Goal: Task Accomplishment & Management: Manage account settings

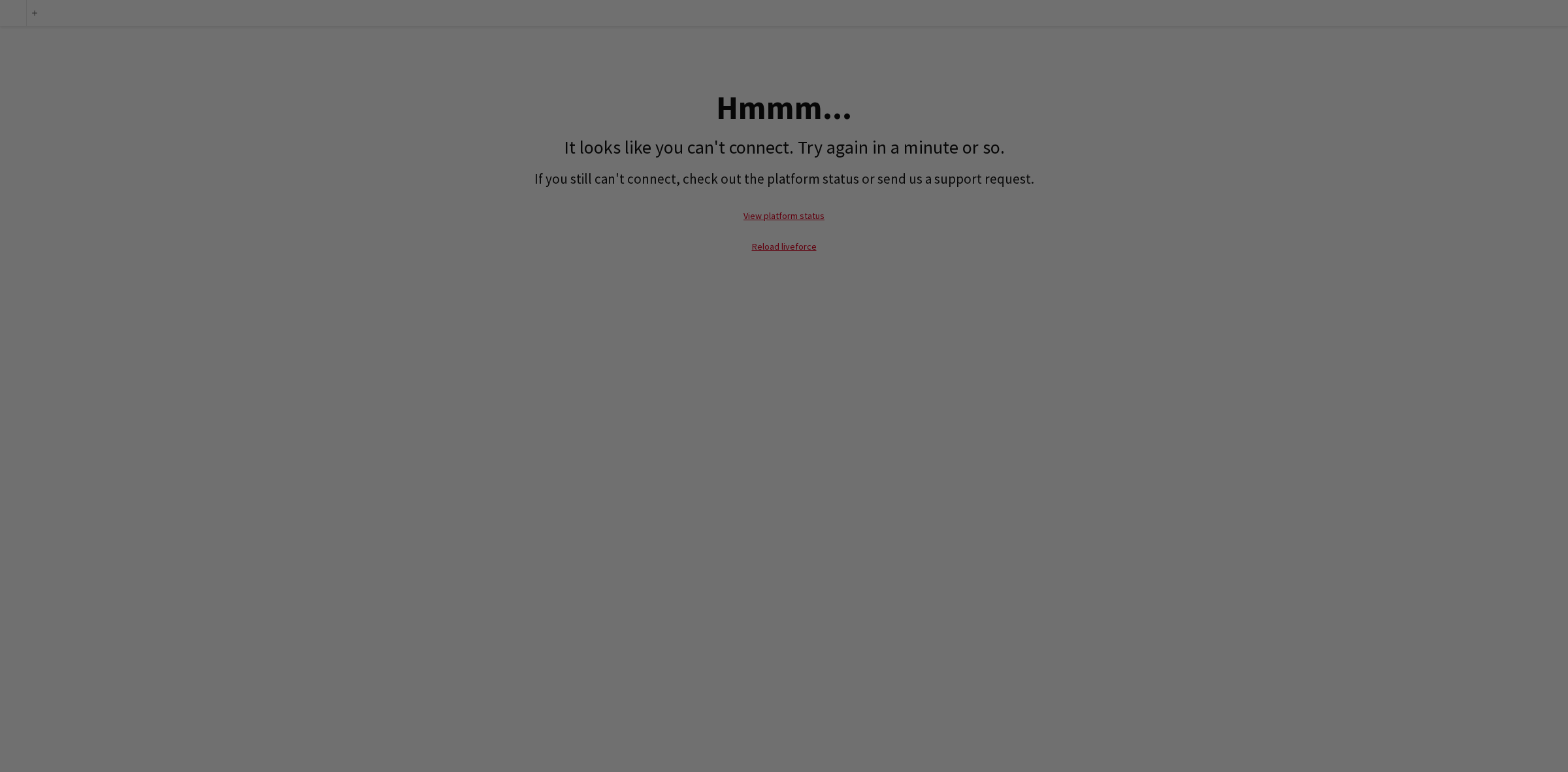
click at [1020, 295] on div "add Hmmm... It looks like you can't connect. Try again in a minute or so. If yo…" at bounding box center [784, 386] width 1568 height 772
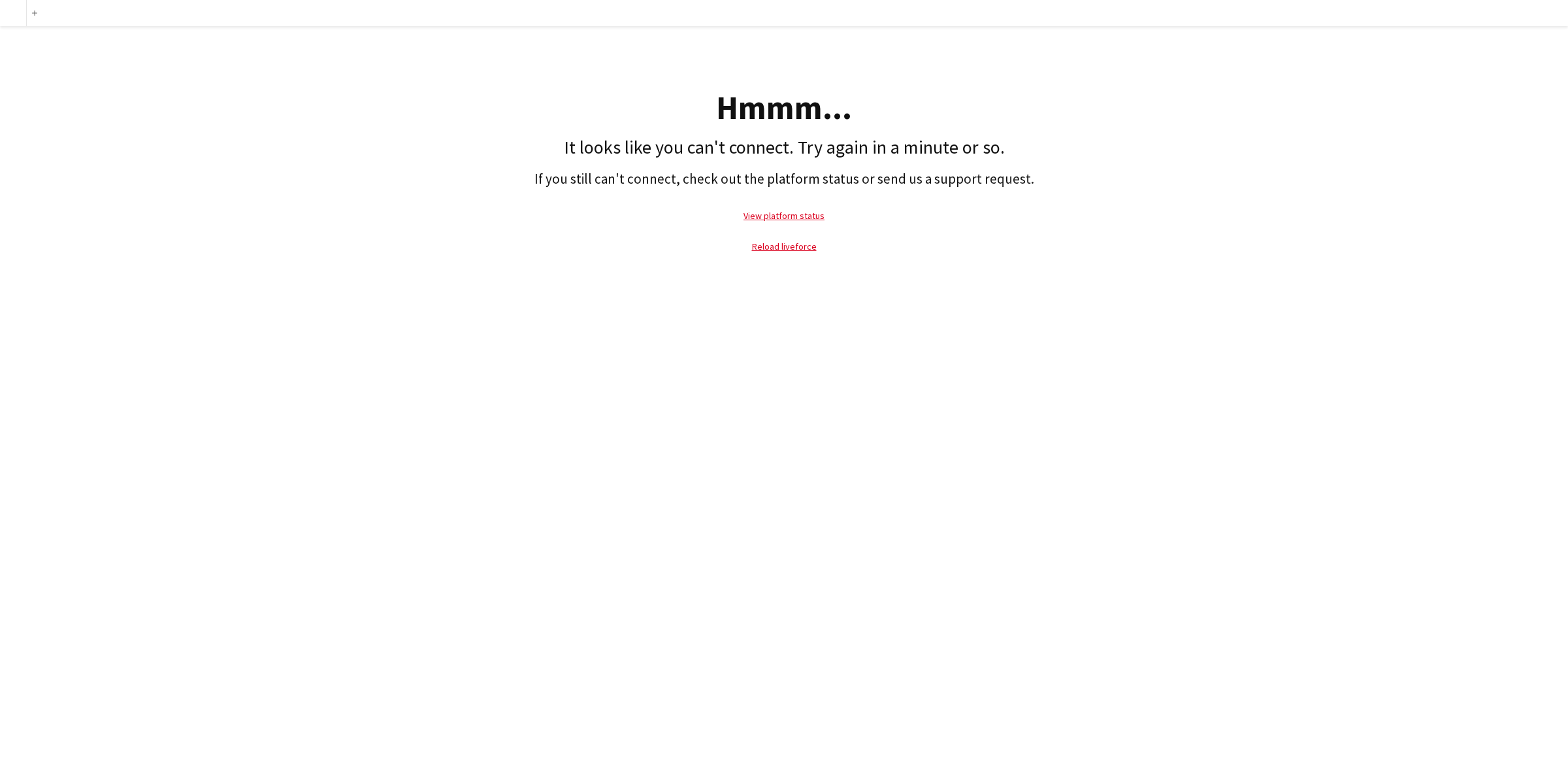
click at [1066, 480] on div "add Hmmm... It looks like you can't connect. Try again in a minute or so. If yo…" at bounding box center [784, 386] width 1568 height 772
click at [1175, 183] on h2 "If you still can't connect, check out the platform status or send us a support …" at bounding box center [784, 179] width 1555 height 16
click at [1175, 101] on div "Hmmm... It looks like you can't connect. Try again in a minute or so. If you st…" at bounding box center [784, 147] width 1568 height 242
click at [942, 315] on div "Add Hmmm... It looks like you can't connect. Try again in a minute or so. If yo…" at bounding box center [784, 386] width 1568 height 772
click at [784, 216] on link "View platform status" at bounding box center [784, 216] width 81 height 12
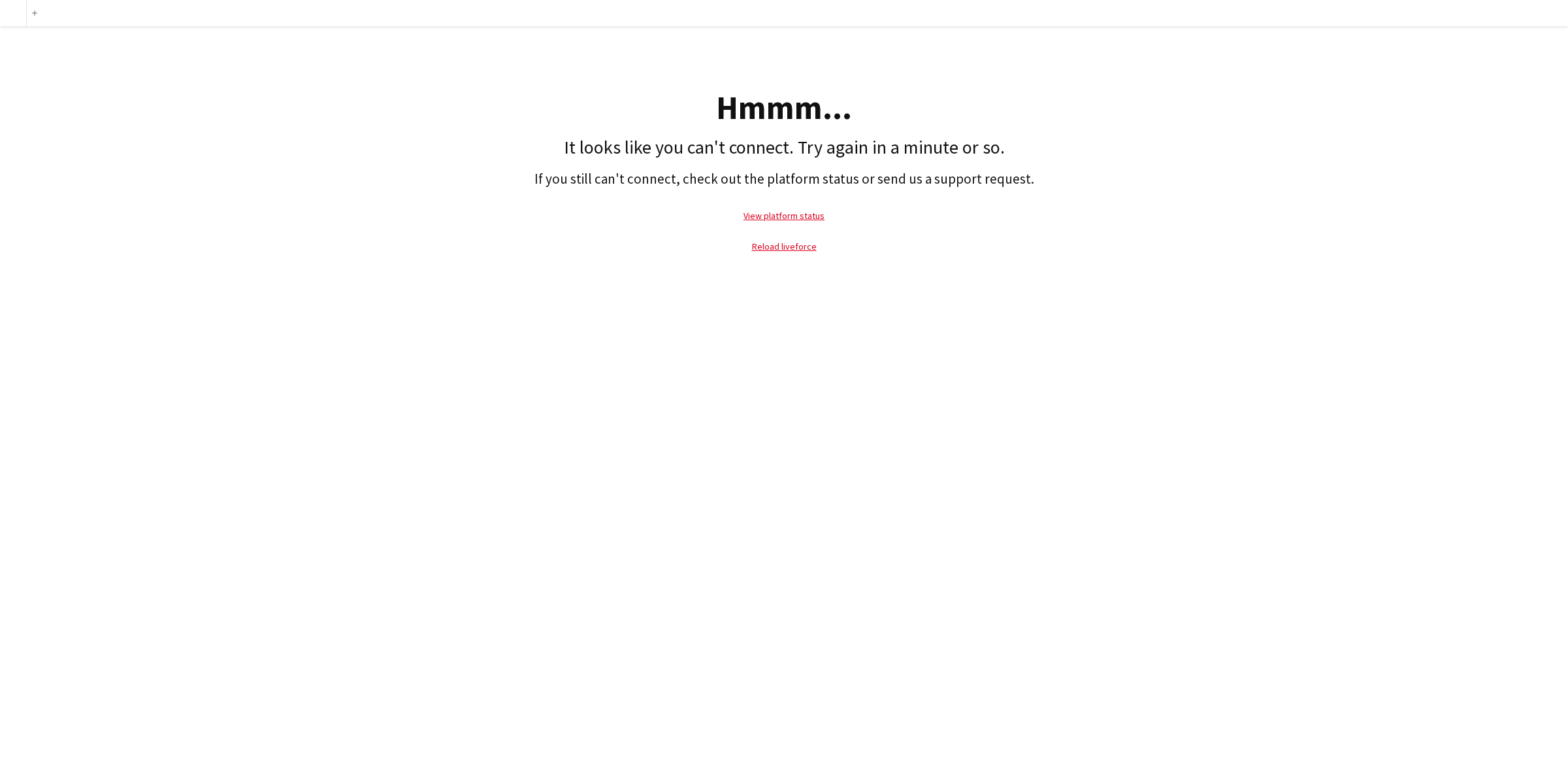
click at [945, 405] on div "Add Hmmm... It looks like you can't connect. Try again in a minute or so. If yo…" at bounding box center [784, 386] width 1568 height 772
click at [789, 248] on link "Reload liveforce" at bounding box center [784, 246] width 65 height 12
click at [789, 249] on link "Reload liveforce" at bounding box center [784, 246] width 65 height 12
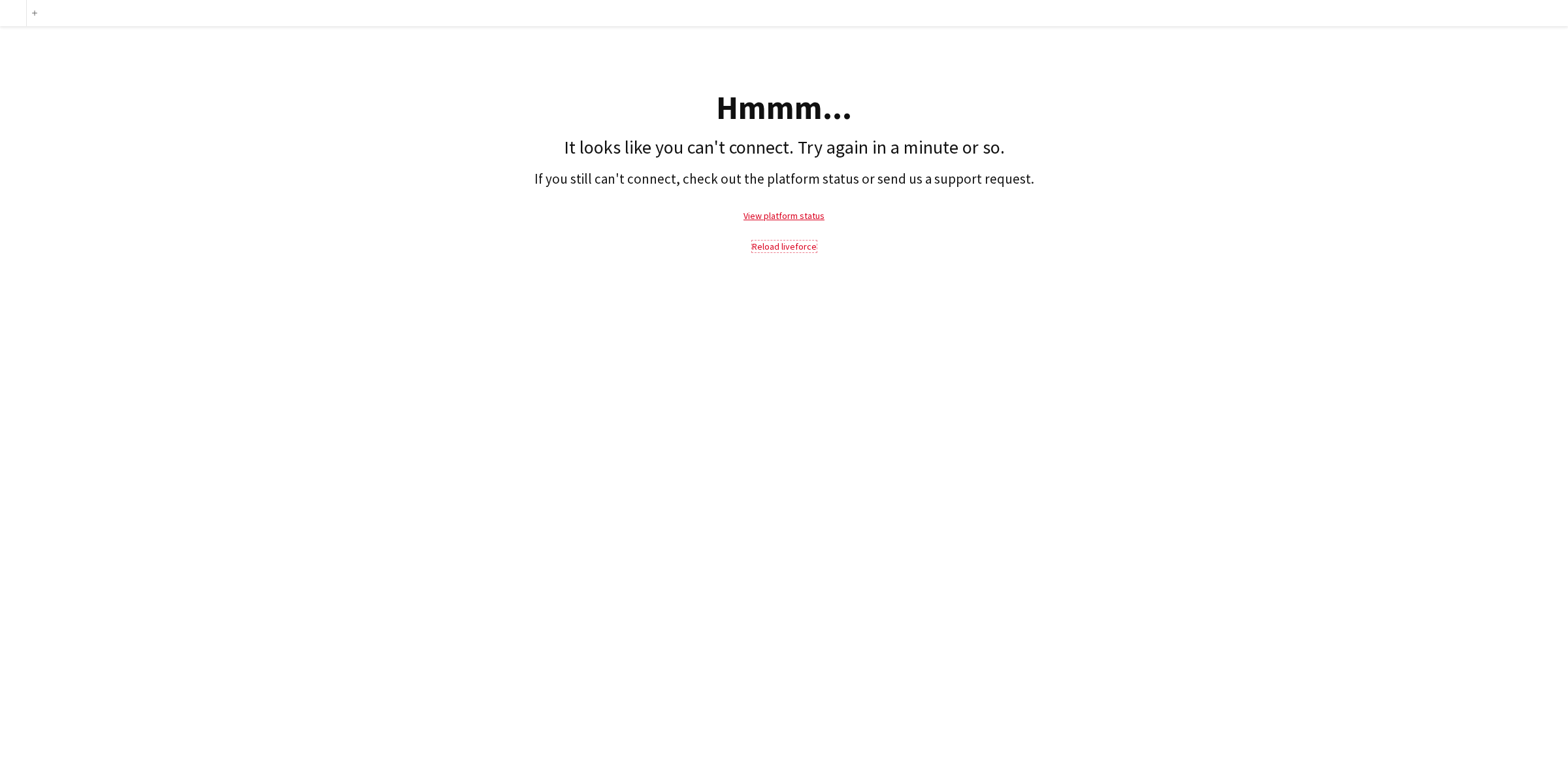
click at [789, 250] on link "Reload liveforce" at bounding box center [784, 246] width 65 height 12
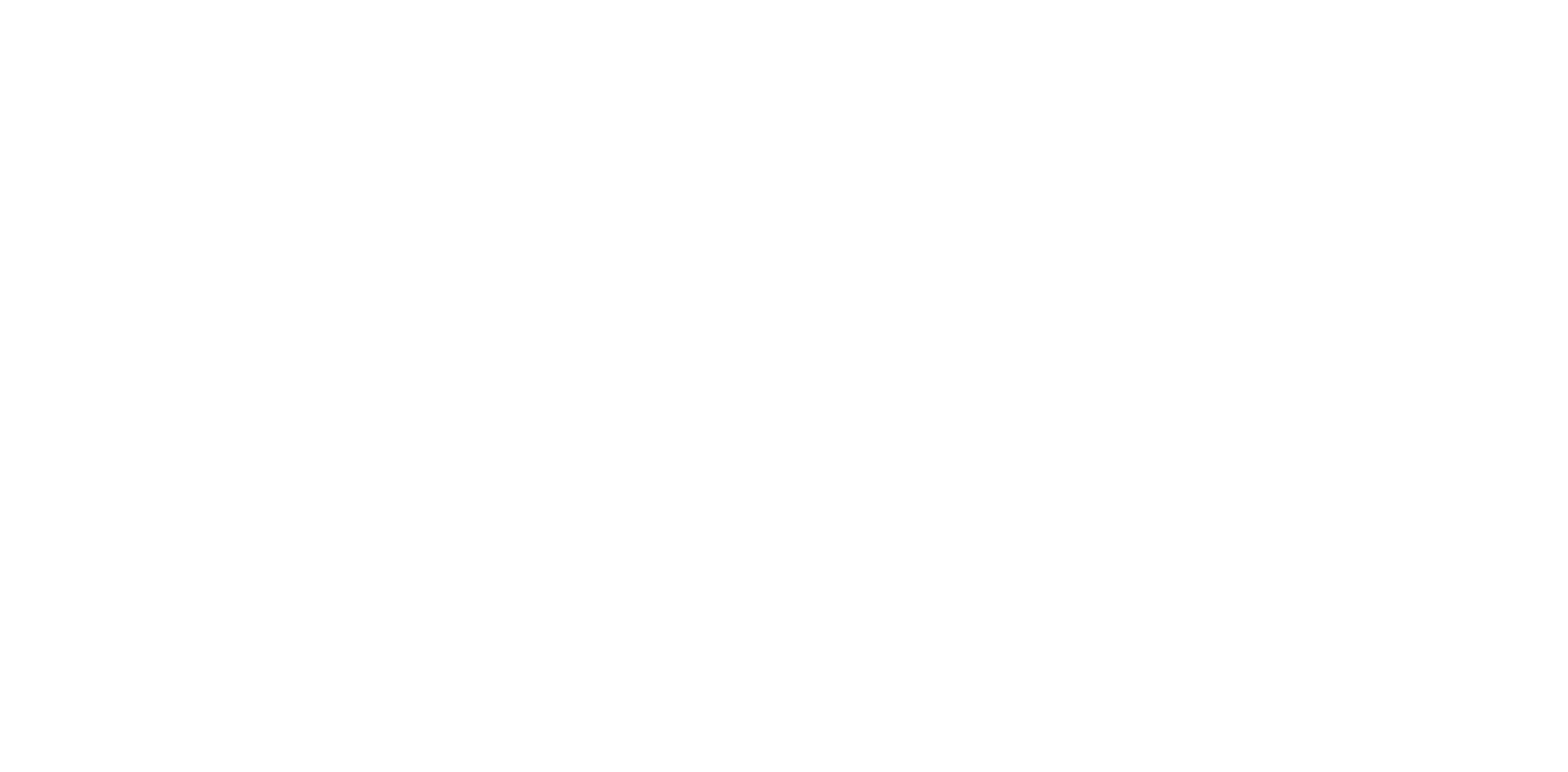
click at [794, 621] on div at bounding box center [784, 386] width 1568 height 772
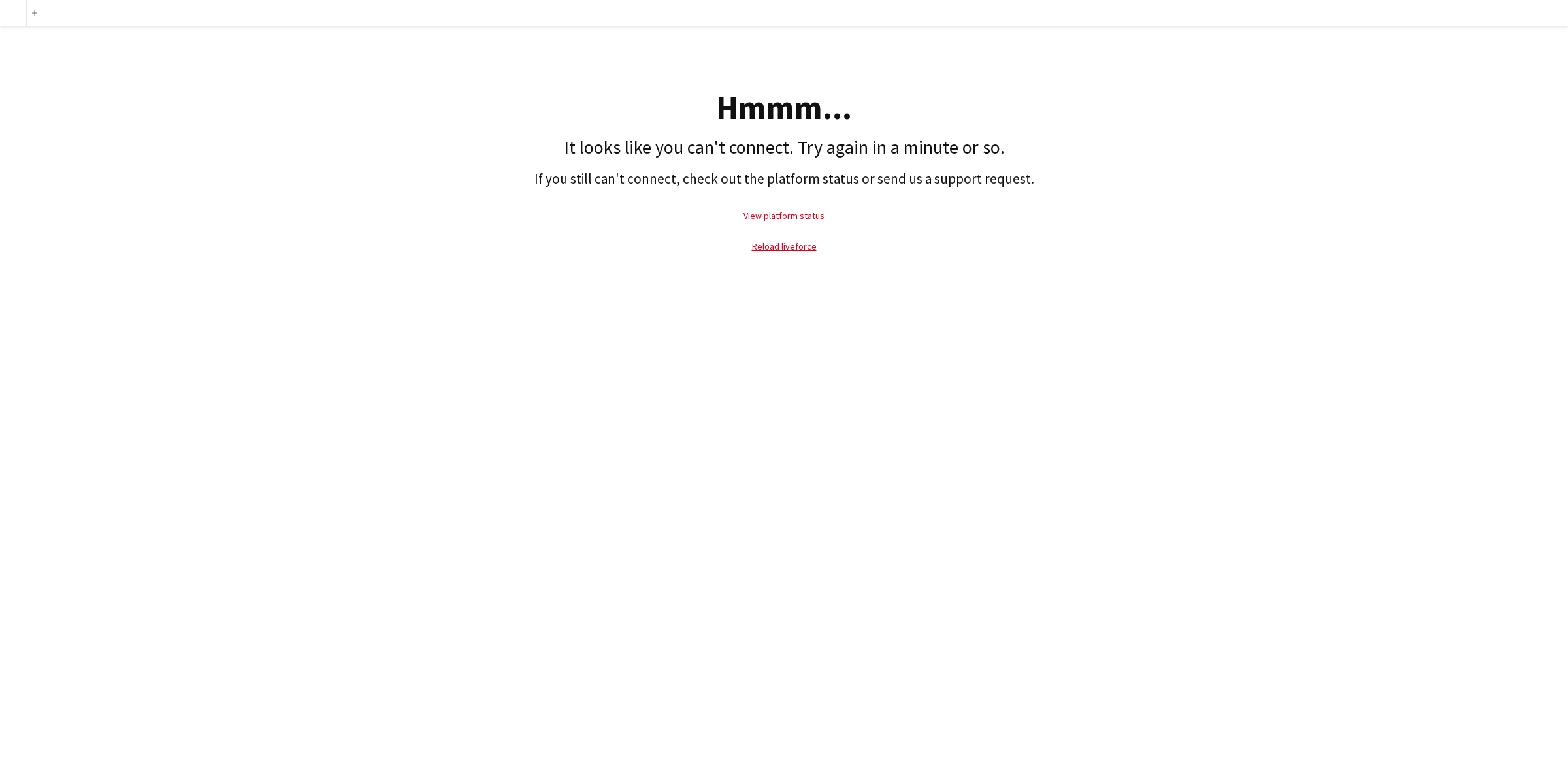
click at [630, 365] on div "Add Hmmm... It looks like you can't connect. Try again in a minute or so. If yo…" at bounding box center [784, 386] width 1568 height 772
click at [628, 365] on div "Add Hmmm... It looks like you can't connect. Try again in a minute or so. If yo…" at bounding box center [784, 386] width 1568 height 772
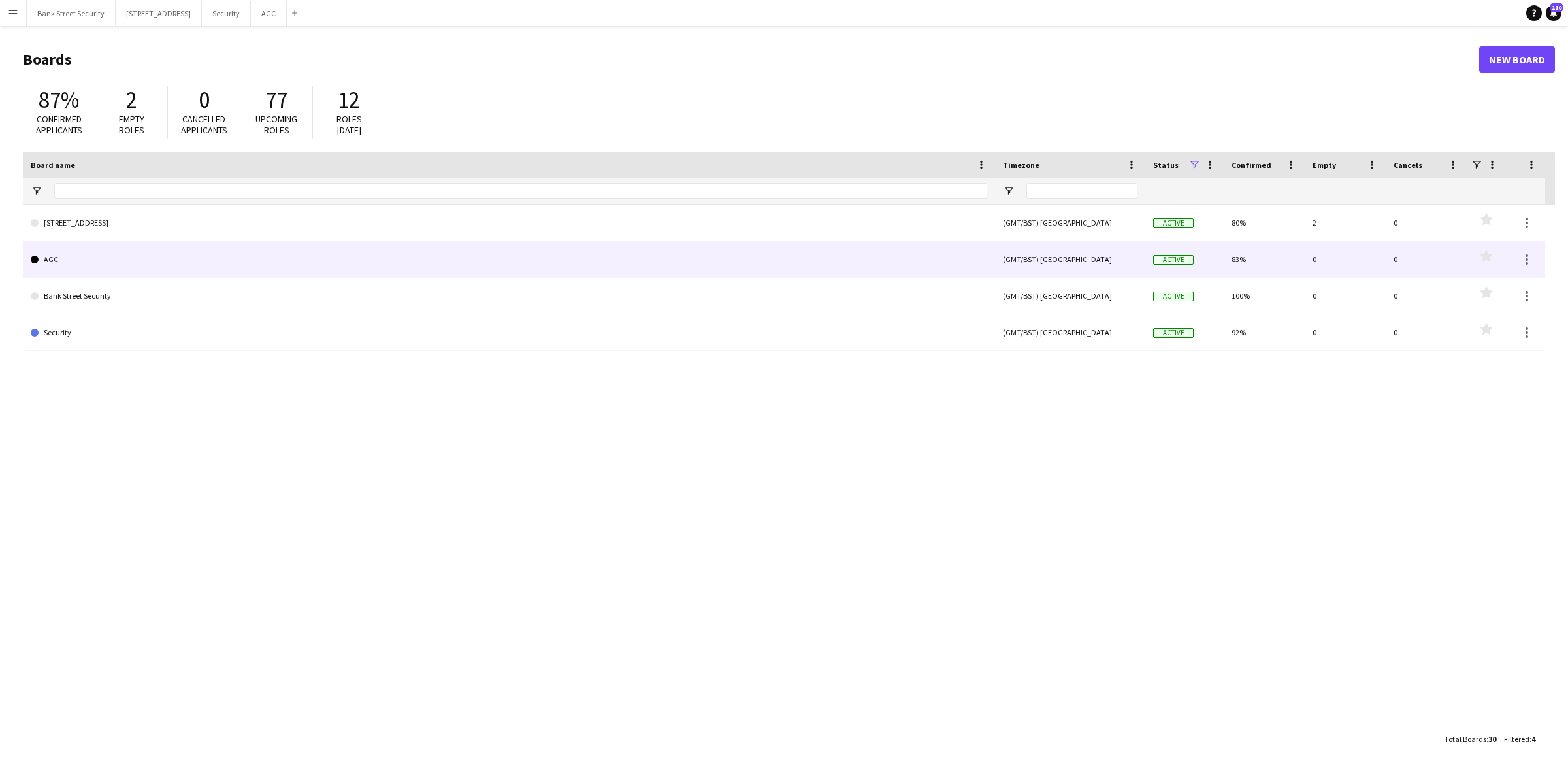
click at [60, 256] on link "AGC" at bounding box center [509, 259] width 957 height 37
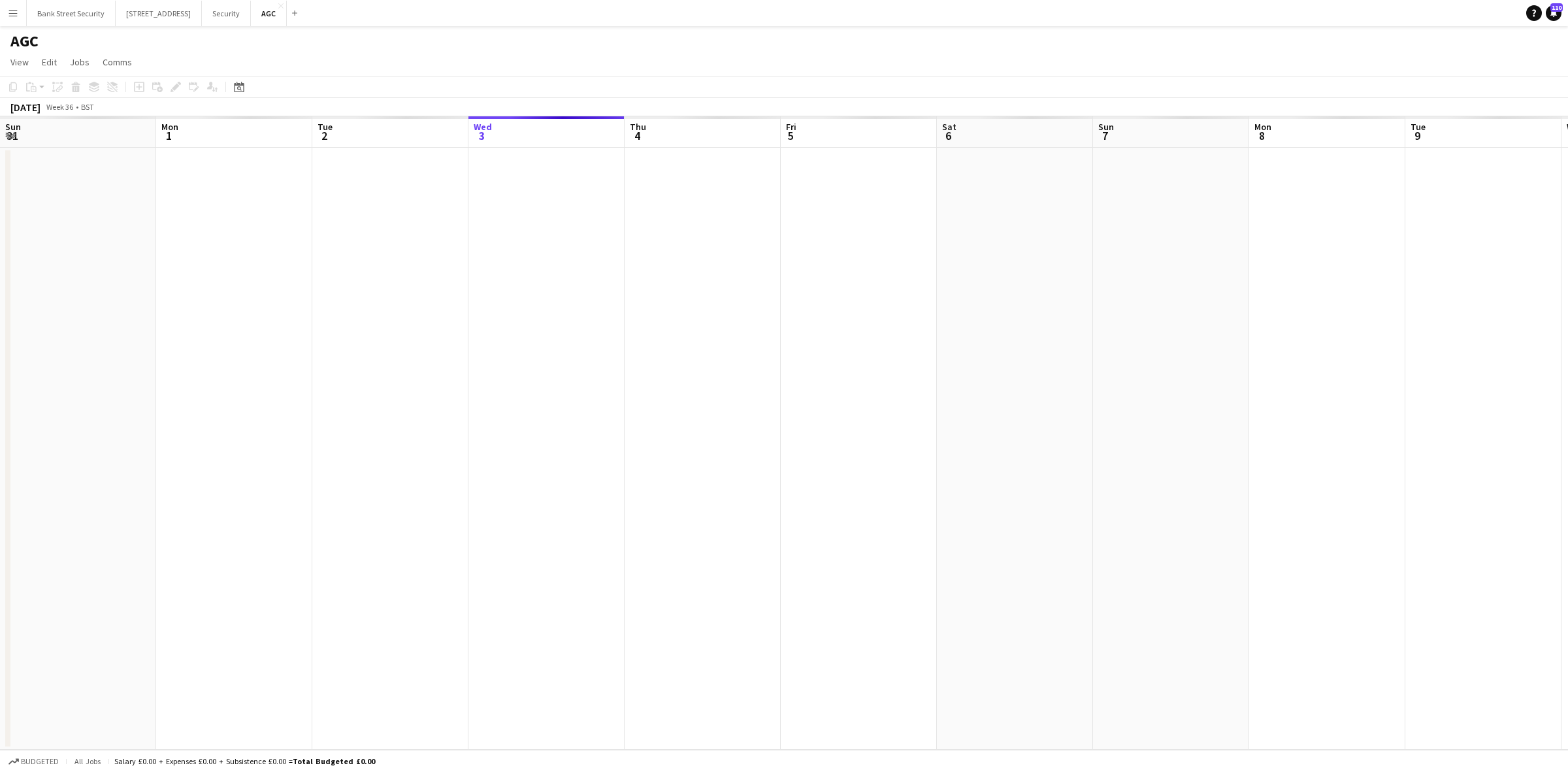
scroll to position [0, 312]
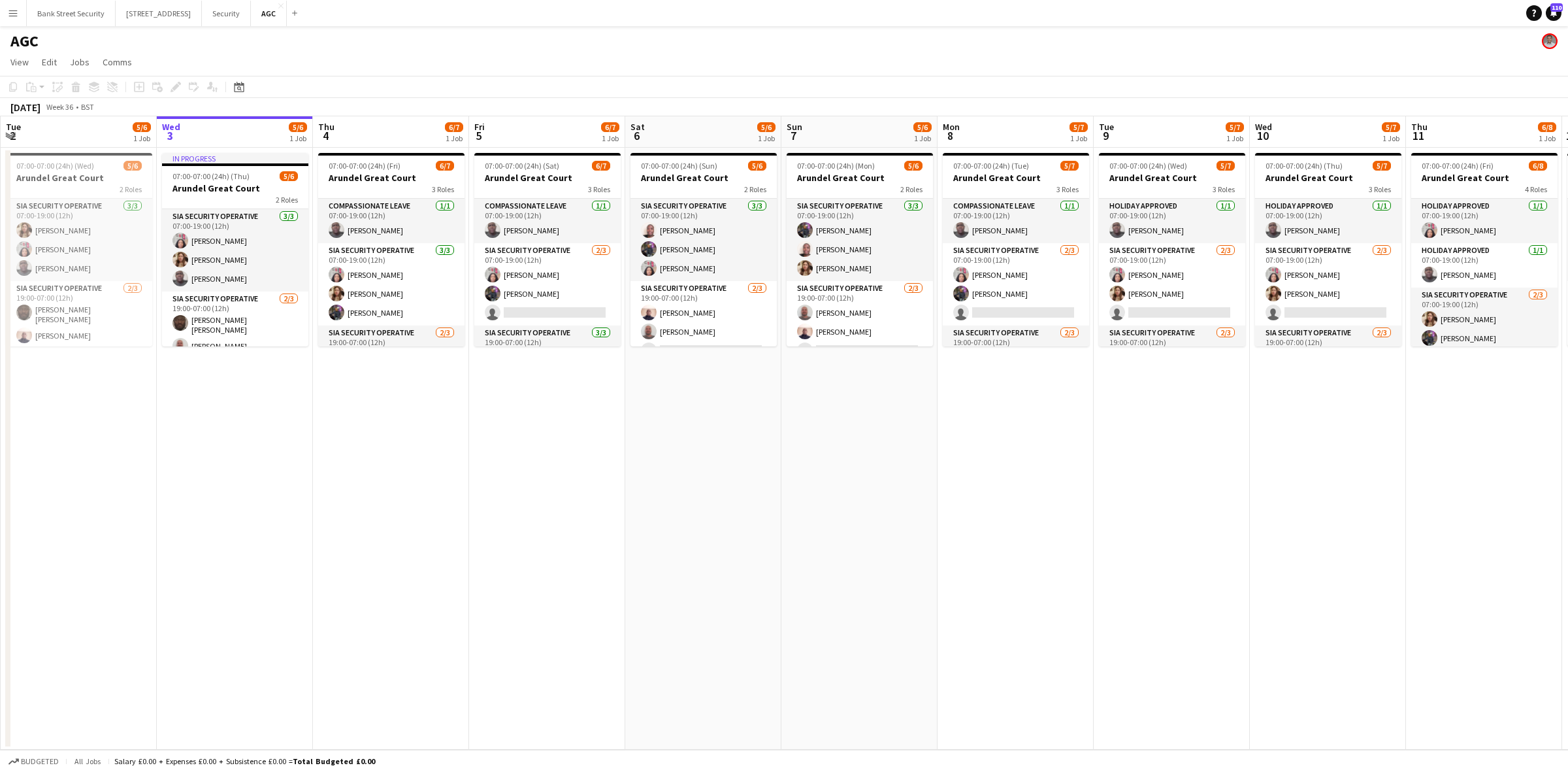
click at [513, 278] on app-card-role "SIA Security Operative 2/3 07:00-19:00 (12h) Patricia Labor Zahid Fareed single…" at bounding box center [547, 284] width 147 height 83
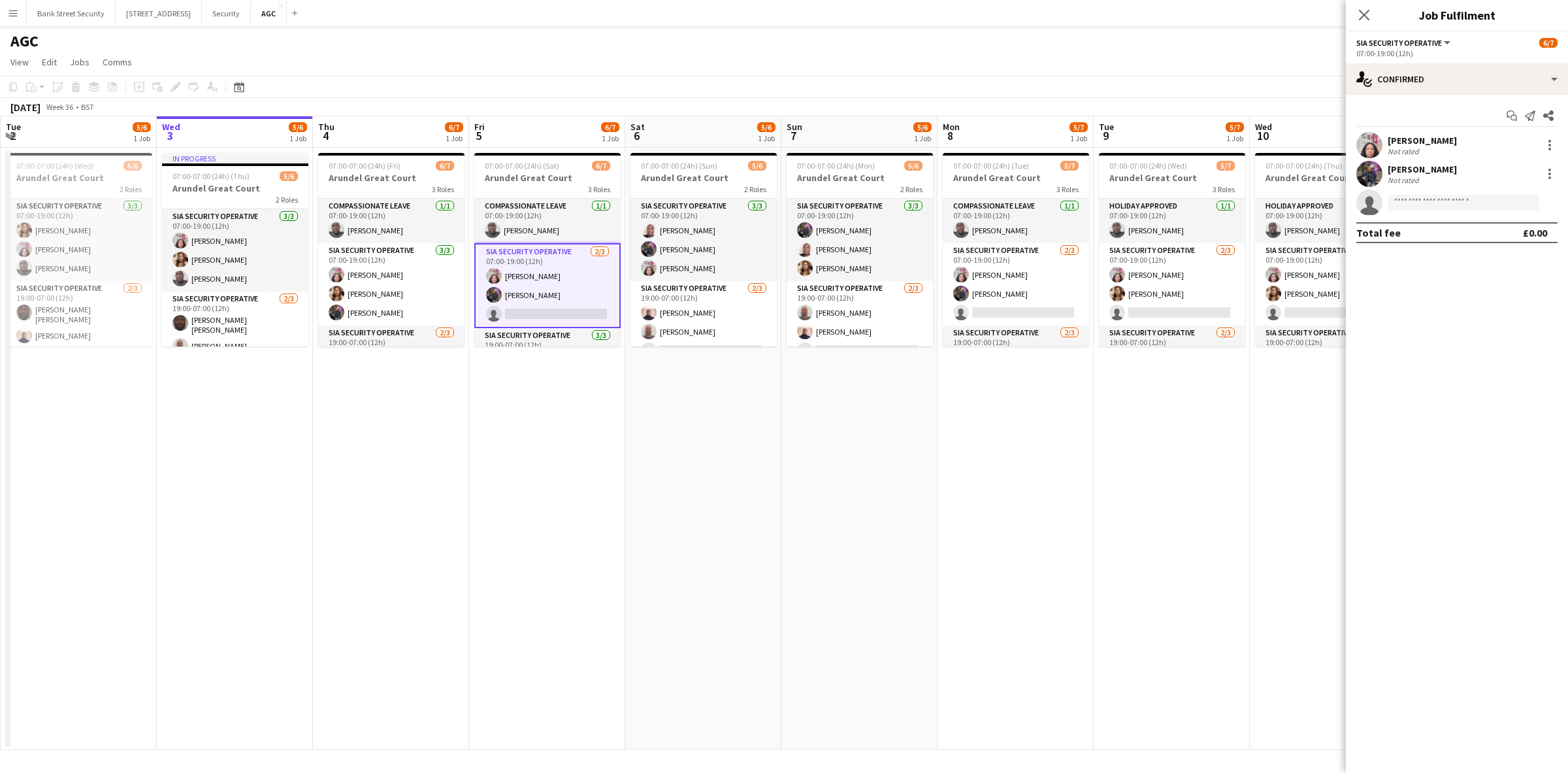
click at [1547, 175] on div at bounding box center [1549, 173] width 15 height 15
click at [1477, 321] on span "Remove" at bounding box center [1485, 323] width 39 height 11
click at [1360, 18] on icon at bounding box center [1364, 15] width 10 height 10
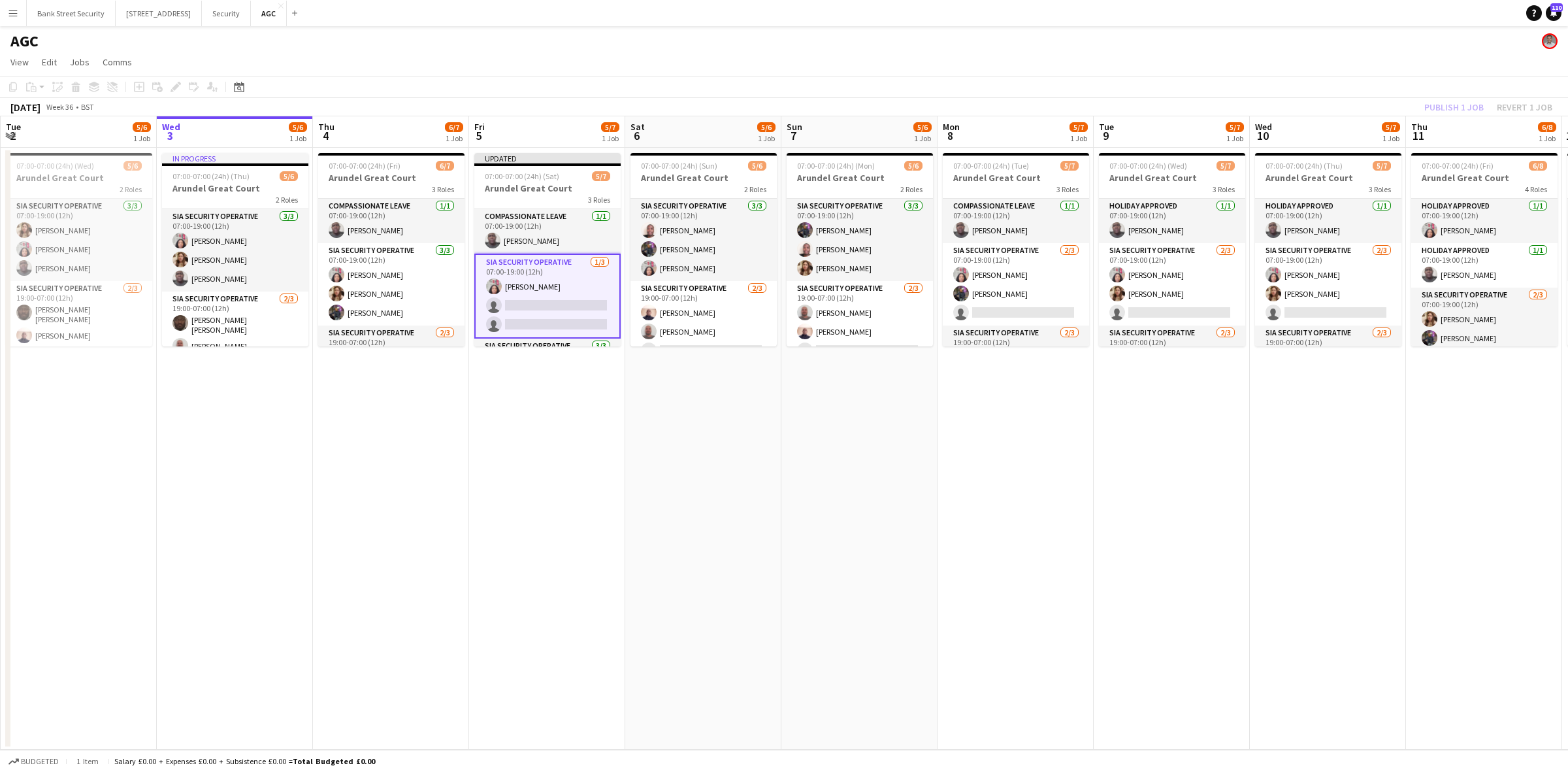
click at [1442, 106] on div "Publish 1 job Revert 1 job" at bounding box center [1488, 107] width 159 height 17
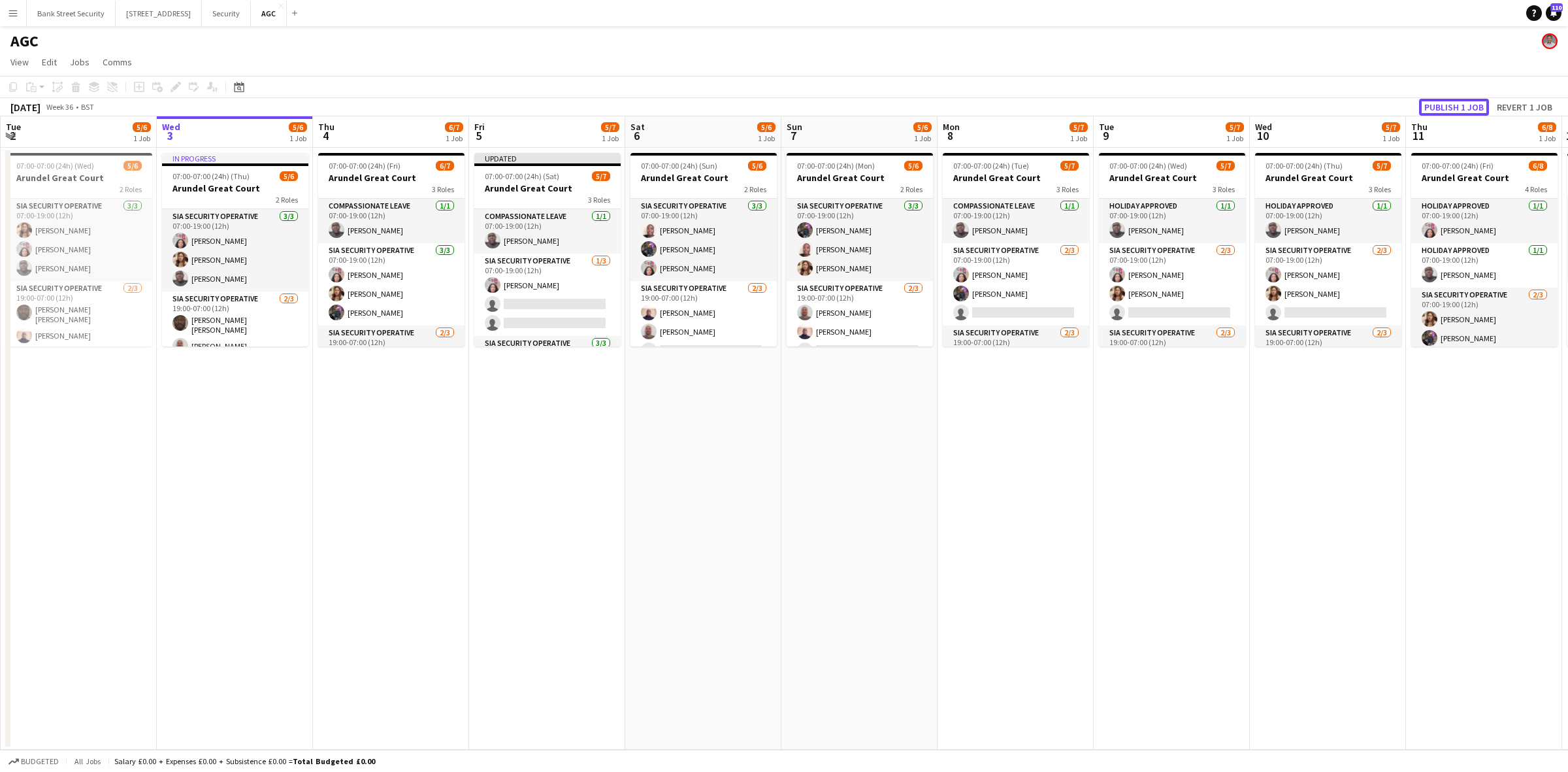
click at [1442, 106] on button "Publish 1 job" at bounding box center [1454, 107] width 70 height 17
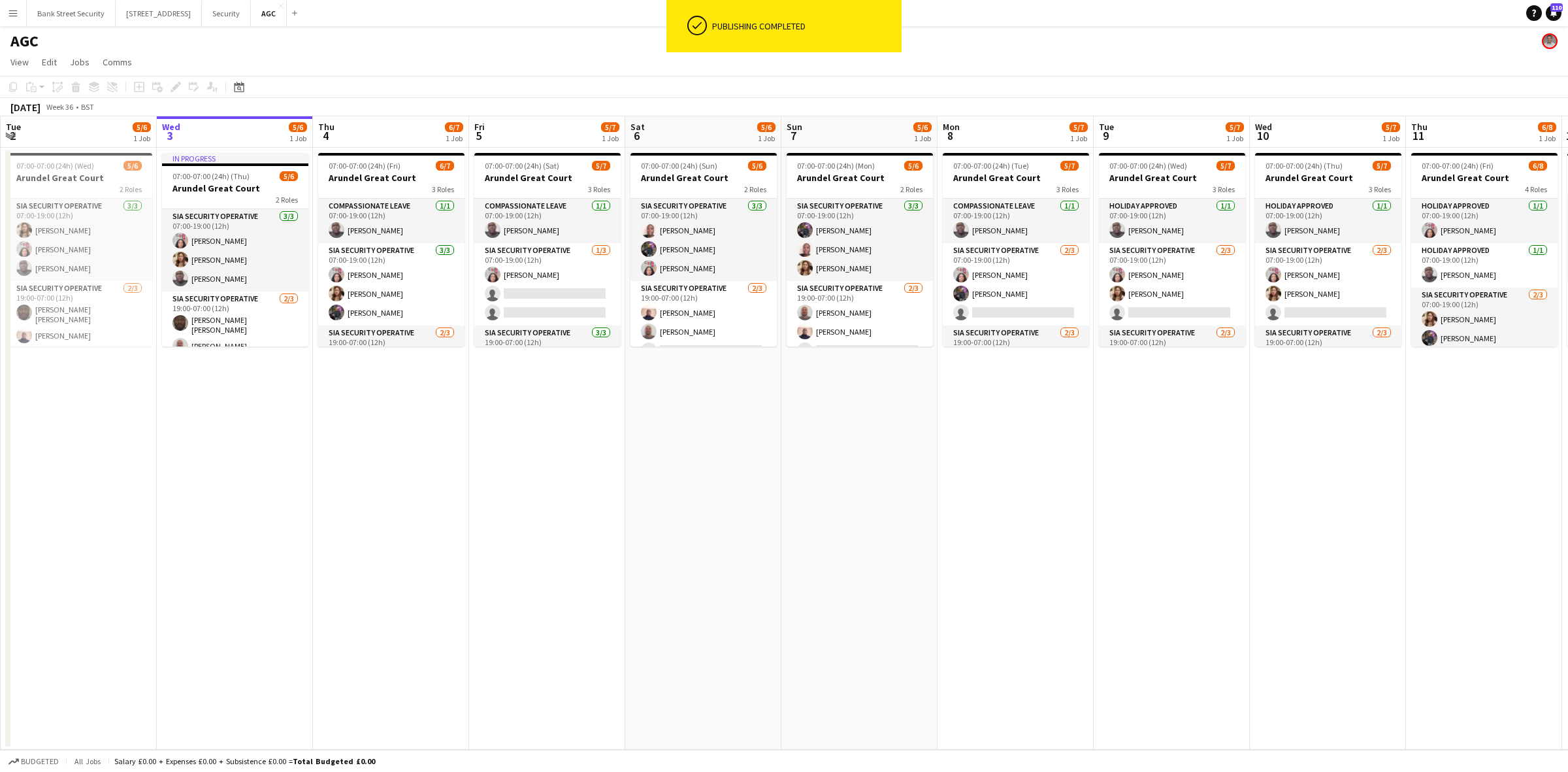
click at [563, 167] on div "07:00-07:00 (24h) (Sat) 5/7" at bounding box center [547, 165] width 147 height 10
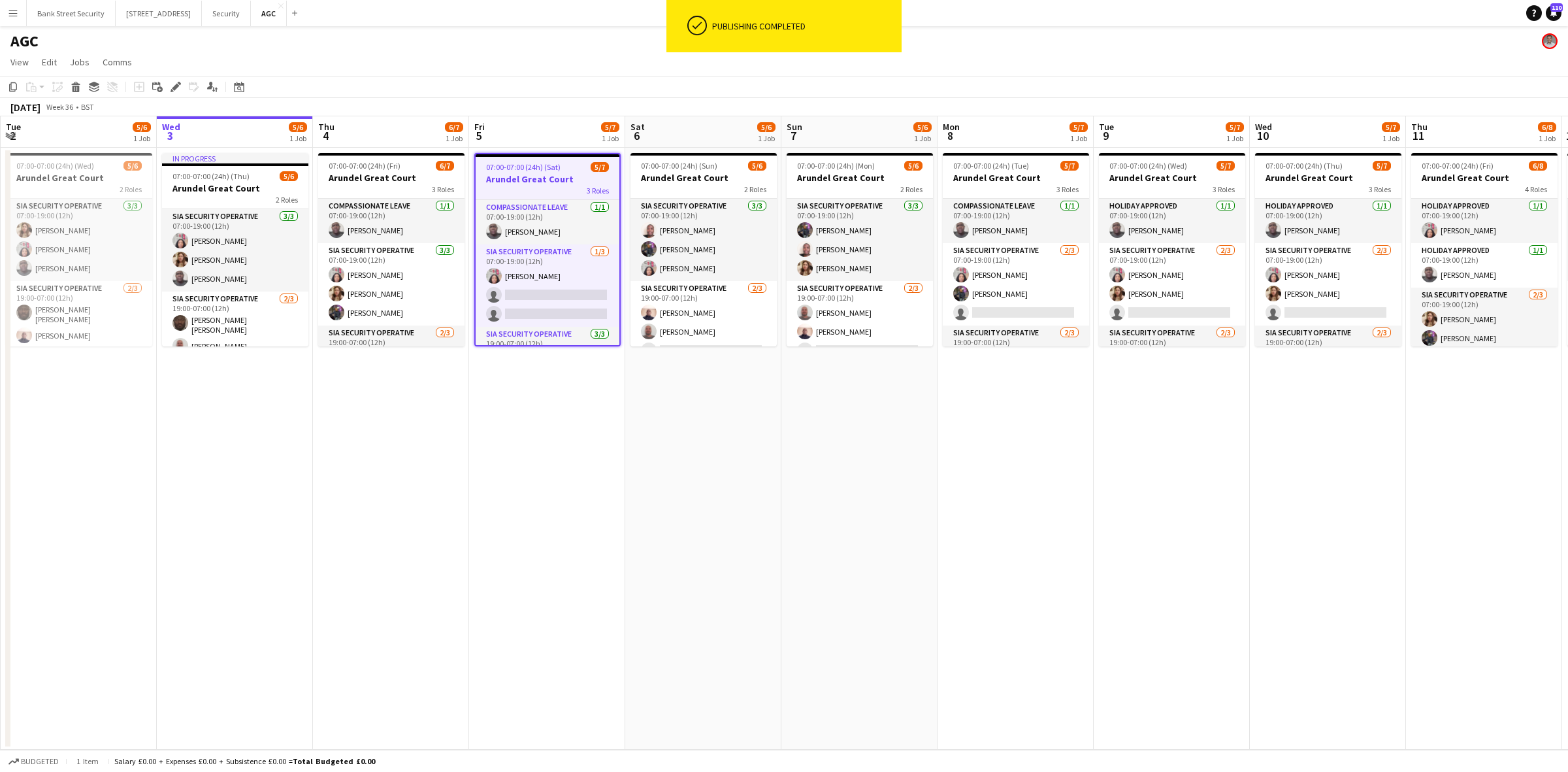
click at [175, 87] on icon at bounding box center [175, 88] width 7 height 7
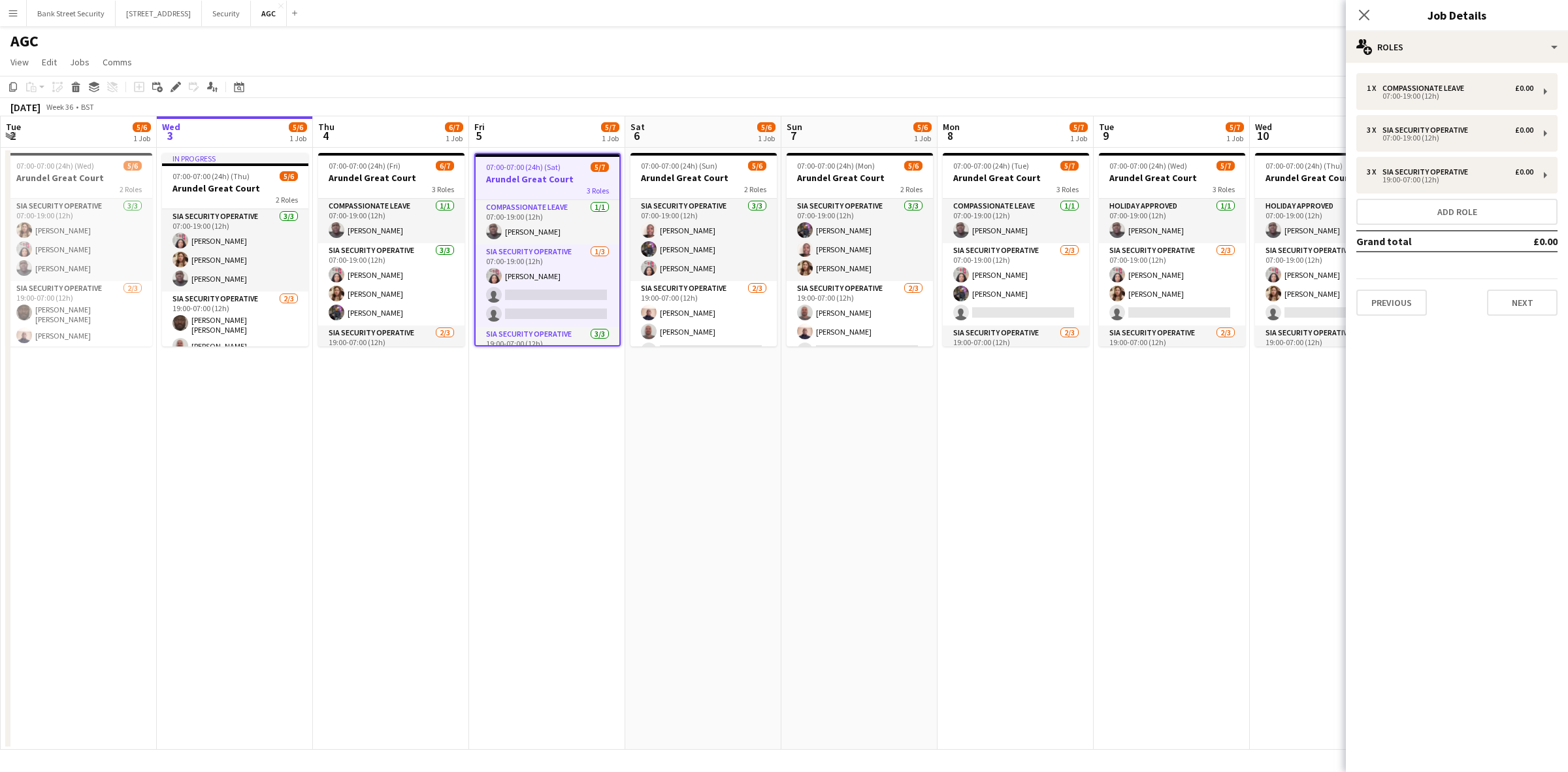
click at [1369, 13] on icon "Close pop-in" at bounding box center [1364, 15] width 10 height 10
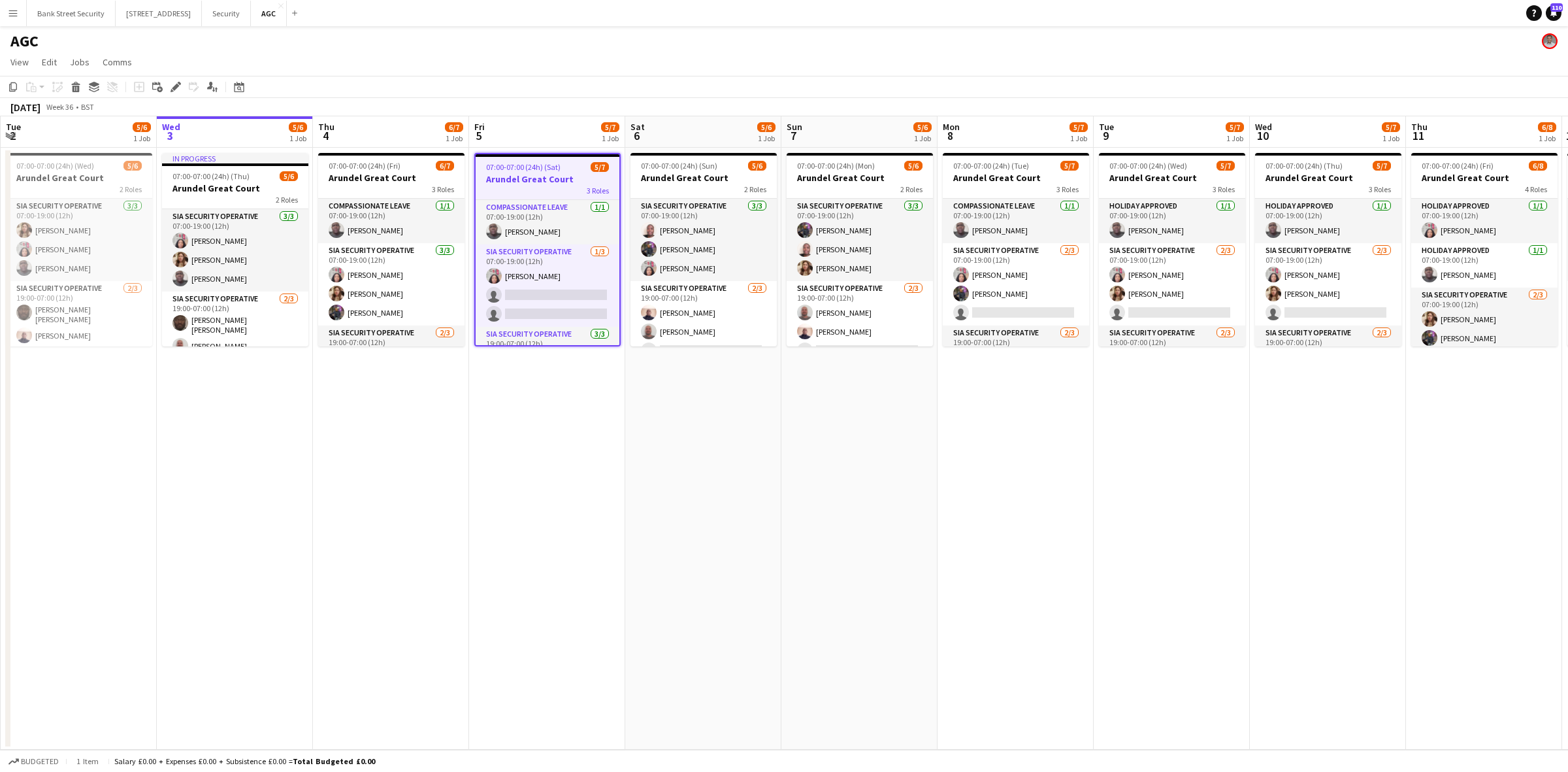
click at [175, 88] on icon at bounding box center [175, 88] width 7 height 7
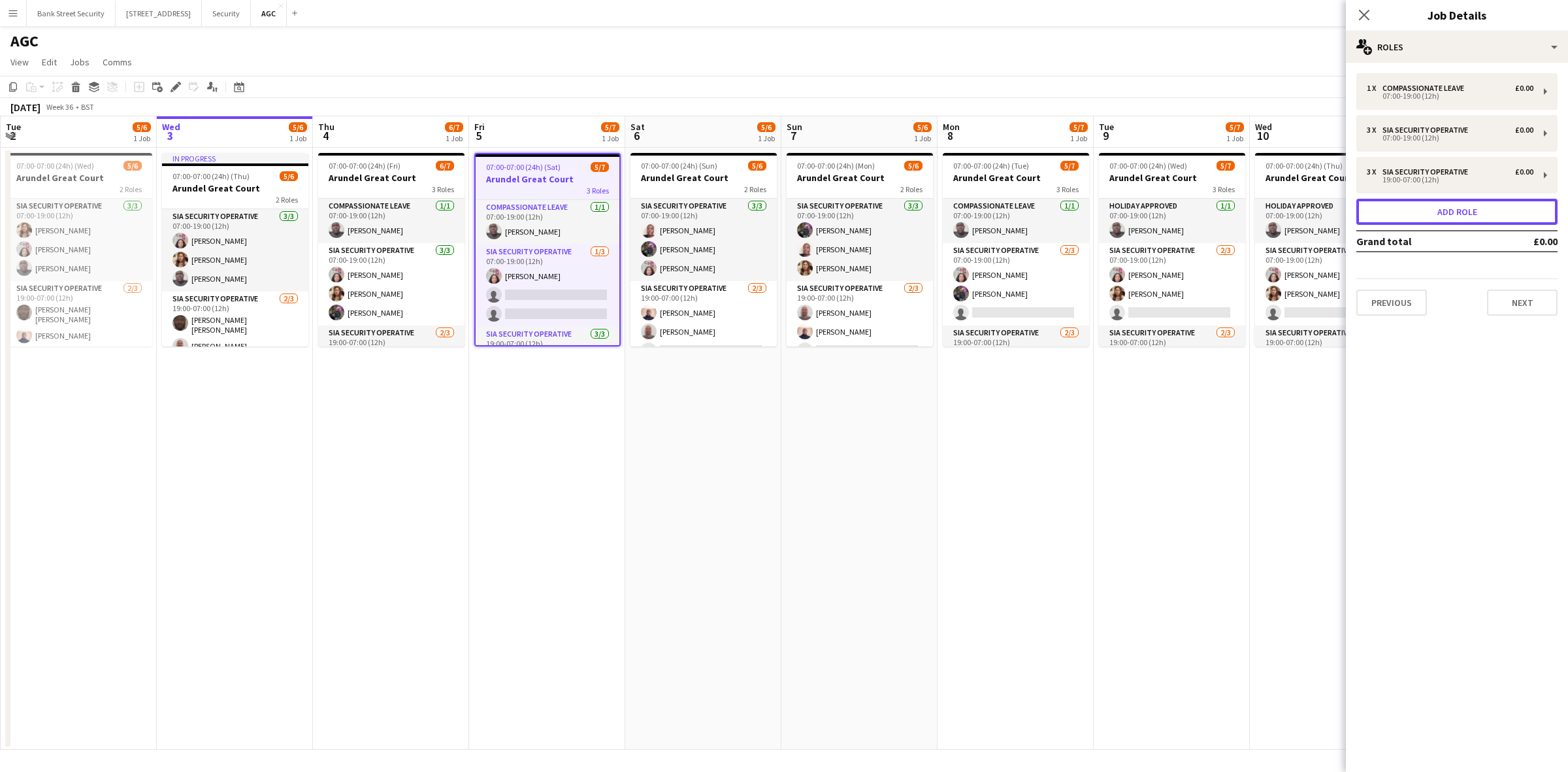
click at [1491, 206] on button "Add role" at bounding box center [1456, 211] width 201 height 26
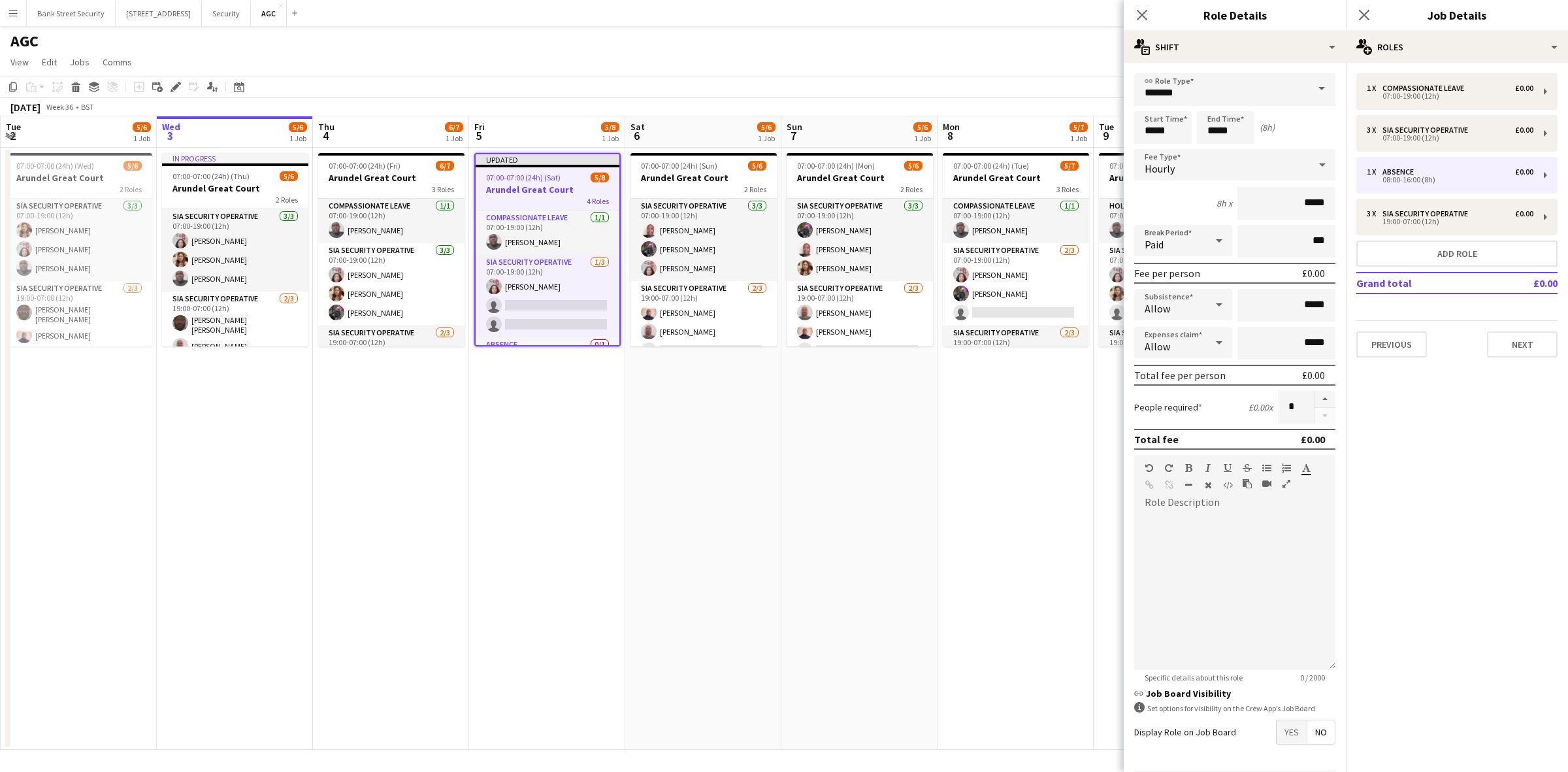
click at [1311, 88] on span at bounding box center [1321, 88] width 27 height 32
click at [1311, 89] on span at bounding box center [1321, 88] width 27 height 32
click at [954, 24] on app-navbar "Menu Boards Boards Boards All jobs Status Workforce Workforce My Workforce Recr…" at bounding box center [784, 13] width 1568 height 26
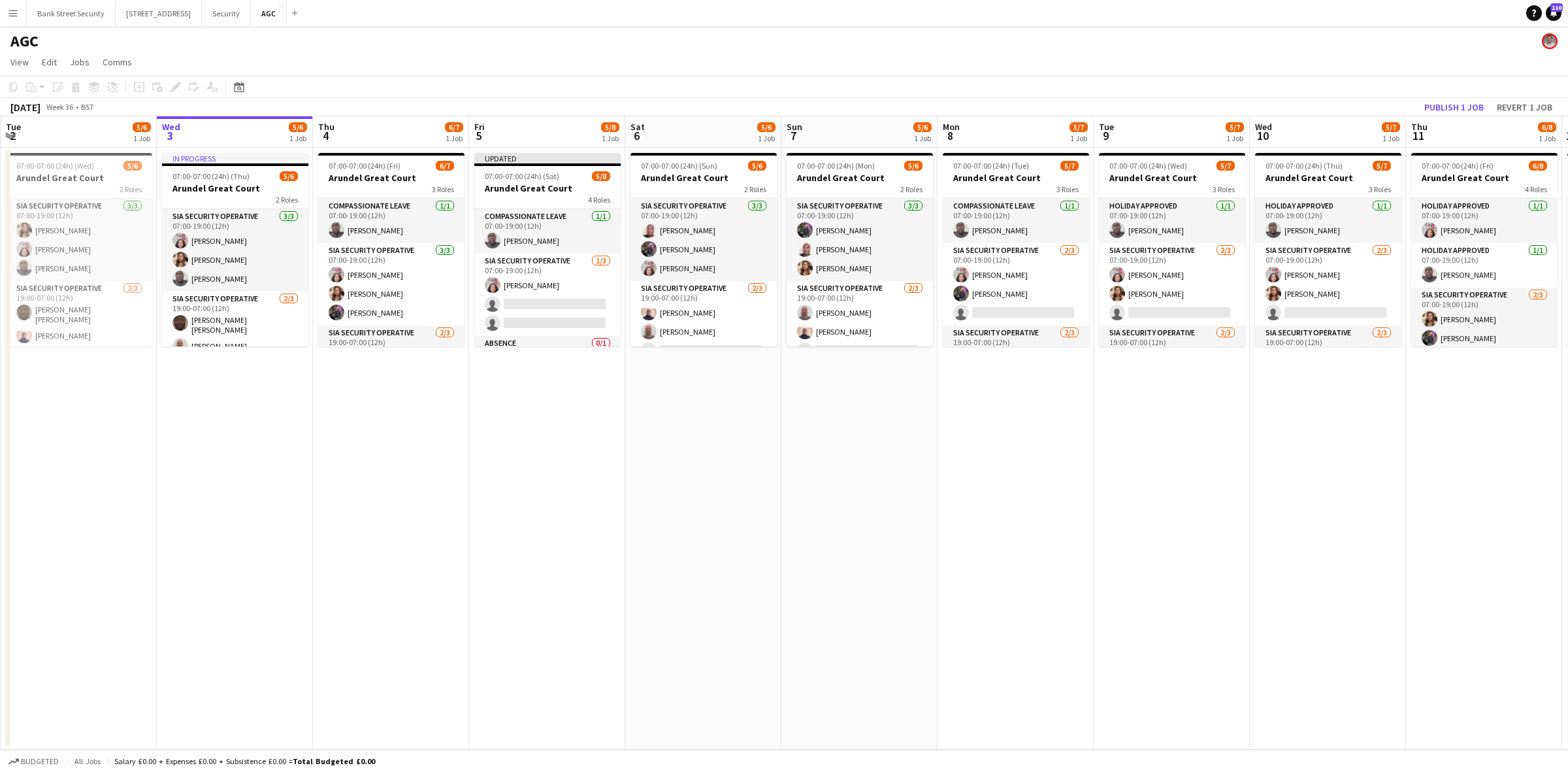
click at [535, 184] on h3 "Arundel Great Court" at bounding box center [547, 188] width 147 height 12
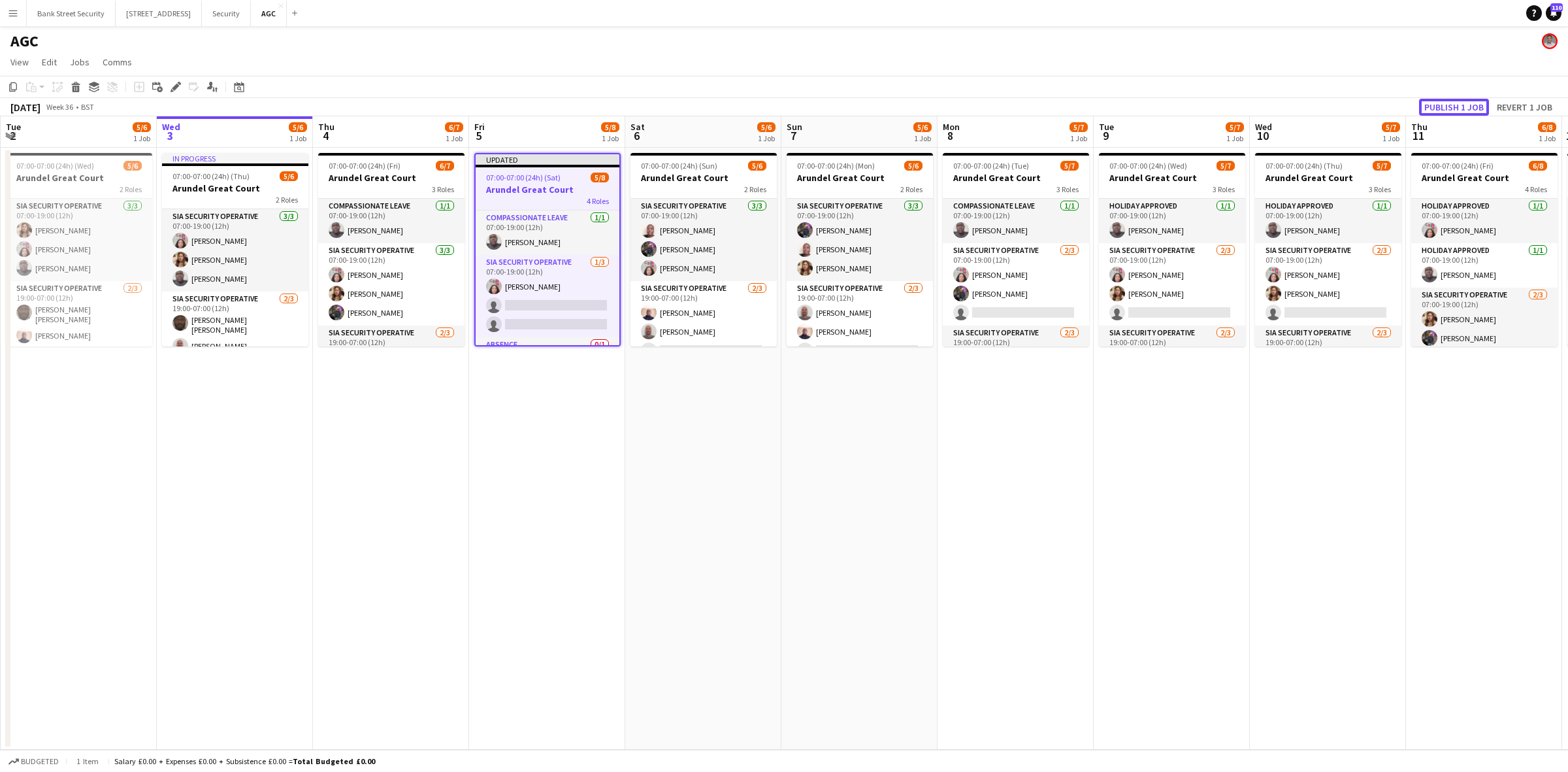
click at [1473, 105] on button "Publish 1 job" at bounding box center [1454, 107] width 70 height 17
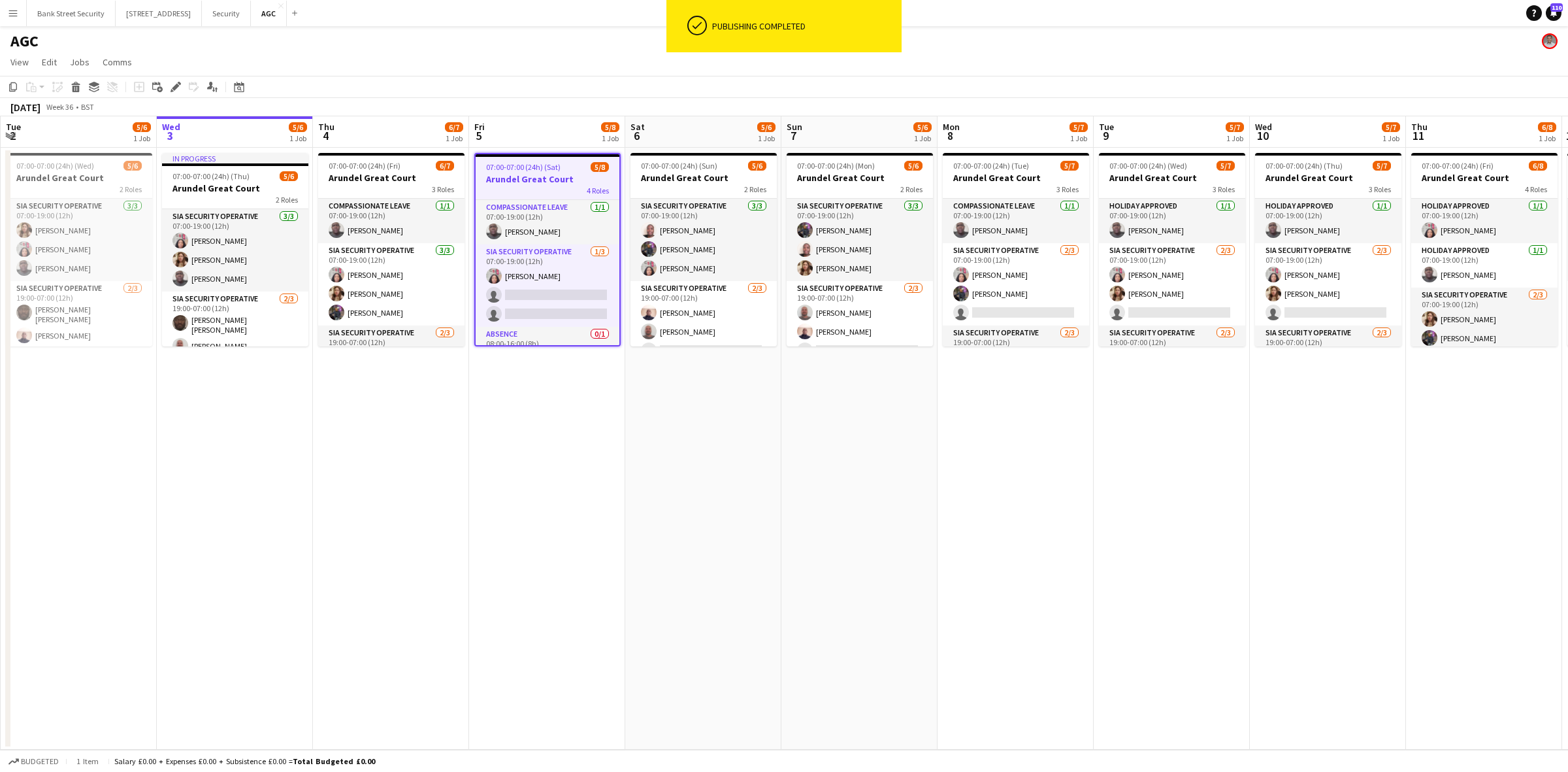
click at [527, 182] on h3 "Arundel Great Court" at bounding box center [547, 179] width 144 height 12
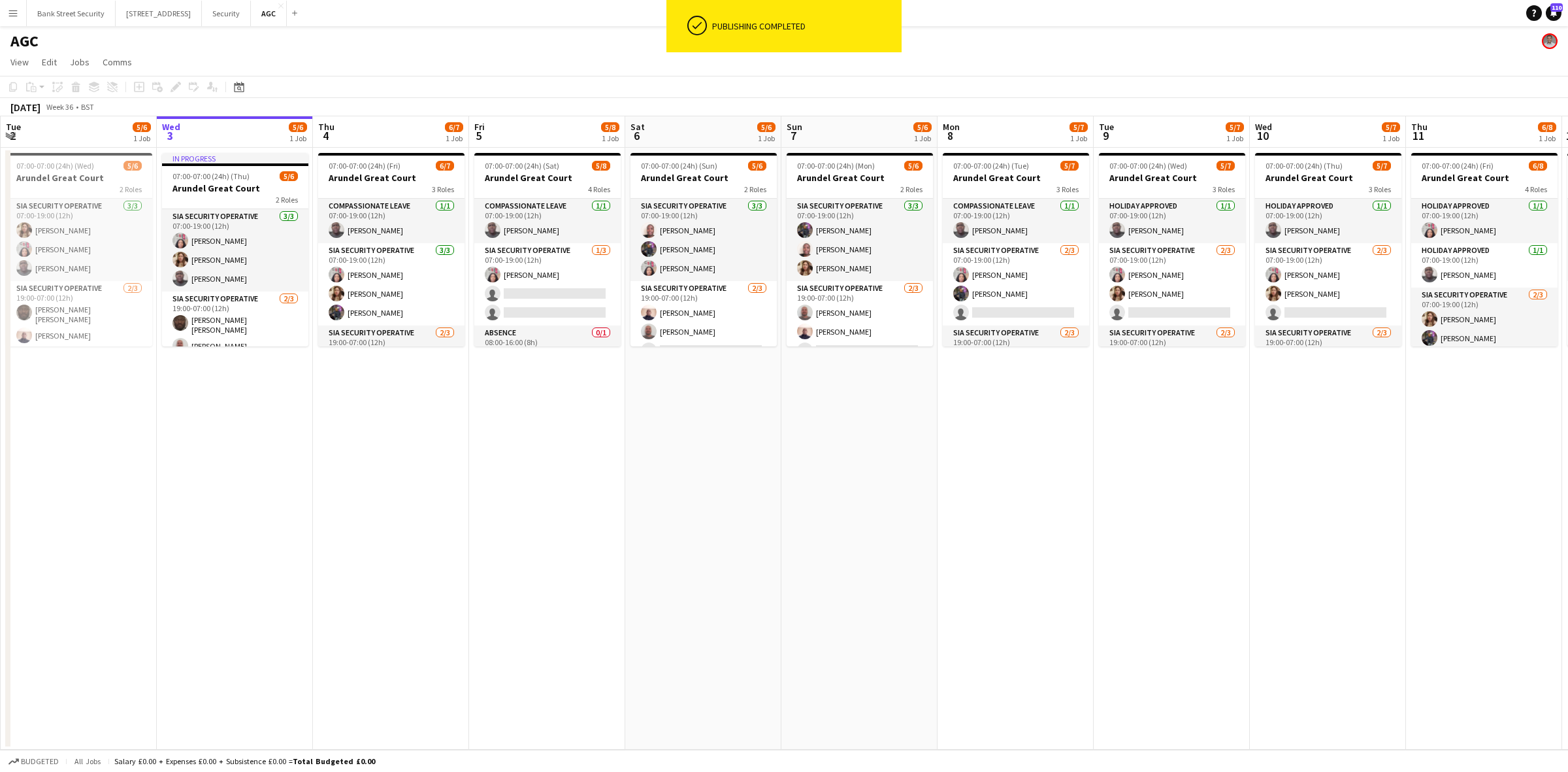
click at [527, 182] on h3 "Arundel Great Court" at bounding box center [547, 178] width 147 height 12
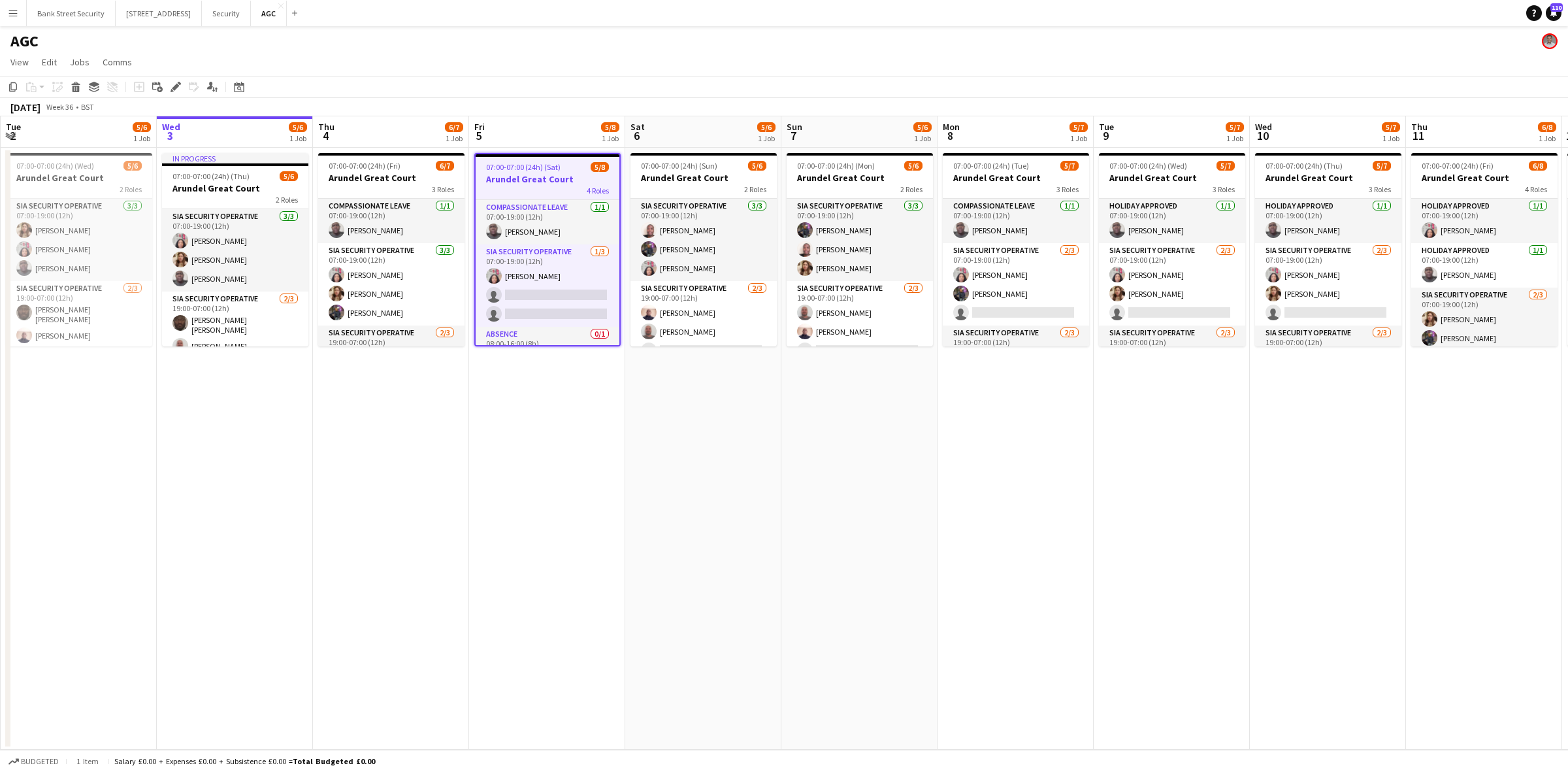
click at [175, 90] on icon "Edit" at bounding box center [176, 87] width 10 height 10
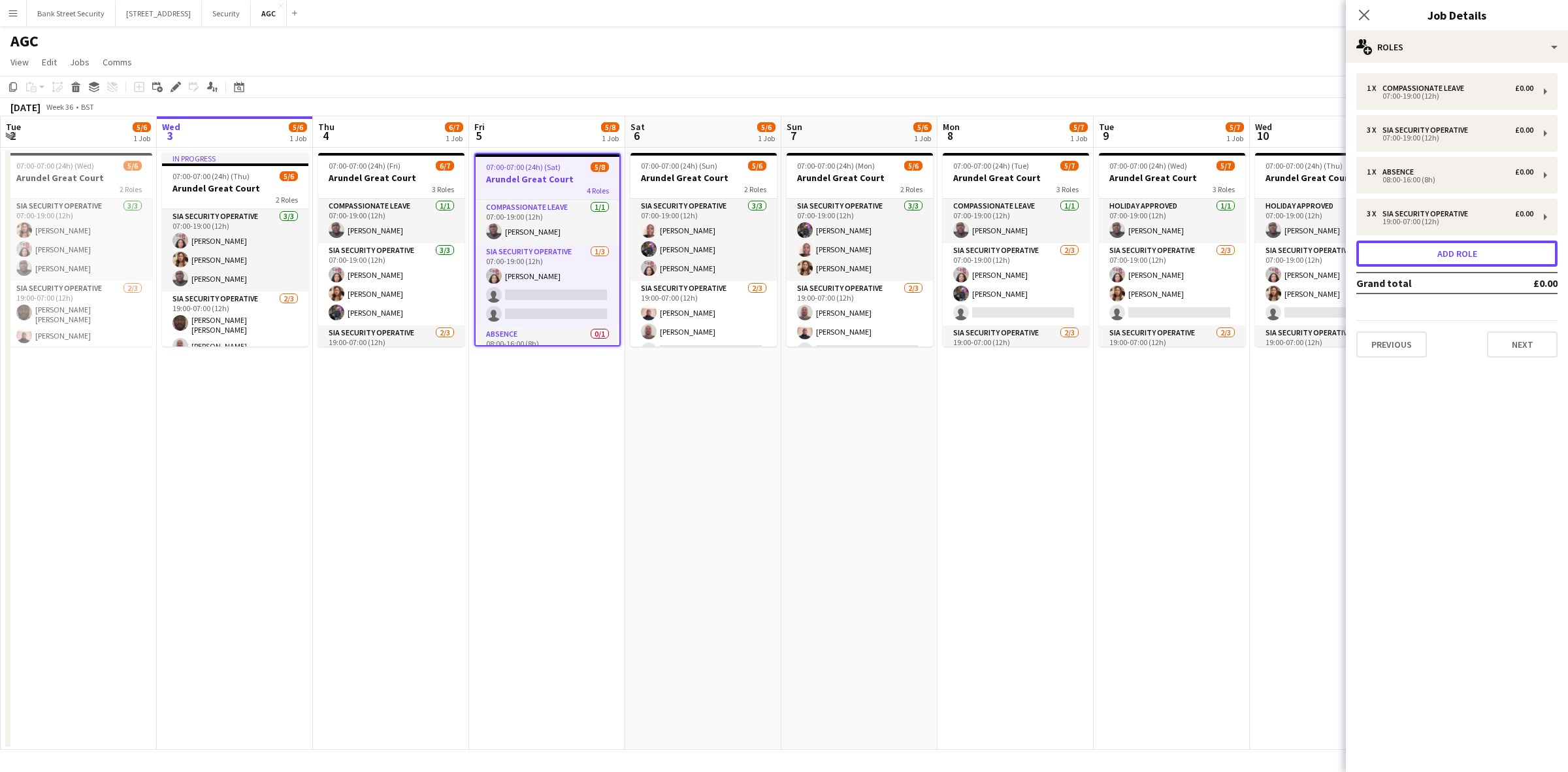
click at [1491, 262] on button "Add role" at bounding box center [1456, 253] width 201 height 26
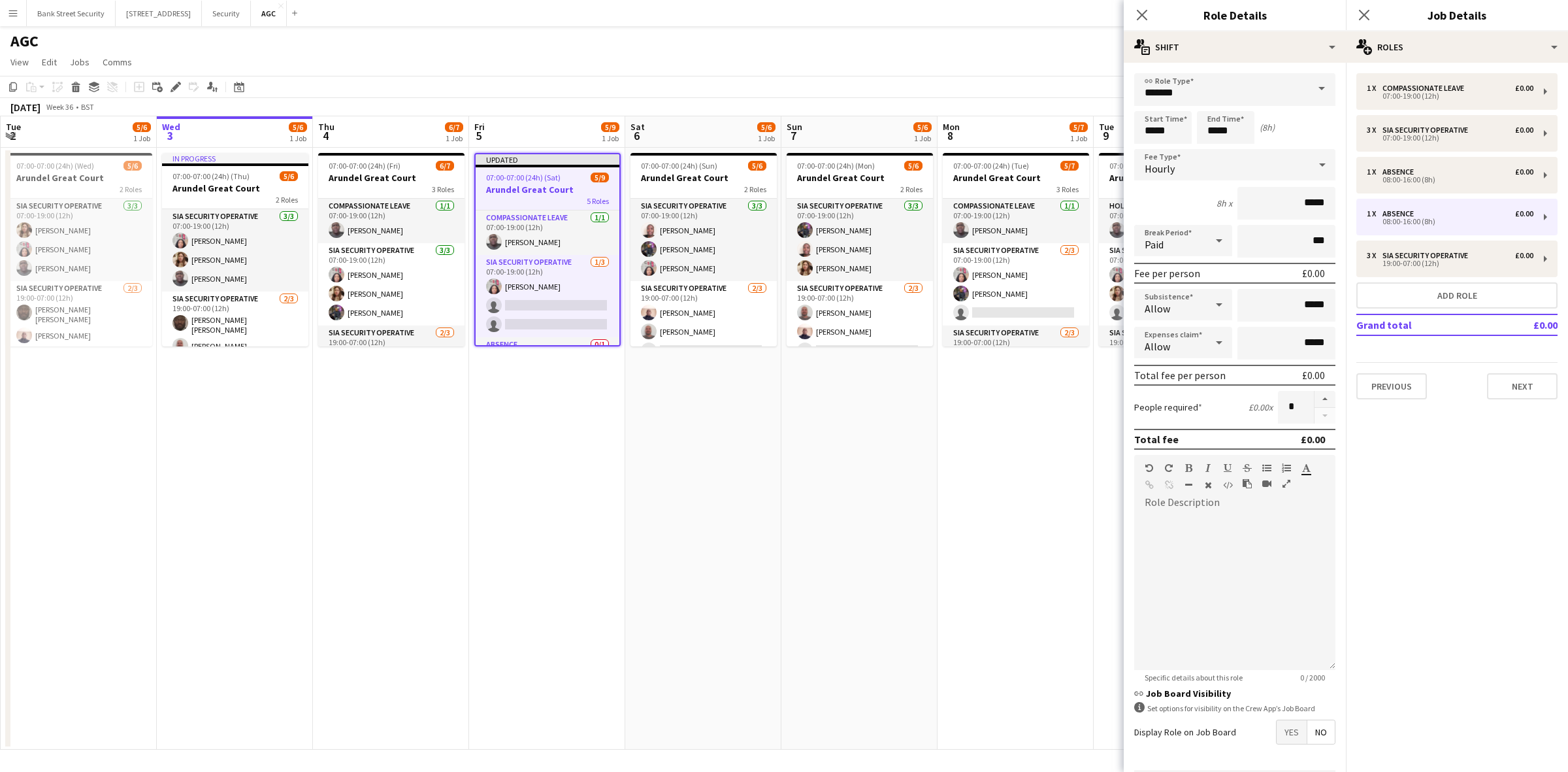
click at [1308, 88] on span at bounding box center [1321, 88] width 27 height 32
click at [1209, 152] on span "Holiday Approved" at bounding box center [1228, 157] width 168 height 13
type input "**********"
click at [1151, 129] on input "*****" at bounding box center [1163, 127] width 57 height 32
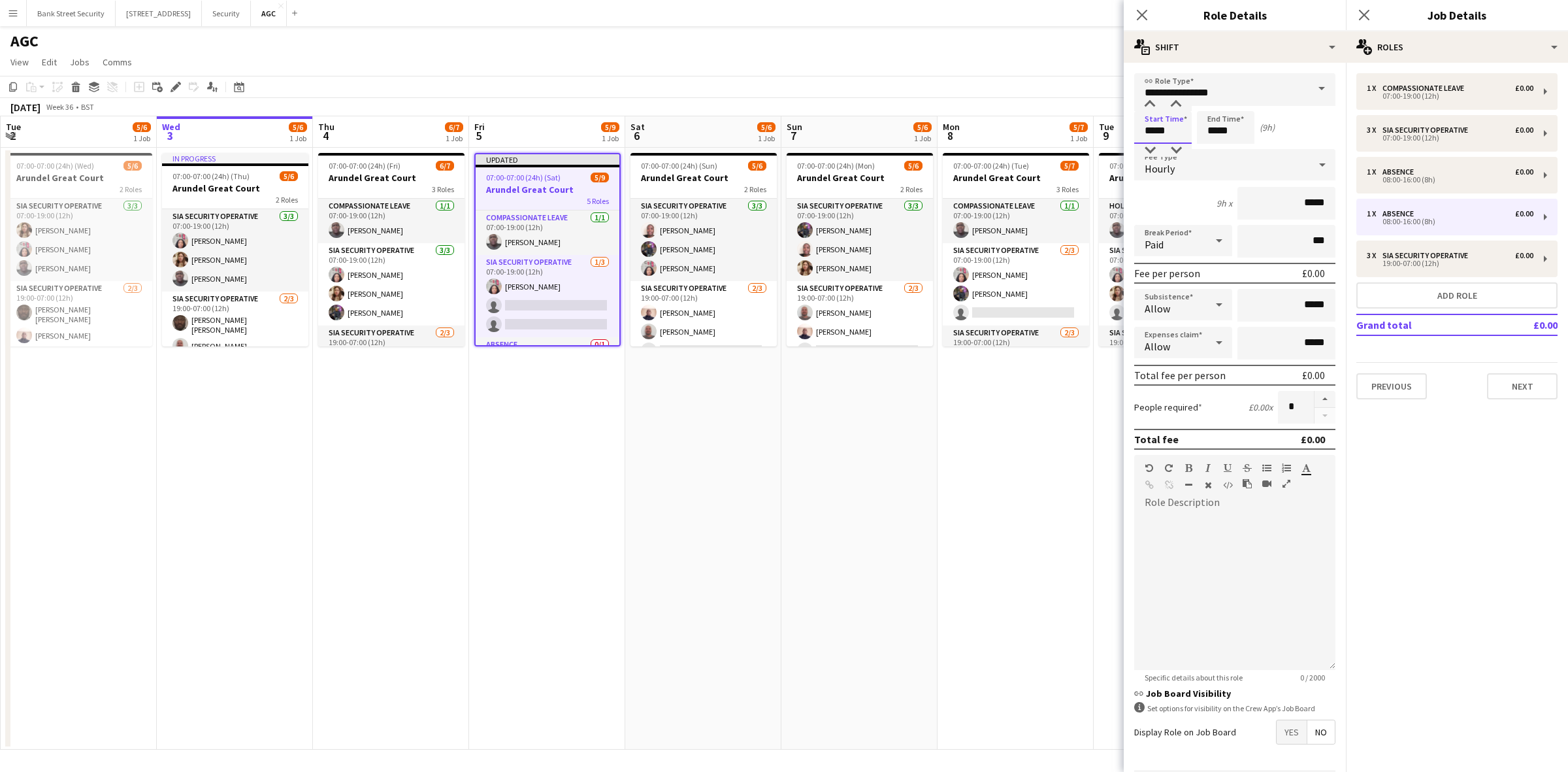
type input "*****"
click at [1217, 130] on input "*****" at bounding box center [1226, 127] width 57 height 32
type input "*****"
click at [1137, 12] on icon "Close pop-in" at bounding box center [1142, 15] width 10 height 10
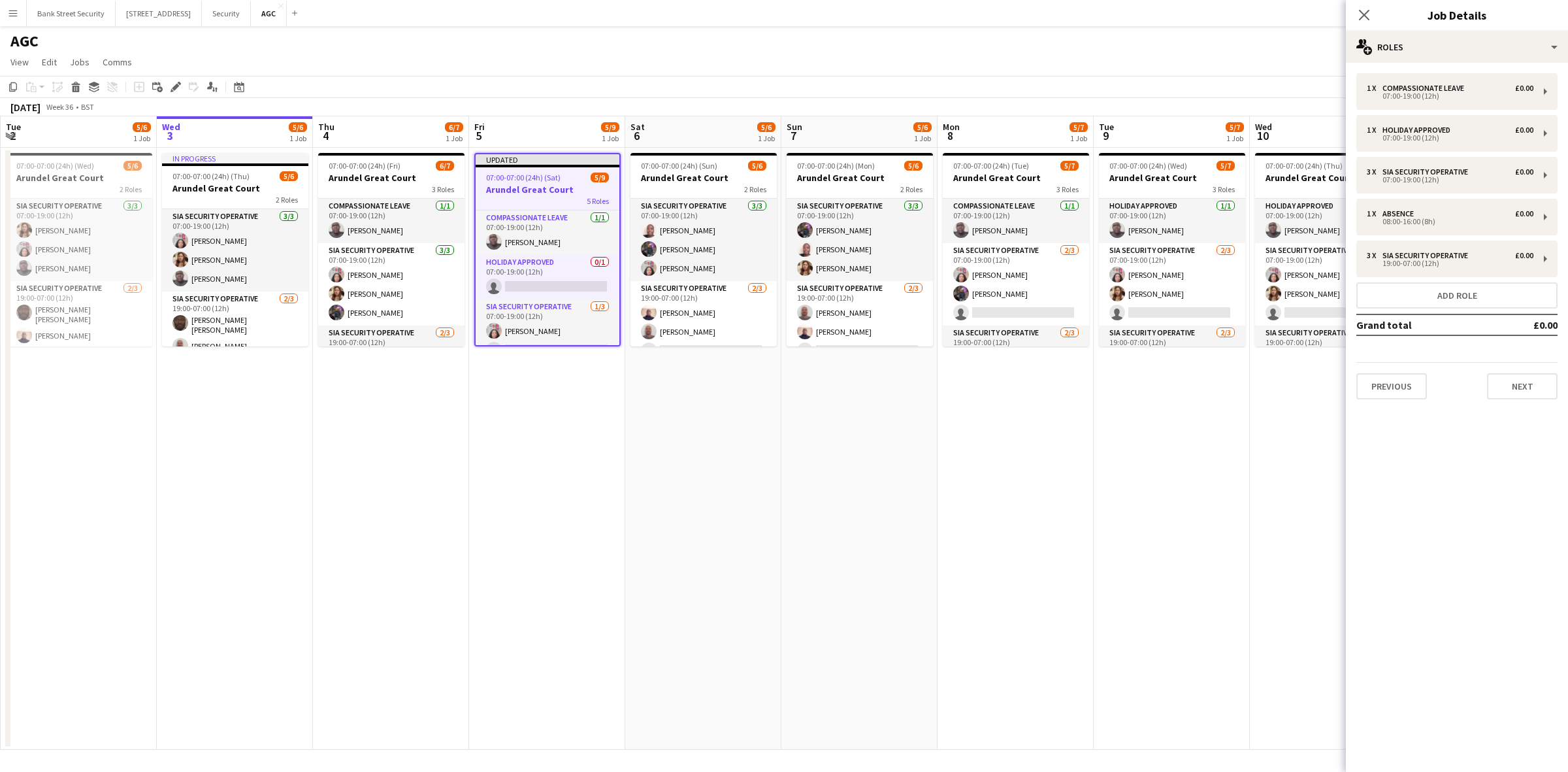
click at [1363, 10] on icon "Close pop-in" at bounding box center [1364, 15] width 10 height 10
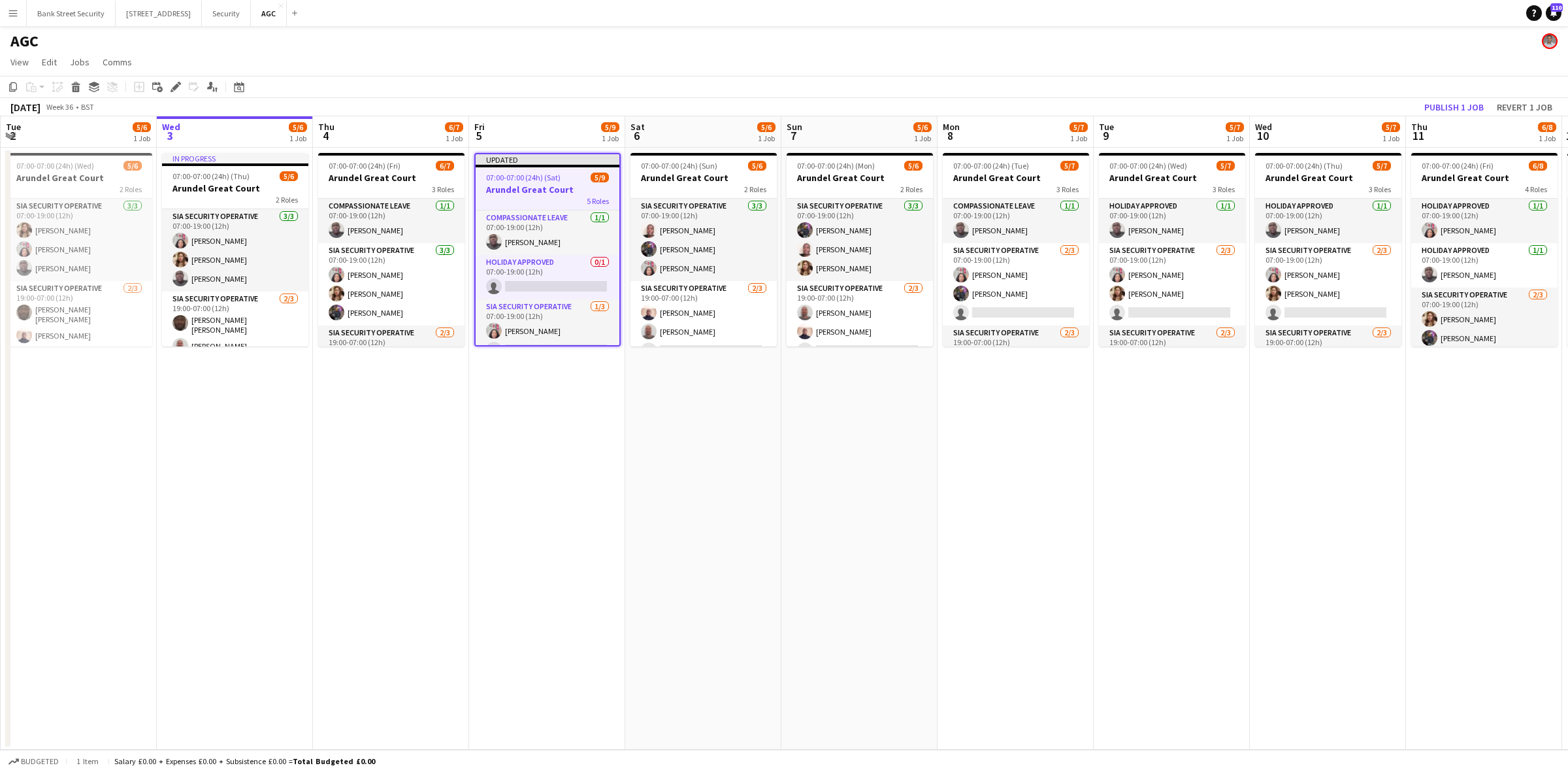
click at [550, 280] on app-card-role "Holiday Approved 0/1 07:00-19:00 (12h) single-neutral-actions" at bounding box center [547, 277] width 144 height 44
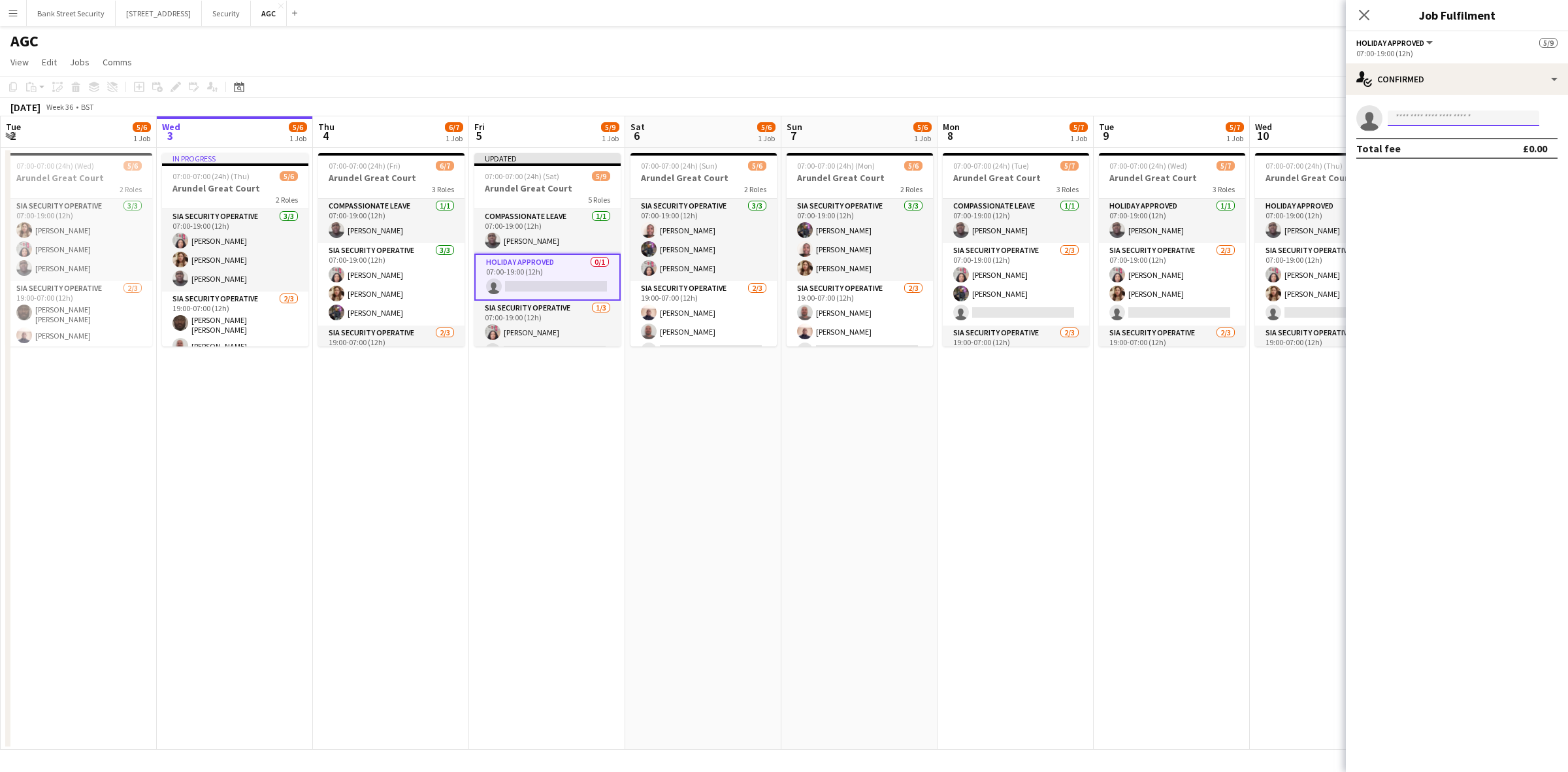
drag, startPoint x: 1418, startPoint y: 113, endPoint x: 1418, endPoint y: 121, distance: 8.0
click at [1418, 115] on input at bounding box center [1463, 118] width 152 height 15
type input "*****"
click at [1418, 142] on span "zahidfareed1989@yahoo.com" at bounding box center [1463, 147] width 130 height 10
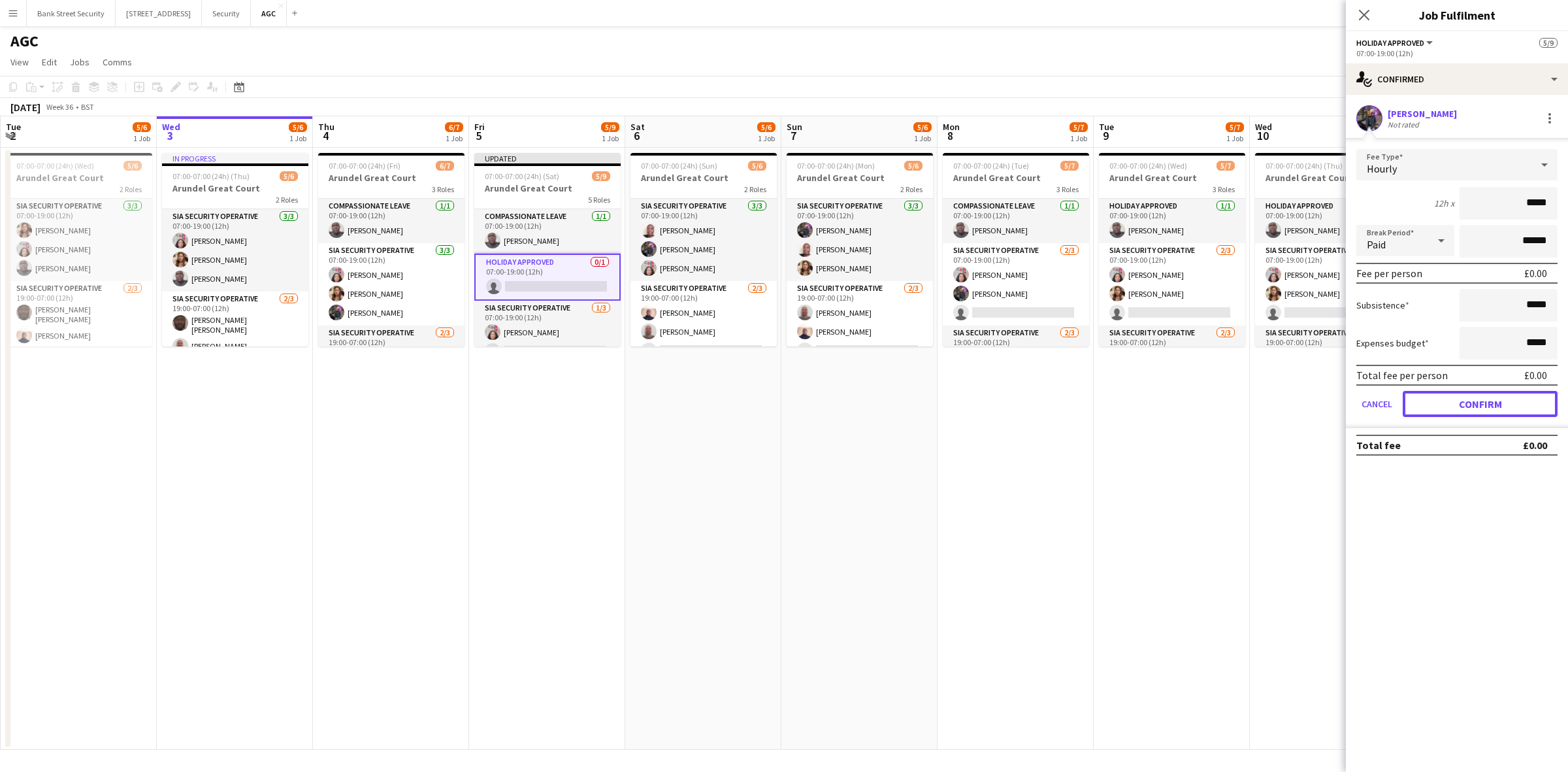
click at [1483, 397] on button "Confirm" at bounding box center [1480, 403] width 155 height 26
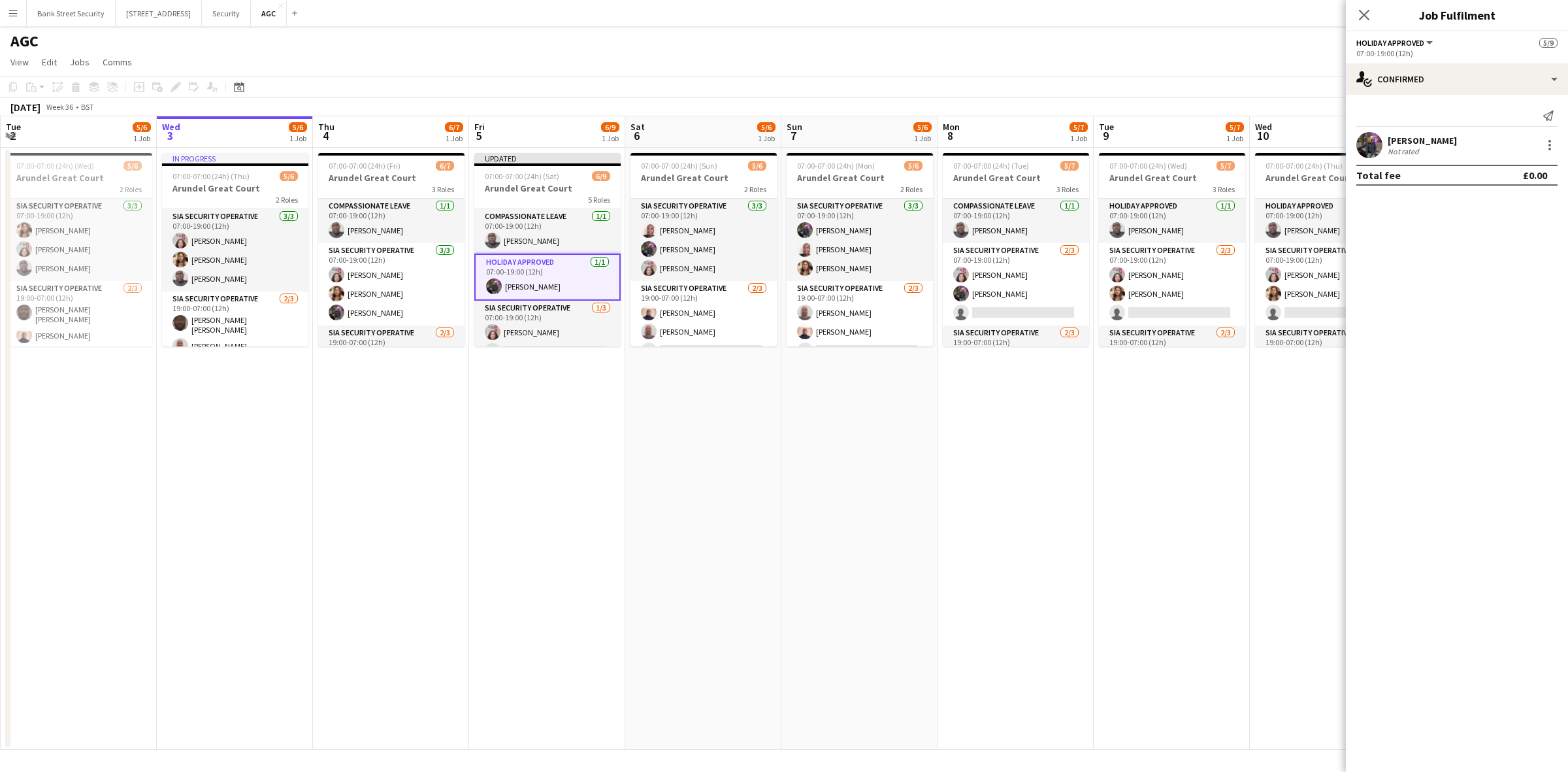
click at [1359, 18] on icon "Close pop-in" at bounding box center [1364, 15] width 10 height 10
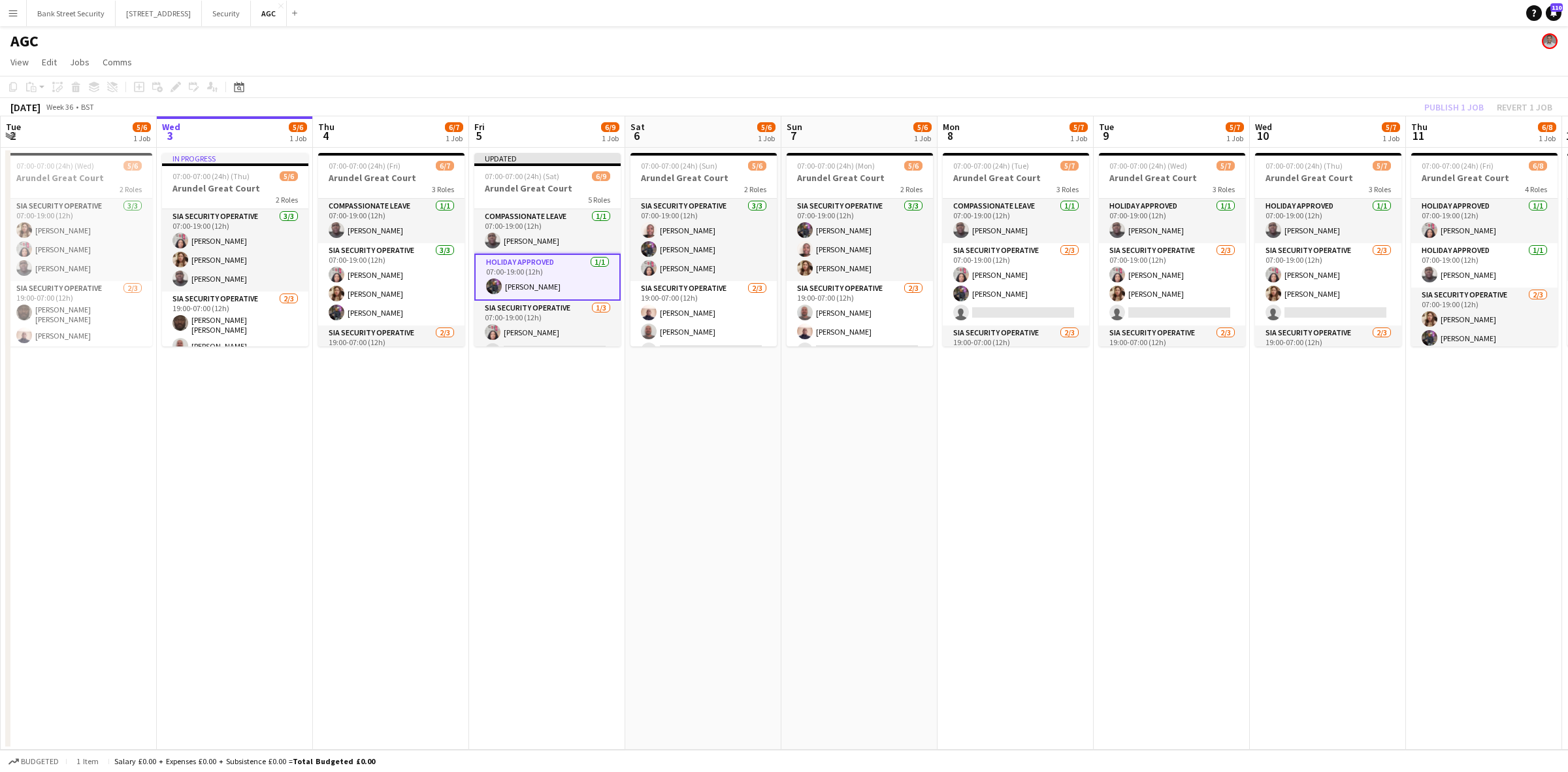
click at [1447, 108] on div "Publish 1 job Revert 1 job" at bounding box center [1488, 107] width 159 height 17
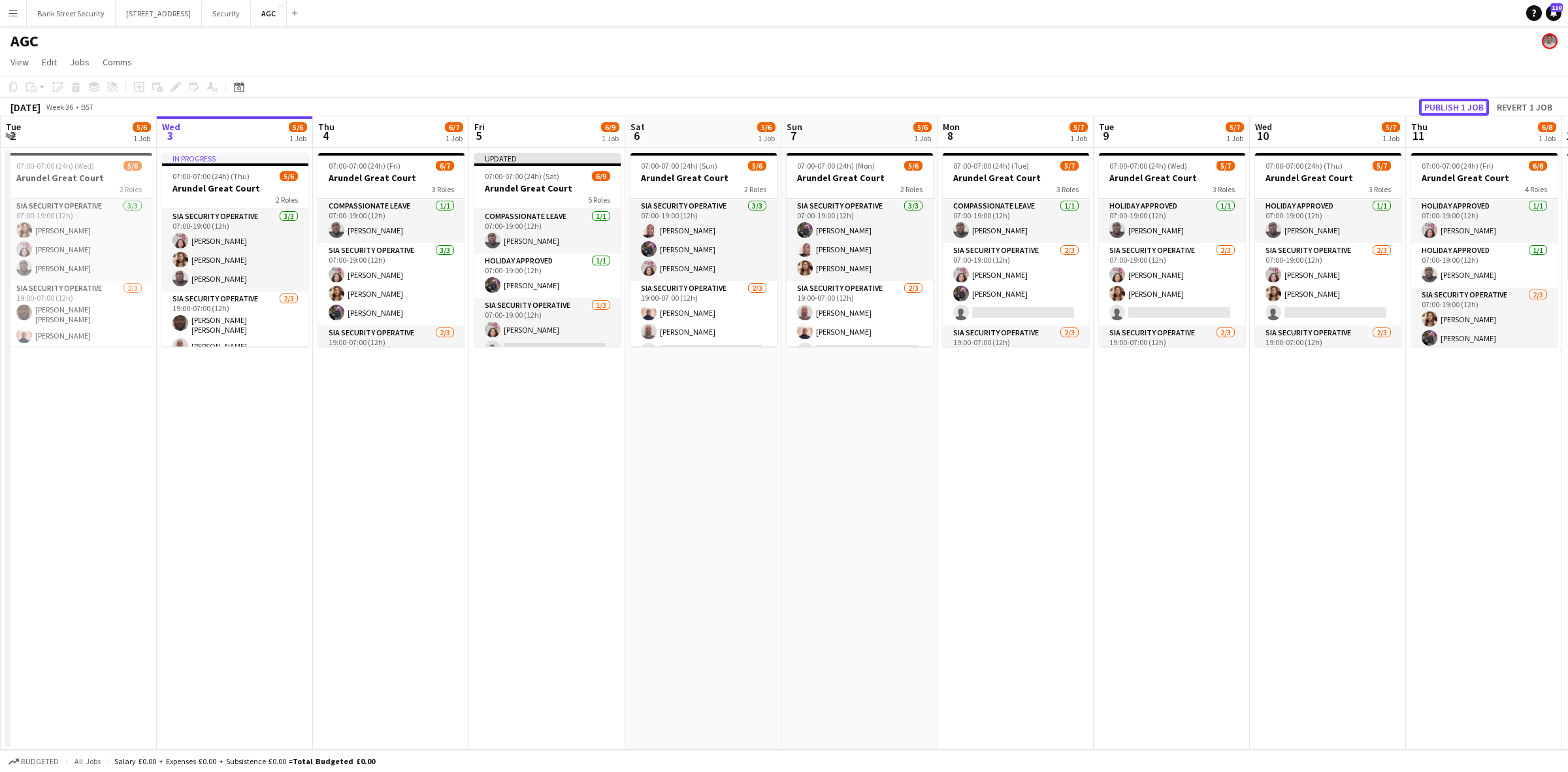
click at [1447, 108] on button "Publish 1 job" at bounding box center [1454, 107] width 70 height 17
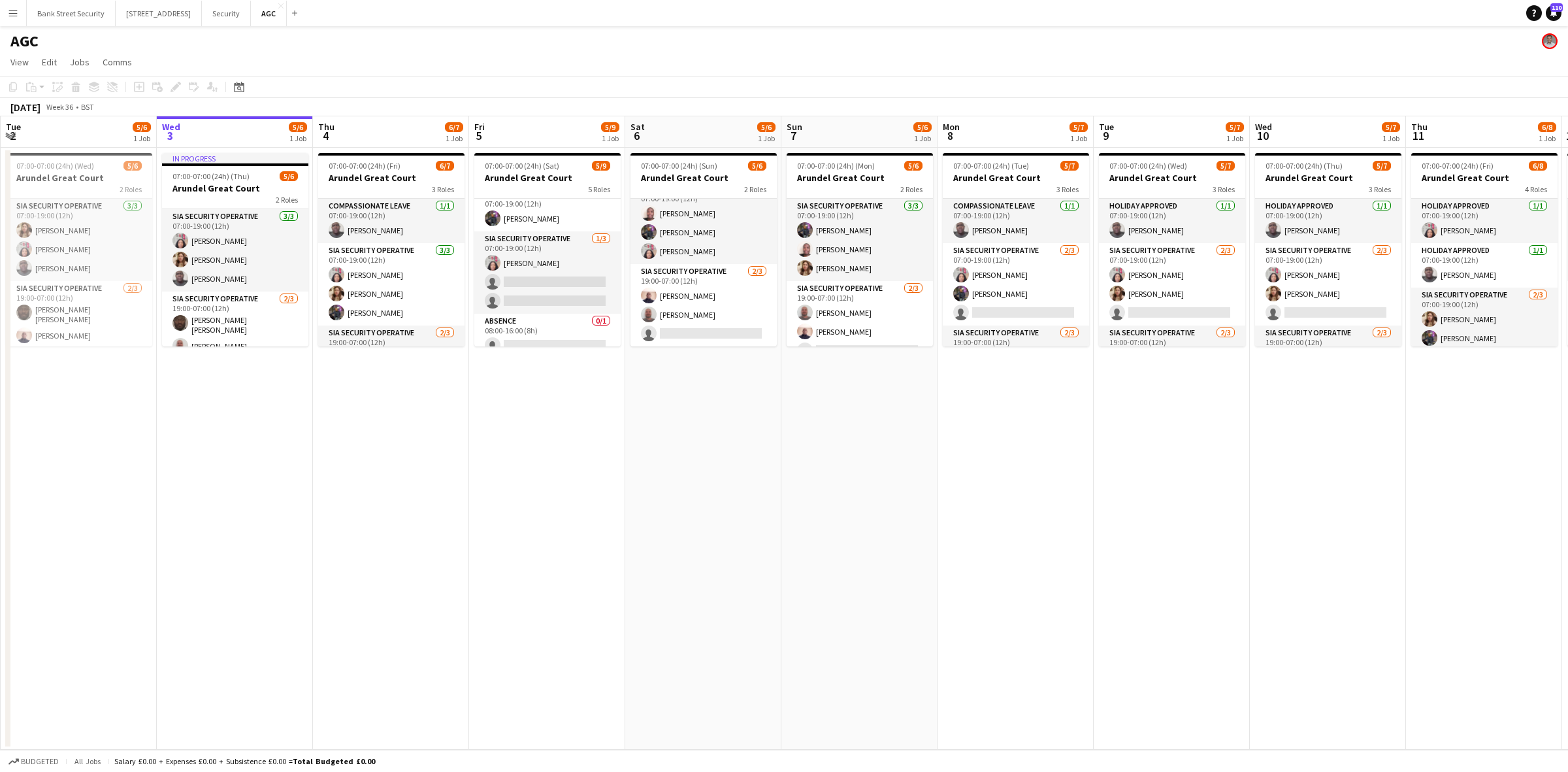
scroll to position [0, 0]
click at [527, 165] on span "07:00-07:00 (24h) (Sat)" at bounding box center [521, 165] width 74 height 10
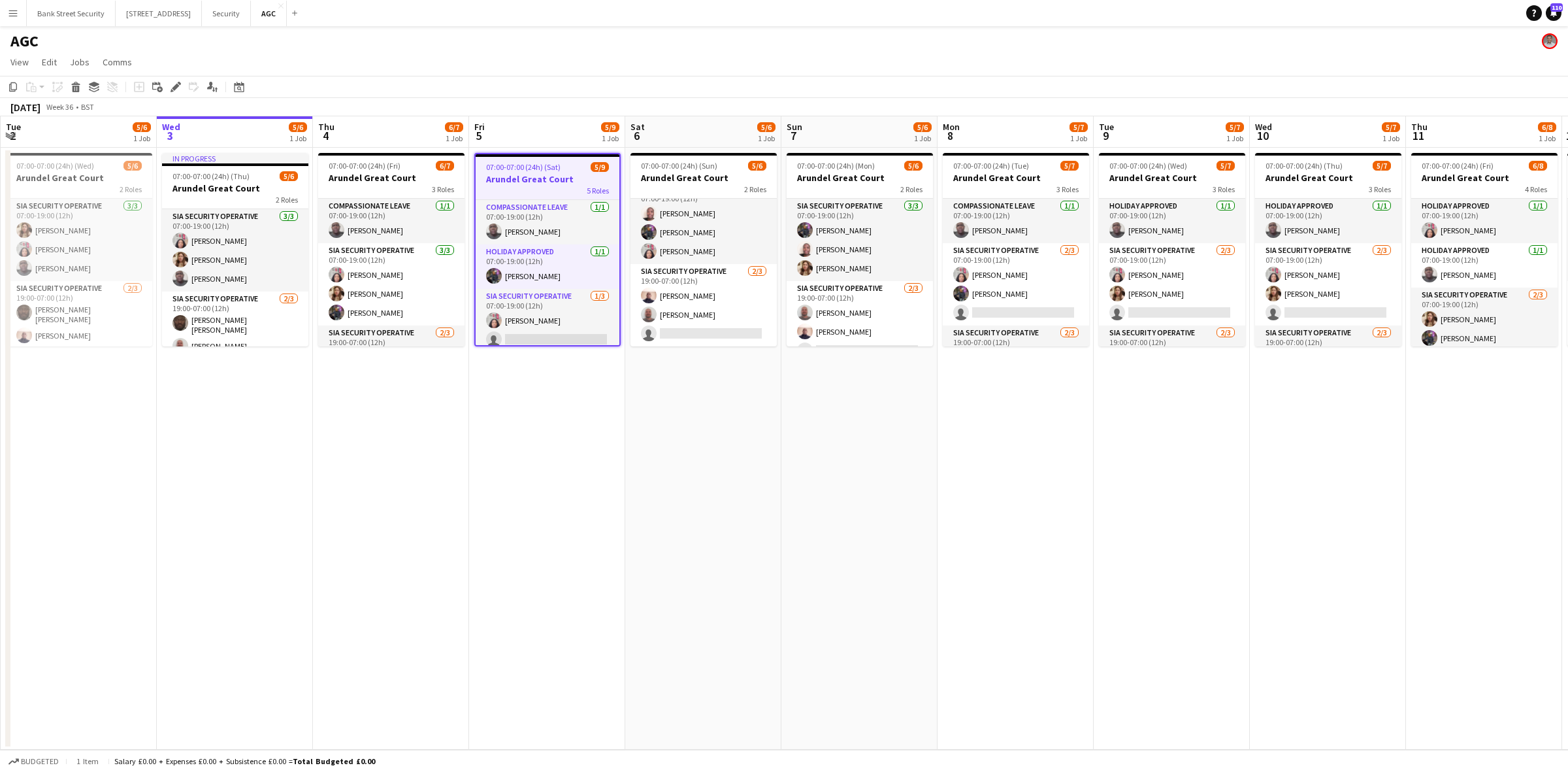
click at [172, 85] on icon "Edit" at bounding box center [176, 87] width 10 height 10
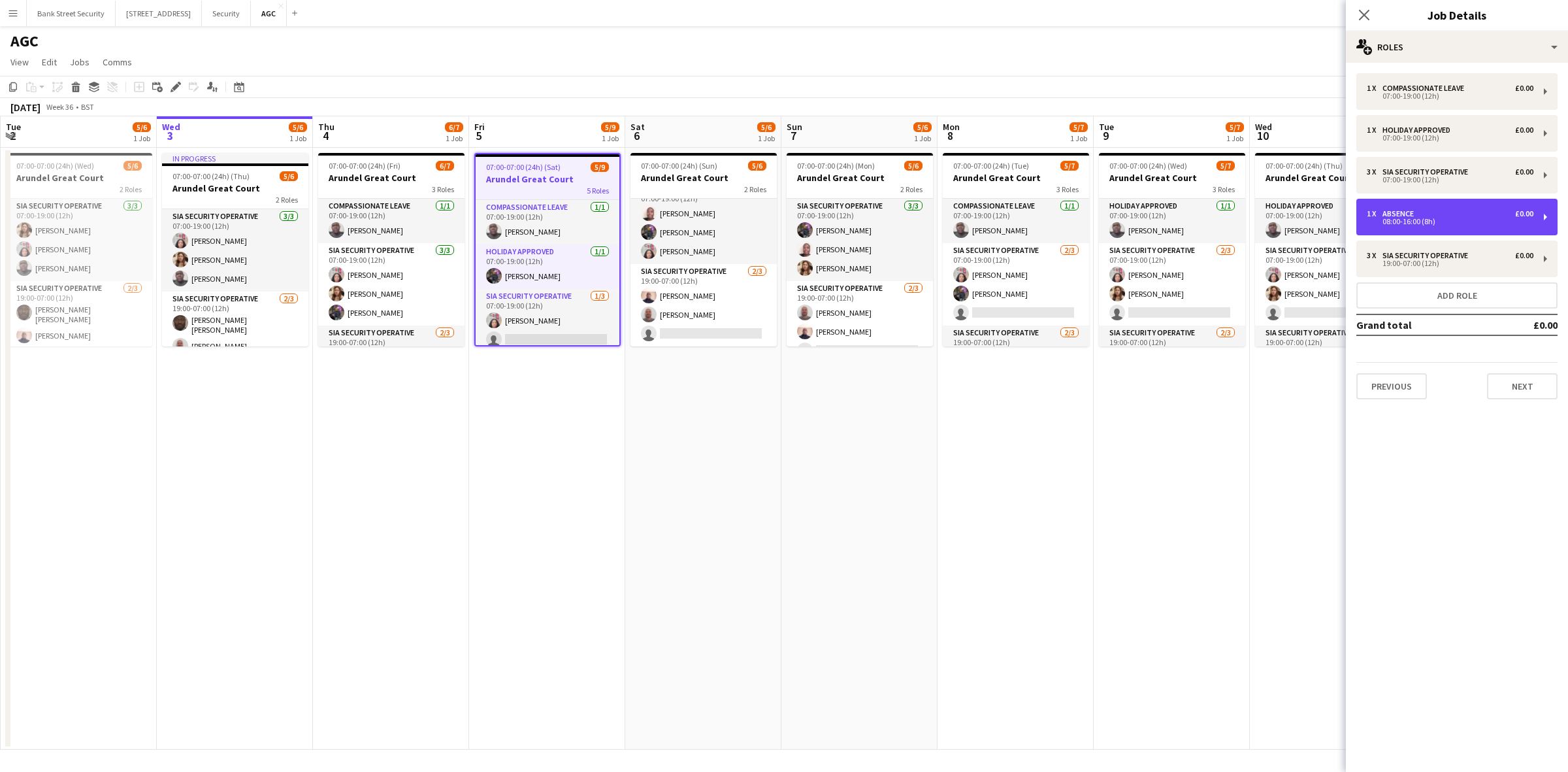
click at [1548, 217] on div "1 x Absence £0.00 08:00-16:00 (8h)" at bounding box center [1456, 217] width 201 height 37
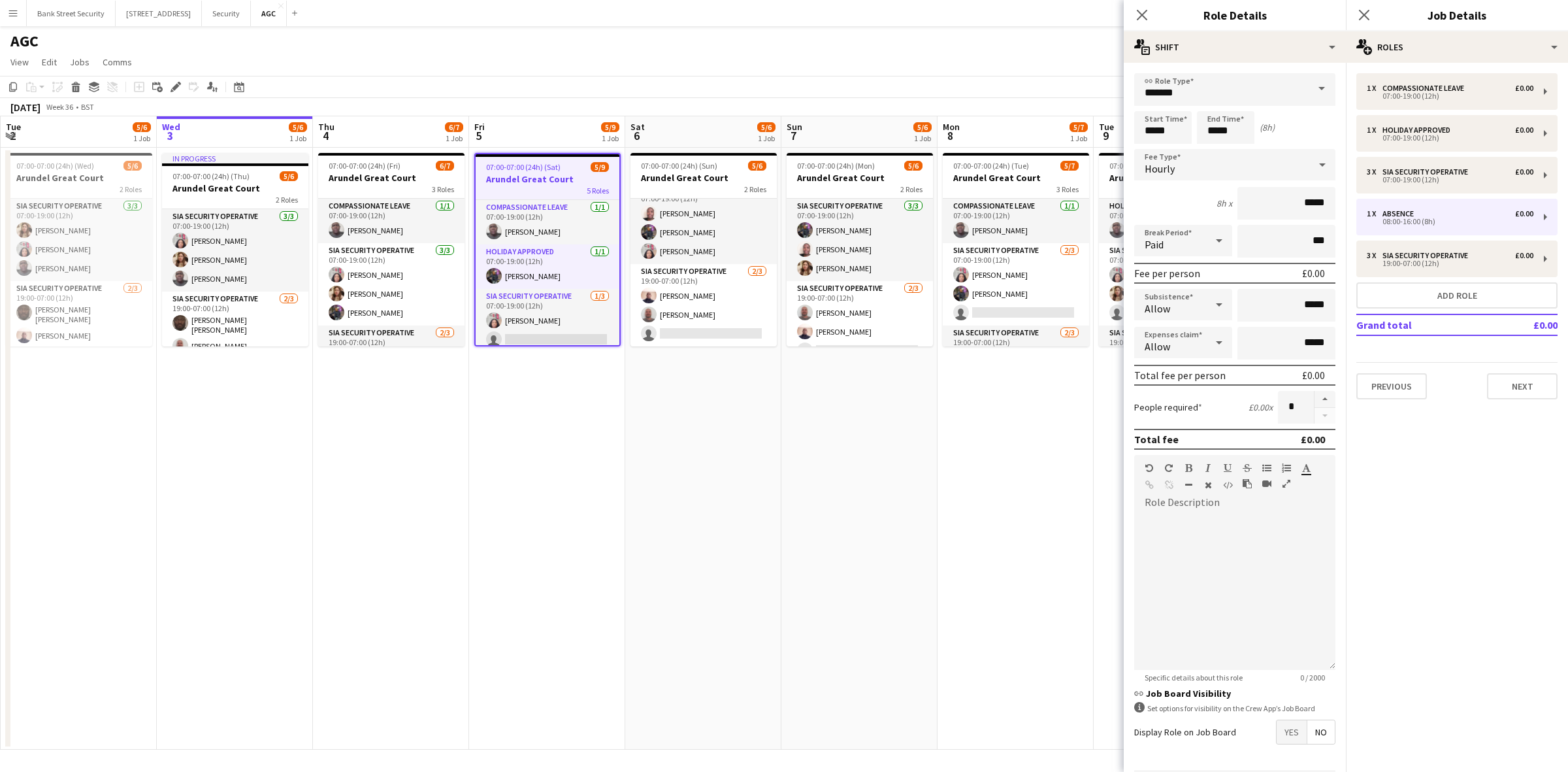
click at [1311, 89] on span at bounding box center [1321, 88] width 27 height 32
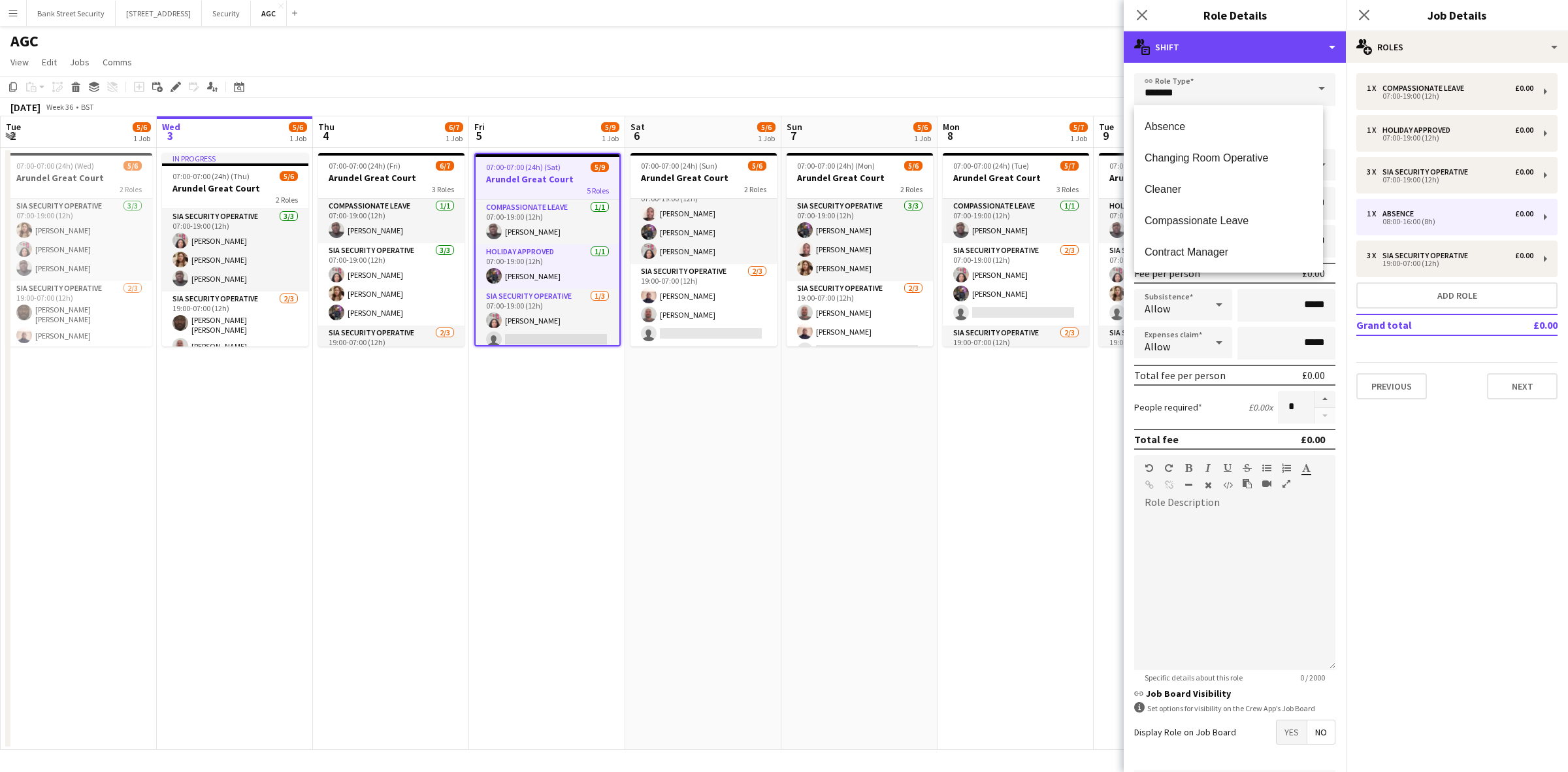
click at [1334, 46] on div "multiple-actions-text Shift" at bounding box center [1235, 47] width 222 height 32
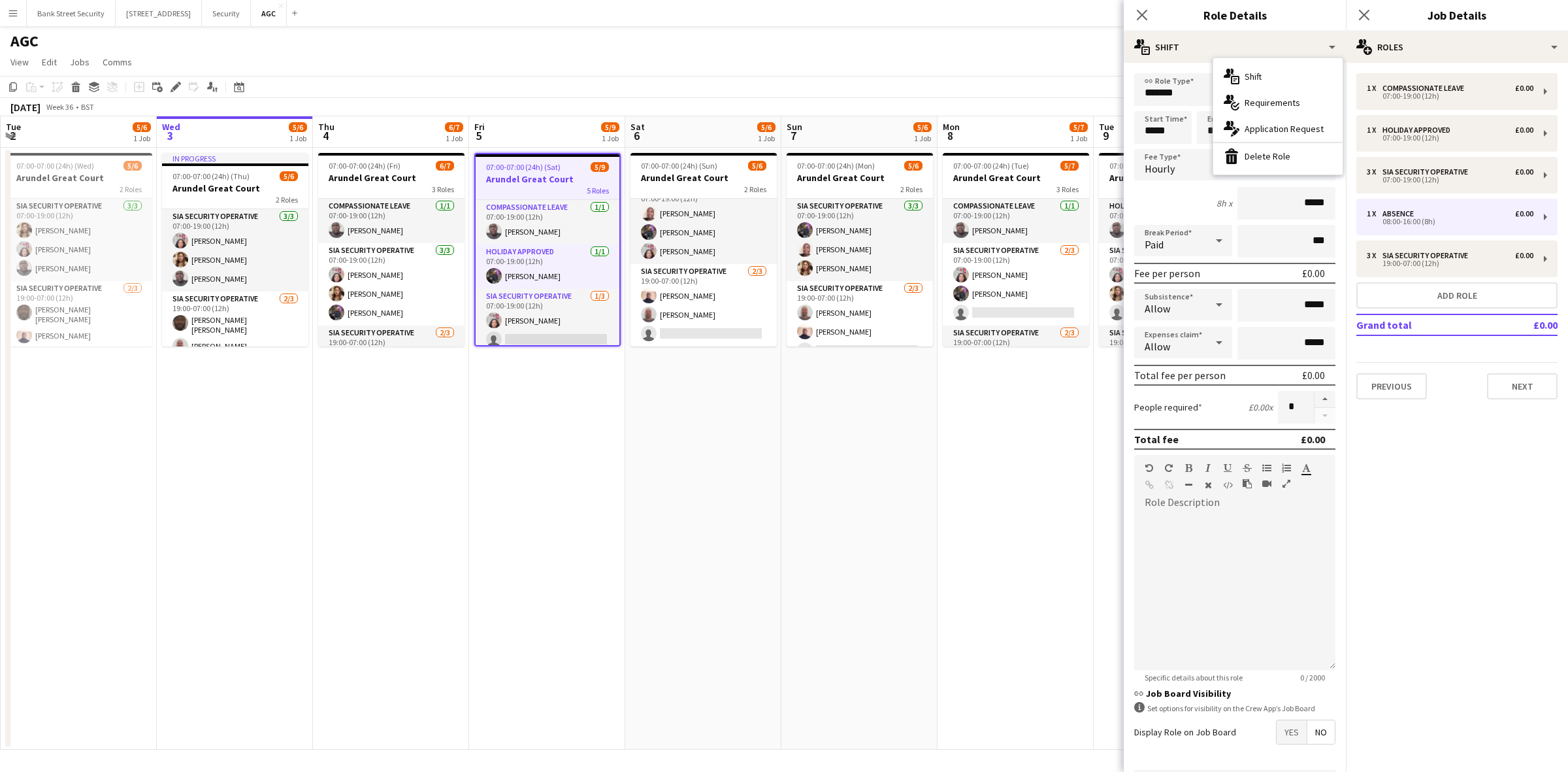
click at [1271, 155] on div "bin-2 Delete Role" at bounding box center [1278, 155] width 130 height 26
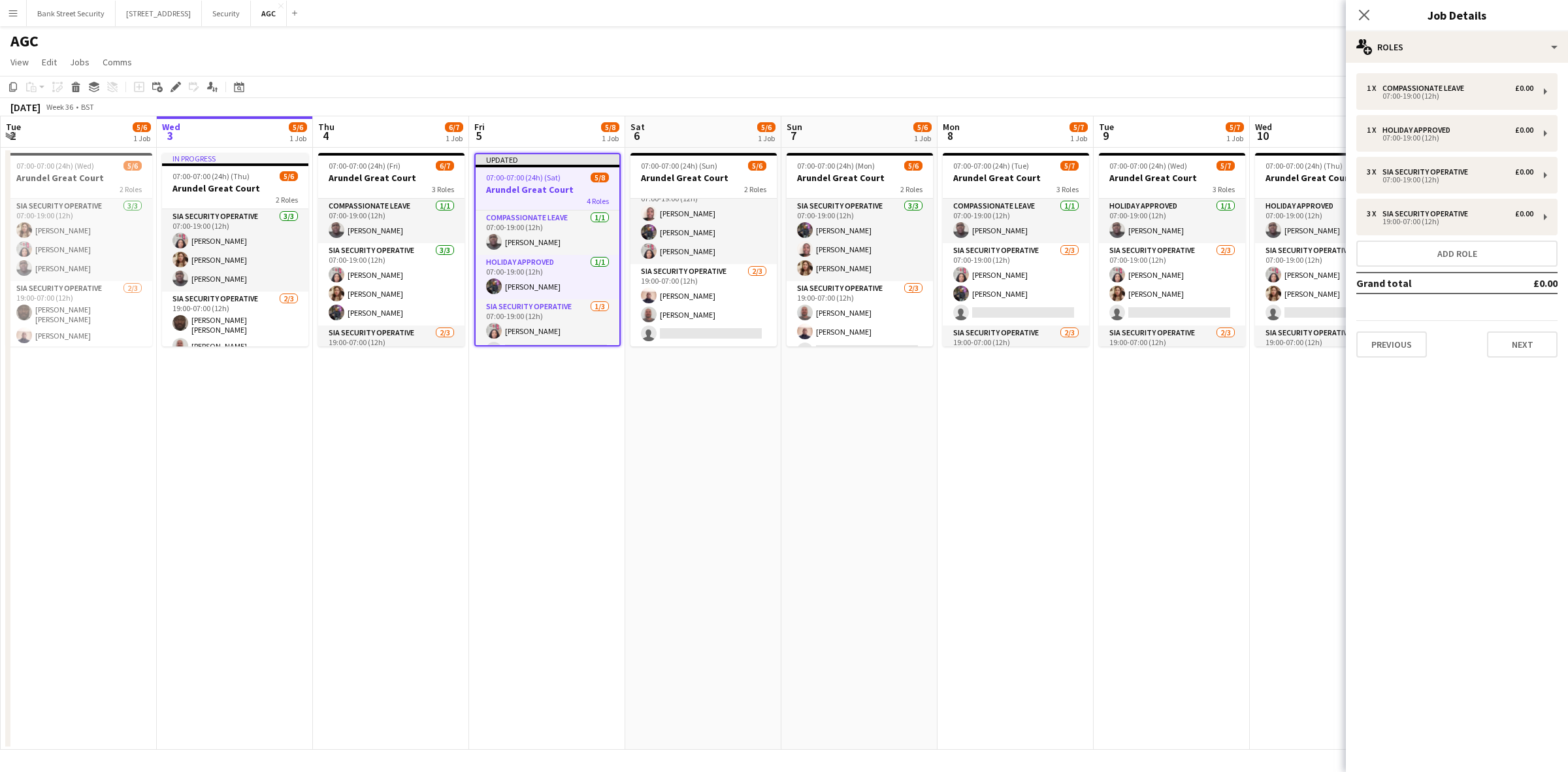
click at [1356, 15] on app-icon "Close pop-in" at bounding box center [1363, 15] width 15 height 15
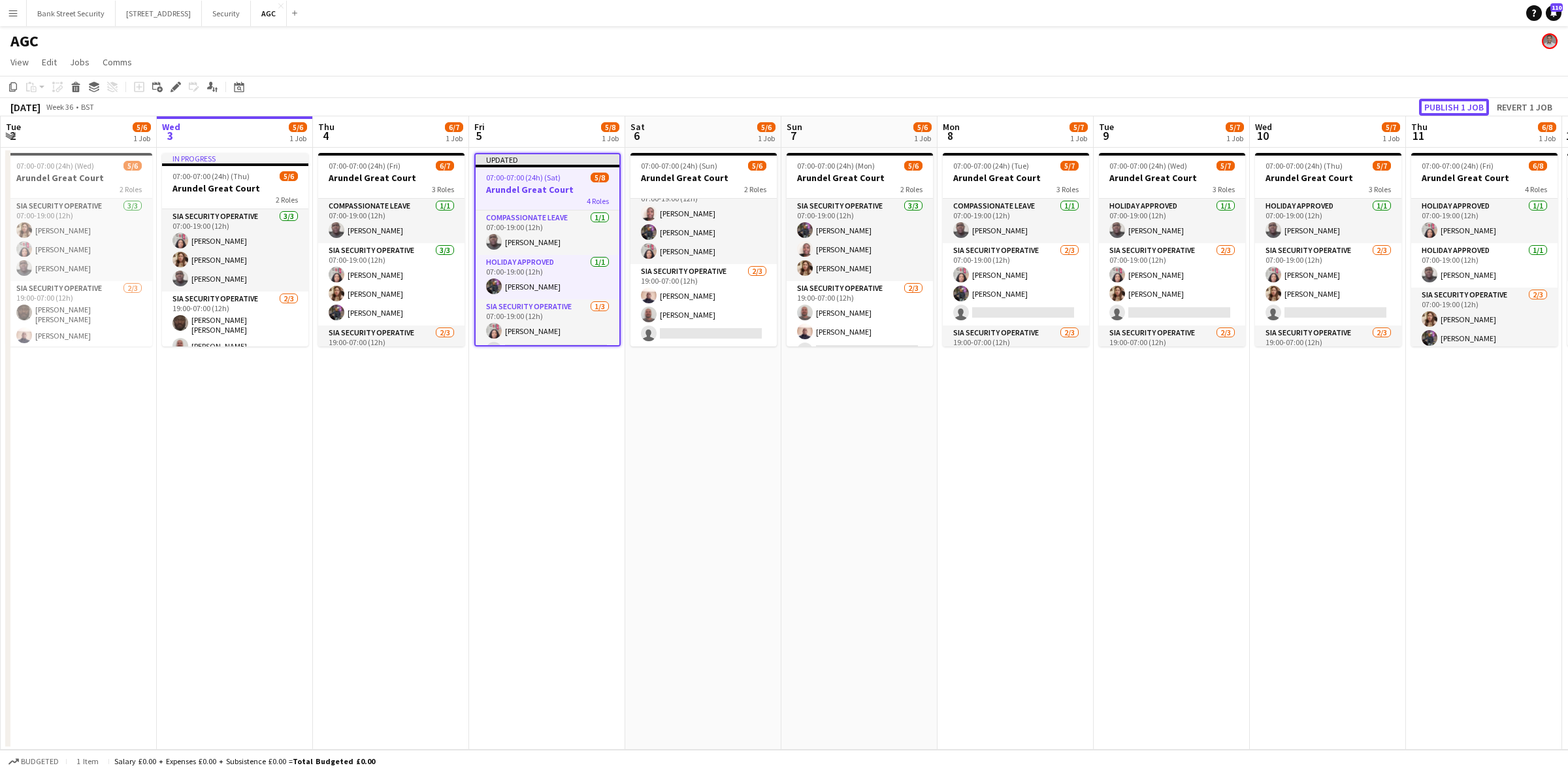
click at [1439, 108] on button "Publish 1 job" at bounding box center [1454, 107] width 70 height 17
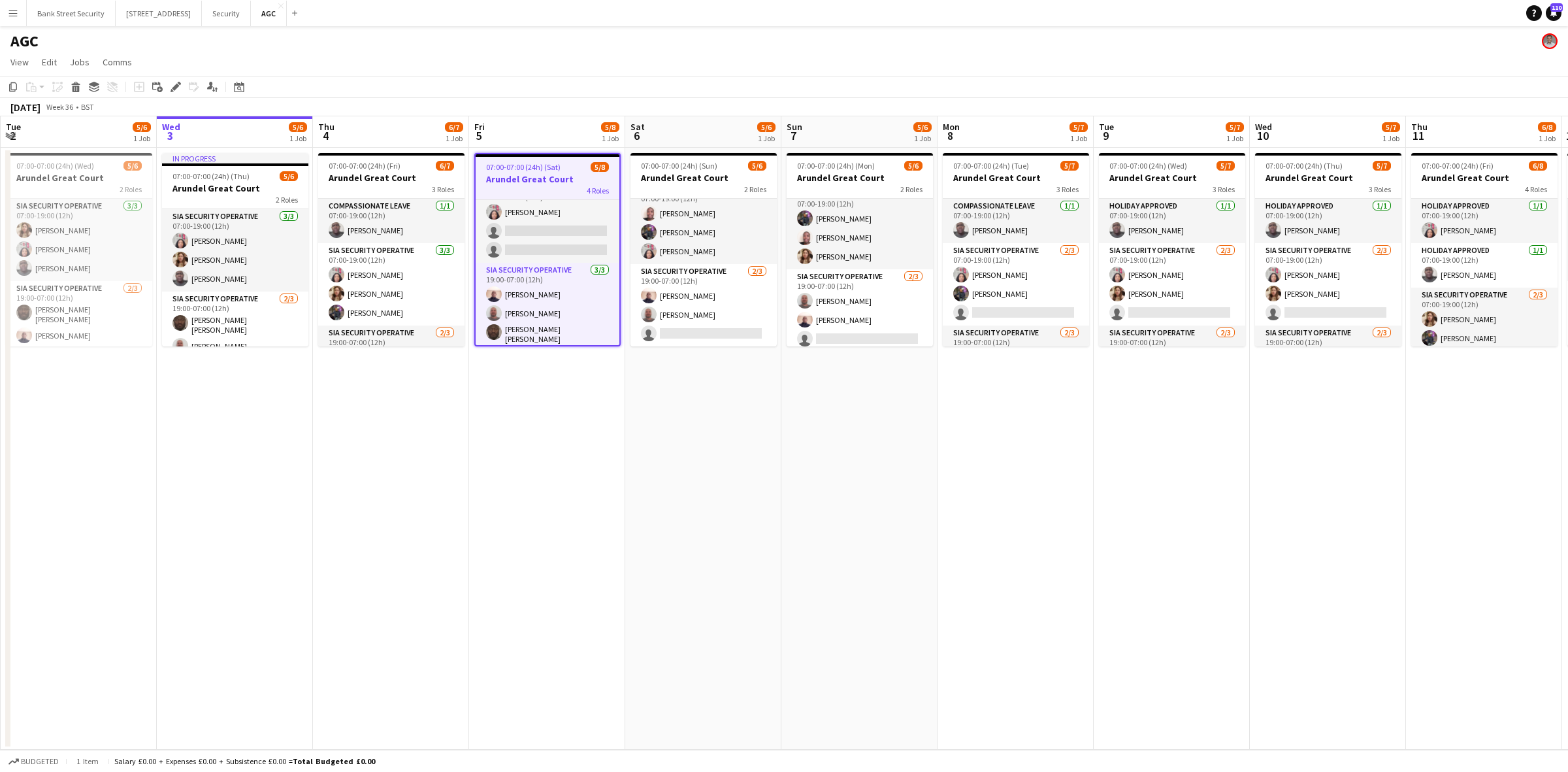
scroll to position [17, 0]
click at [248, 3] on button "Security Close" at bounding box center [226, 13] width 49 height 26
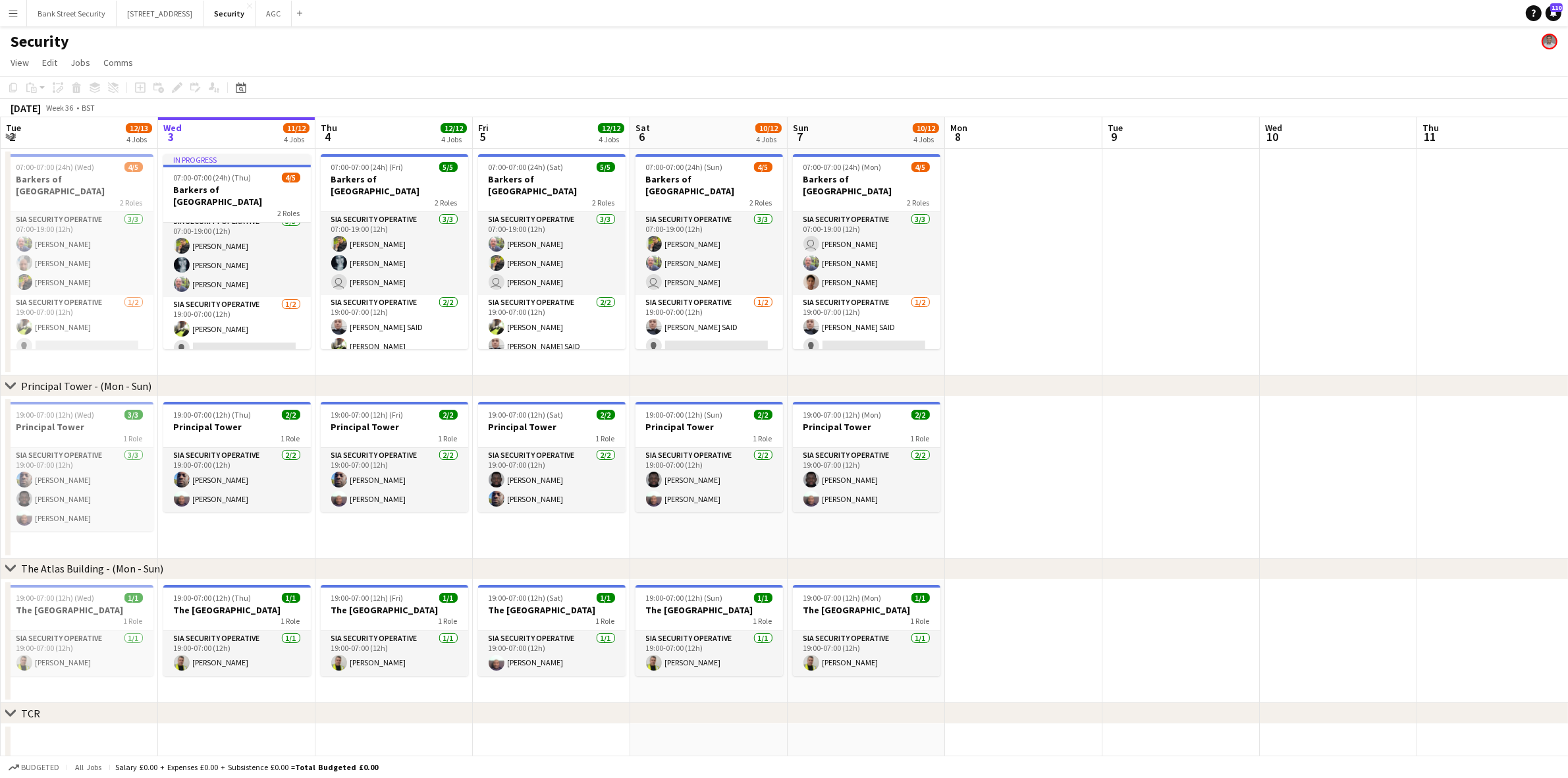
click at [402, 244] on app-card-role "SIA Security Operative 3/3 07:00-19:00 (12h) Majid Ali Núbia Melo user Barry Wa…" at bounding box center [394, 254] width 148 height 83
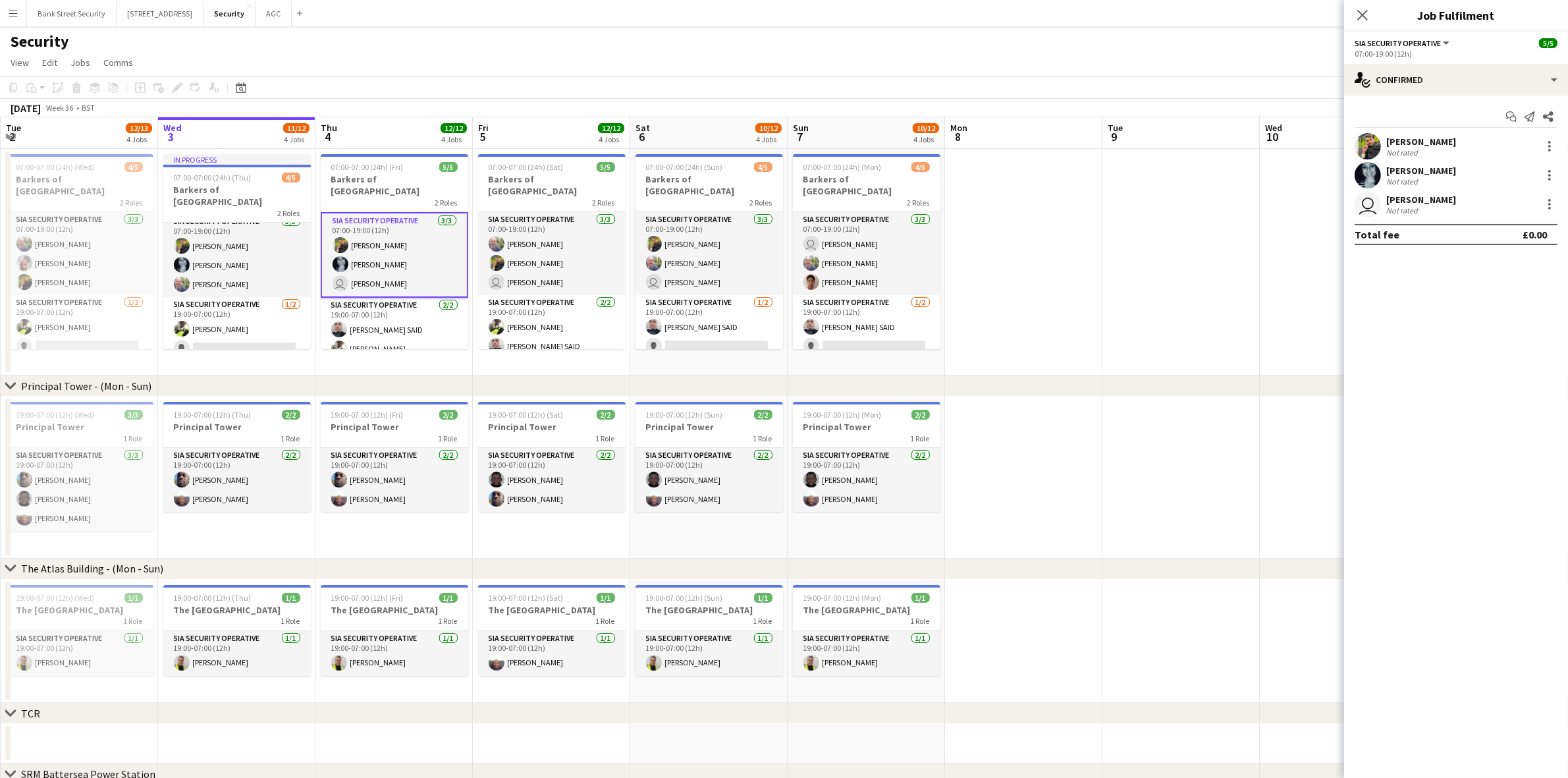
click at [1361, 11] on icon "Close pop-in" at bounding box center [1362, 15] width 10 height 10
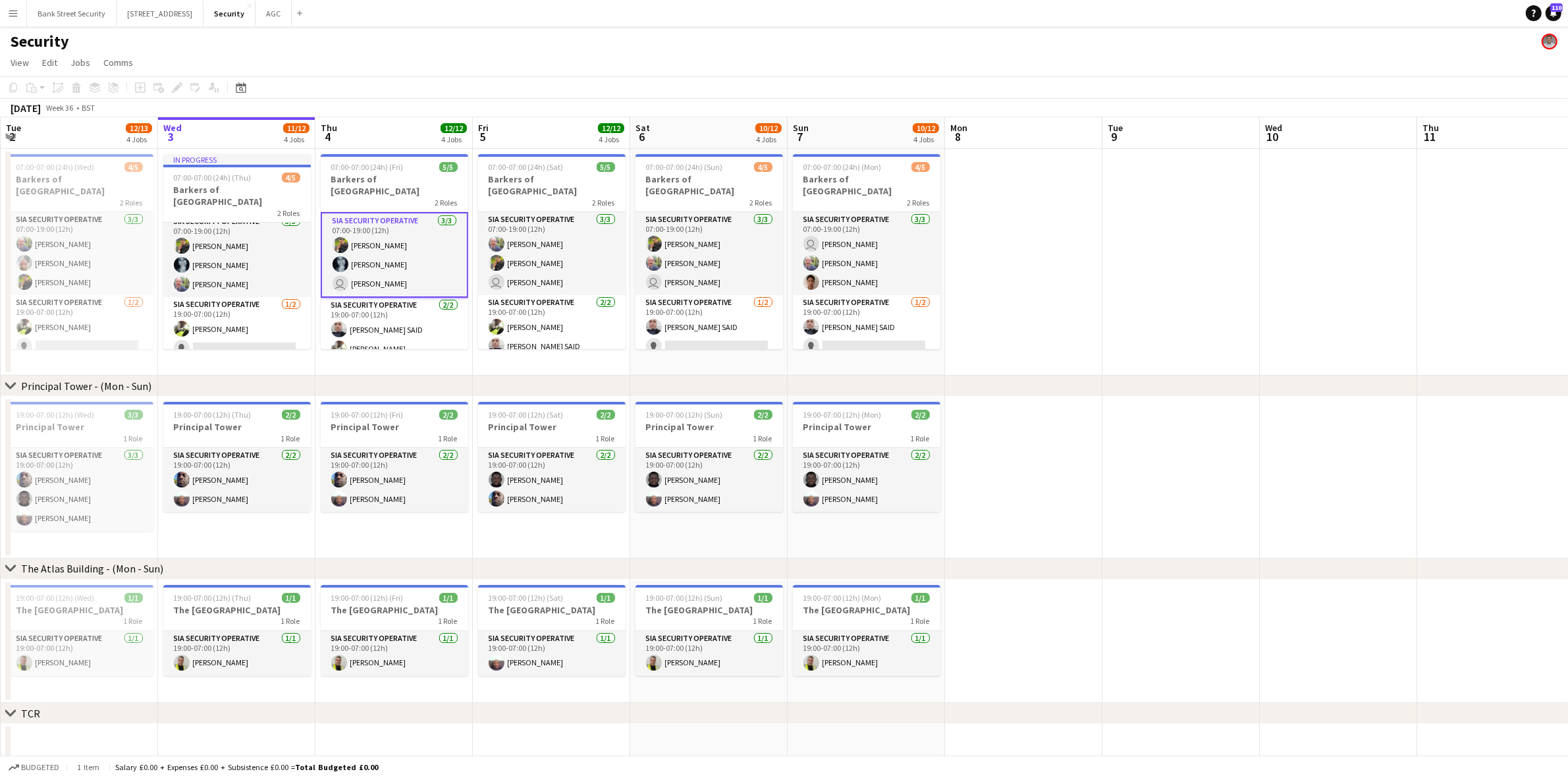
drag, startPoint x: 1378, startPoint y: 19, endPoint x: 682, endPoint y: 234, distance: 728.5
click at [682, 234] on app-card-role "SIA Security Operative 3/3 07:00-19:00 (12h) Majid Ali Mohammed Farooq user Bar…" at bounding box center [709, 254] width 148 height 83
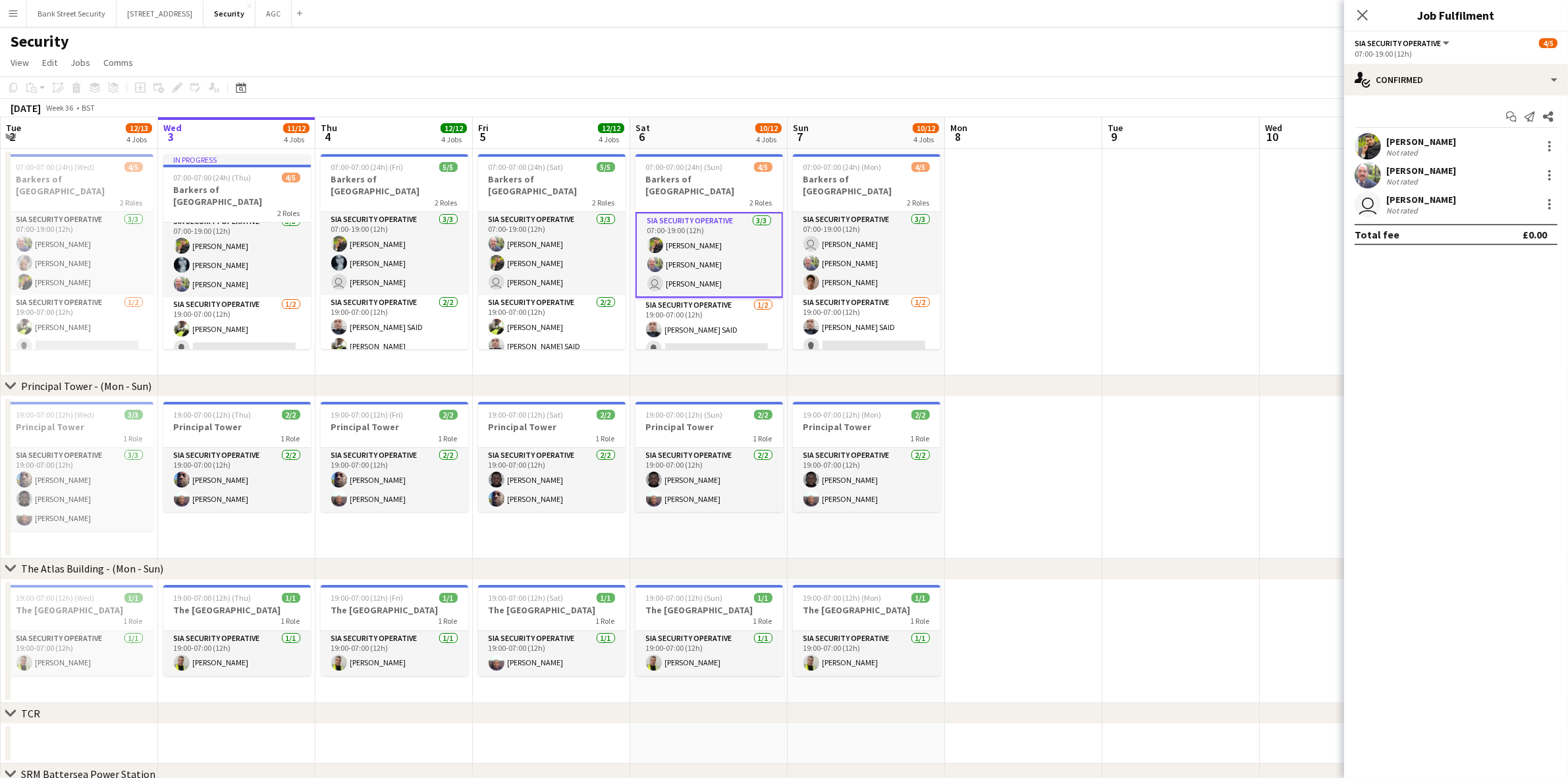
click at [1548, 146] on div at bounding box center [1549, 146] width 3 height 3
click at [1492, 298] on span "Remove" at bounding box center [1485, 296] width 39 height 11
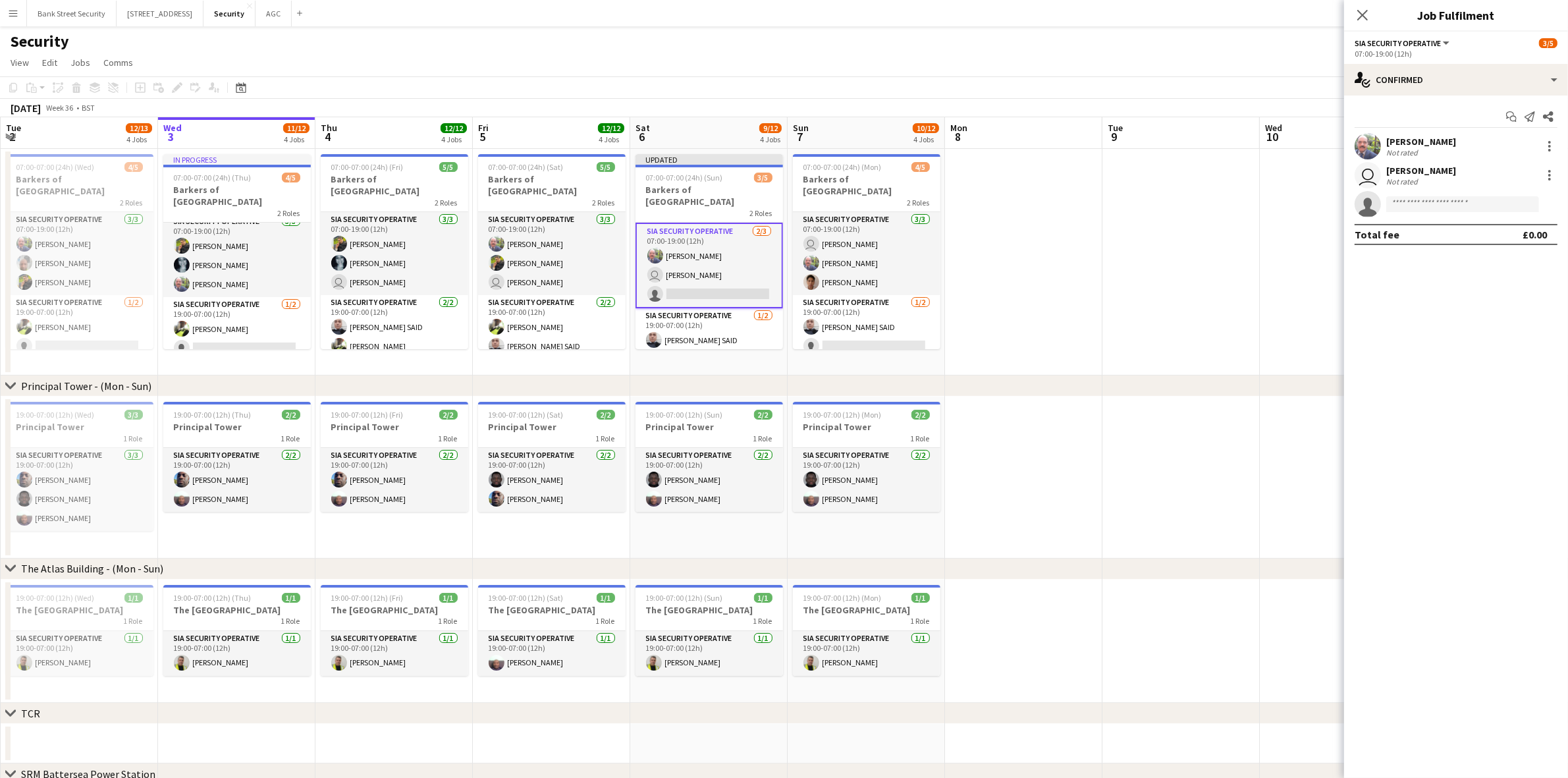
click at [1361, 15] on icon at bounding box center [1362, 15] width 10 height 10
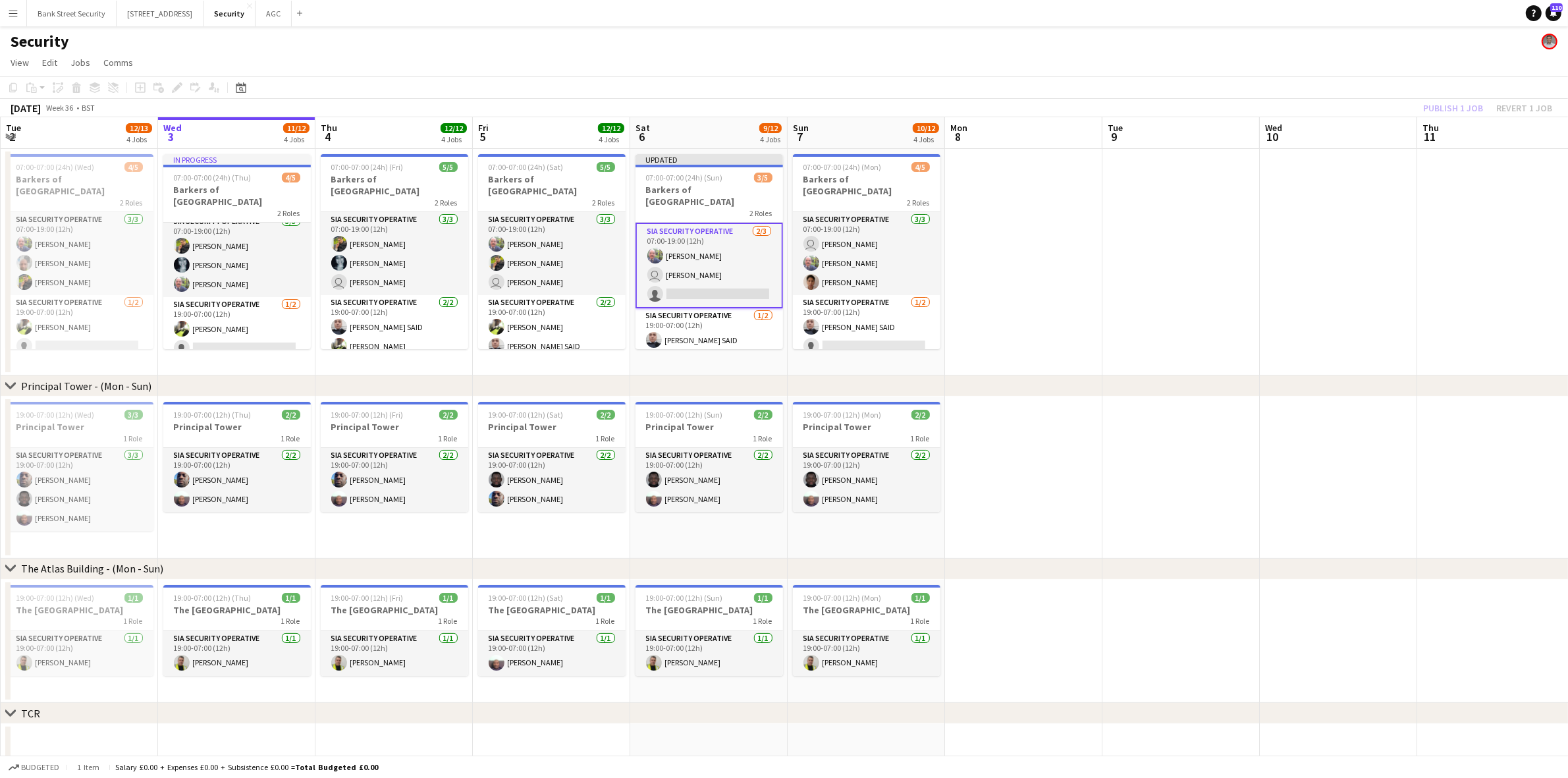
click at [1450, 97] on app-toolbar "Copy Paste Paste Ctrl+V Paste with crew Ctrl+Shift+V Paste linked Job Delete Gr…" at bounding box center [784, 88] width 1568 height 22
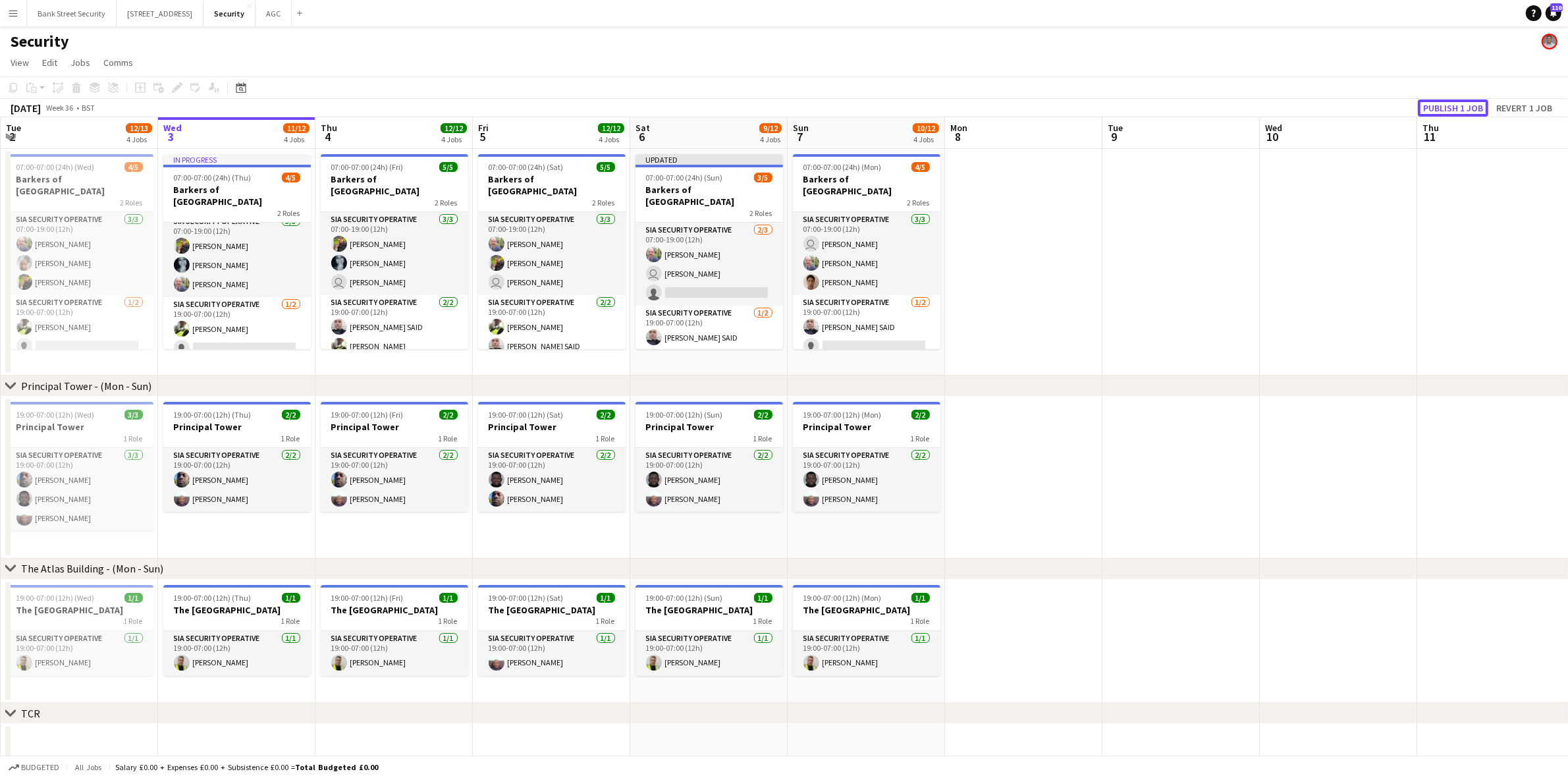
click at [1451, 102] on button "Publish 1 job" at bounding box center [1453, 108] width 71 height 17
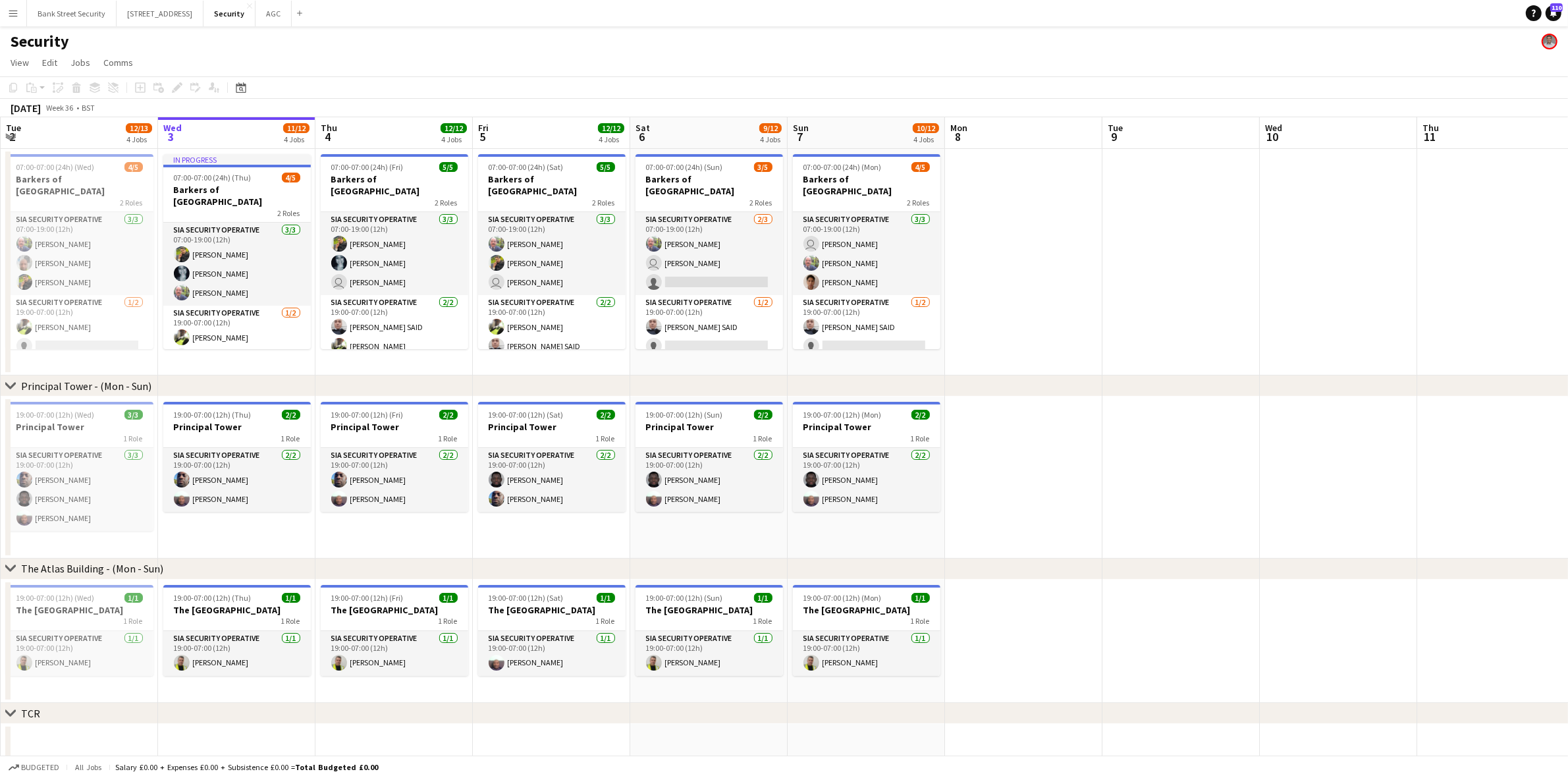
click at [237, 258] on app-card-role "SIA Security Operative [DATE] 07:00-19:00 (12h) [PERSON_NAME] [PERSON_NAME] [PE…" at bounding box center [237, 264] width 148 height 83
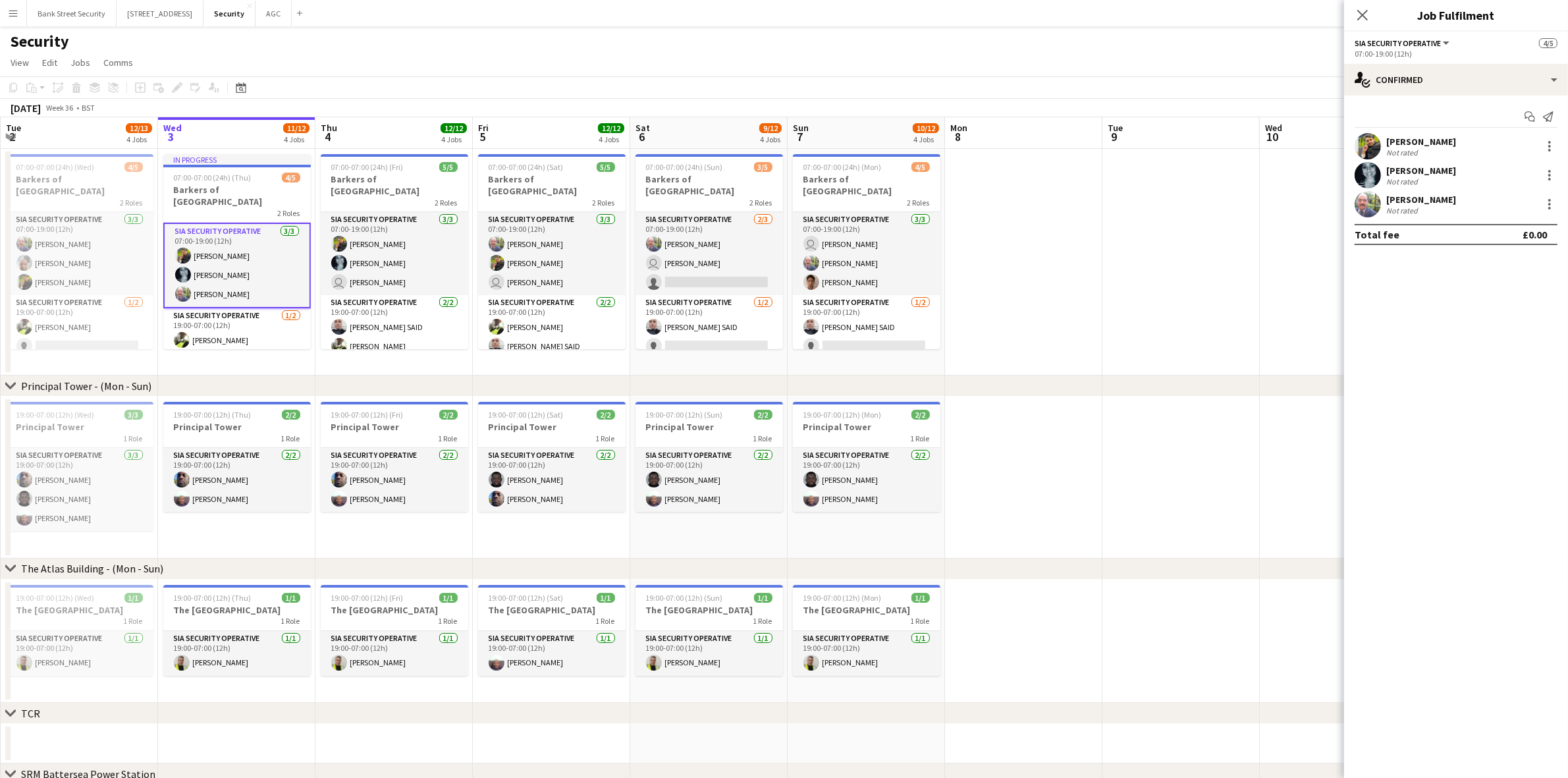
click at [384, 234] on app-card-role "SIA Security Operative 3/3 07:00-19:00 (12h) Majid Ali Núbia Melo user Barry Wa…" at bounding box center [394, 254] width 148 height 83
click at [1549, 177] on div at bounding box center [1549, 179] width 3 height 3
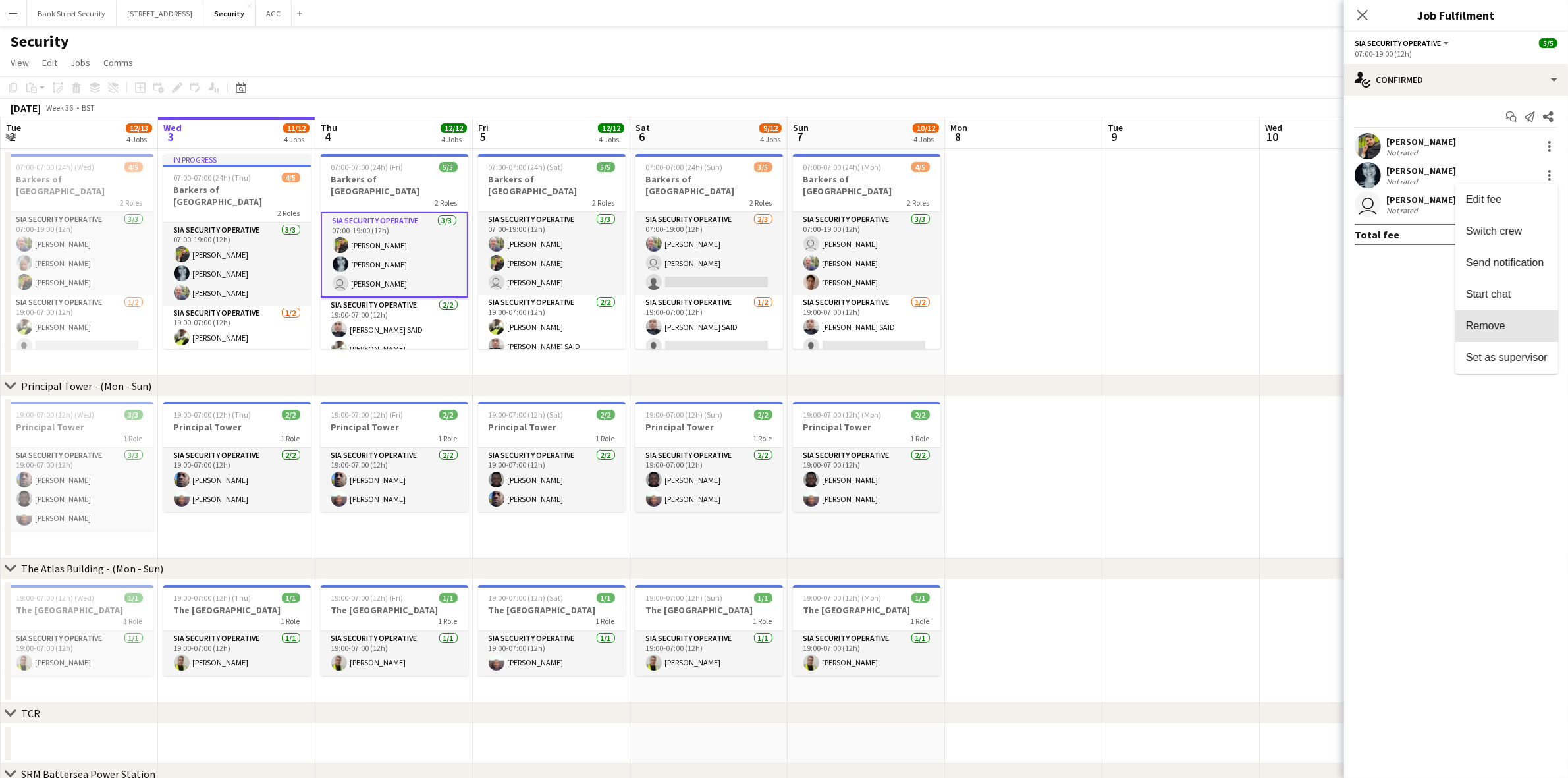
click at [1519, 328] on span "Remove" at bounding box center [1506, 326] width 82 height 12
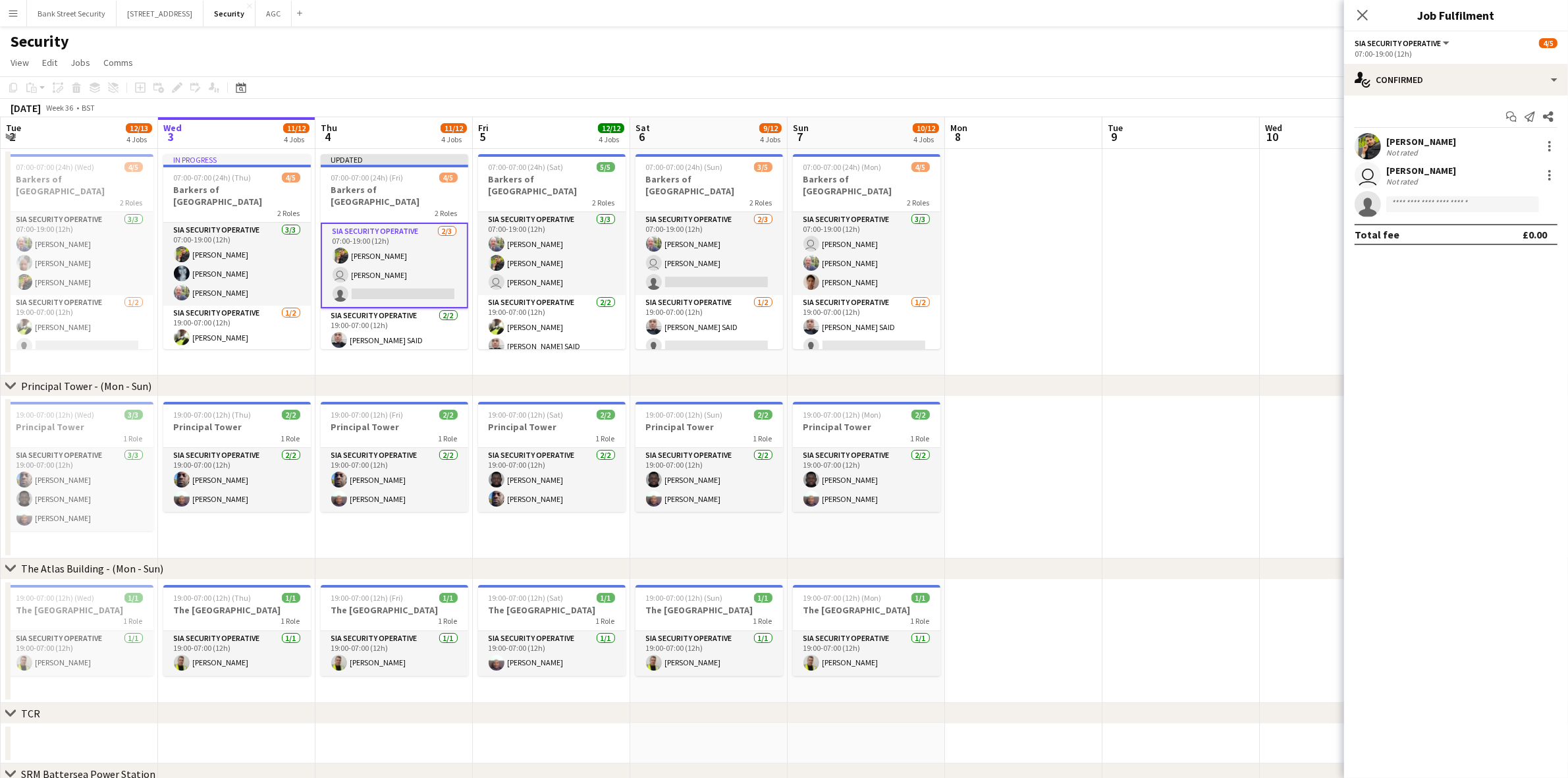
click at [1364, 15] on icon at bounding box center [1362, 15] width 10 height 10
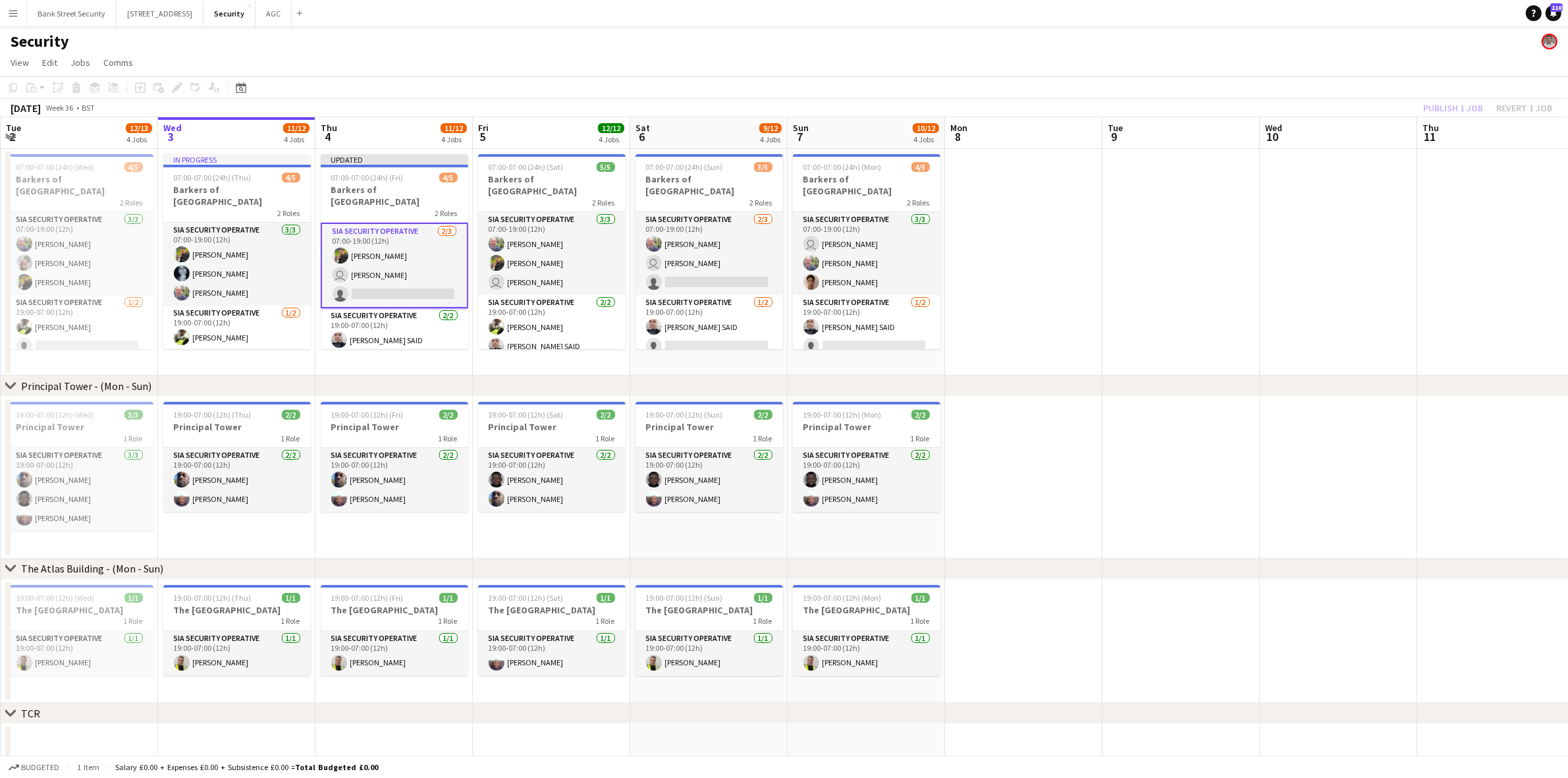
click at [1448, 110] on div "Publish 1 job Revert 1 job" at bounding box center [1488, 108] width 160 height 17
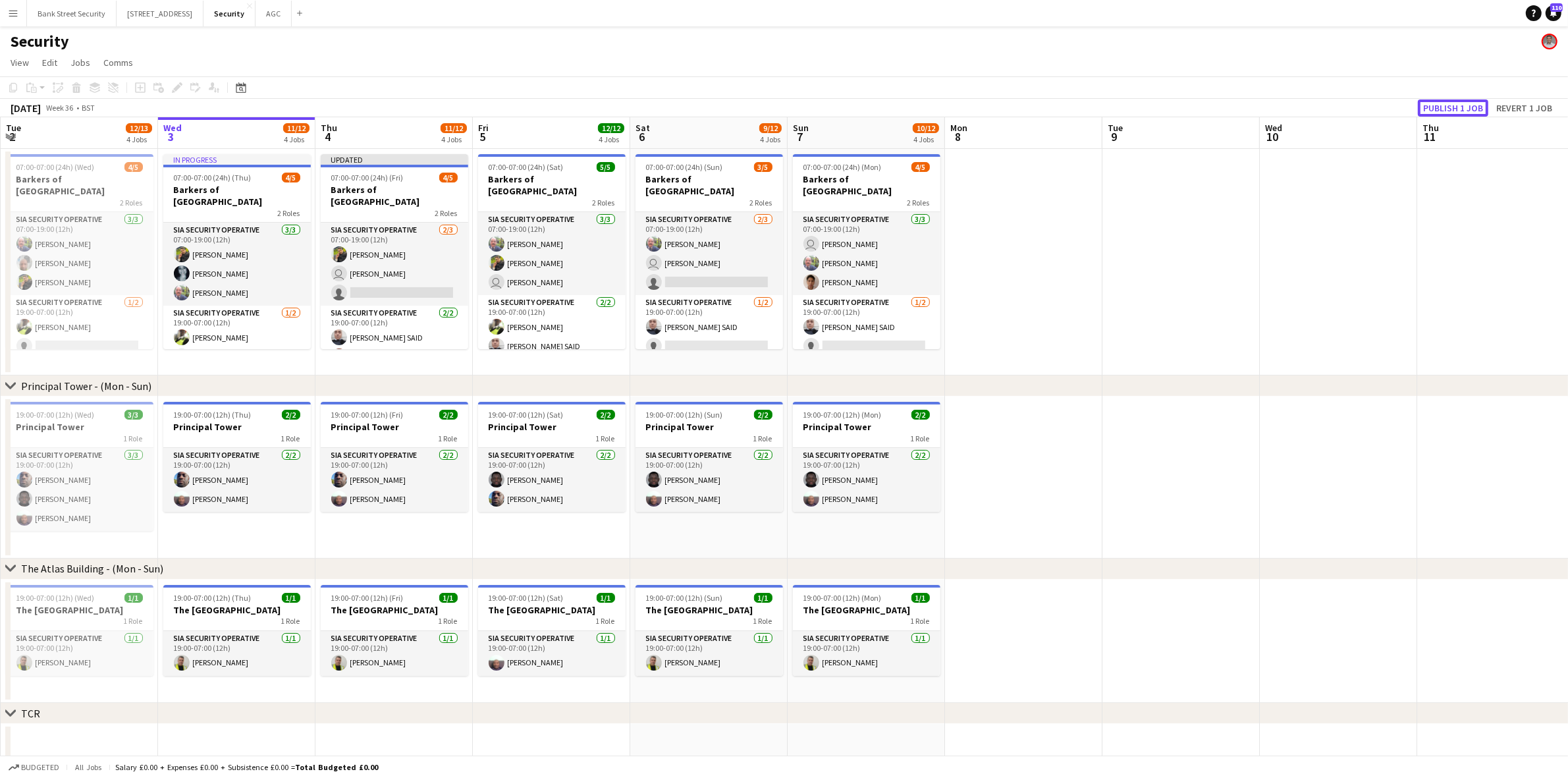
click at [1448, 110] on button "Publish 1 job" at bounding box center [1453, 108] width 71 height 17
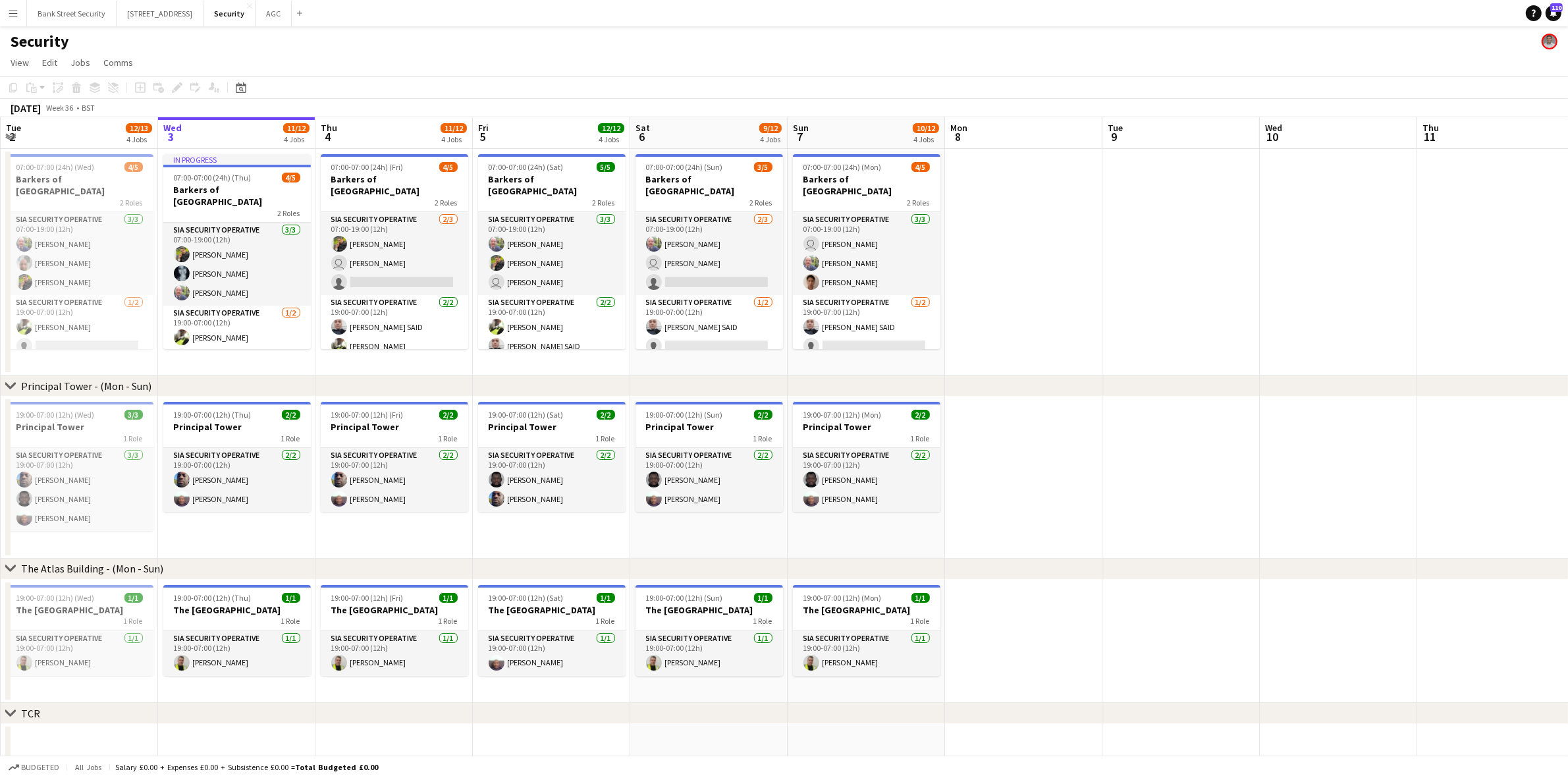
drag, startPoint x: 1448, startPoint y: 110, endPoint x: 1117, endPoint y: 359, distance: 414.2
click at [1103, 346] on app-date-cell at bounding box center [1181, 261] width 157 height 226
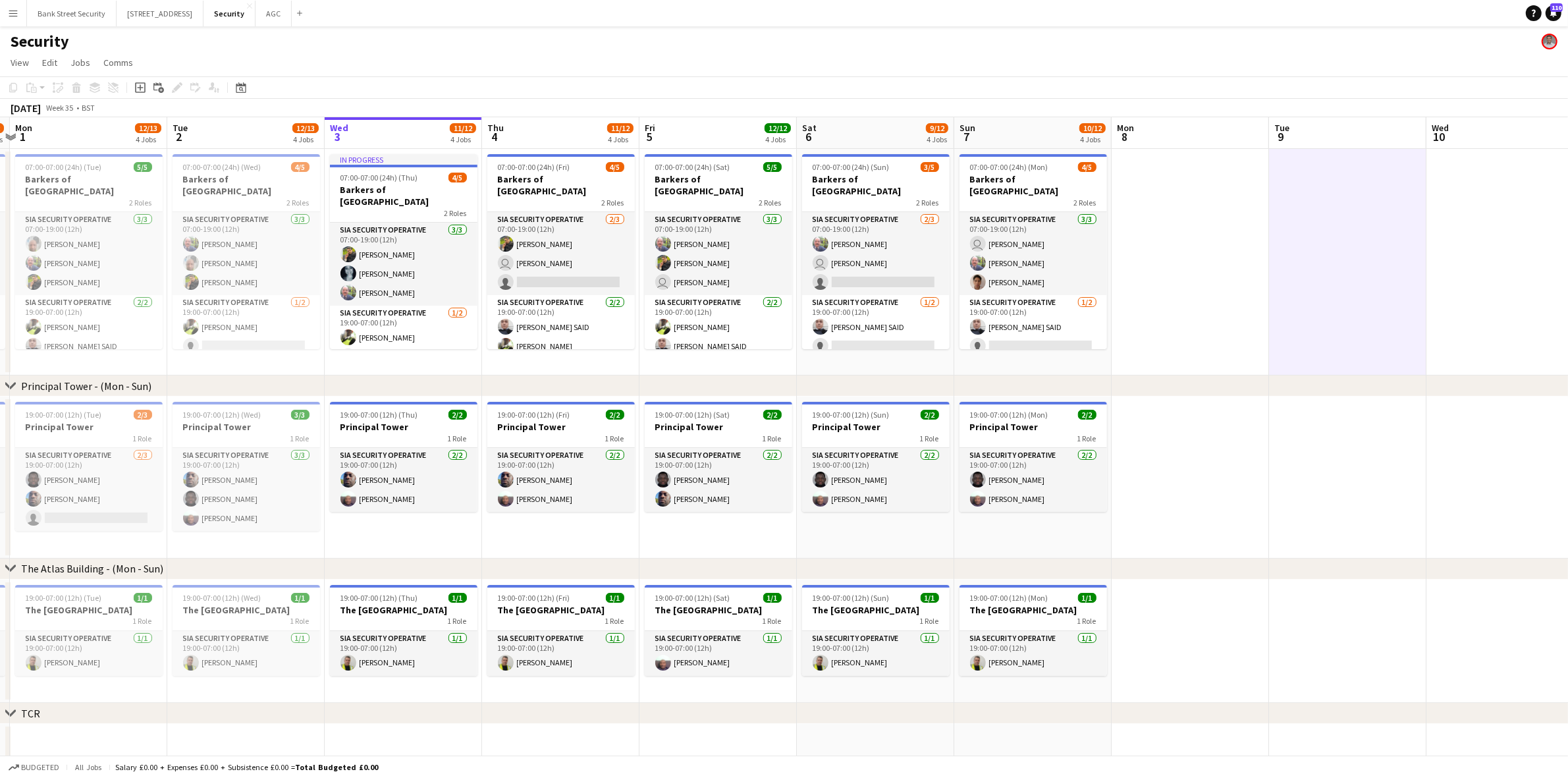
scroll to position [0, 461]
drag, startPoint x: 673, startPoint y: 364, endPoint x: 840, endPoint y: 354, distance: 167.3
click at [840, 354] on app-calendar-viewport "Fri 29 11/12 4 Jobs Sat 30 10/12 4 Jobs Sun 31 9/12 4 Jobs Mon 1 12/13 4 Jobs T…" at bounding box center [784, 559] width 1568 height 884
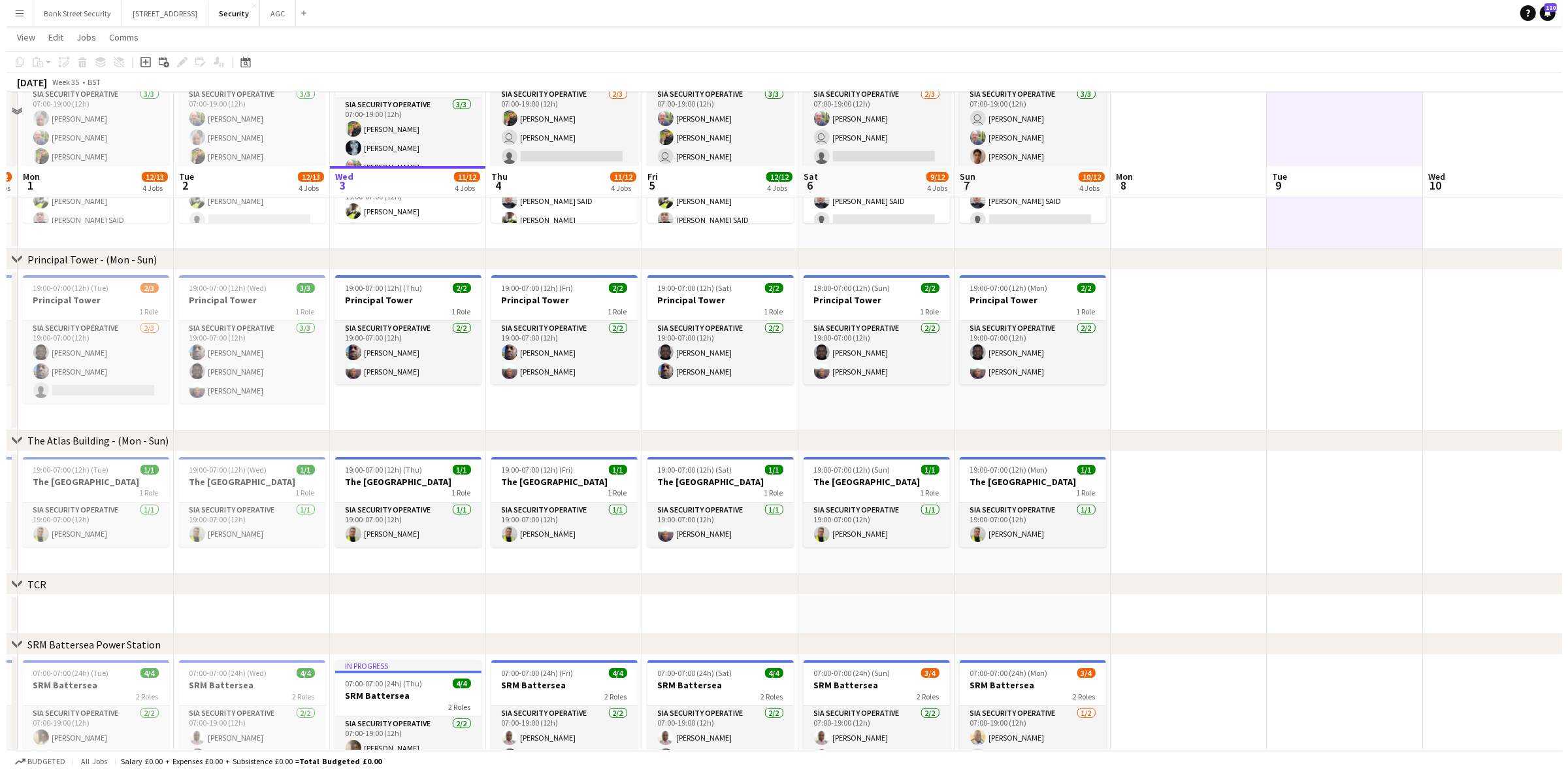
scroll to position [0, 0]
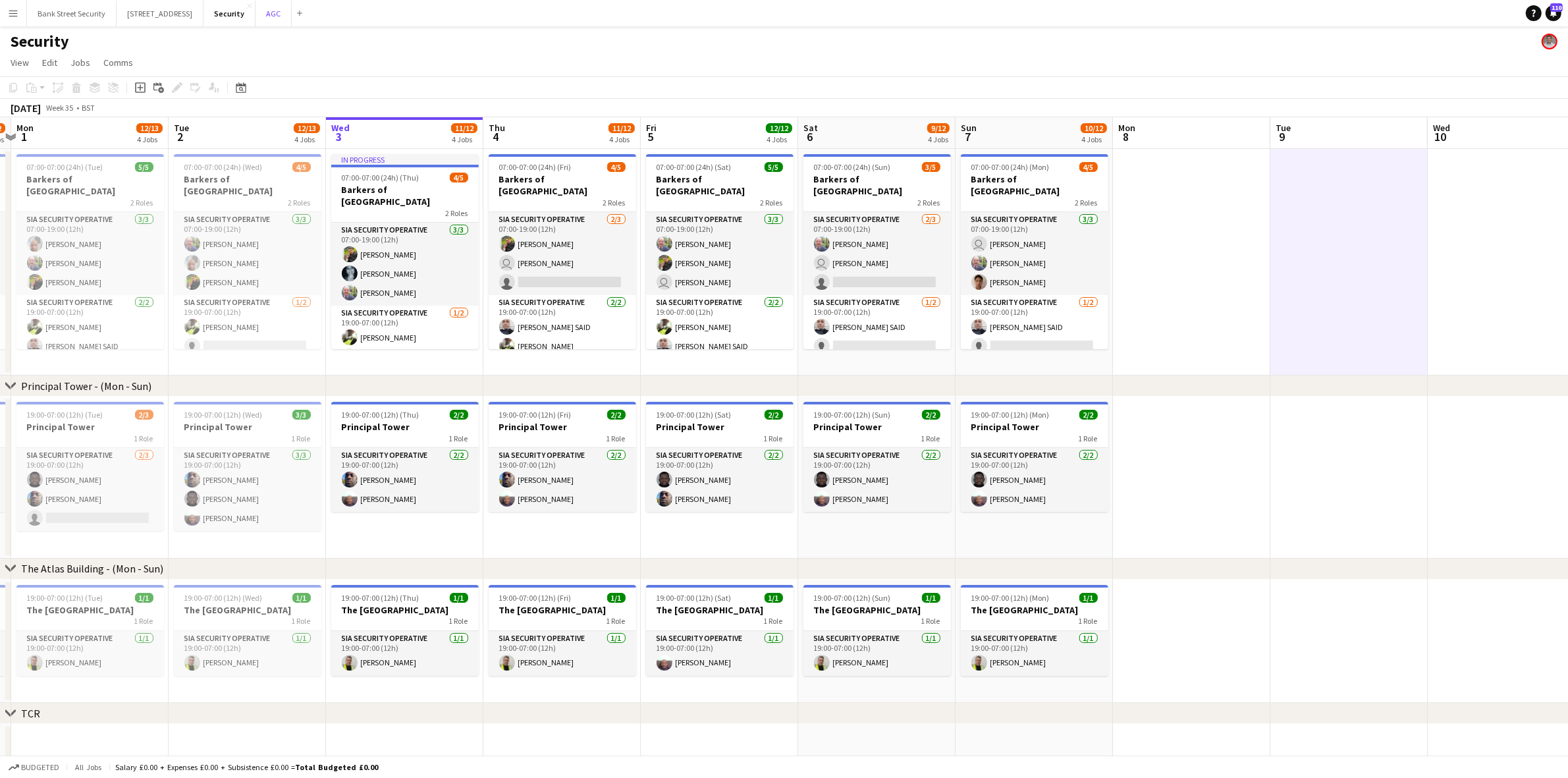
click at [284, 14] on button "AGC Close" at bounding box center [273, 13] width 36 height 26
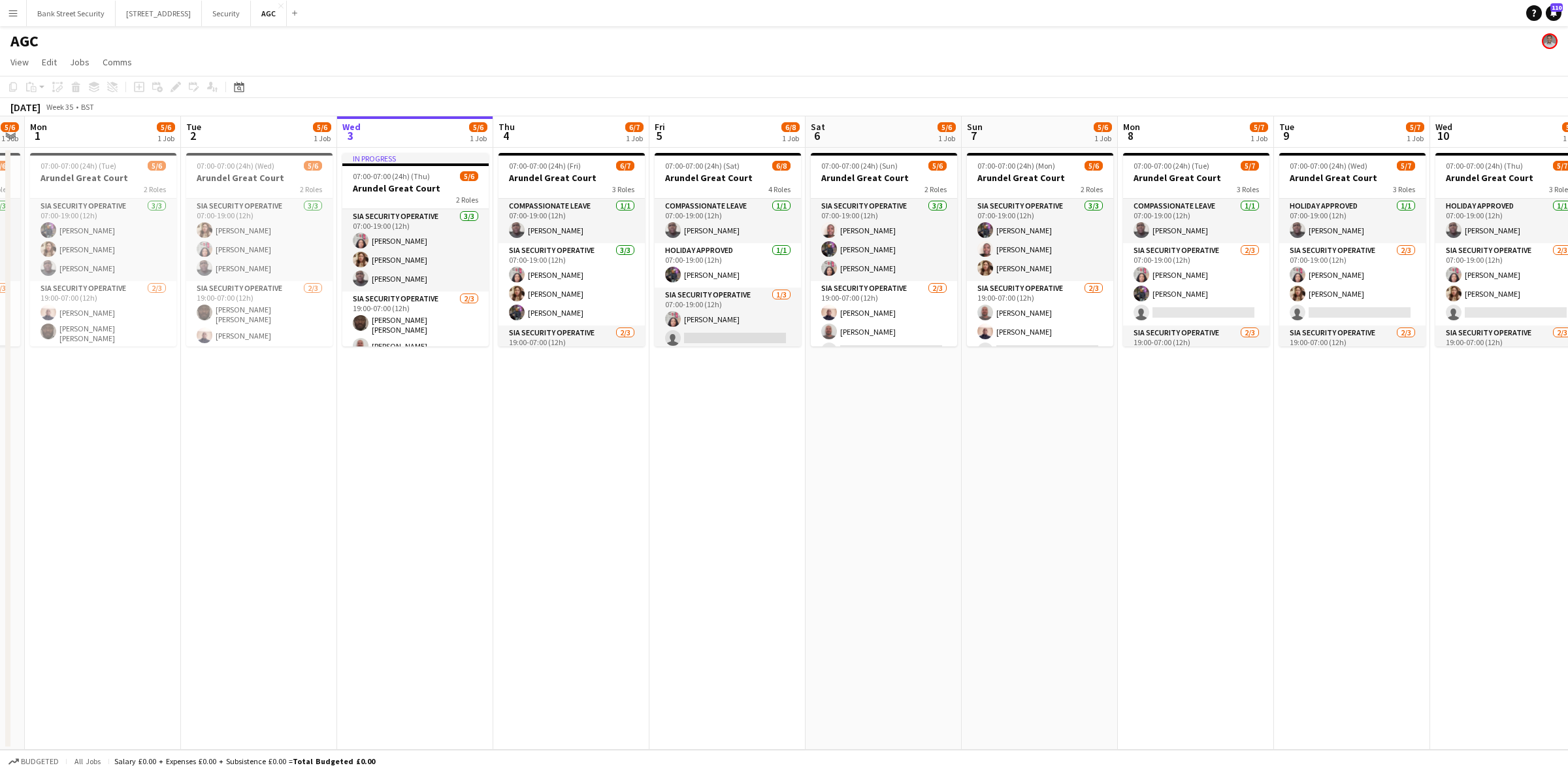
scroll to position [0, 295]
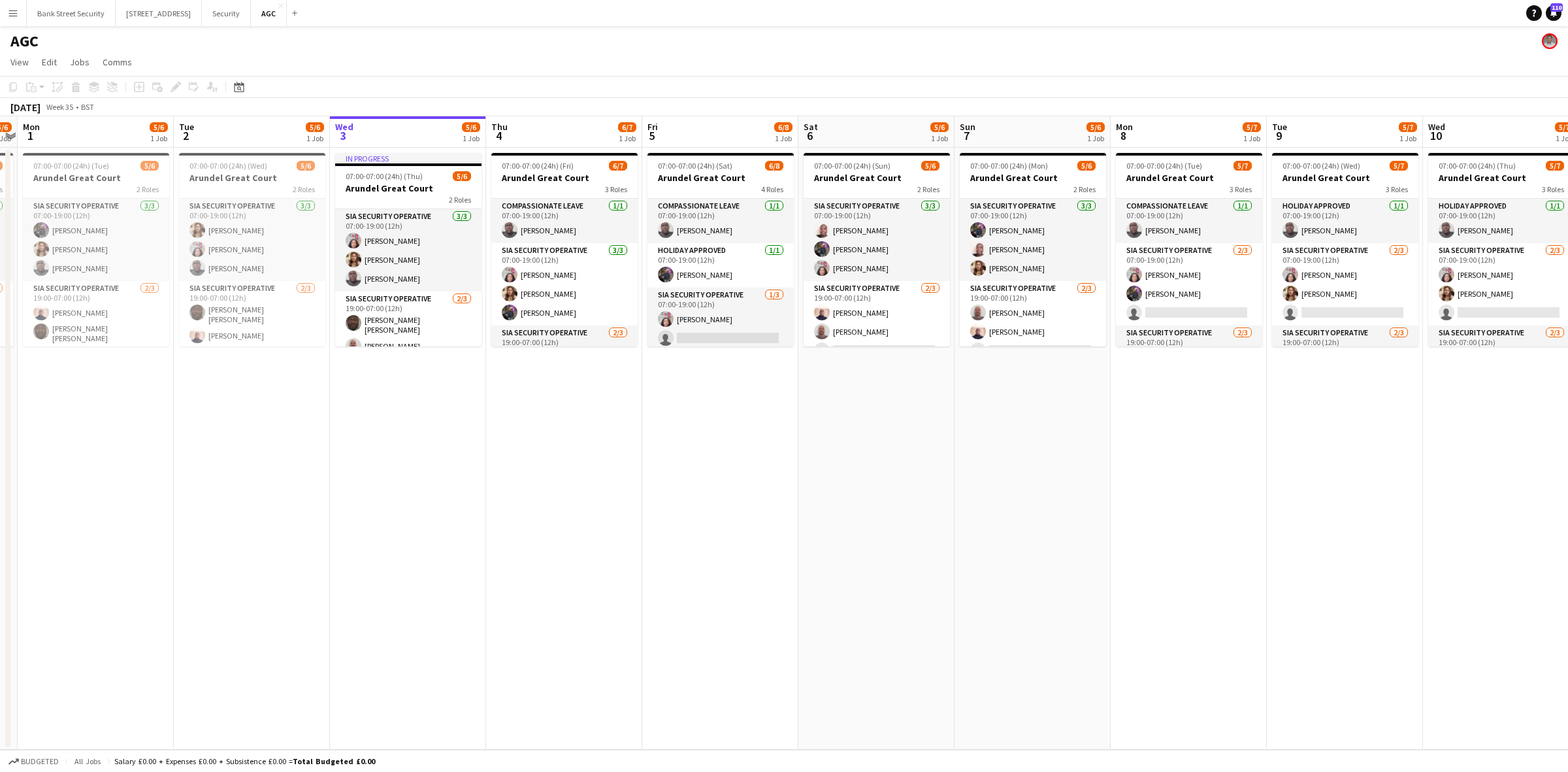
drag, startPoint x: 603, startPoint y: 432, endPoint x: 292, endPoint y: 404, distance: 312.3
click at [795, 402] on app-calendar-viewport "Sat 30 5/6 1 Job Sun 31 5/6 1 Job Mon 1 5/6 1 Job Tue 2 5/6 1 Job Wed 3 5/6 1 J…" at bounding box center [784, 432] width 1568 height 633
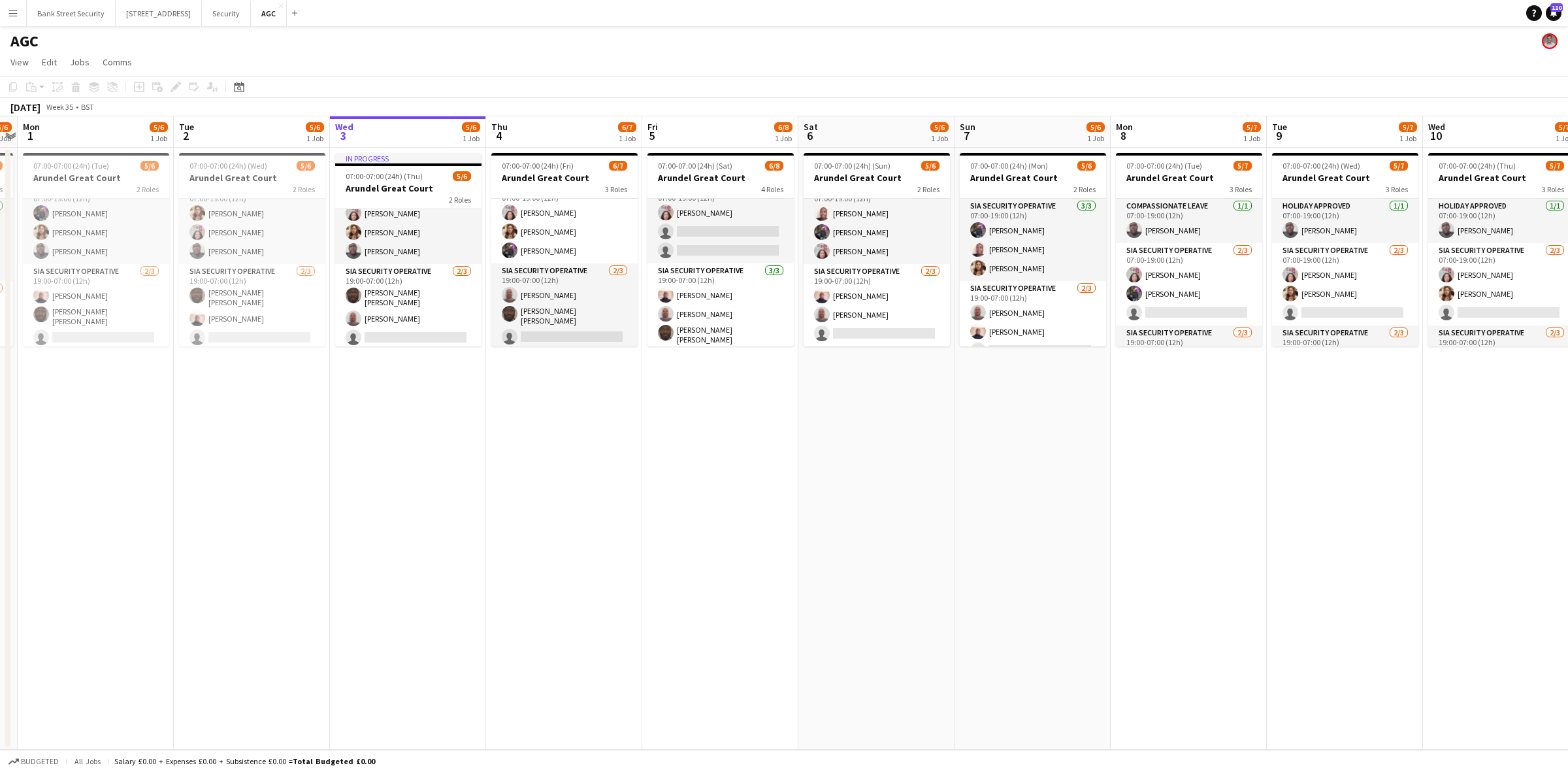
scroll to position [17, 0]
click at [242, 17] on button "Security Close" at bounding box center [226, 13] width 49 height 26
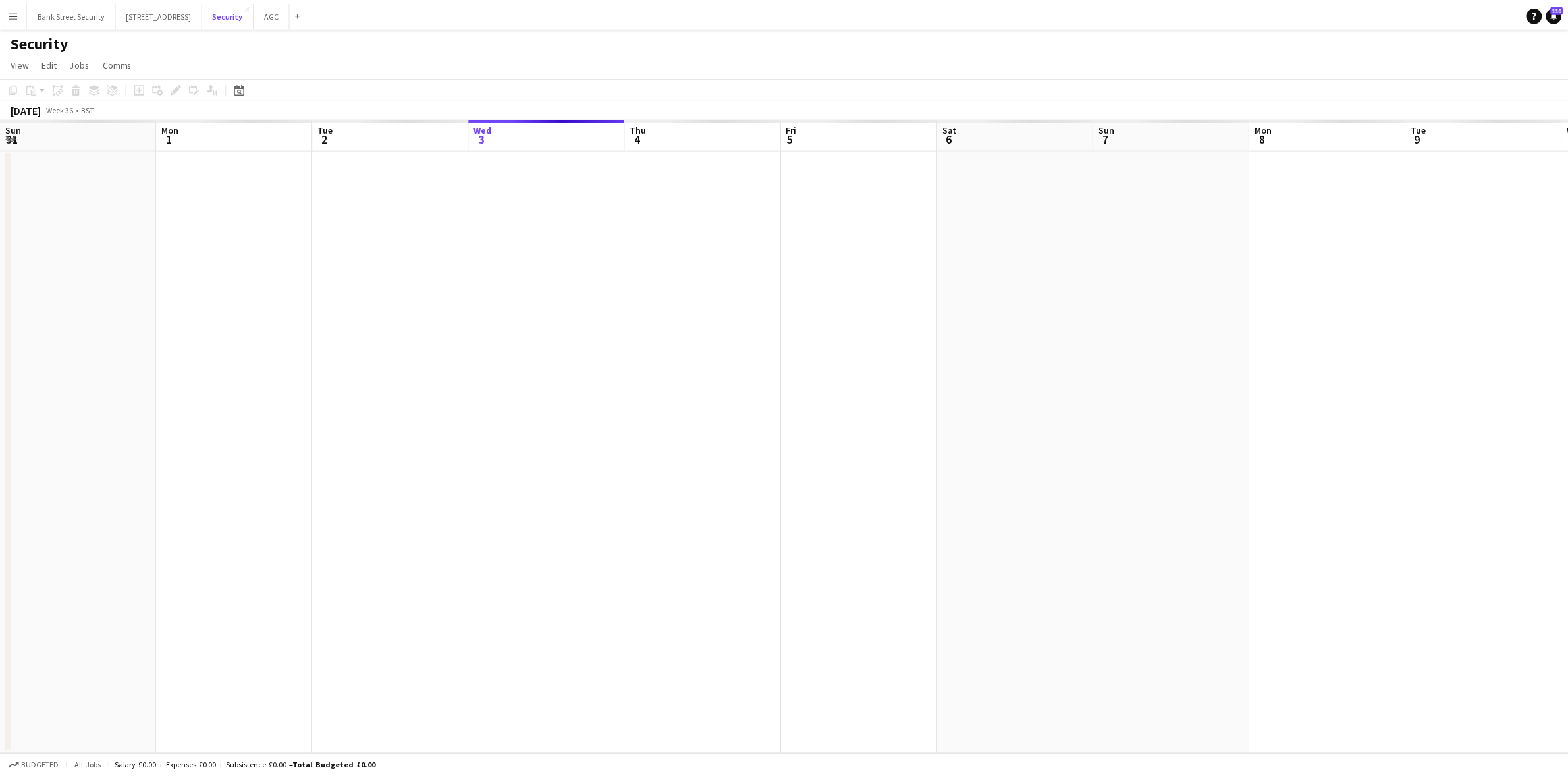
scroll to position [0, 314]
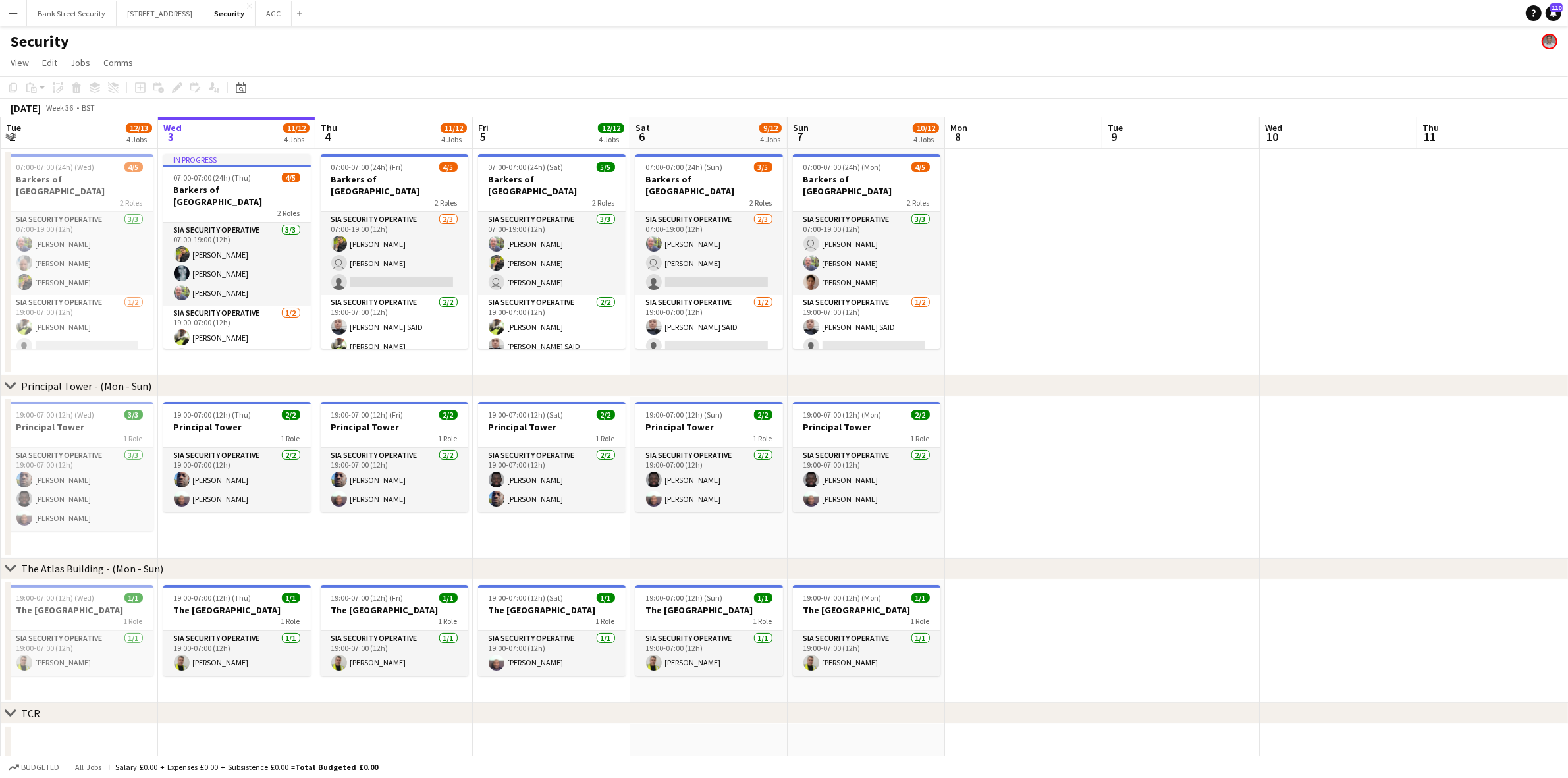
click at [393, 196] on app-job-card "07:00-07:00 (24h) (Fri) 4/5 Barkers of Kensington 2 Roles SIA Security Operativ…" at bounding box center [394, 252] width 148 height 195
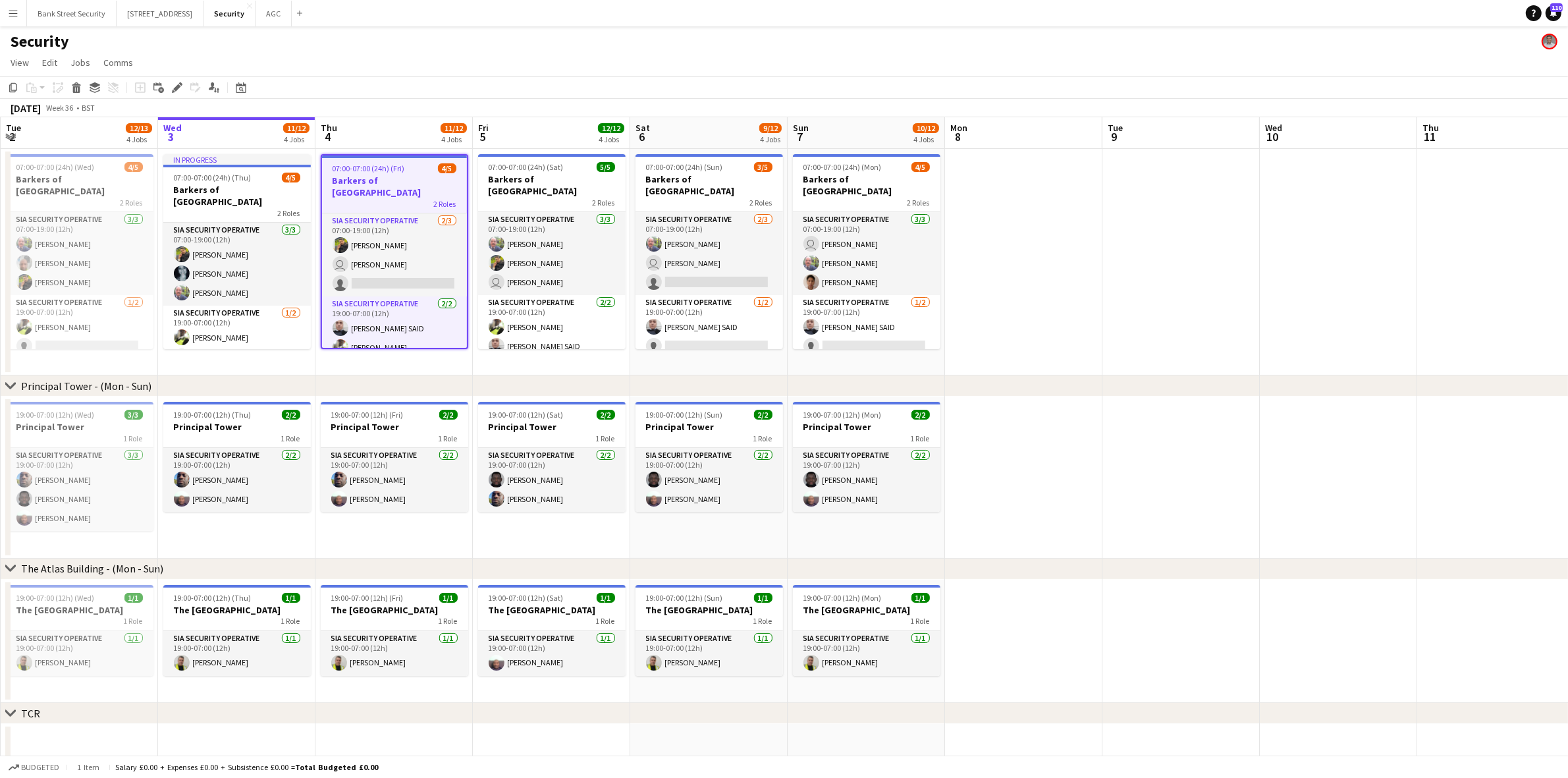
click at [566, 229] on app-card-role "SIA Security Operative 3/3 07:00-19:00 (12h) Mohammed Farooq Majid Ali user Bar…" at bounding box center [552, 254] width 148 height 83
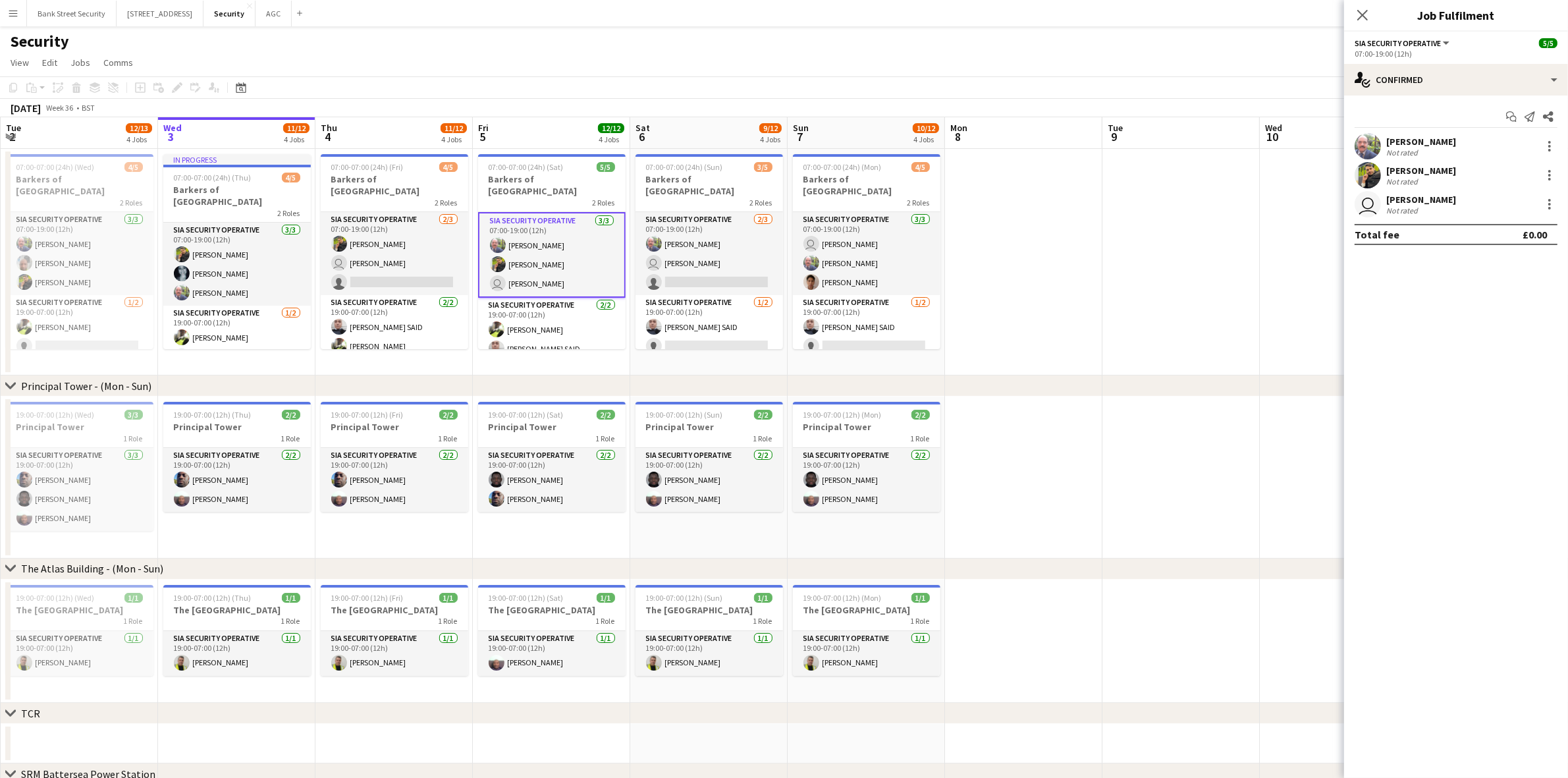
click at [1362, 15] on icon at bounding box center [1362, 15] width 10 height 10
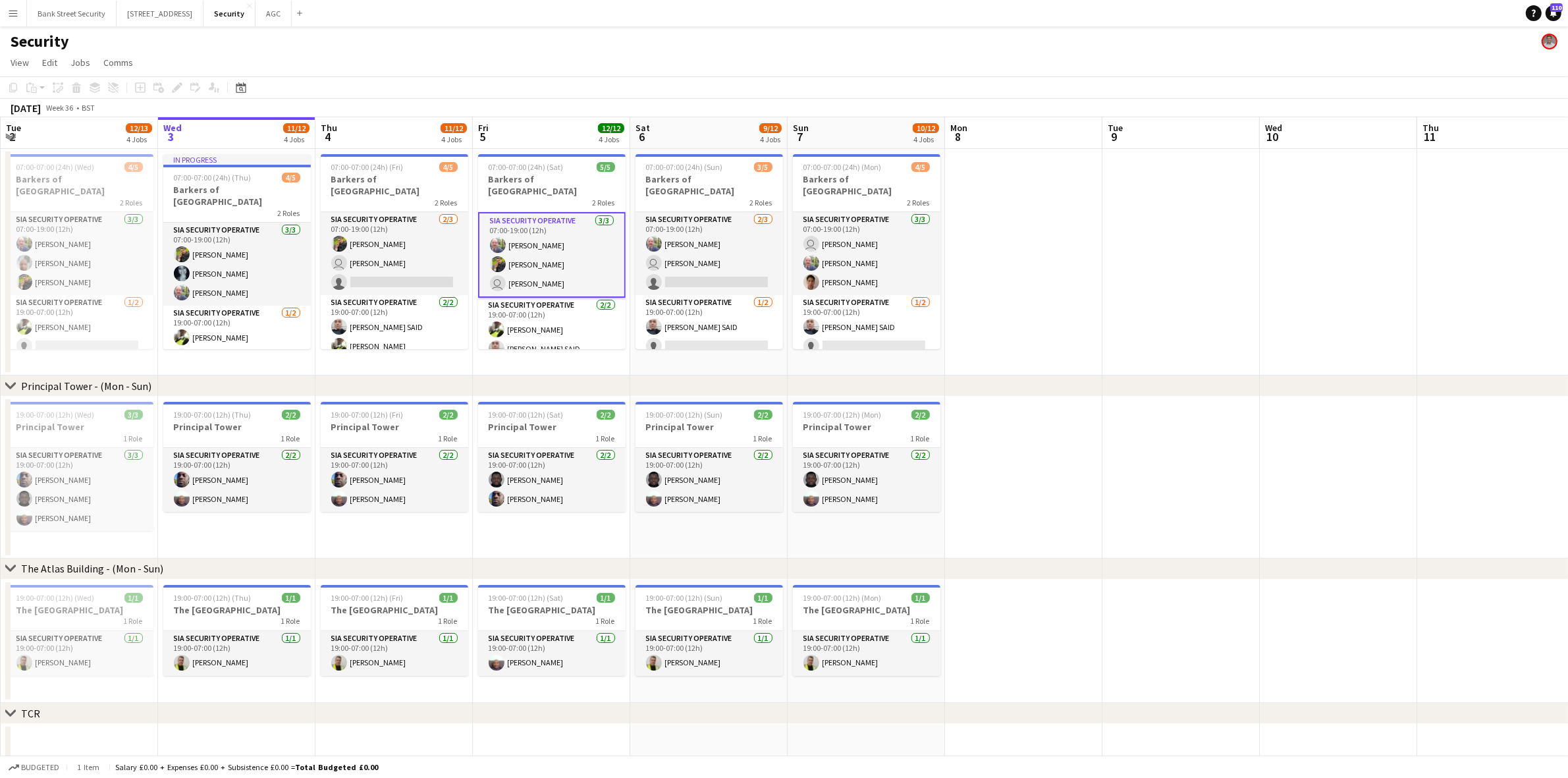
click at [388, 251] on app-card-role "SIA Security Operative 2/3 07:00-19:00 (12h) Majid Ali user Barry Waple single-…" at bounding box center [394, 254] width 148 height 83
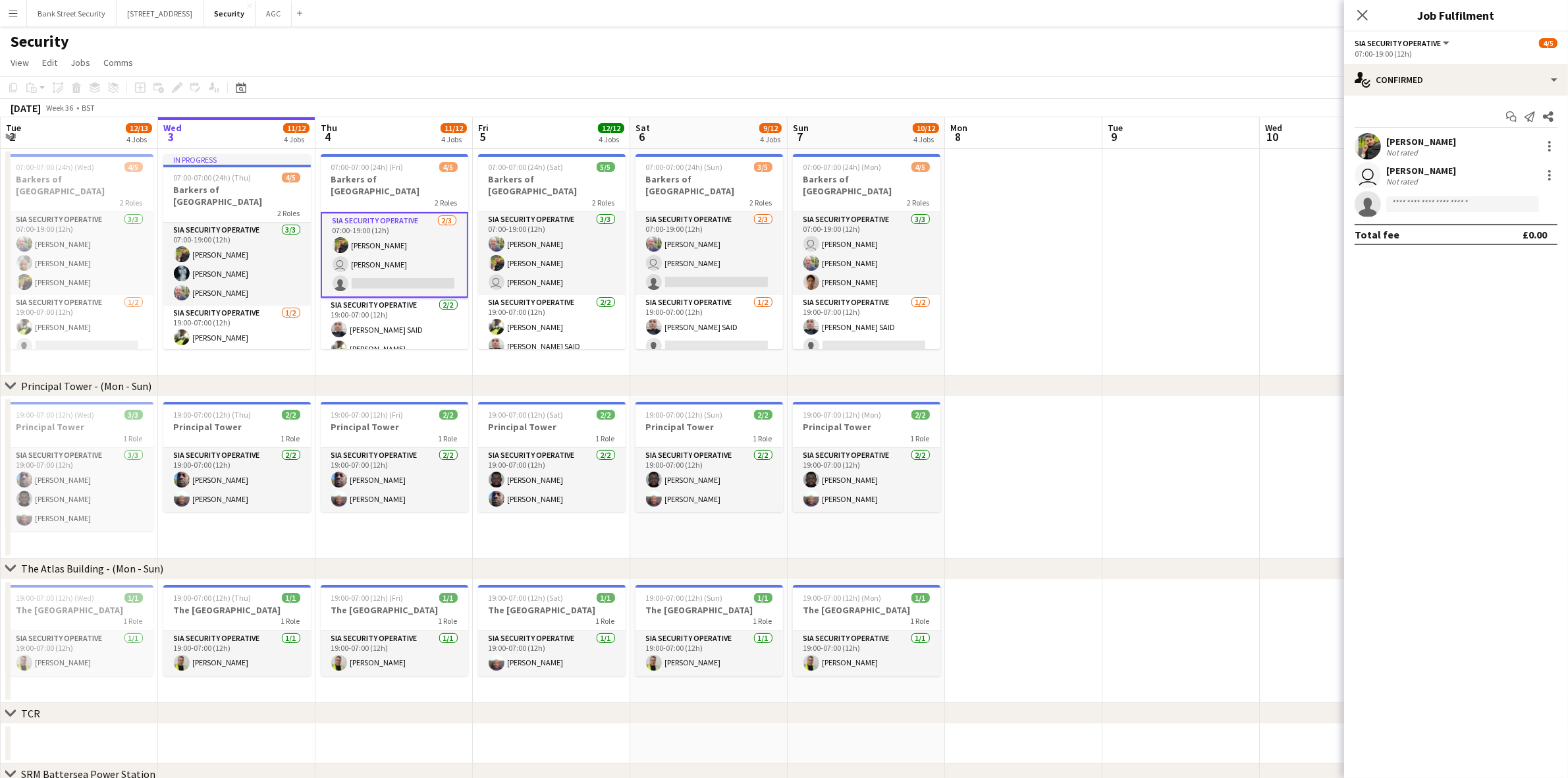
click at [494, 255] on app-user-avatar at bounding box center [496, 262] width 16 height 16
click at [613, 242] on app-card-role "SIA Security Operative 3/3 07:00-19:00 (12h) Mohammed Farooq Majid Ali user Bar…" at bounding box center [552, 255] width 148 height 85
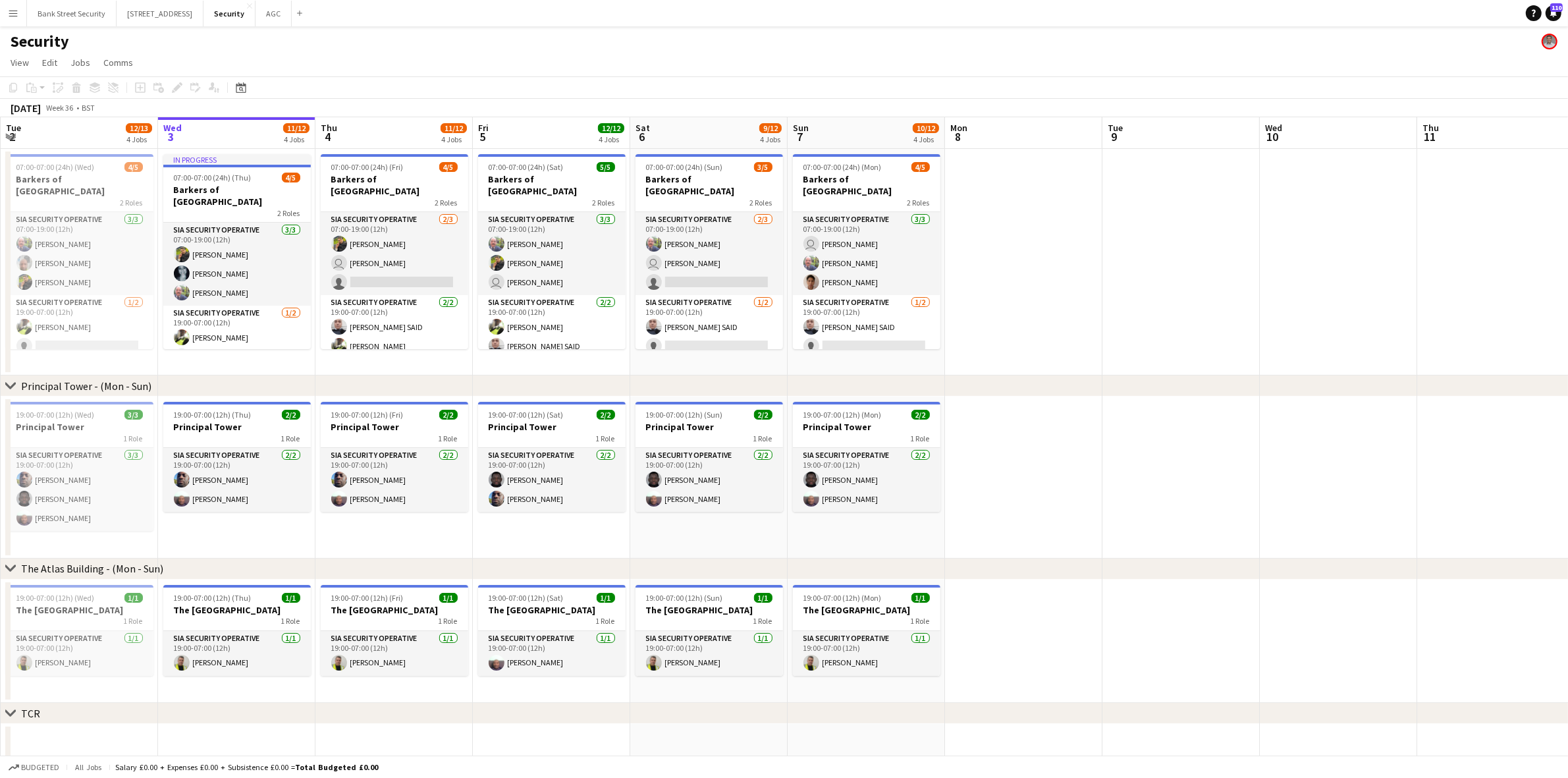
click at [690, 242] on app-card-role "SIA Security Operative 2/3 07:00-19:00 (12h) Mohammed Farooq user Barry Waple s…" at bounding box center [709, 254] width 148 height 83
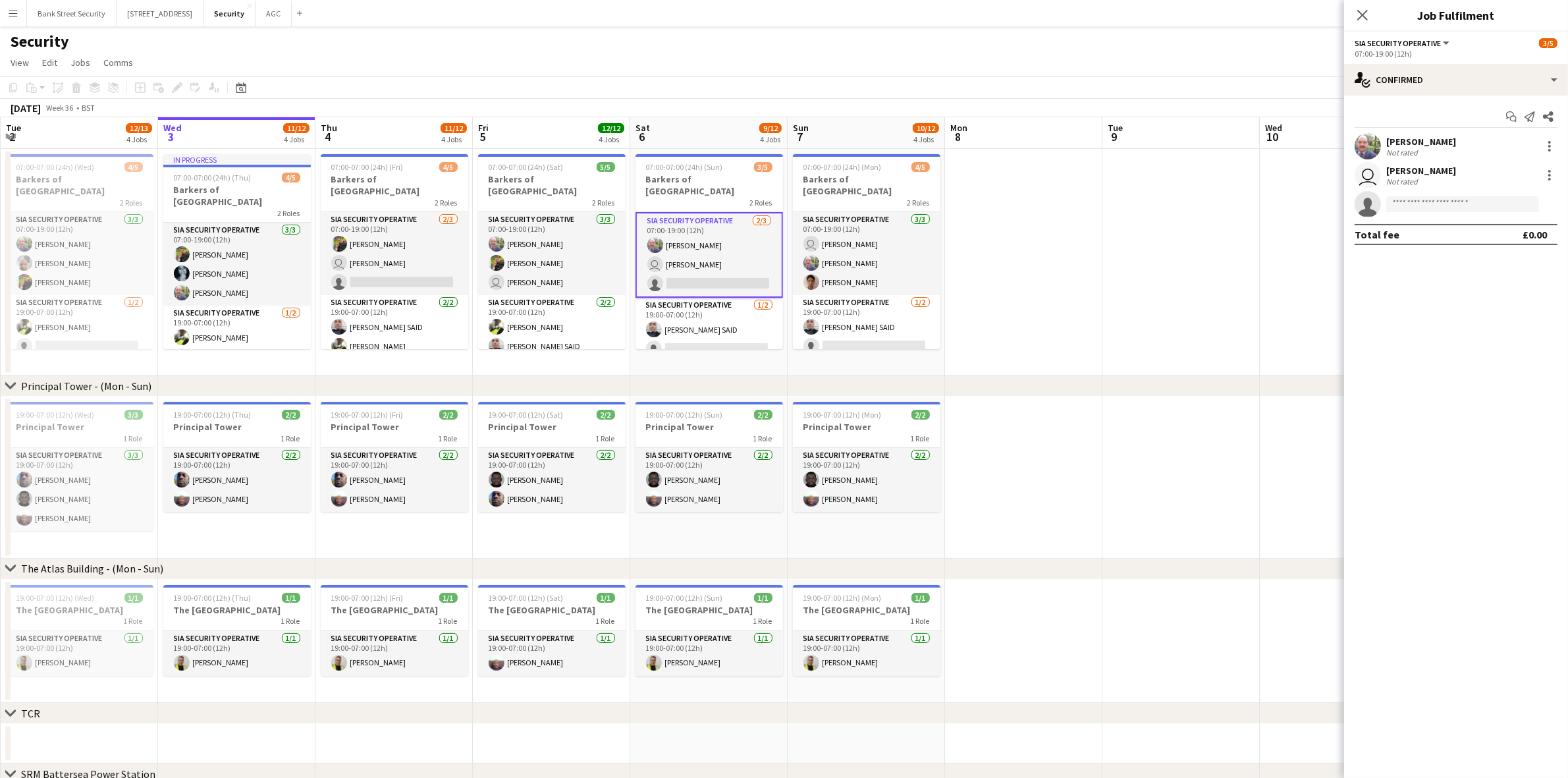
click at [819, 241] on app-card-role "SIA Security Operative 3/3 07:00-19:00 (12h) user Barry Waple Mohammed Farooq A…" at bounding box center [866, 254] width 148 height 83
click at [744, 242] on app-card-role "SIA Security Operative 2/3 07:00-19:00 (12h) Mohammed Farooq user Barry Waple s…" at bounding box center [709, 254] width 148 height 83
click at [659, 256] on app-user-avatar "user" at bounding box center [655, 264] width 16 height 16
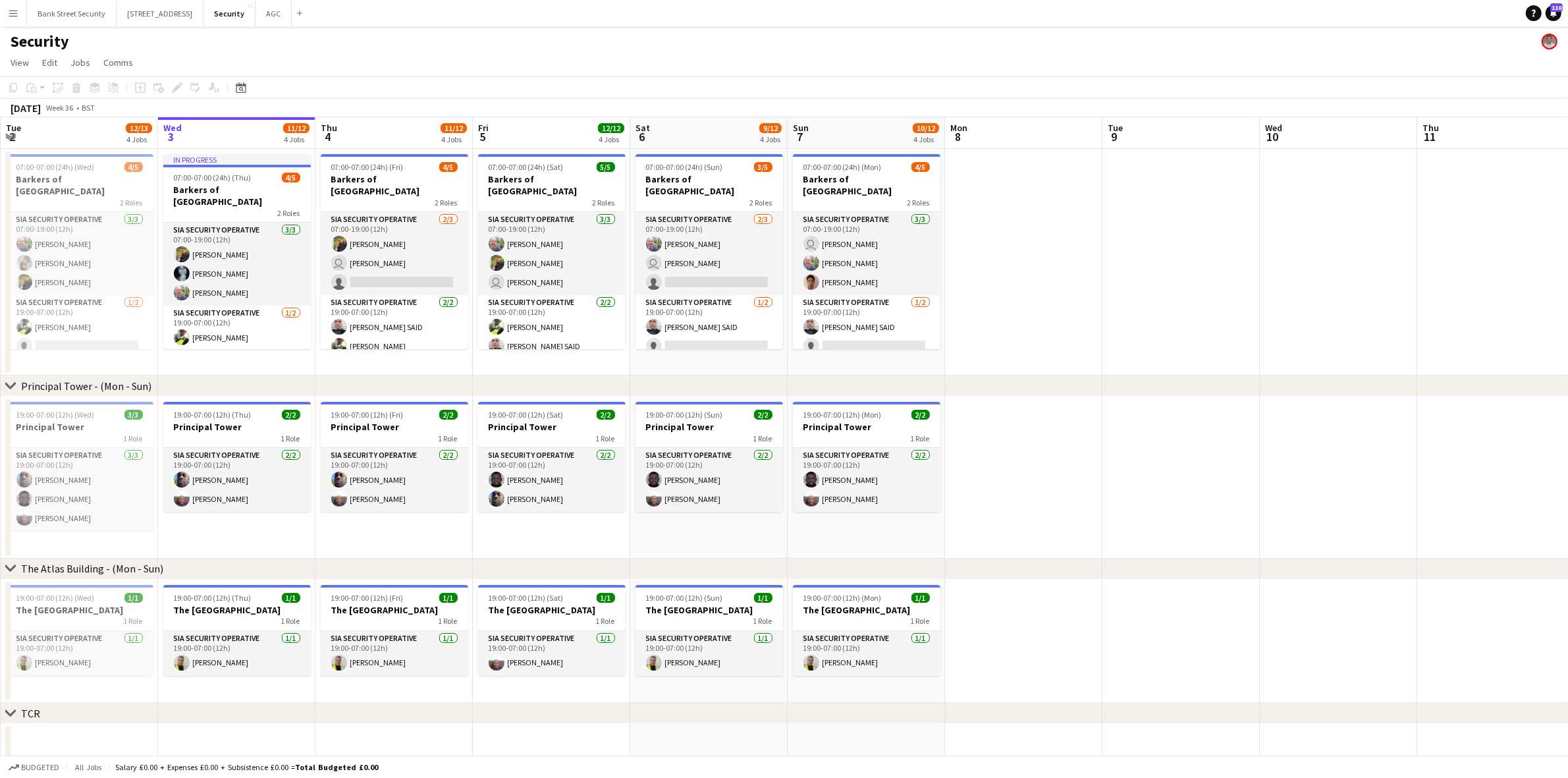
drag, startPoint x: 553, startPoint y: 242, endPoint x: 427, endPoint y: 243, distance: 126.0
click at [552, 242] on app-card-role "SIA Security Operative 3/3 07:00-19:00 (12h) Mohammed Farooq Majid Ali user Bar…" at bounding box center [552, 254] width 148 height 83
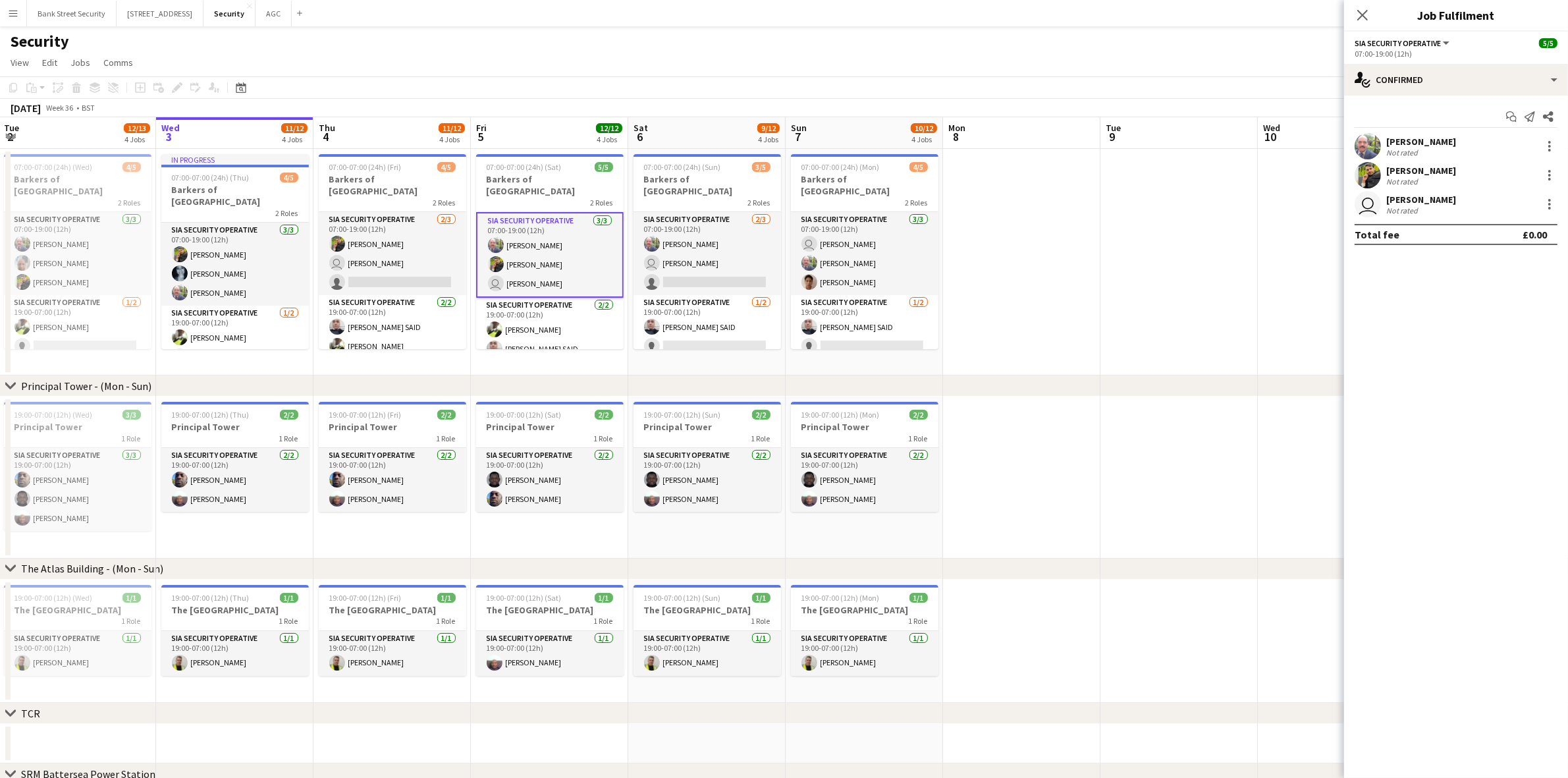
click at [396, 237] on app-card-role "SIA Security Operative 2/3 07:00-19:00 (12h) Majid Ali user Barry Waple single-…" at bounding box center [392, 254] width 148 height 83
click at [366, 650] on app-card-role "SIA Security Operative 1/1 19:00-07:00 (12h) Nisar Ahmed" at bounding box center [392, 653] width 148 height 45
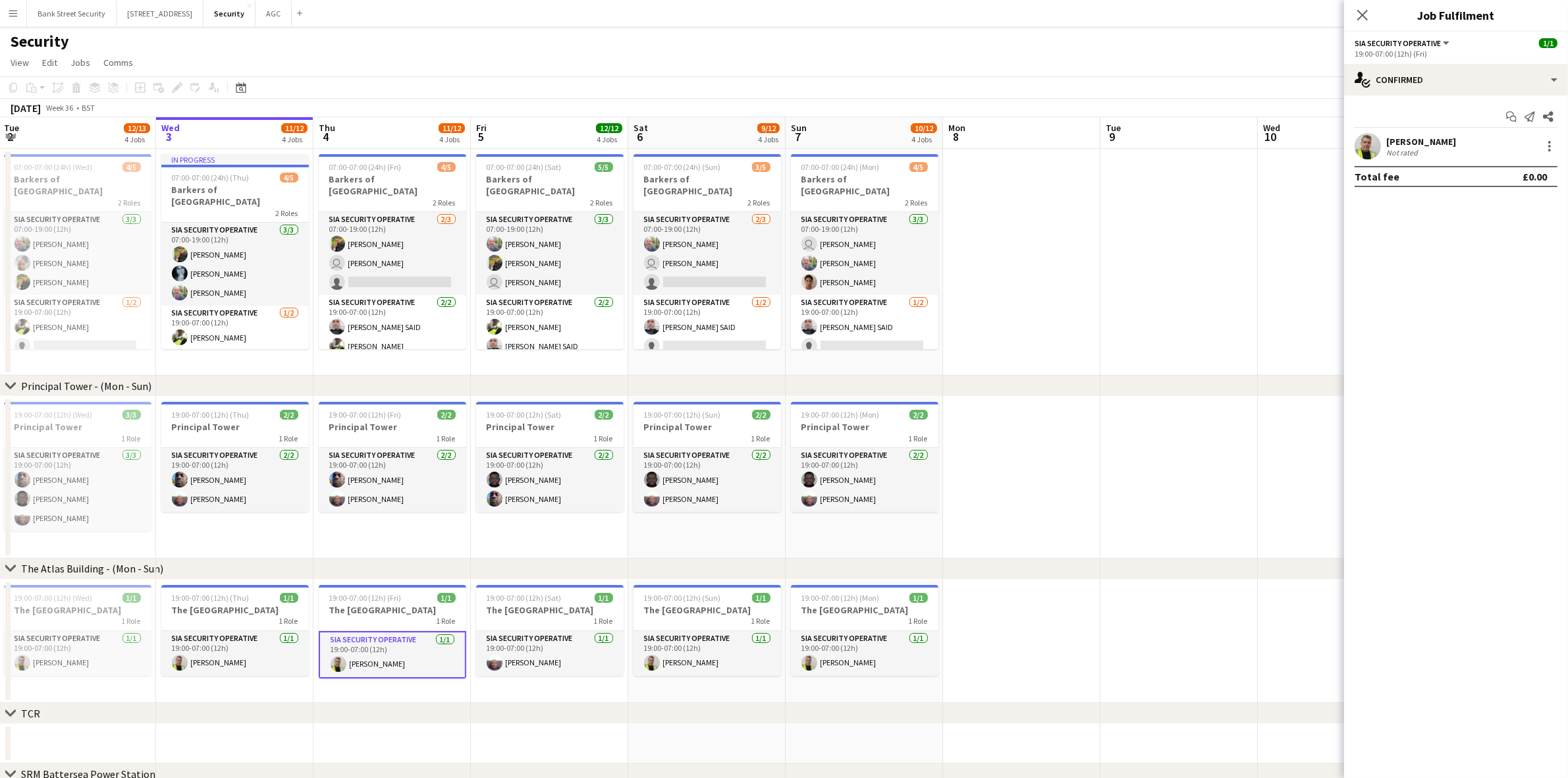
click at [1551, 142] on div at bounding box center [1549, 146] width 16 height 16
click at [1421, 143] on div at bounding box center [784, 389] width 1568 height 778
click at [1421, 143] on div "[PERSON_NAME]" at bounding box center [1421, 142] width 70 height 12
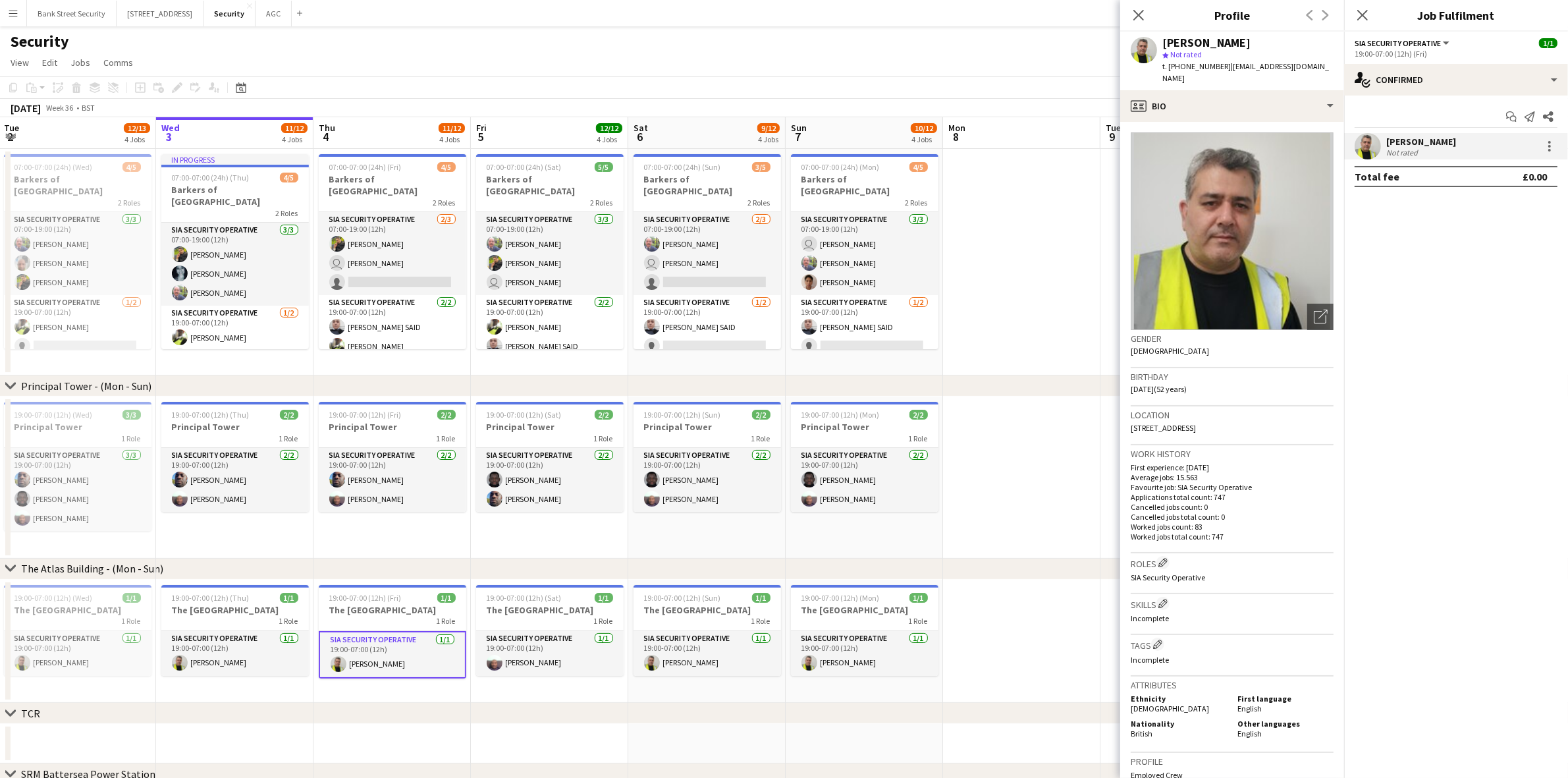
click at [402, 581] on app-date-cell "19:00-07:00 (12h) (Fri) 1/1 The Atlas Building 1 Role SIA Security Operative 1/…" at bounding box center [392, 641] width 157 height 124
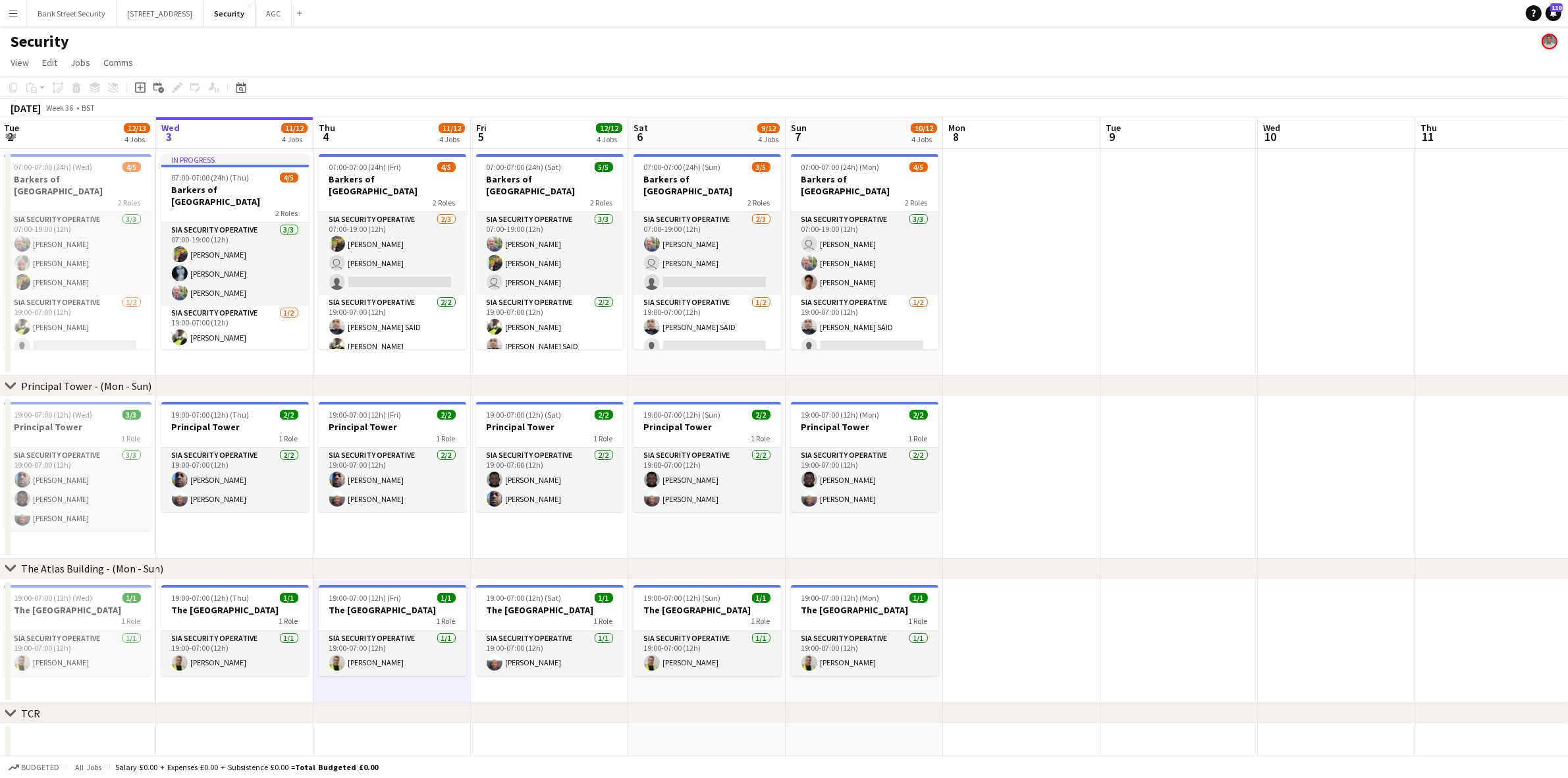
click at [404, 607] on h3 "The [GEOGRAPHIC_DATA]" at bounding box center [392, 609] width 148 height 12
click at [174, 88] on icon at bounding box center [177, 88] width 7 height 7
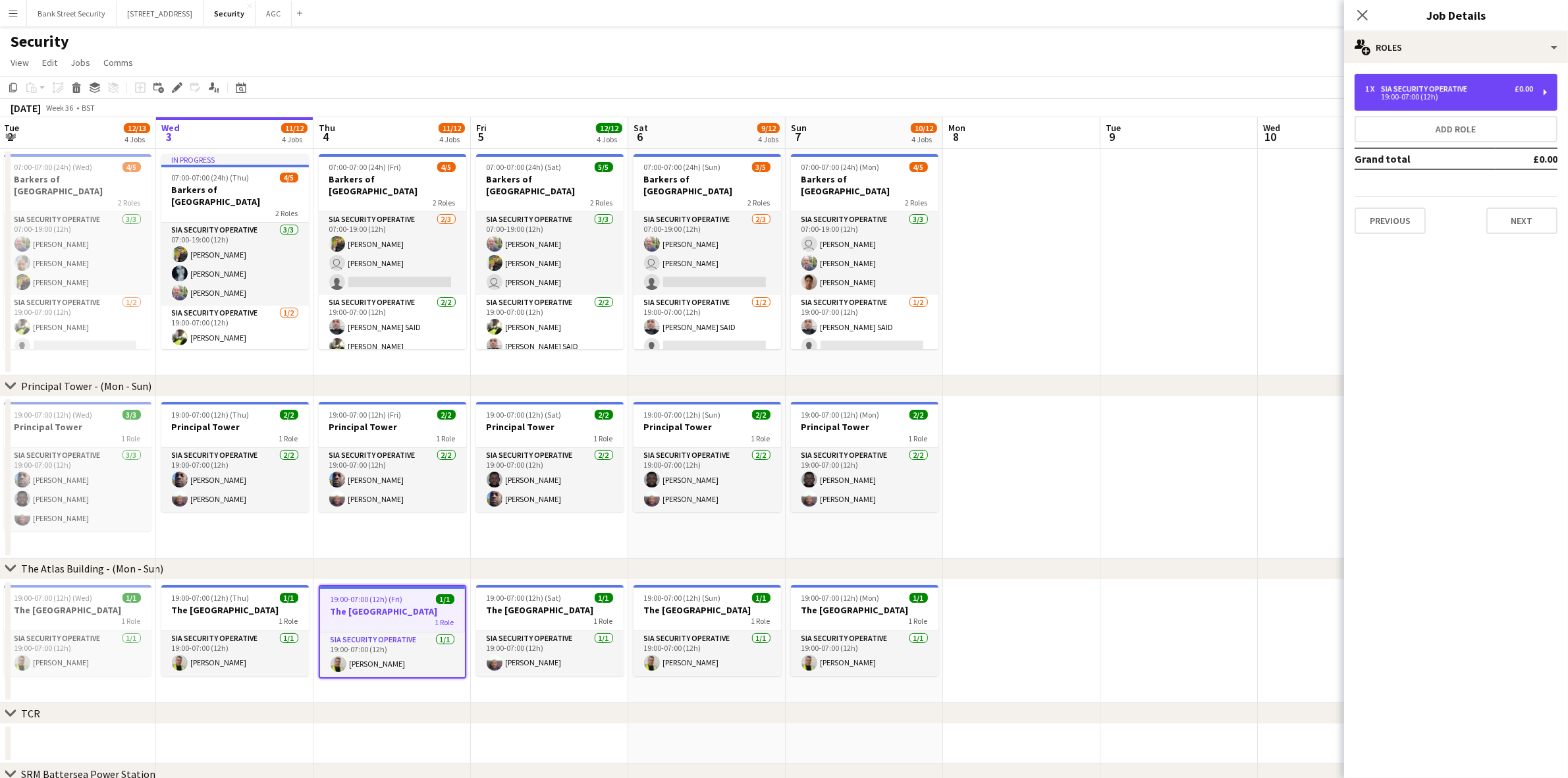
click at [1546, 92] on div "1 x SIA Security Operative £0.00 19:00-07:00 (12h)" at bounding box center [1456, 92] width 203 height 37
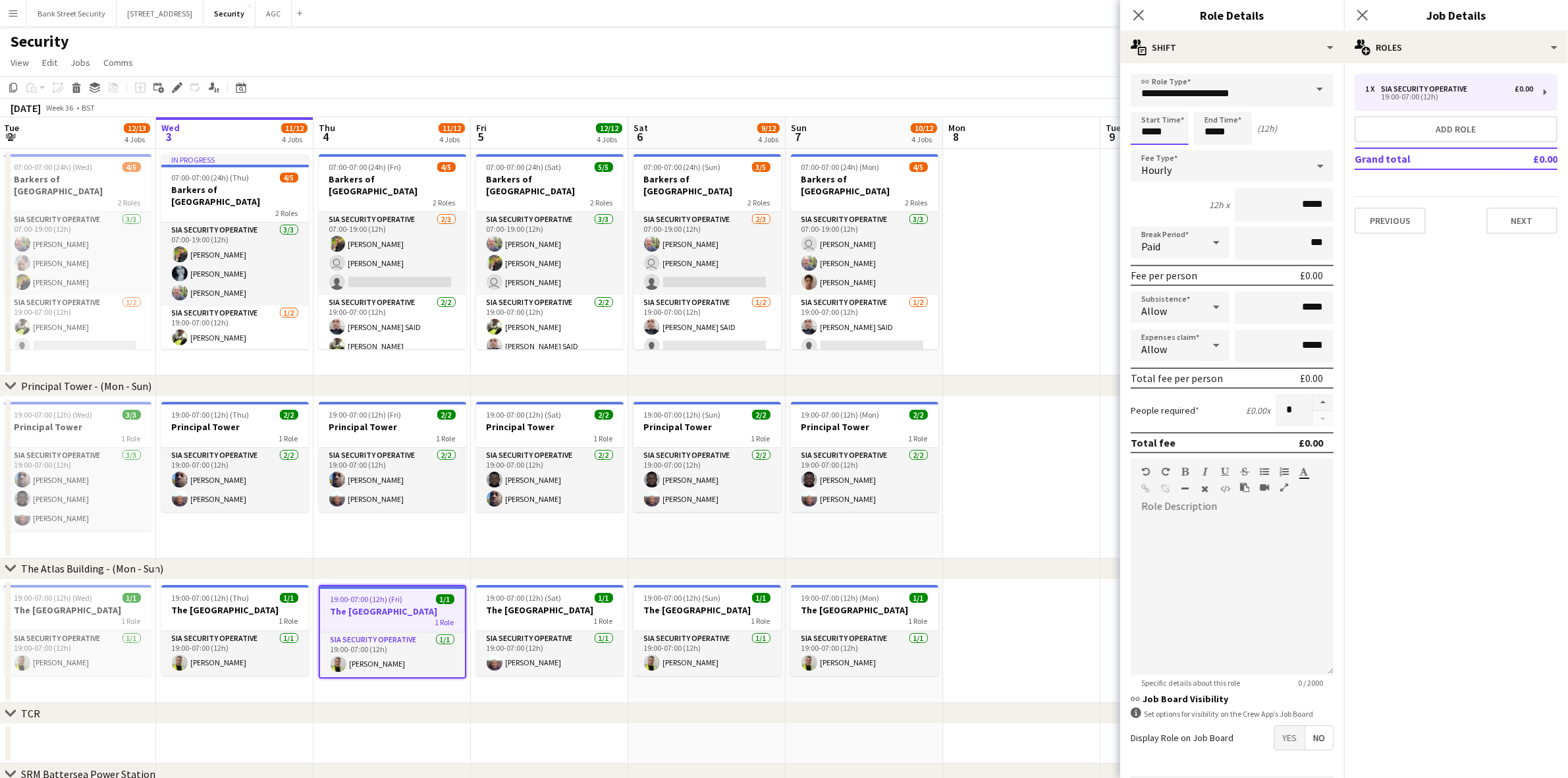
click at [1150, 132] on input "*****" at bounding box center [1160, 128] width 58 height 33
type input "*****"
click at [1209, 128] on input "*****" at bounding box center [1223, 128] width 58 height 33
click at [1134, 10] on icon at bounding box center [1139, 15] width 10 height 10
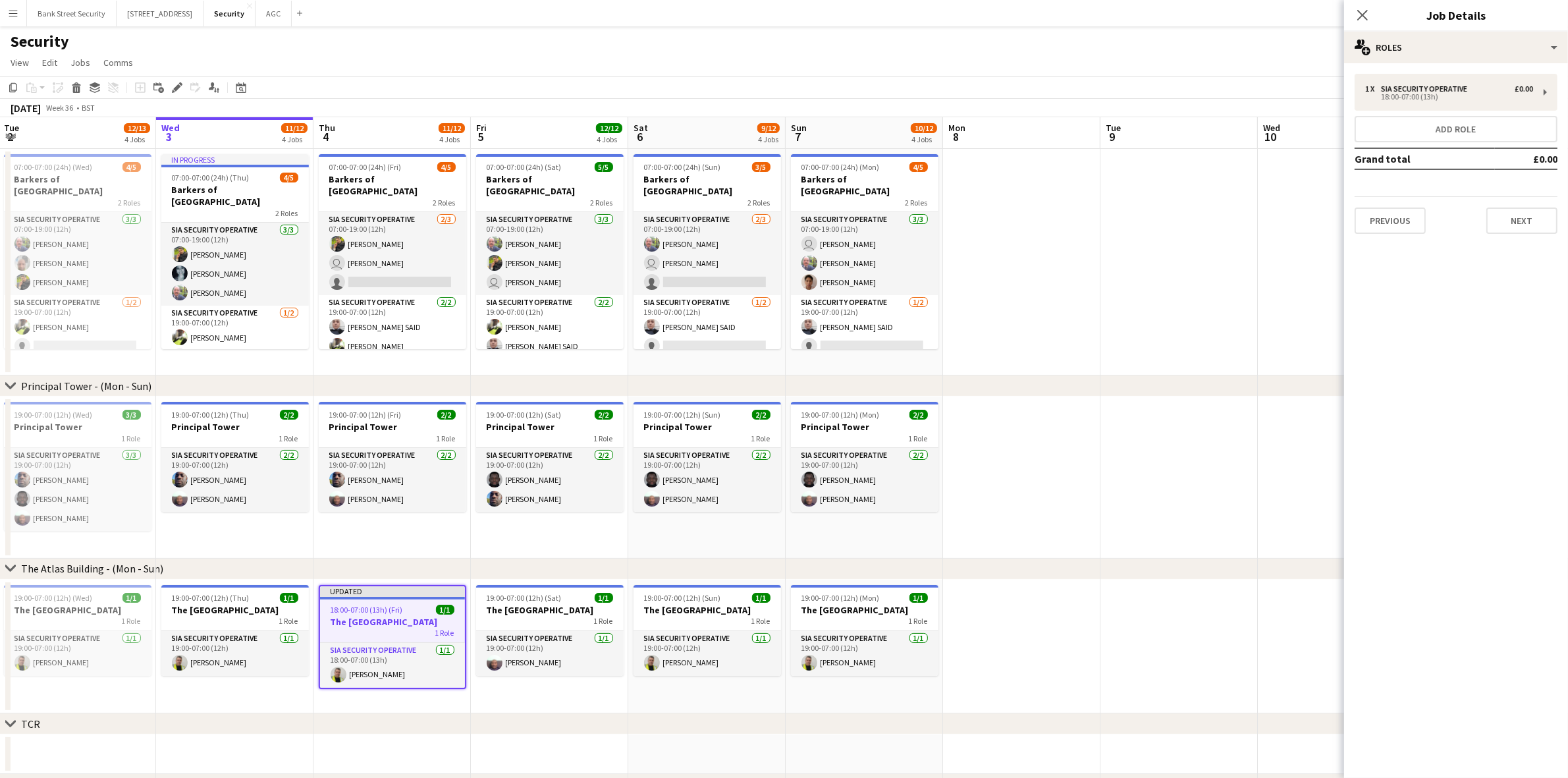
click at [1360, 17] on icon at bounding box center [1362, 15] width 10 height 10
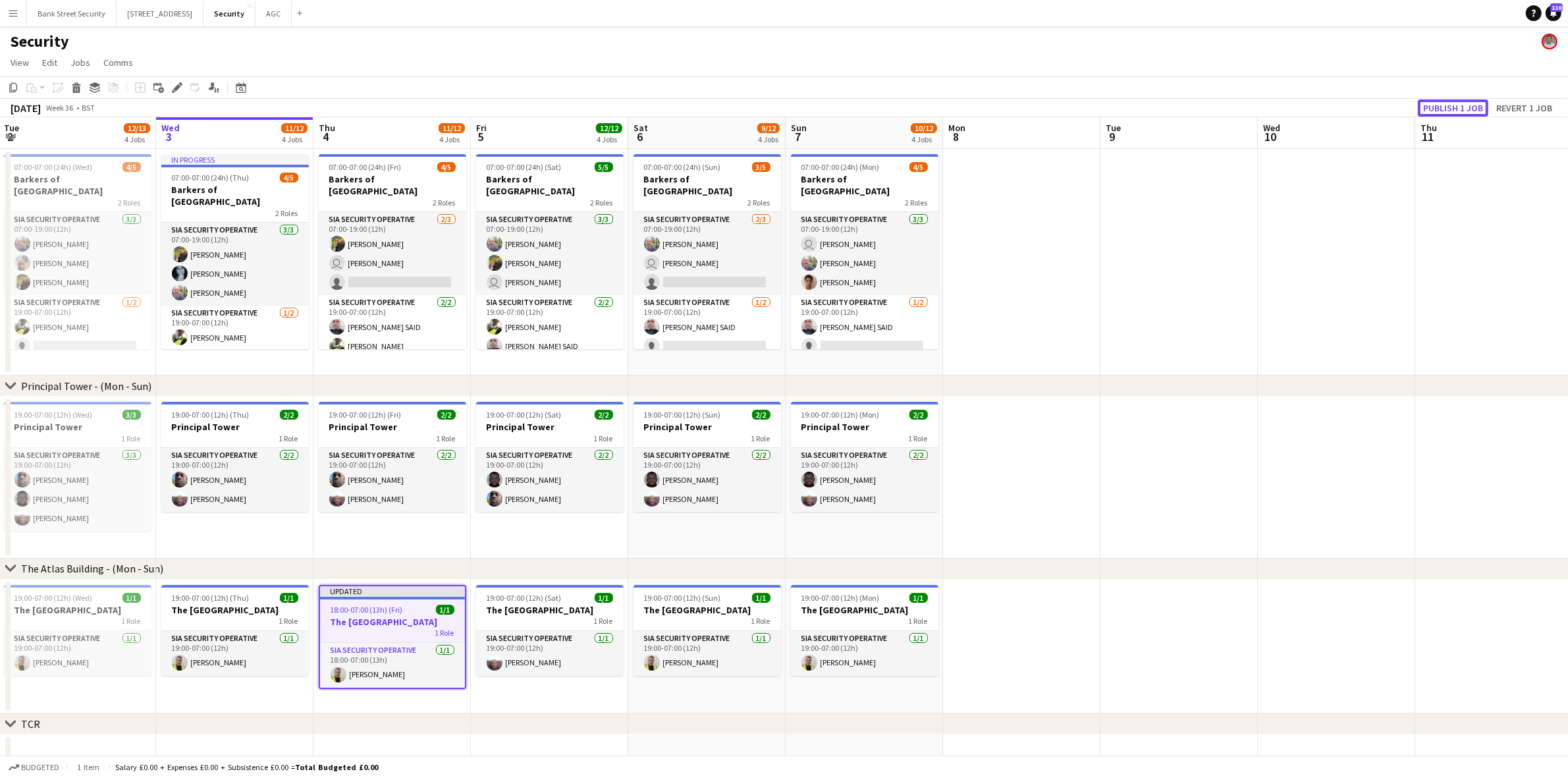
click at [1453, 105] on button "Publish 1 job" at bounding box center [1453, 108] width 71 height 17
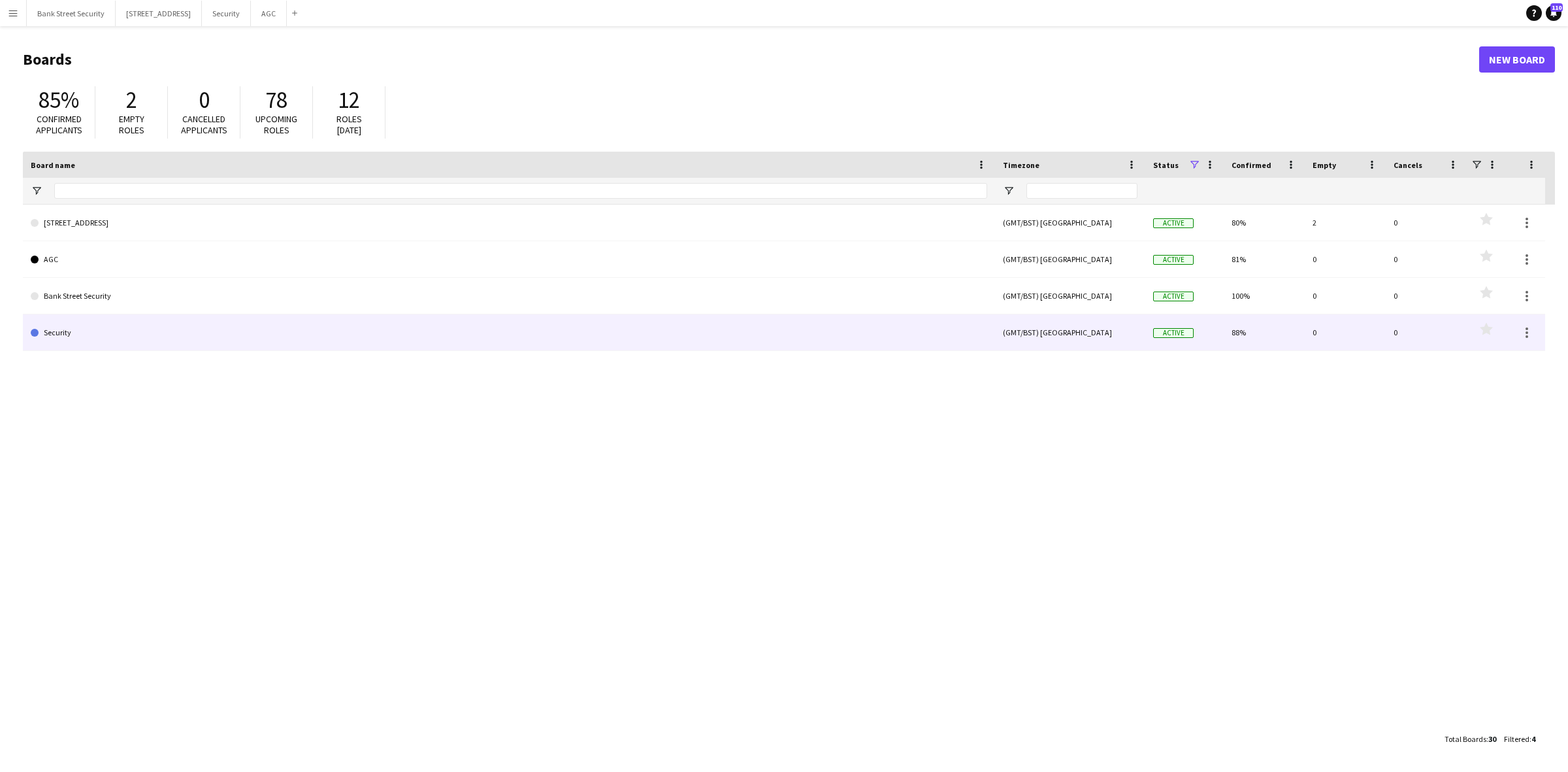
click at [101, 333] on link "Security" at bounding box center [509, 333] width 957 height 37
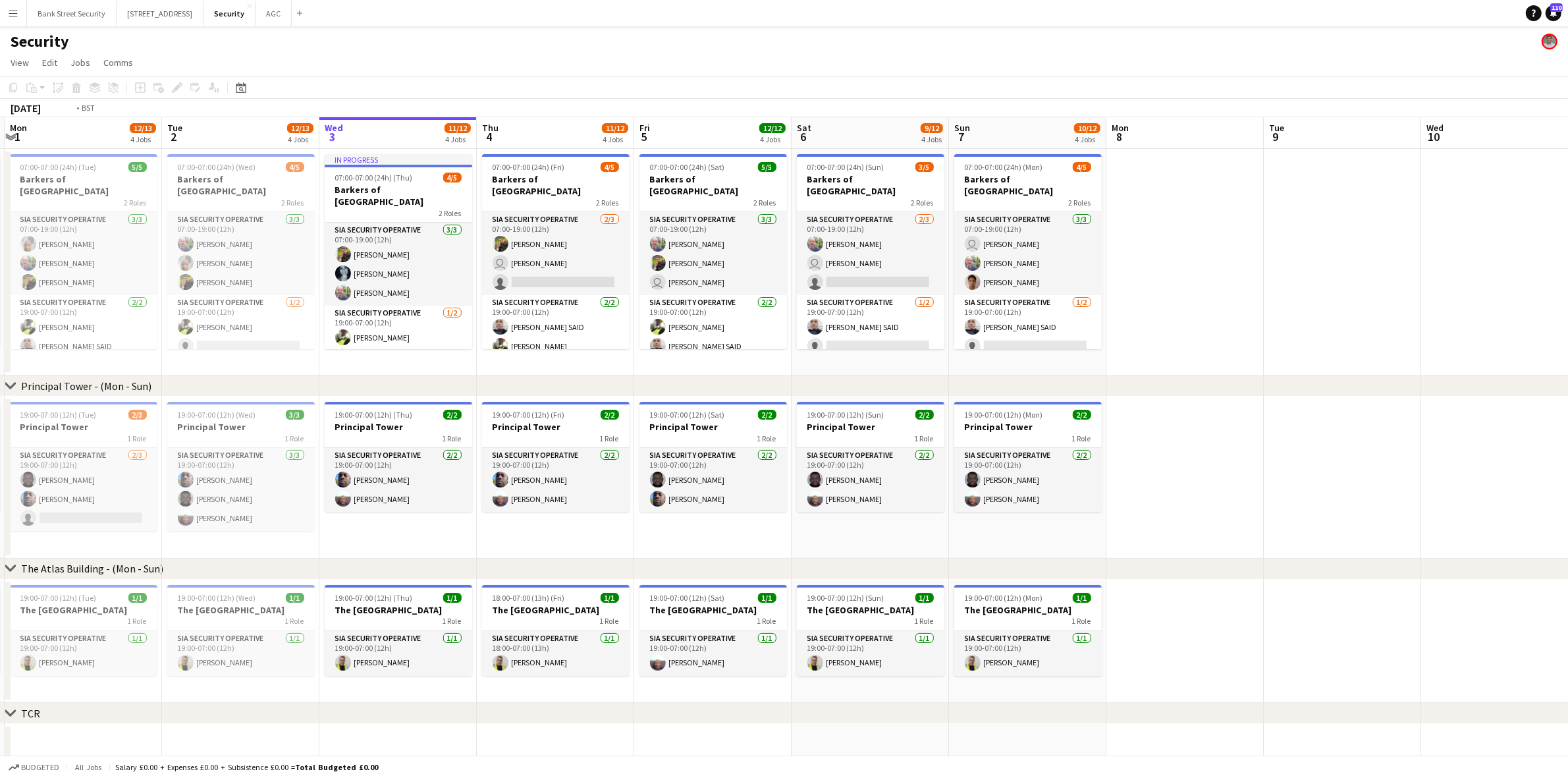
scroll to position [0, 489]
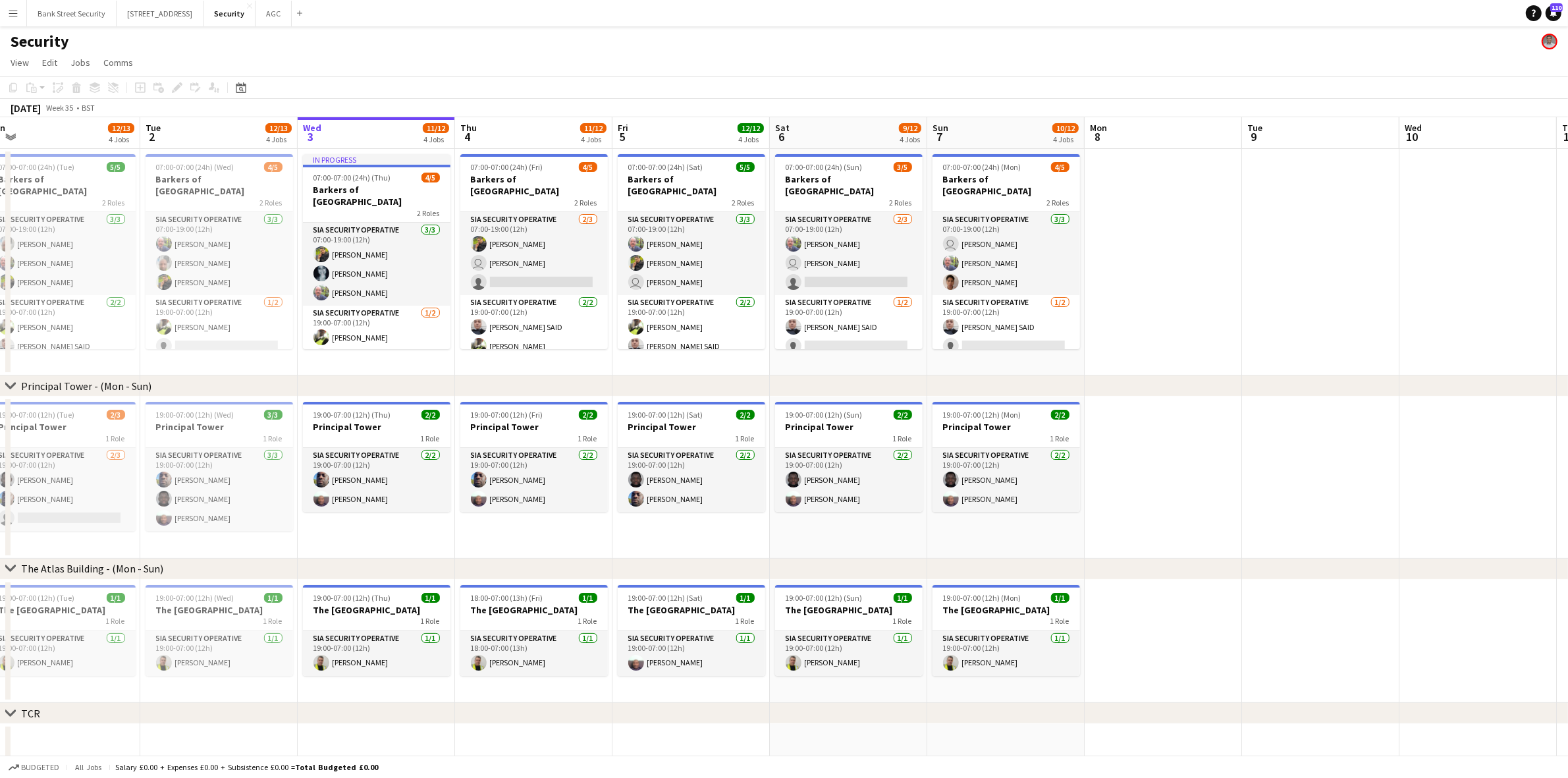
drag, startPoint x: 353, startPoint y: 265, endPoint x: 390, endPoint y: 248, distance: 40.7
click at [390, 248] on app-calendar-viewport "Fri 29 11/12 4 Jobs Sat 30 10/12 4 Jobs Sun 31 9/12 4 Jobs Mon 1 12/13 4 Jobs T…" at bounding box center [784, 559] width 1568 height 884
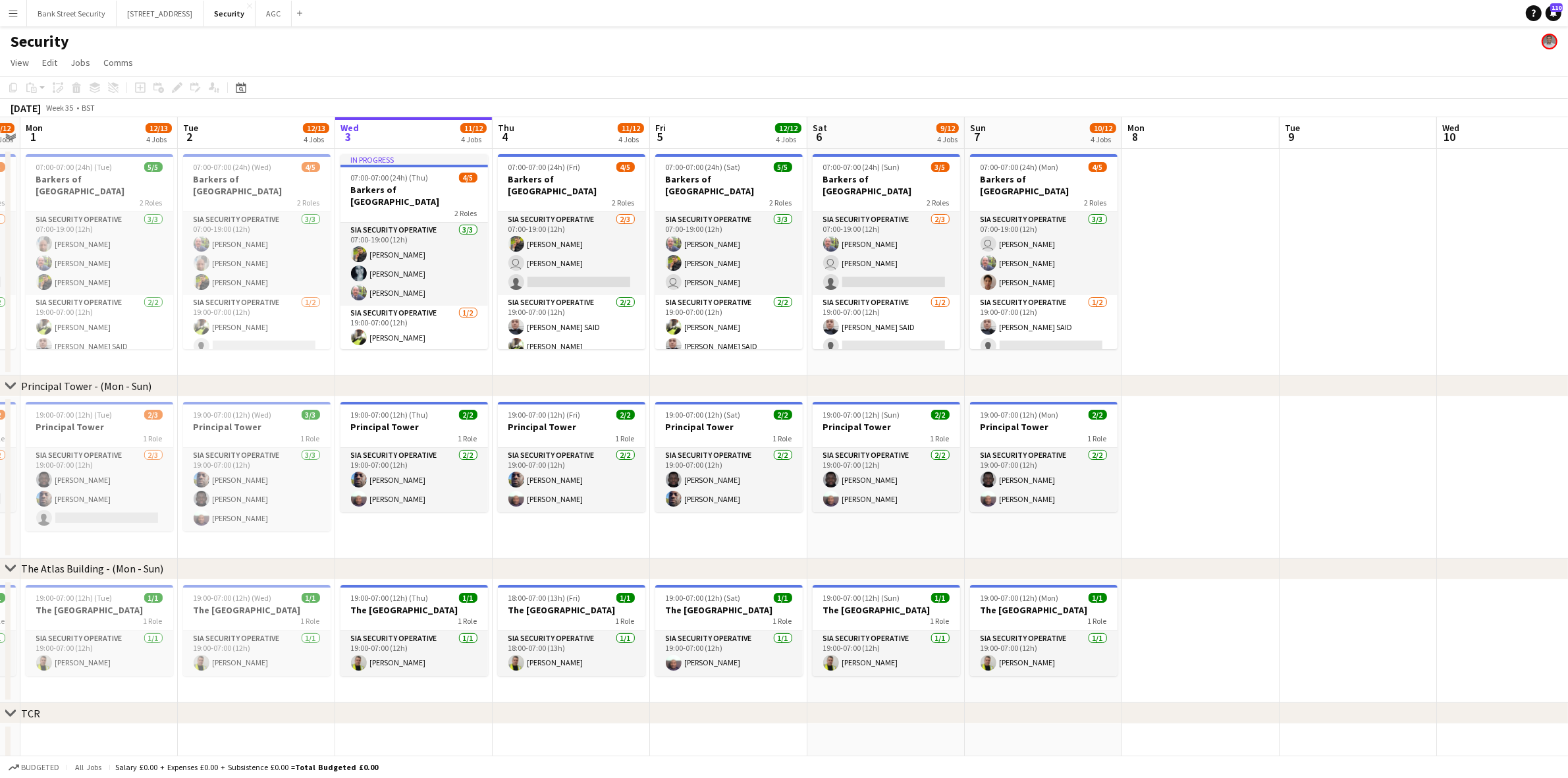
scroll to position [0, 453]
drag, startPoint x: 1088, startPoint y: 347, endPoint x: 1125, endPoint y: 370, distance: 43.6
click at [1125, 370] on app-calendar-viewport "Fri 29 11/12 4 Jobs Sat 30 10/12 4 Jobs Sun 31 9/12 4 Jobs Mon 1 12/13 4 Jobs T…" at bounding box center [784, 559] width 1568 height 884
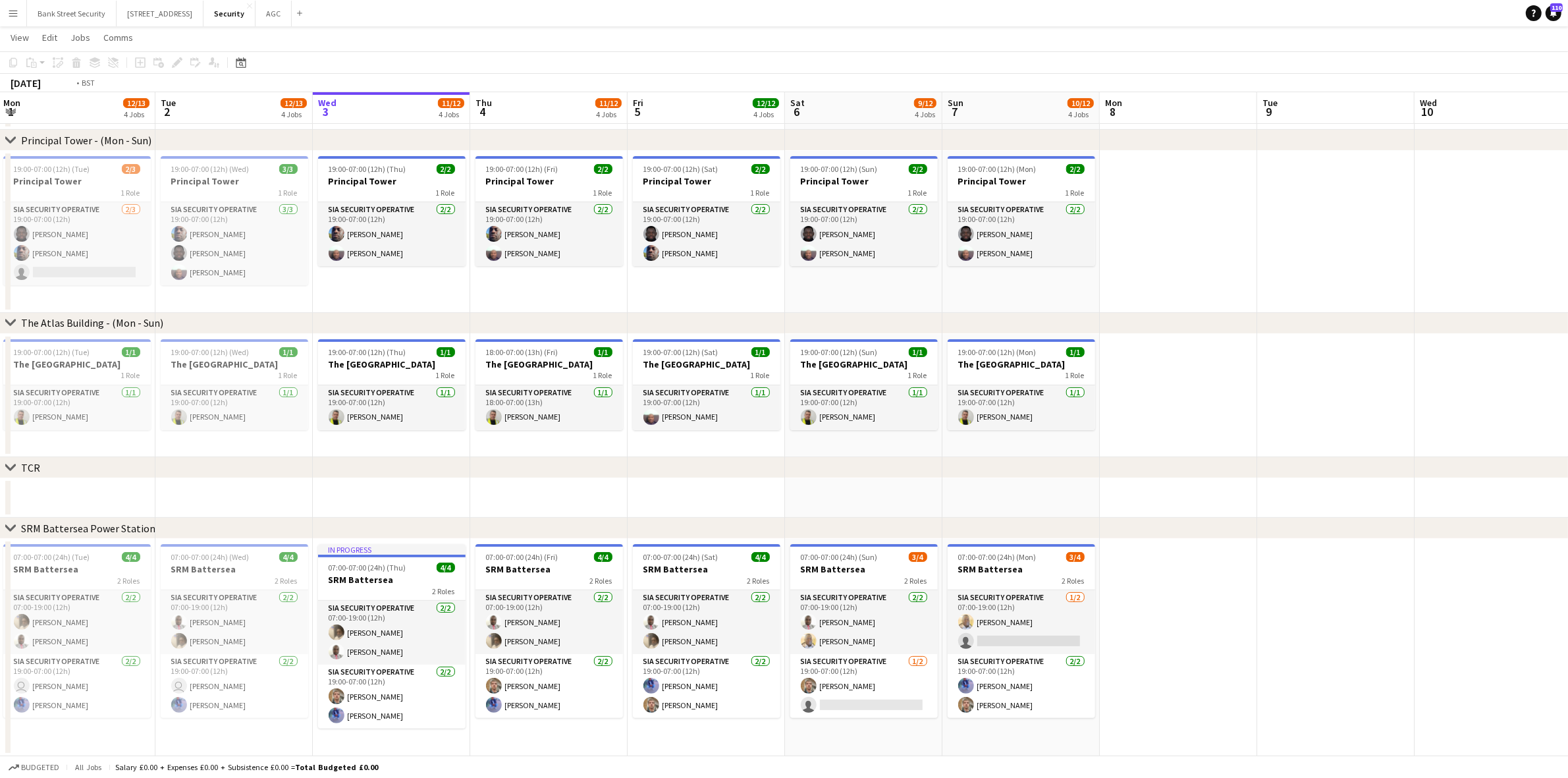
scroll to position [0, 451]
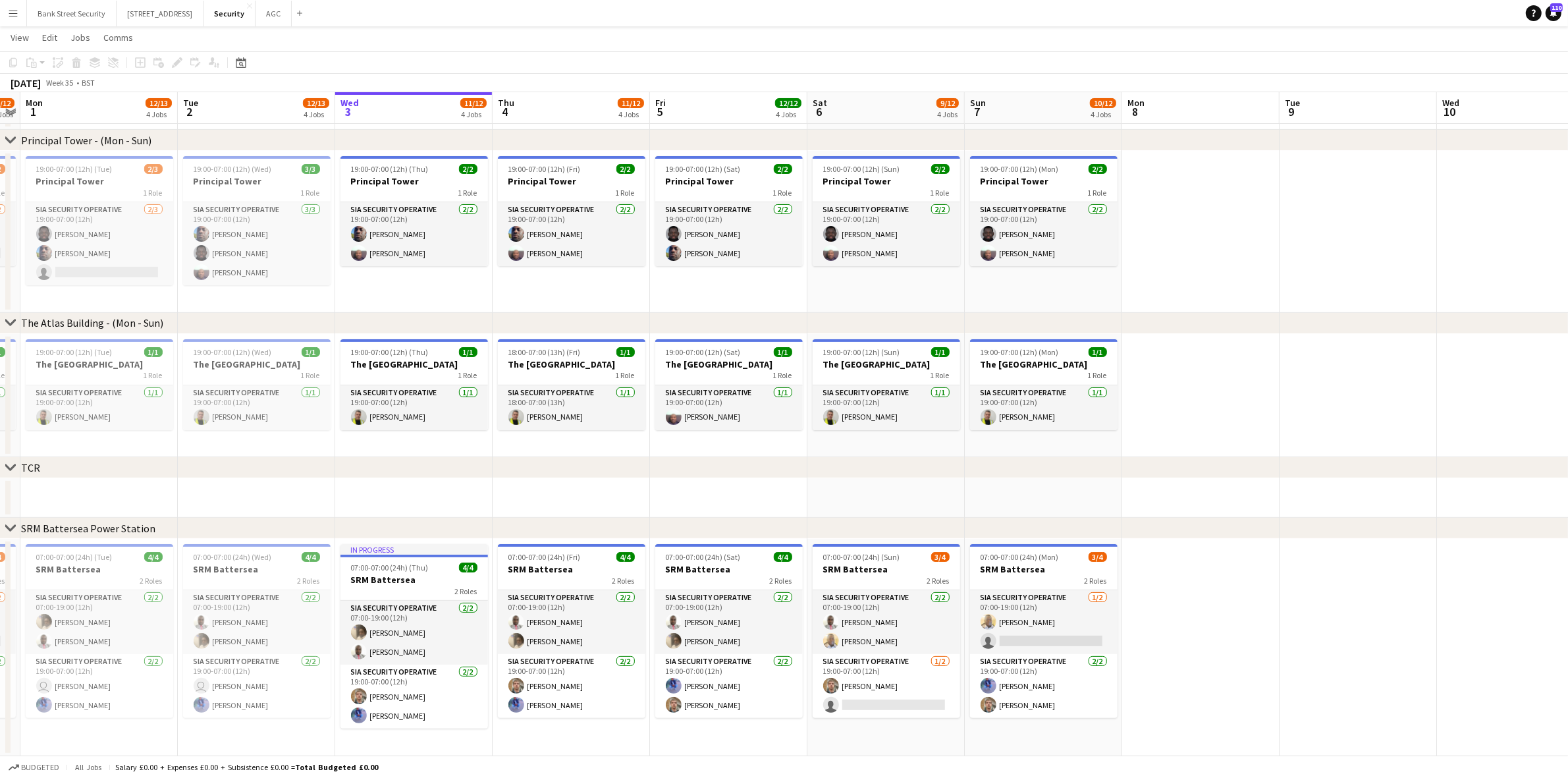
drag, startPoint x: 258, startPoint y: 478, endPoint x: 291, endPoint y: 462, distance: 36.7
click at [291, 462] on div "chevron-right Principal Tower - ([GEOGRAPHIC_DATA]) chevron-right The [GEOGRAPH…" at bounding box center [784, 281] width 1568 height 949
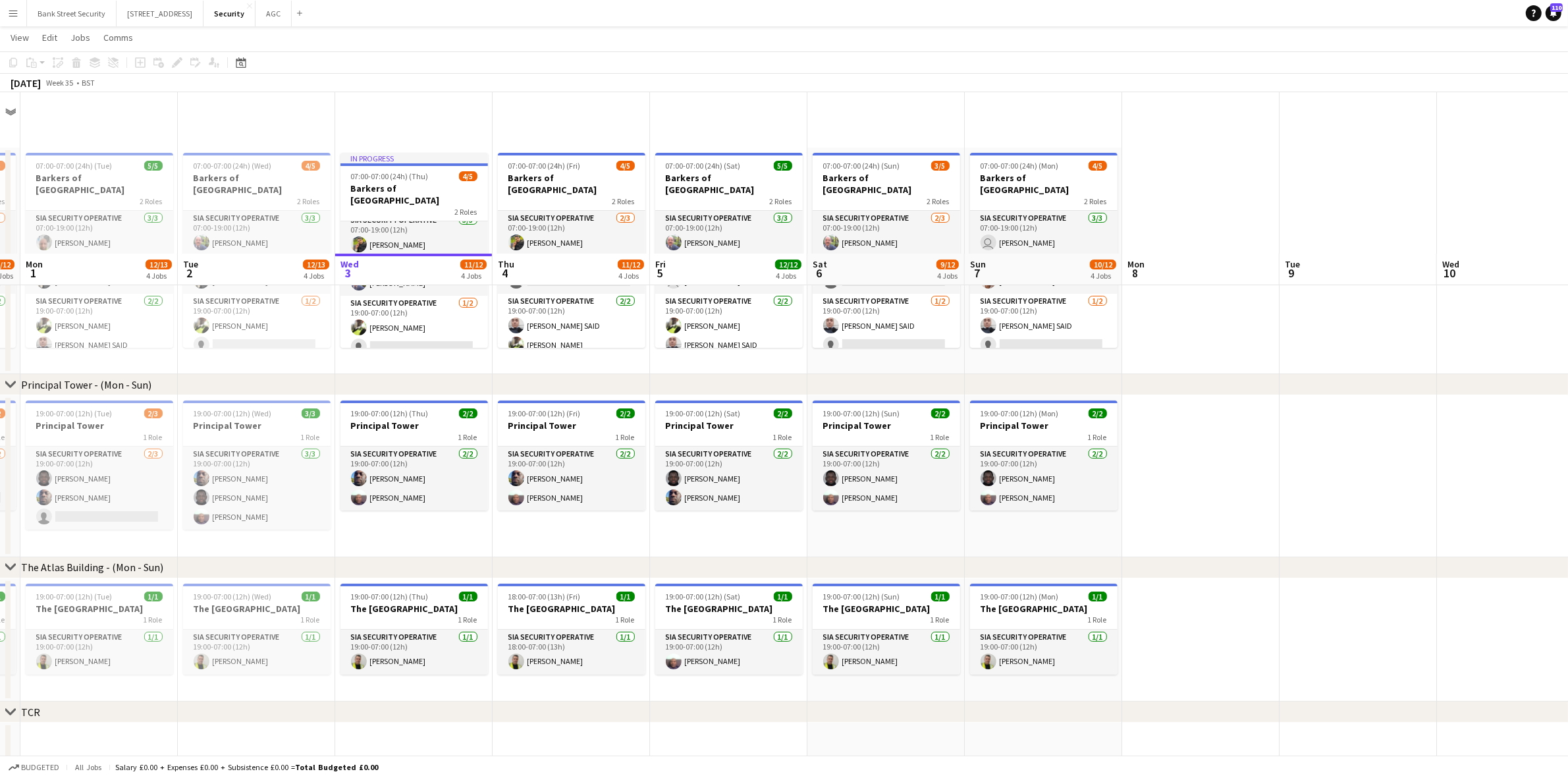
scroll to position [244, 0]
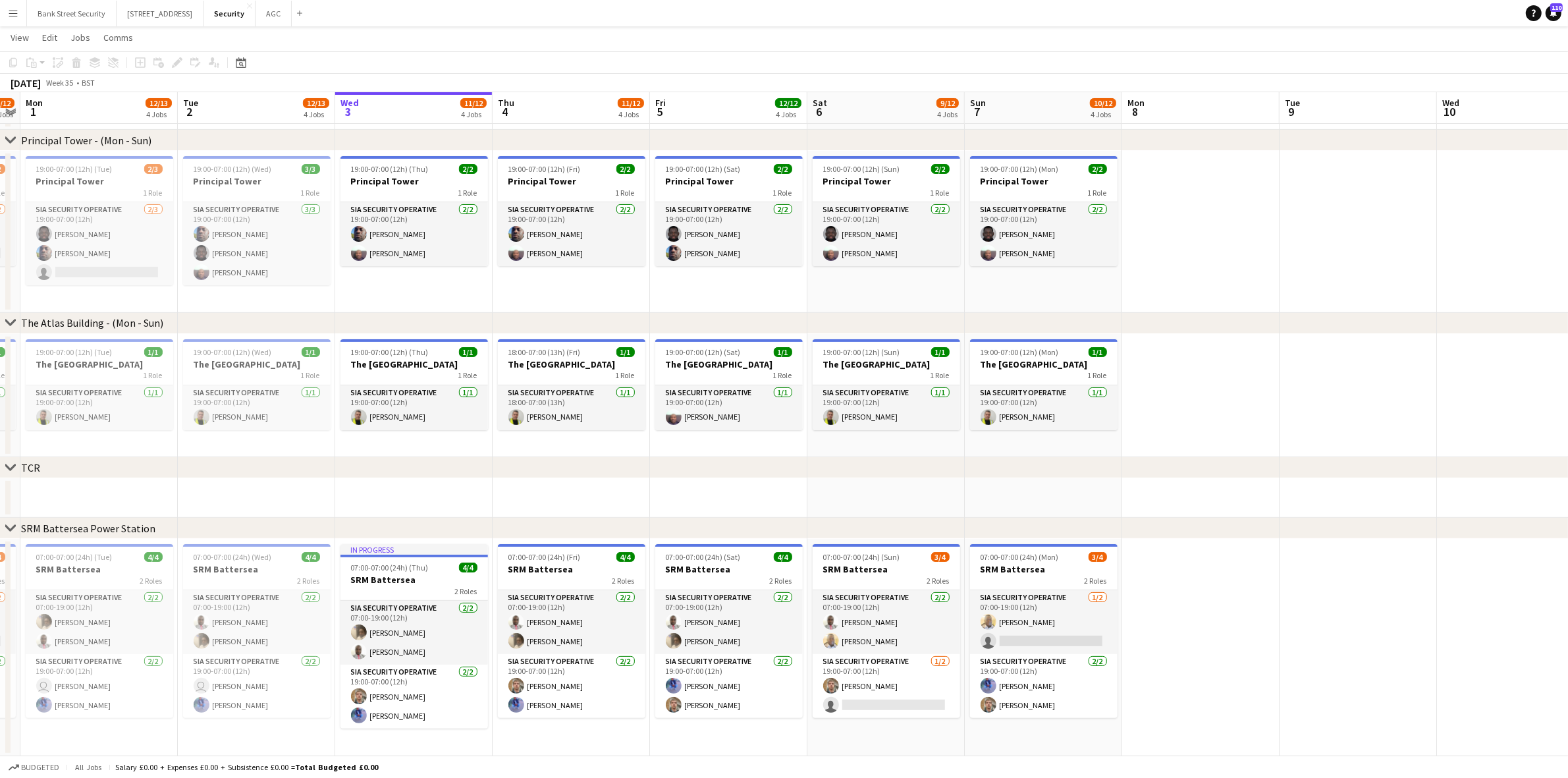
click at [224, 679] on app-card-role "SIA Security Operative [DATE] 19:00-07:00 (12h) user [PERSON_NAME] Yahye [PERSO…" at bounding box center [257, 686] width 148 height 64
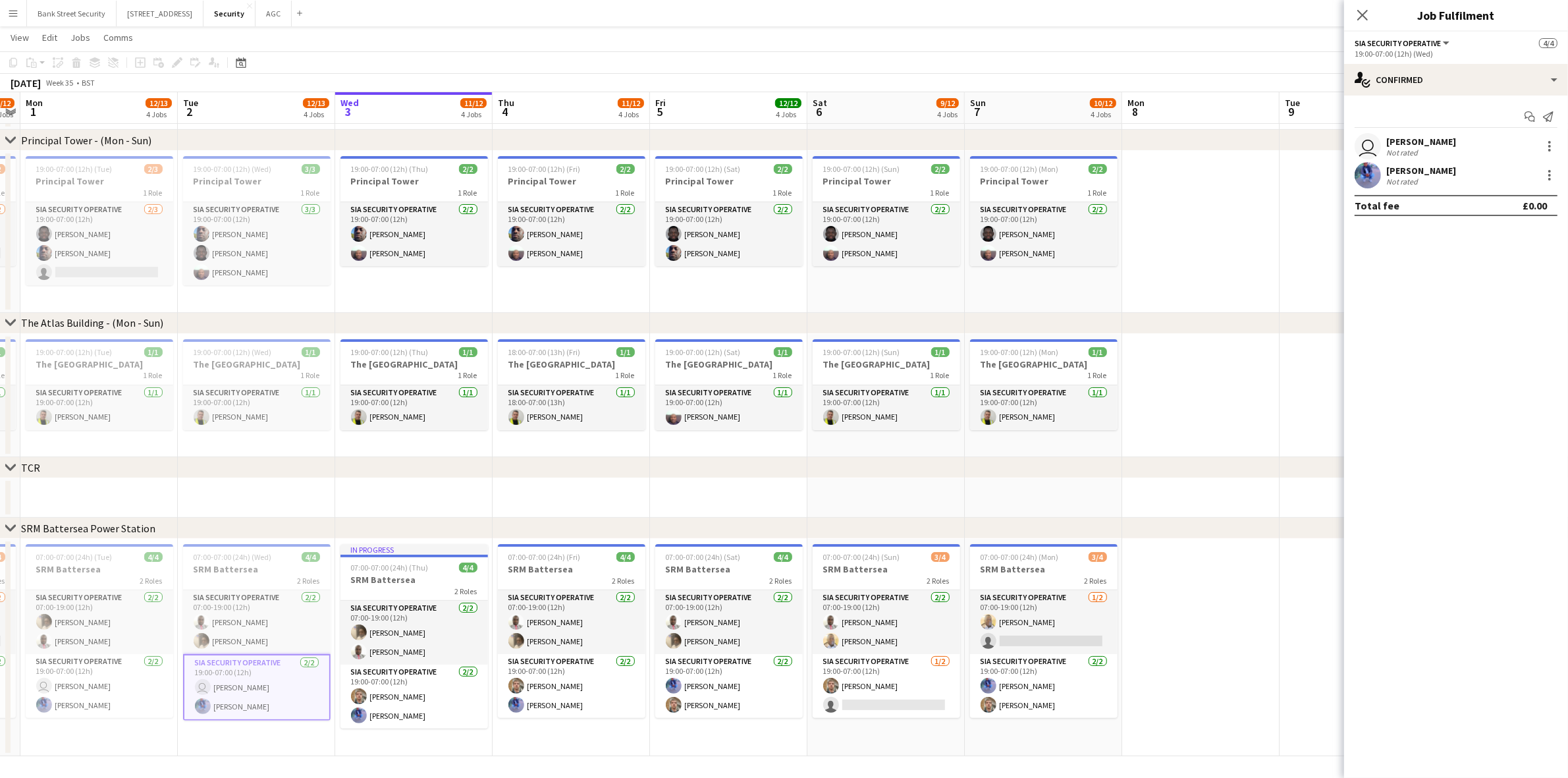
click at [1552, 174] on div at bounding box center [1549, 174] width 16 height 16
click at [1497, 324] on span "Remove" at bounding box center [1485, 325] width 39 height 11
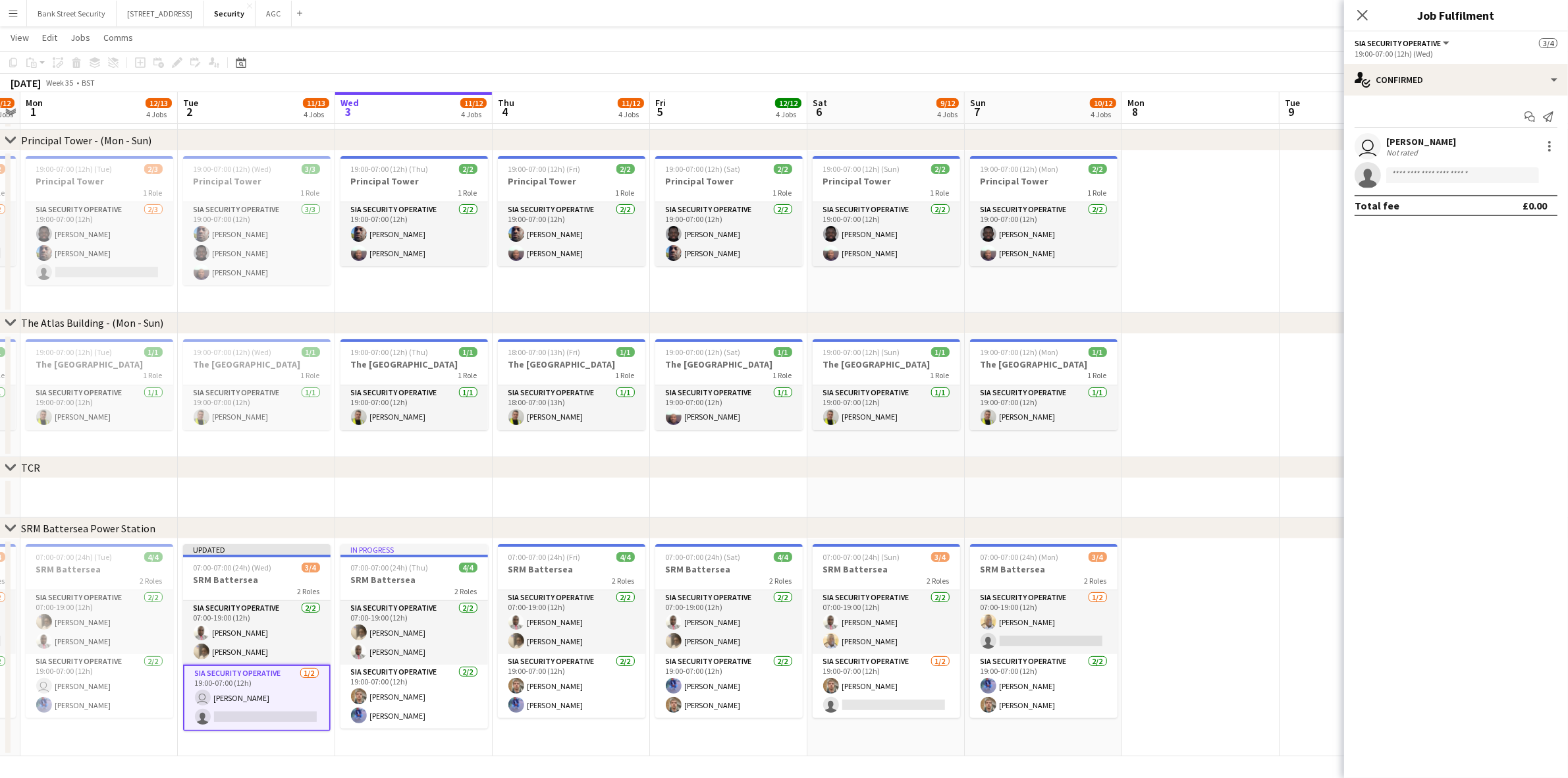
click at [1359, 17] on icon "Close pop-in" at bounding box center [1362, 15] width 10 height 10
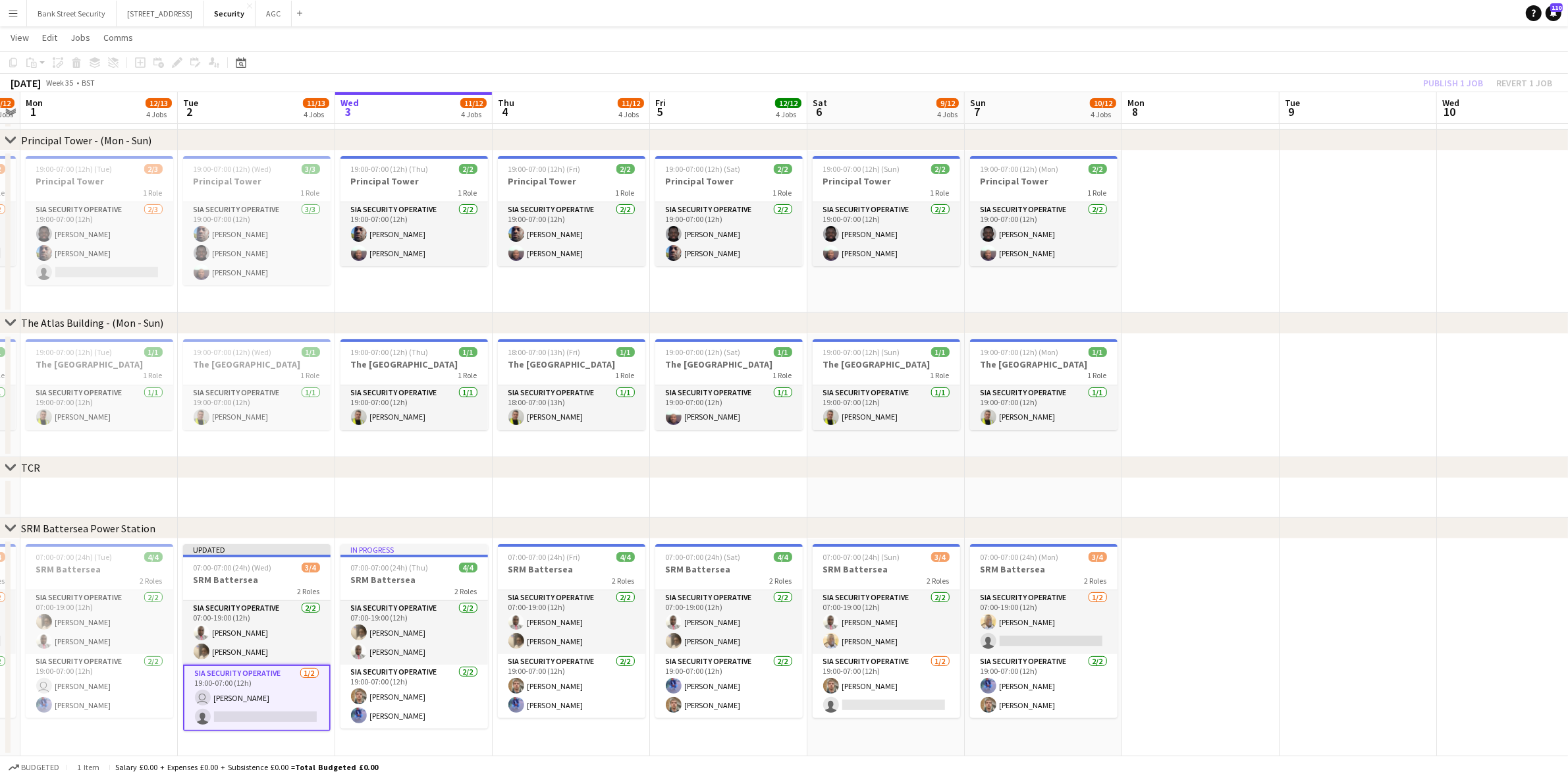
click at [872, 679] on app-card-role "SIA Security Operative [DATE] 19:00-07:00 (12h) [PERSON_NAME] single-neutral-ac…" at bounding box center [886, 686] width 148 height 64
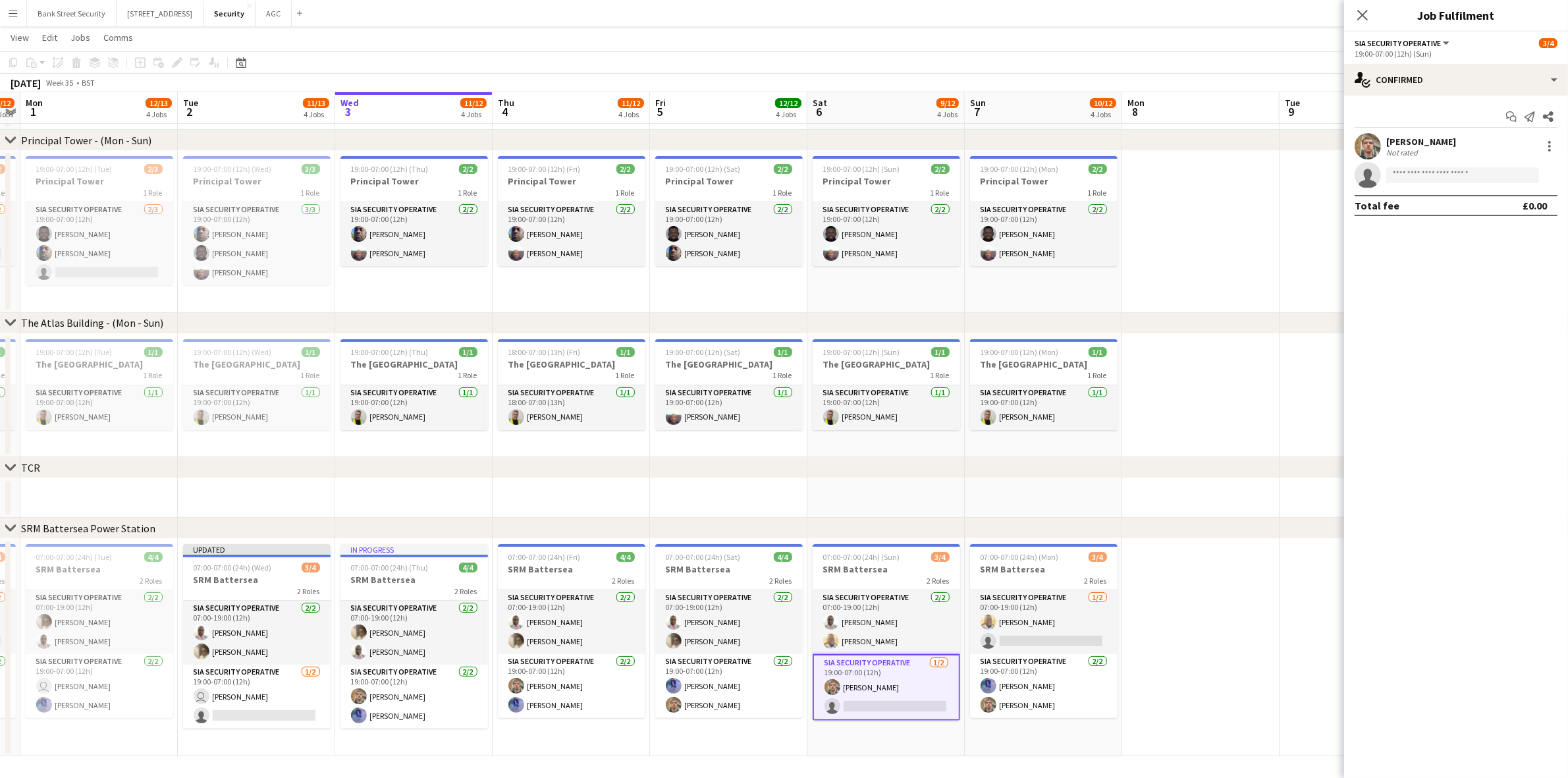
click at [1549, 147] on div at bounding box center [1549, 146] width 3 height 3
click at [1492, 294] on span "Remove" at bounding box center [1485, 296] width 39 height 11
click at [1022, 700] on app-card-role "SIA Security Operative [DATE] 19:00-07:00 (12h) Yahye [PERSON_NAME] [PERSON_NAM…" at bounding box center [1044, 686] width 148 height 64
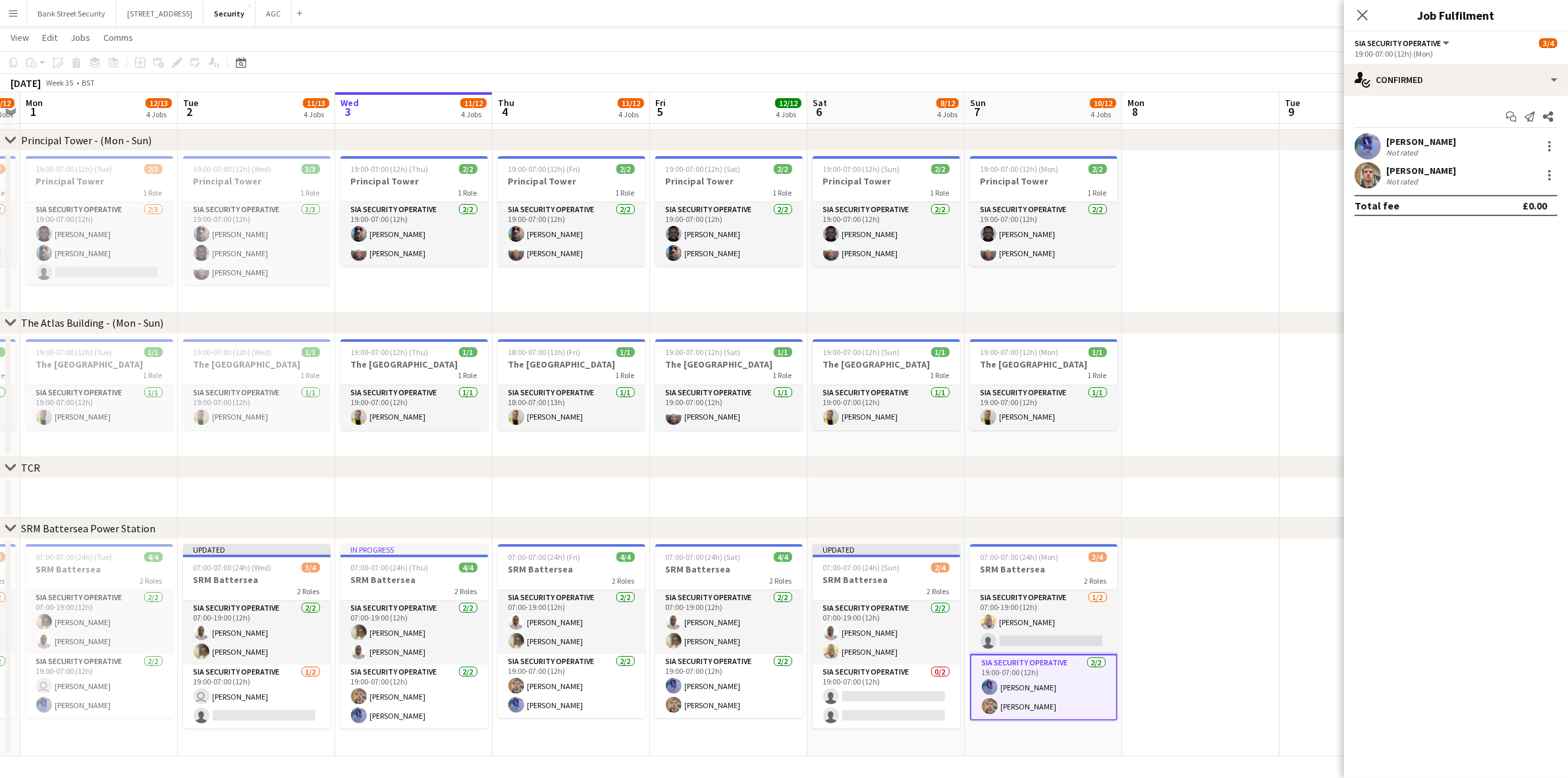
click at [1549, 177] on div at bounding box center [1549, 179] width 3 height 3
click at [1509, 327] on span "Remove" at bounding box center [1506, 326] width 82 height 12
click at [705, 684] on app-card-role "SIA Security Operative [DATE] 19:00-07:00 (12h) Yahye [PERSON_NAME] [PERSON_NAM…" at bounding box center [729, 686] width 148 height 64
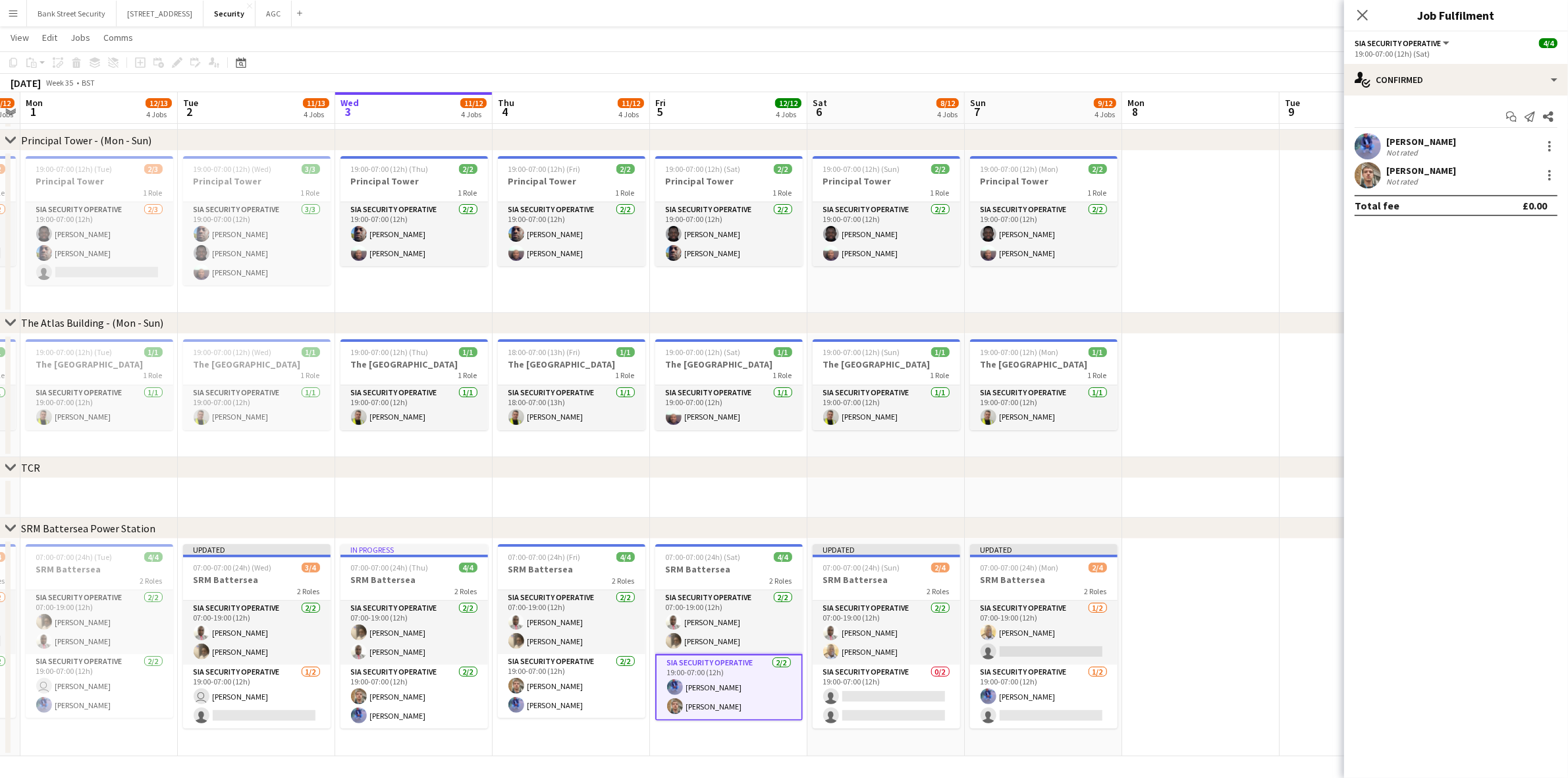
click at [1545, 172] on div at bounding box center [1549, 174] width 16 height 16
click at [1477, 327] on span "Remove" at bounding box center [1485, 325] width 39 height 11
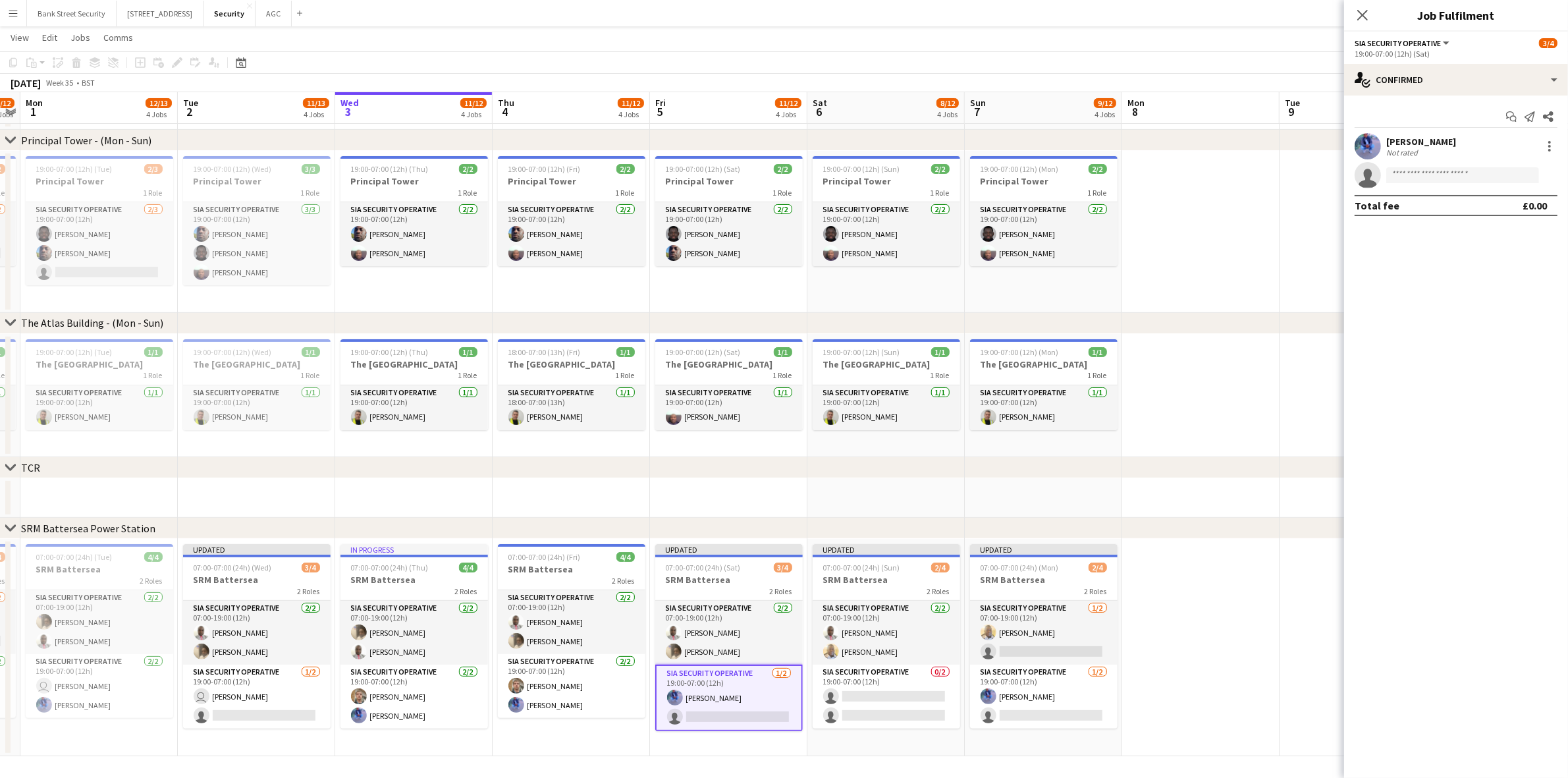
click at [589, 676] on app-card-role "SIA Security Operative [DATE] 19:00-07:00 (12h) [PERSON_NAME] Yahye [PERSON_NAM…" at bounding box center [572, 686] width 148 height 64
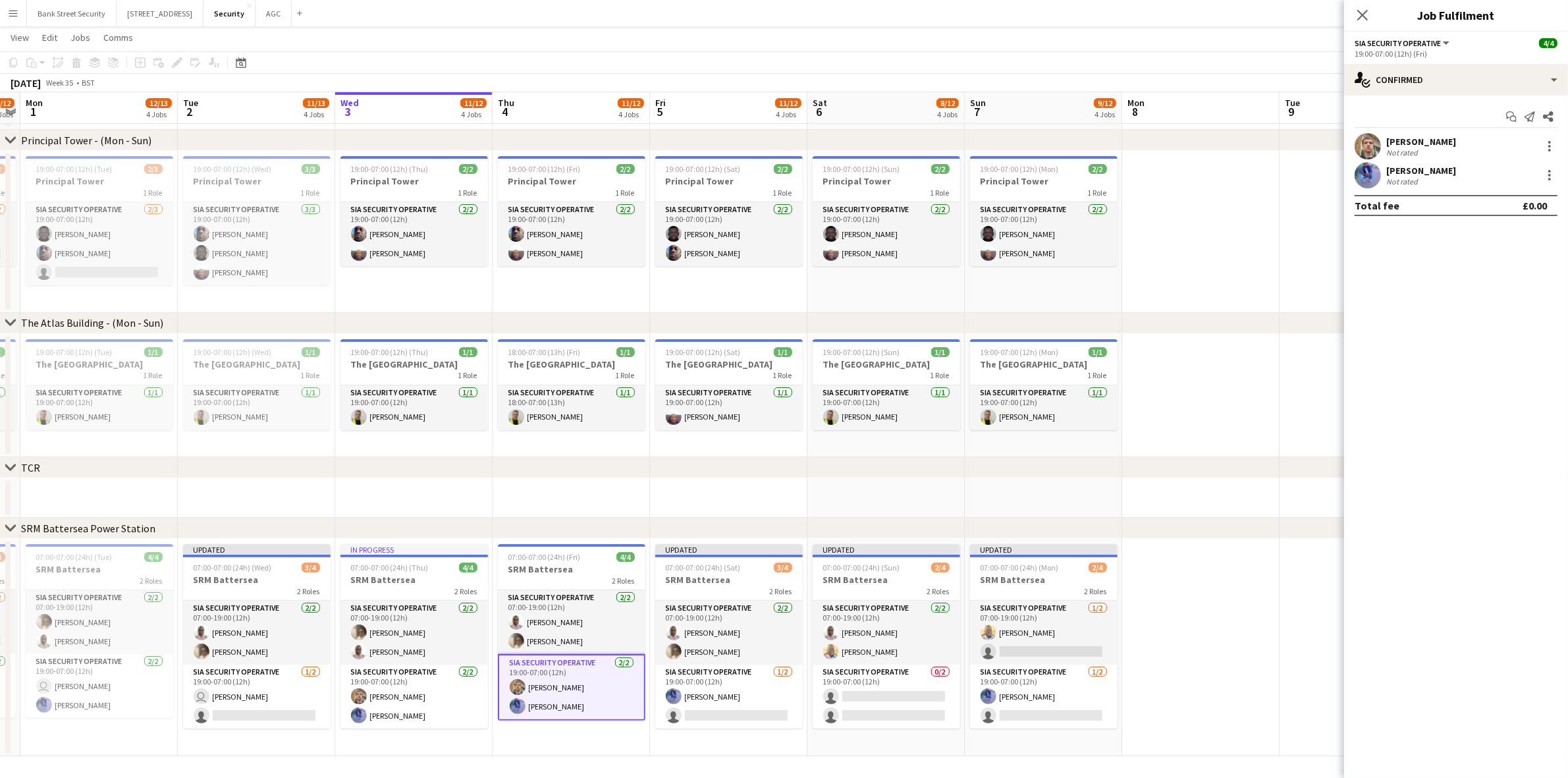
click at [1549, 151] on div at bounding box center [1549, 150] width 3 height 3
click at [1483, 292] on span "Remove" at bounding box center [1485, 296] width 39 height 11
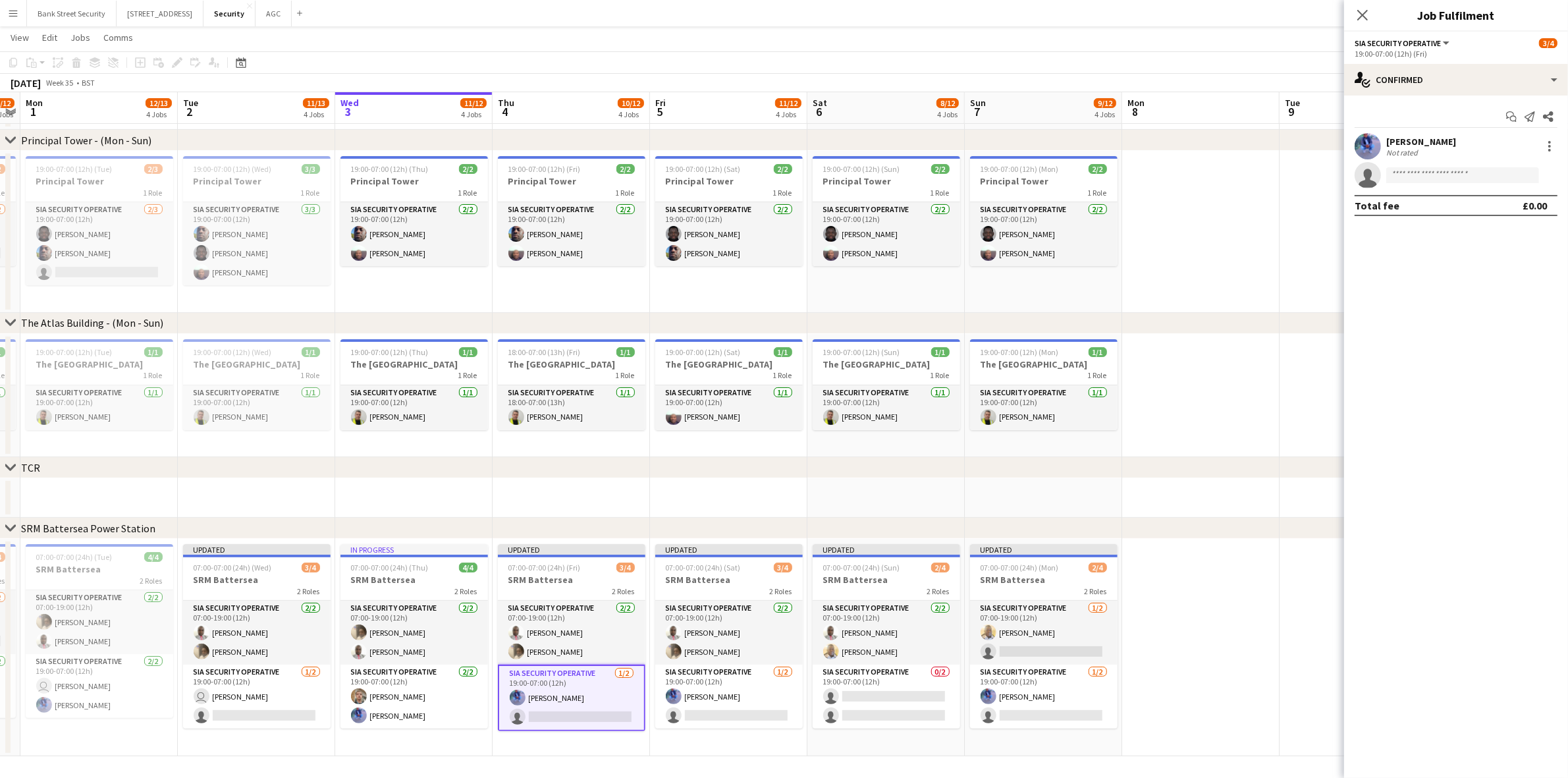
click at [399, 705] on app-card-role "SIA Security Operative [DATE] 19:00-07:00 (12h) [PERSON_NAME] Yahye [PERSON_NAM…" at bounding box center [414, 696] width 148 height 64
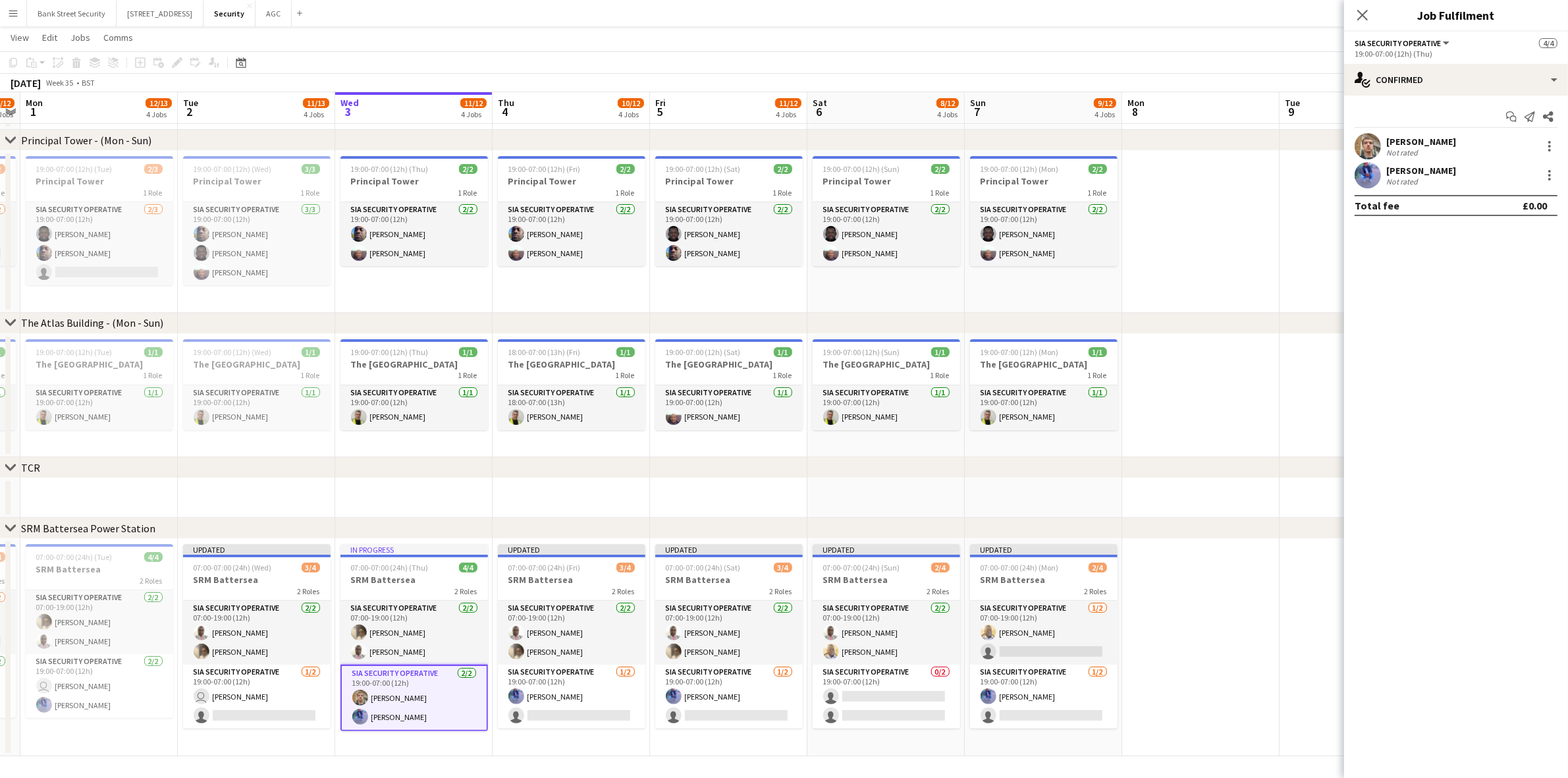
click at [1545, 148] on div at bounding box center [1549, 146] width 16 height 16
click at [1523, 291] on span "Remove" at bounding box center [1506, 297] width 82 height 12
click at [1232, 528] on div "chevron-right [GEOGRAPHIC_DATA]" at bounding box center [784, 528] width 1568 height 21
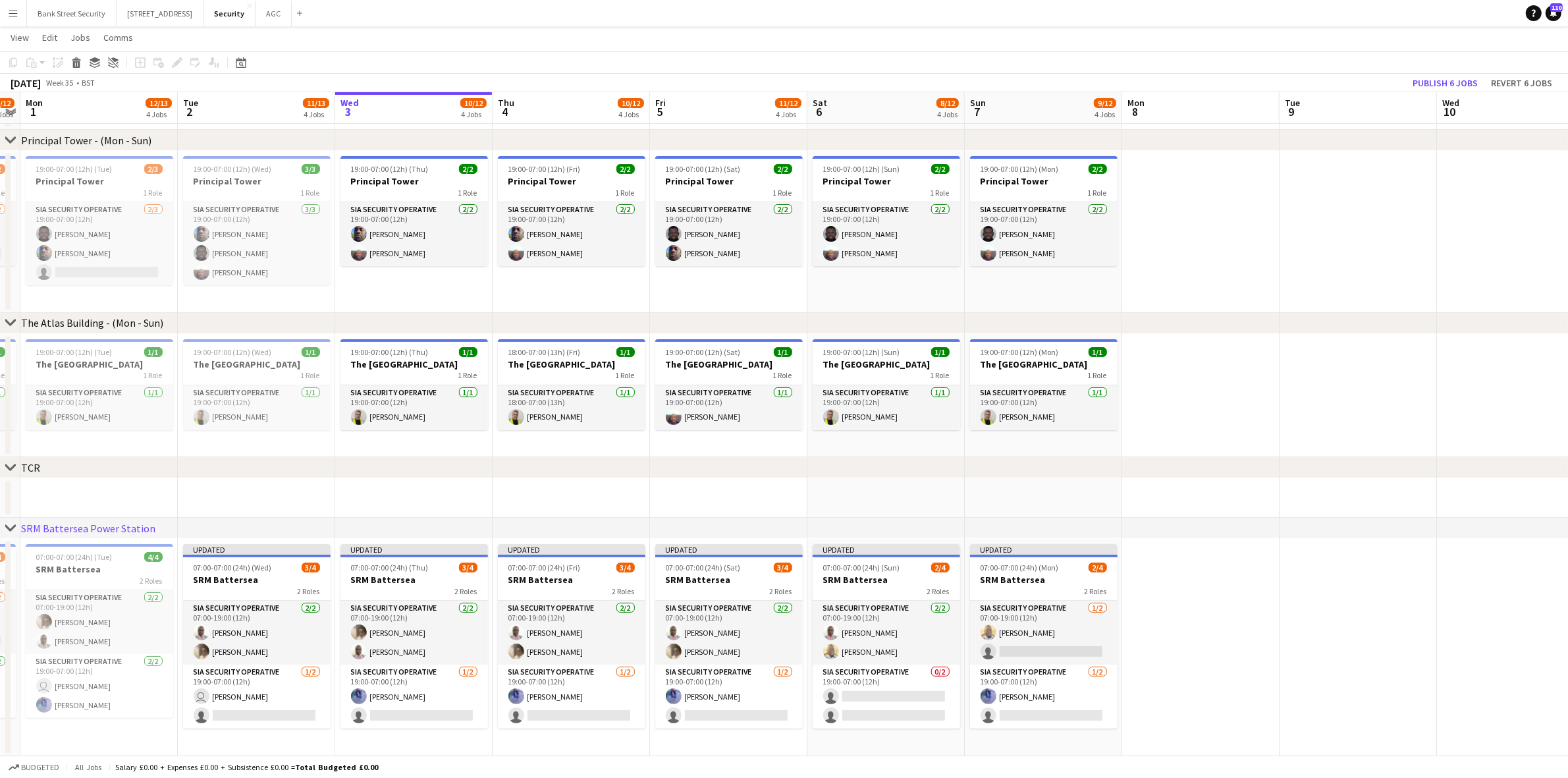
click at [261, 698] on app-card-role "SIA Security Operative [DATE] 19:00-07:00 (12h) user [PERSON_NAME] single-neutr…" at bounding box center [257, 696] width 148 height 64
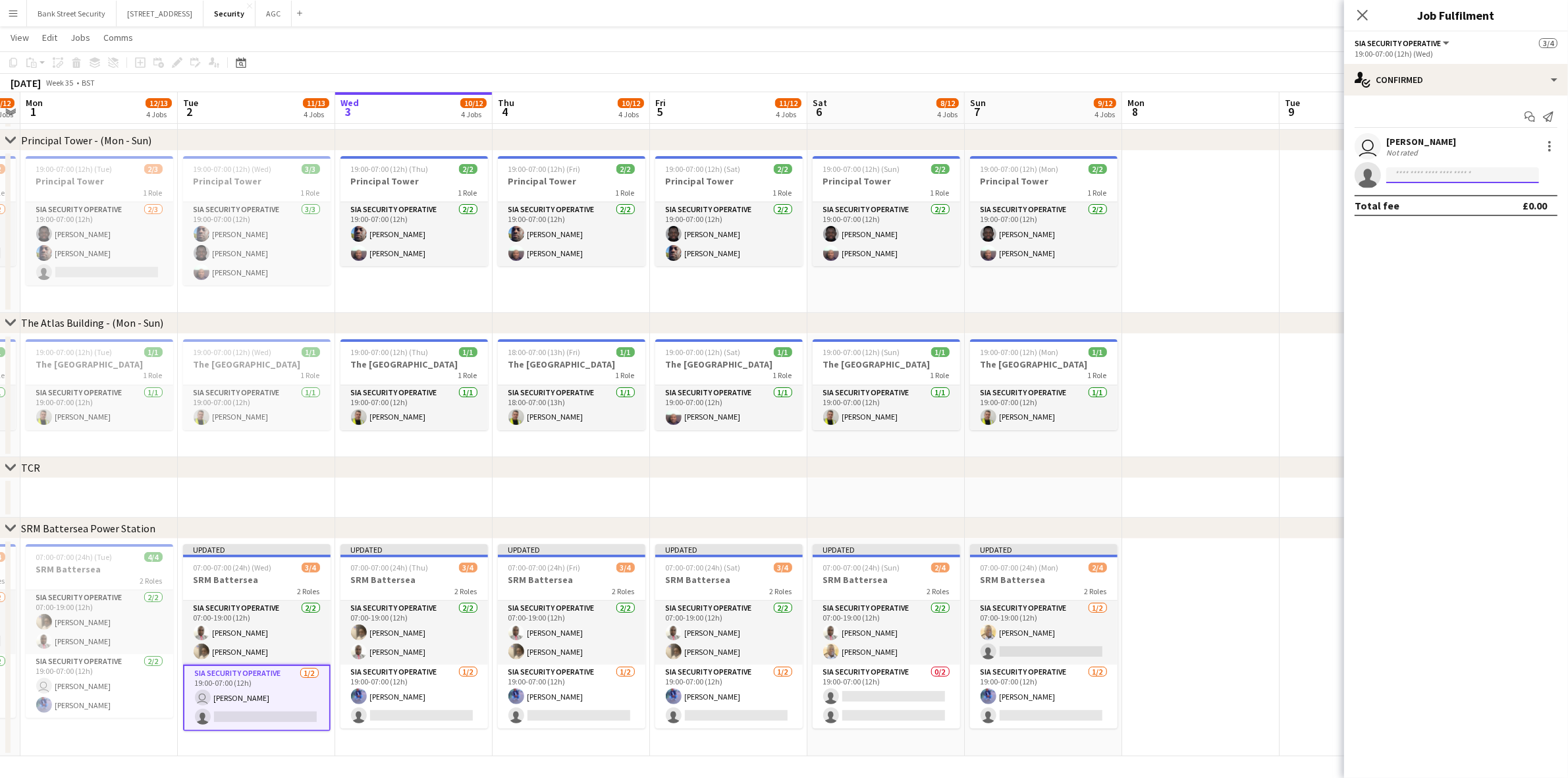
click at [1448, 172] on input at bounding box center [1463, 174] width 153 height 16
type input "***"
click at [1365, 15] on icon "Close pop-in" at bounding box center [1362, 15] width 10 height 10
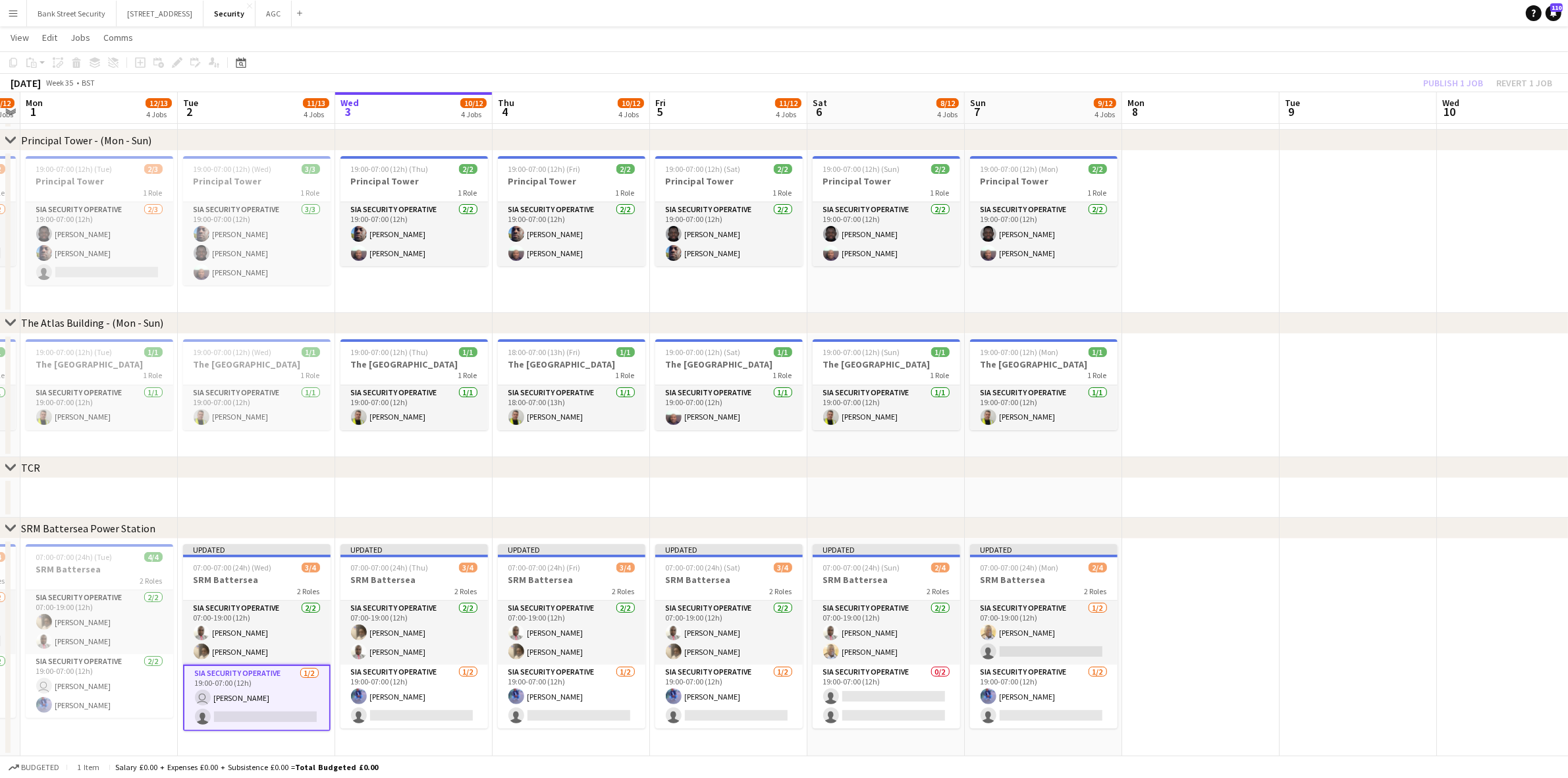
click at [1463, 84] on div "Publish 1 job Revert 1 job" at bounding box center [1488, 82] width 160 height 17
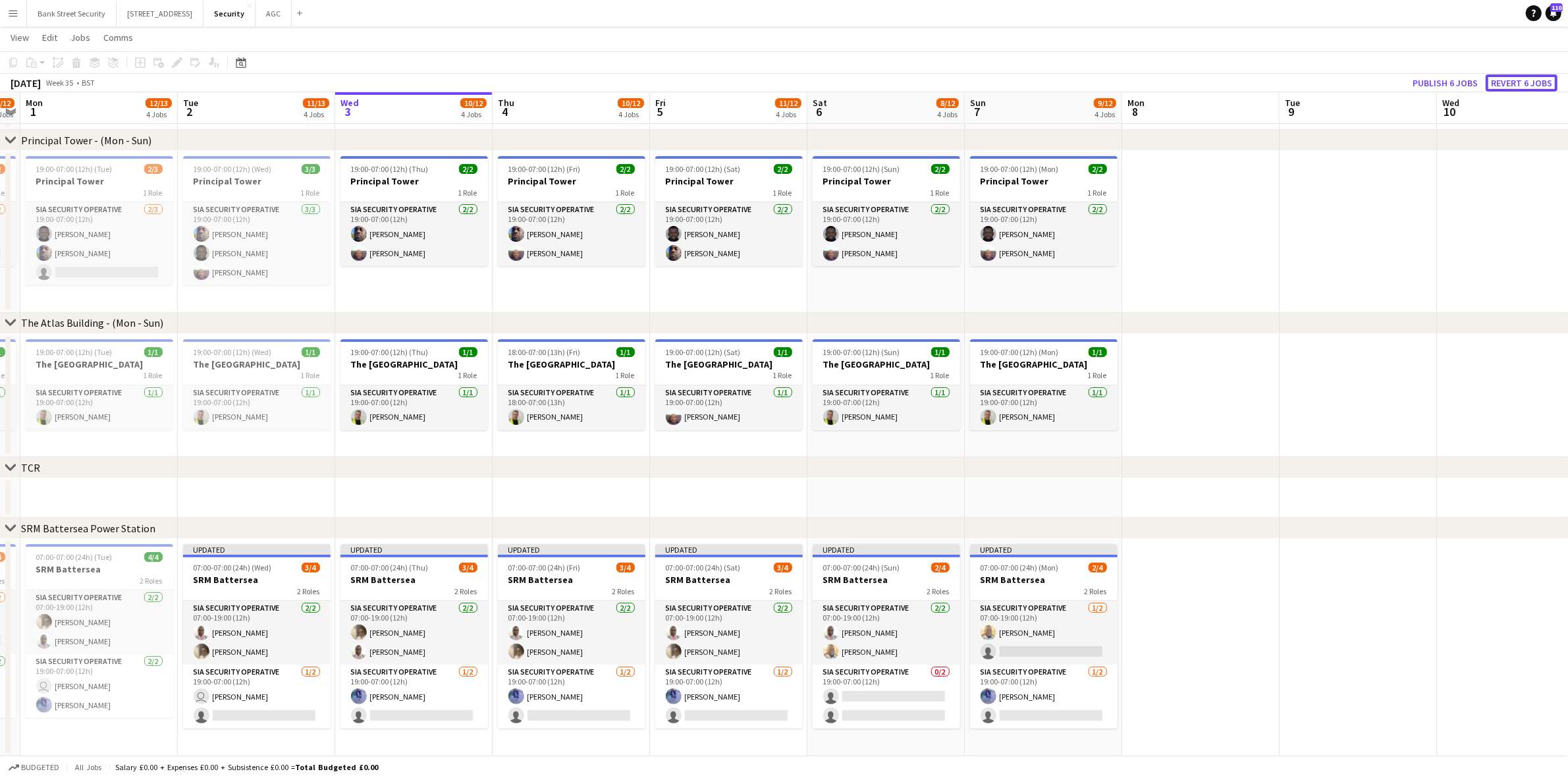
click at [1522, 81] on button "Revert 6 jobs" at bounding box center [1521, 82] width 72 height 17
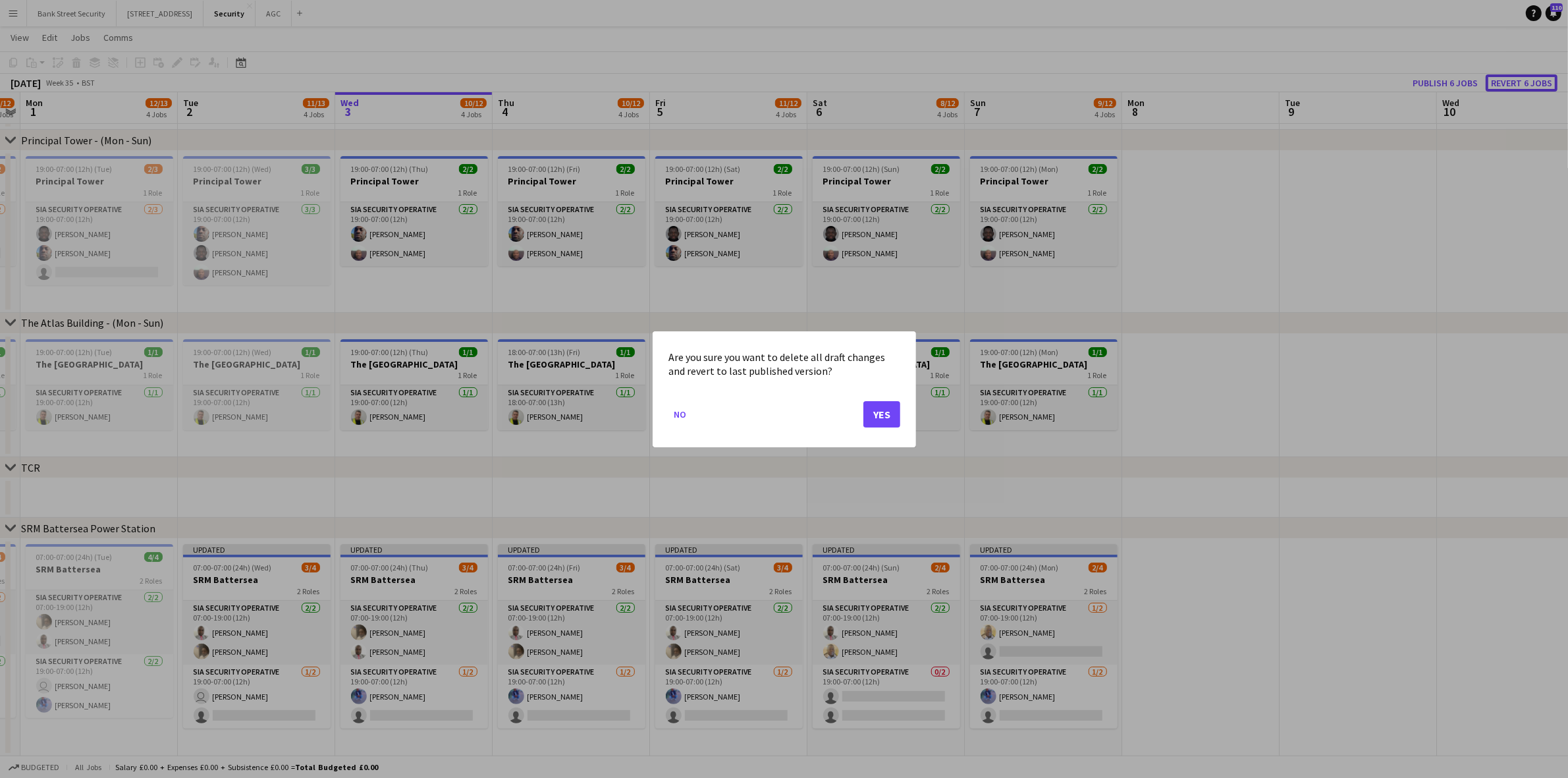
scroll to position [0, 0]
click at [883, 415] on button "Yes" at bounding box center [882, 413] width 37 height 26
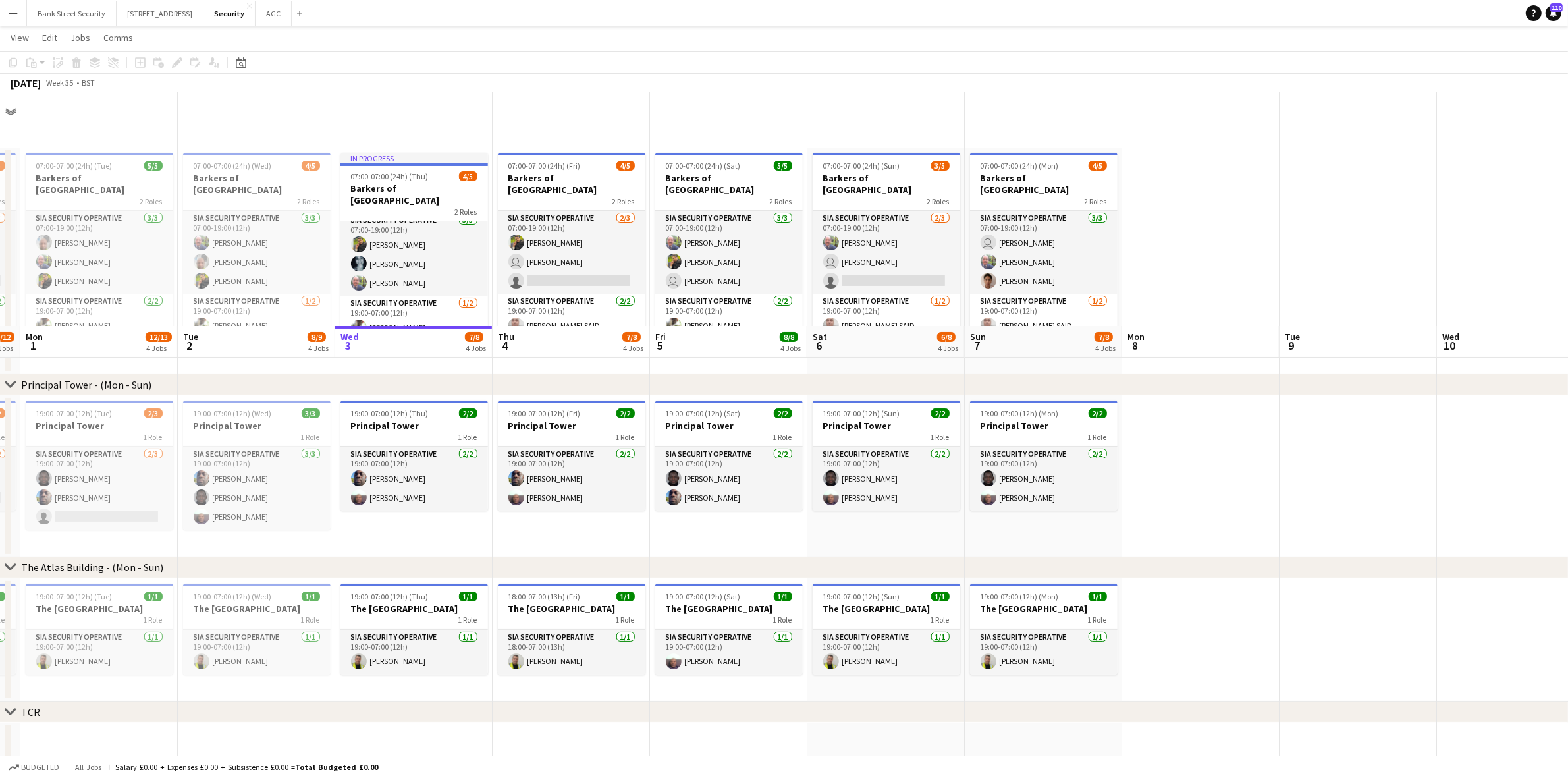
scroll to position [234, 0]
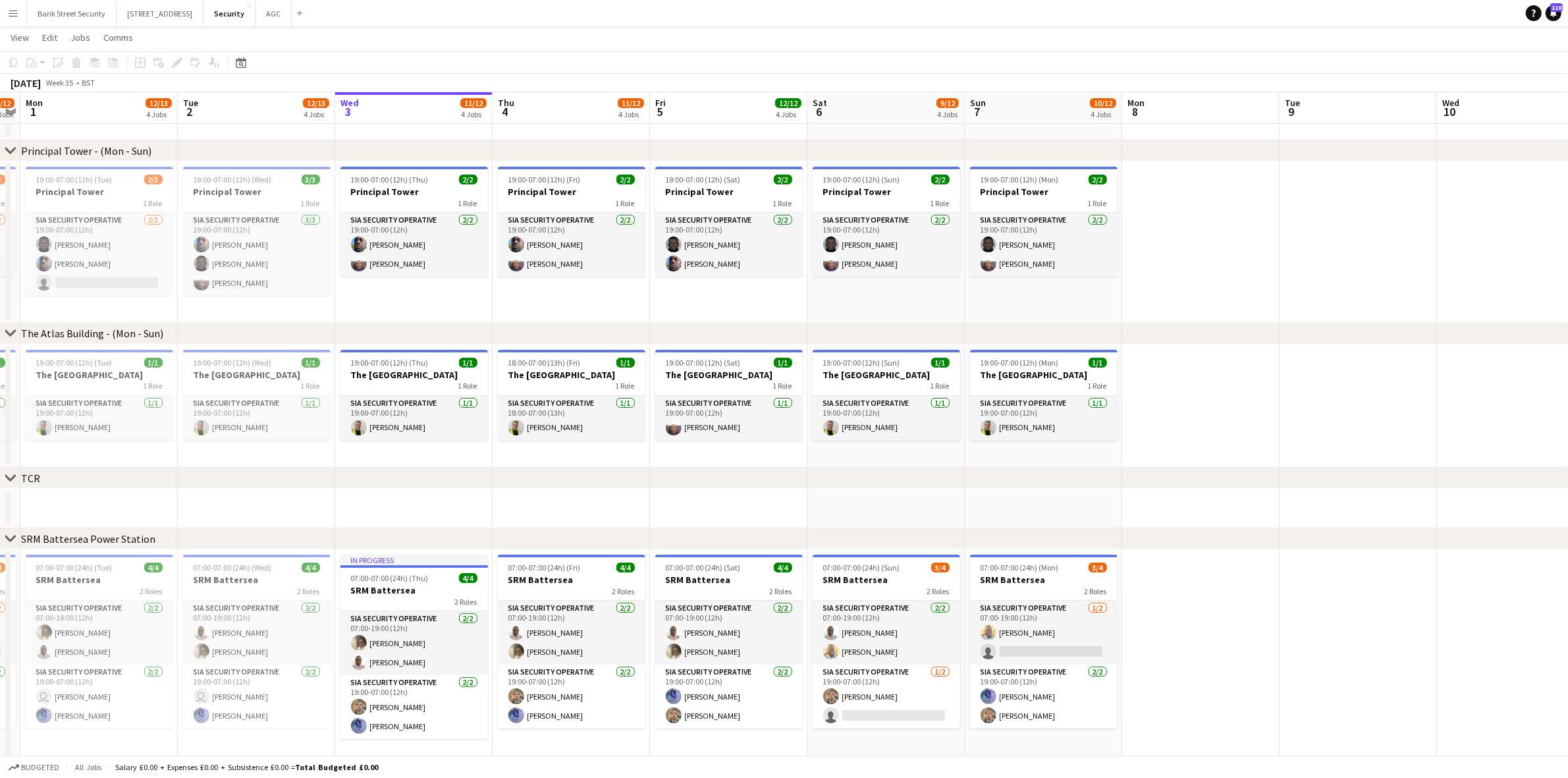
click at [284, 699] on app-card-role "SIA Security Operative [DATE] 19:00-07:00 (12h) user [PERSON_NAME] Yahye [PERSO…" at bounding box center [257, 696] width 148 height 64
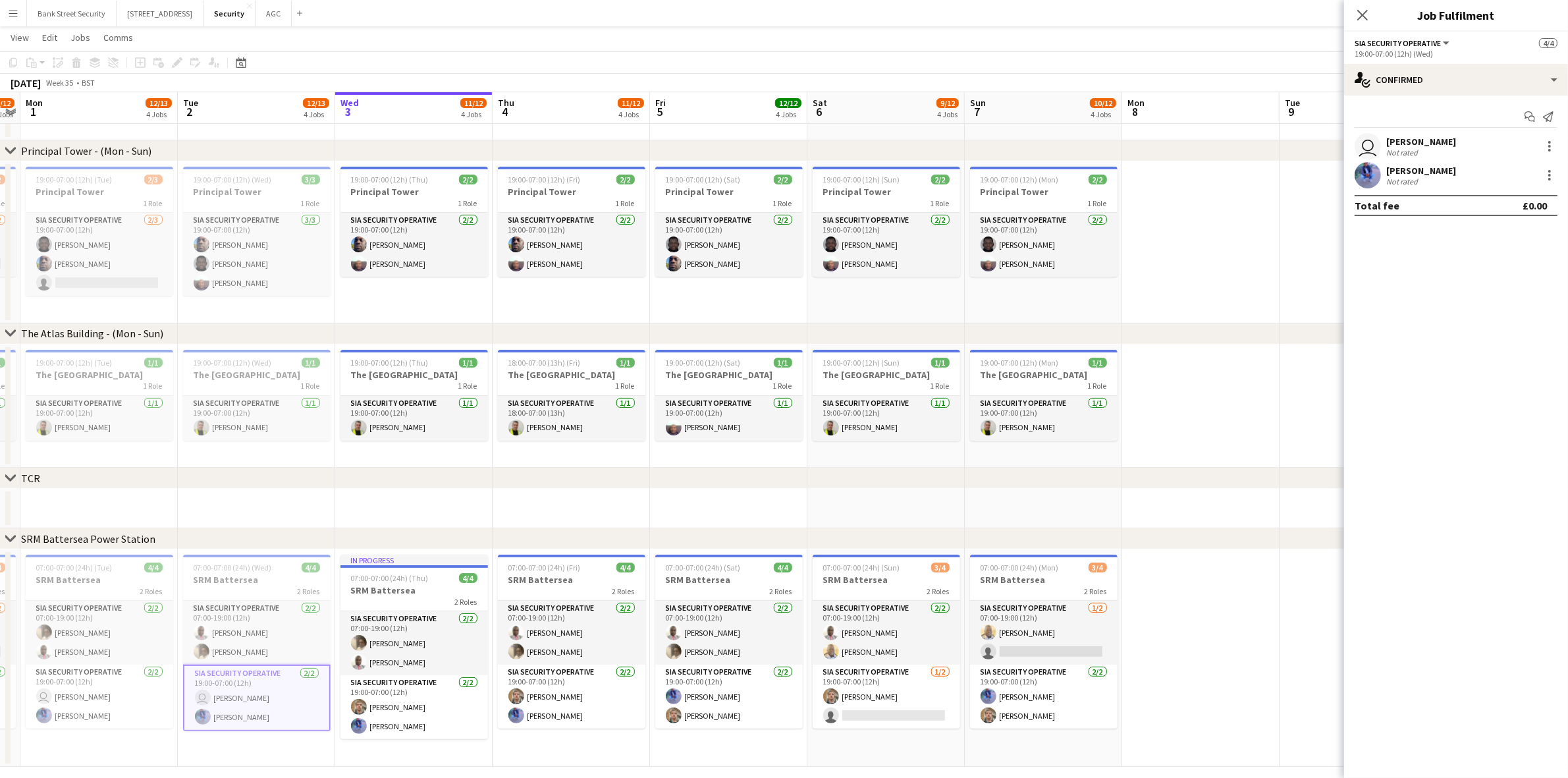
click at [1547, 149] on div at bounding box center [1549, 146] width 16 height 16
click at [1503, 301] on span "Remove" at bounding box center [1485, 296] width 39 height 11
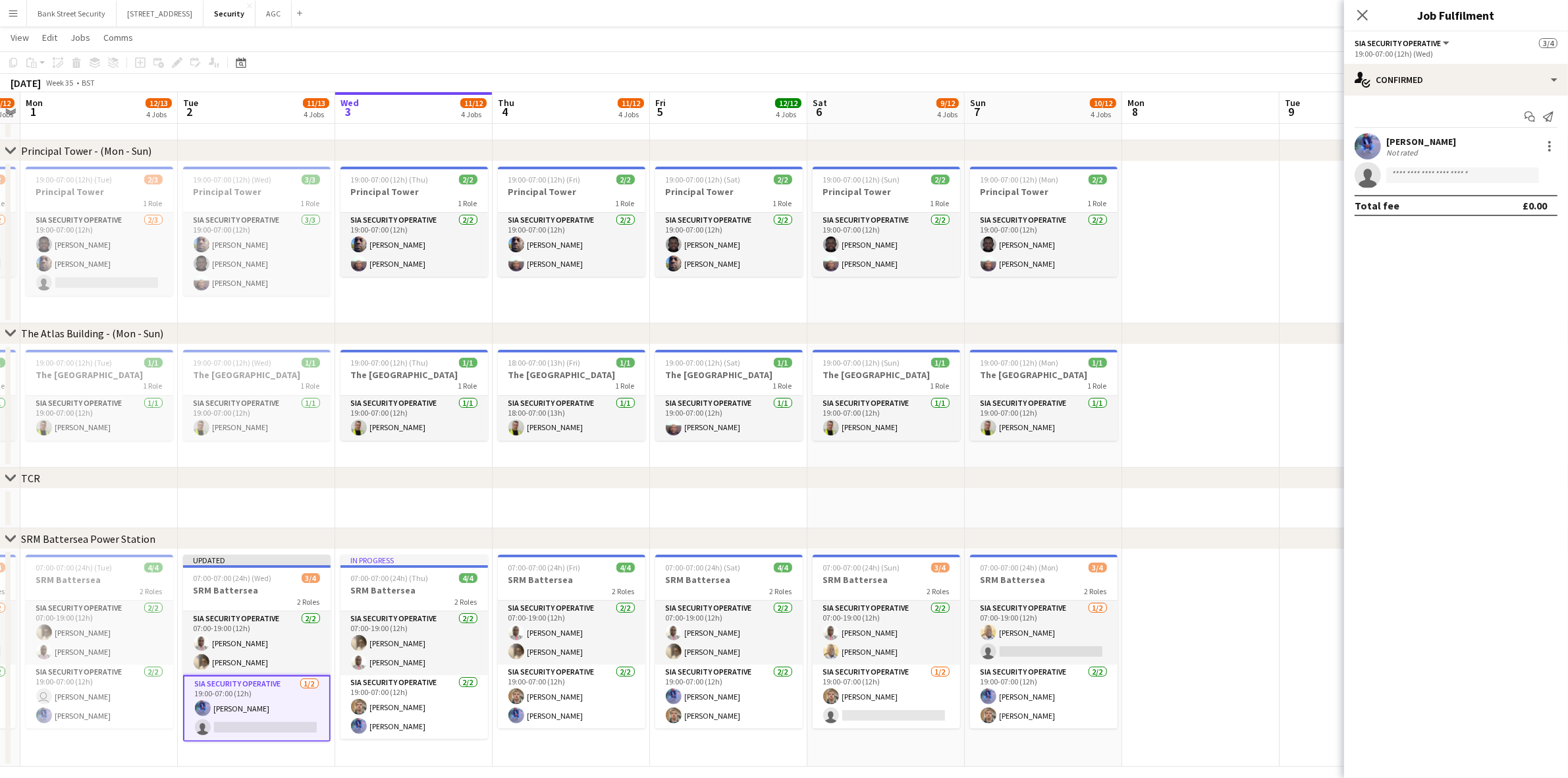
click at [1363, 13] on icon "Close pop-in" at bounding box center [1362, 15] width 10 height 10
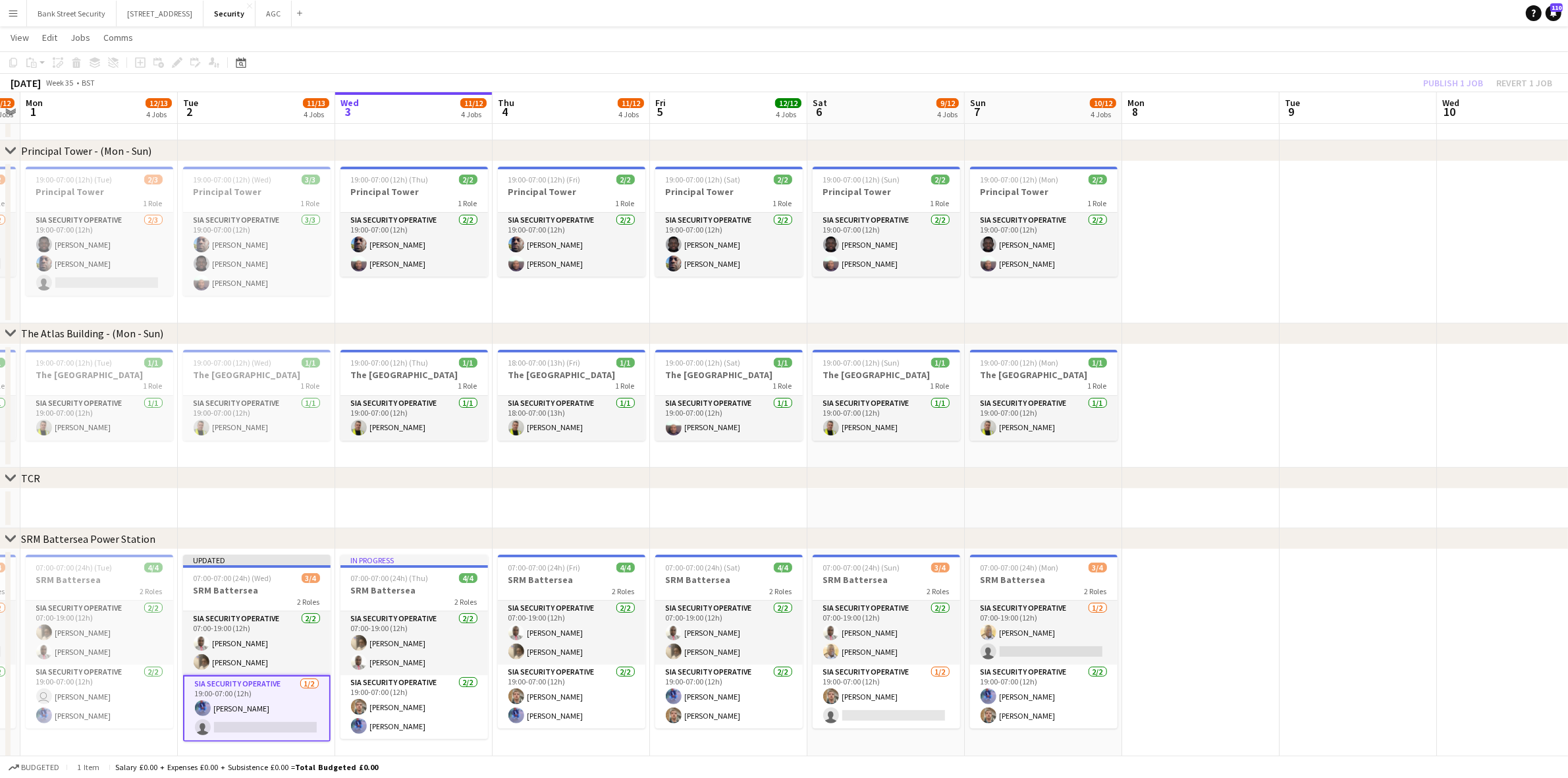
click at [412, 699] on app-card-role "SIA Security Operative [DATE] 19:00-07:00 (12h) [PERSON_NAME] Yahye [PERSON_NAM…" at bounding box center [414, 707] width 148 height 64
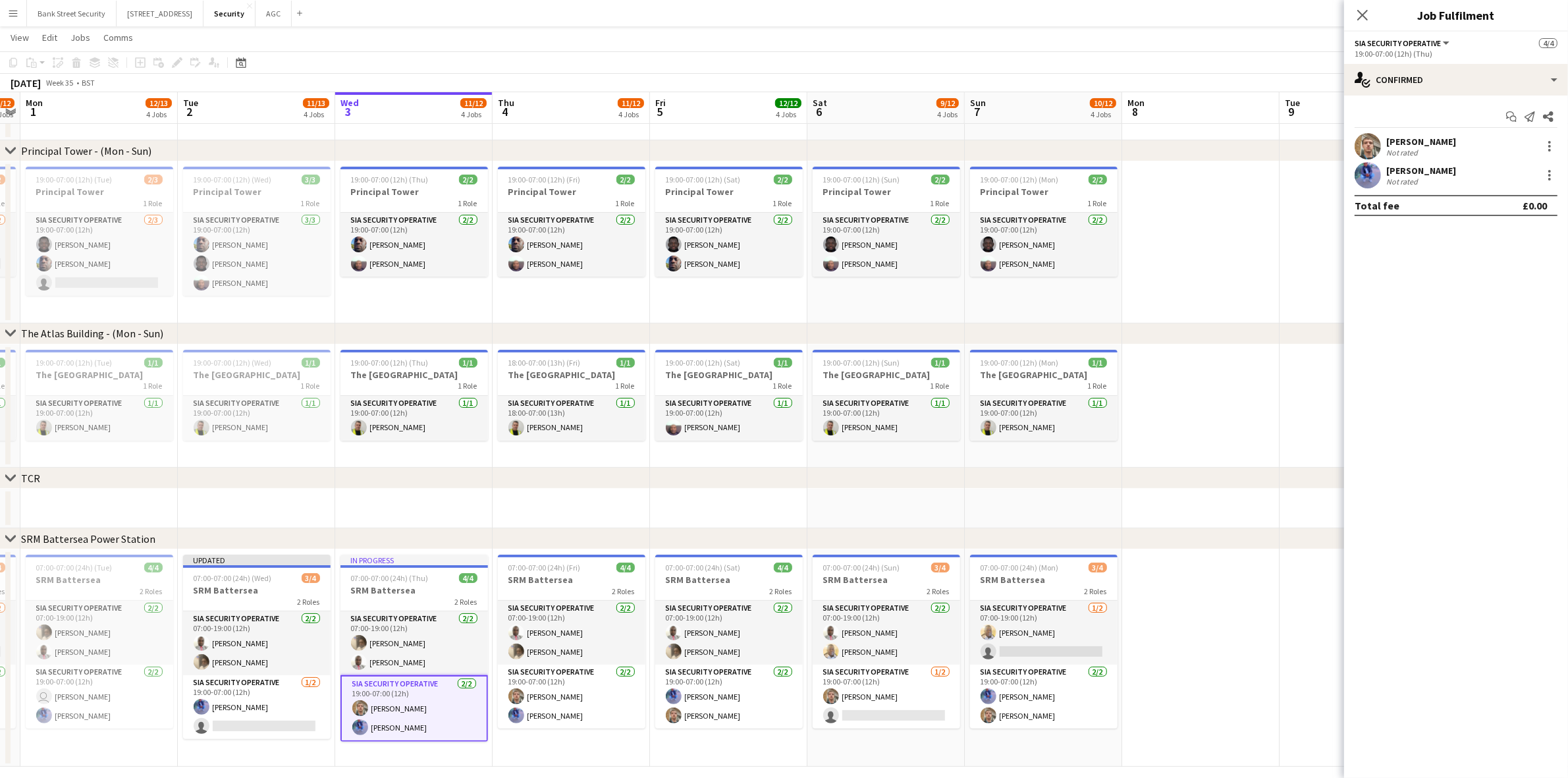
click at [1549, 146] on div at bounding box center [1549, 146] width 3 height 3
click at [1493, 294] on span "Remove" at bounding box center [1485, 296] width 39 height 11
click at [596, 688] on app-card-role "SIA Security Operative [DATE] 19:00-07:00 (12h) [PERSON_NAME] Yahye [PERSON_NAM…" at bounding box center [572, 696] width 148 height 64
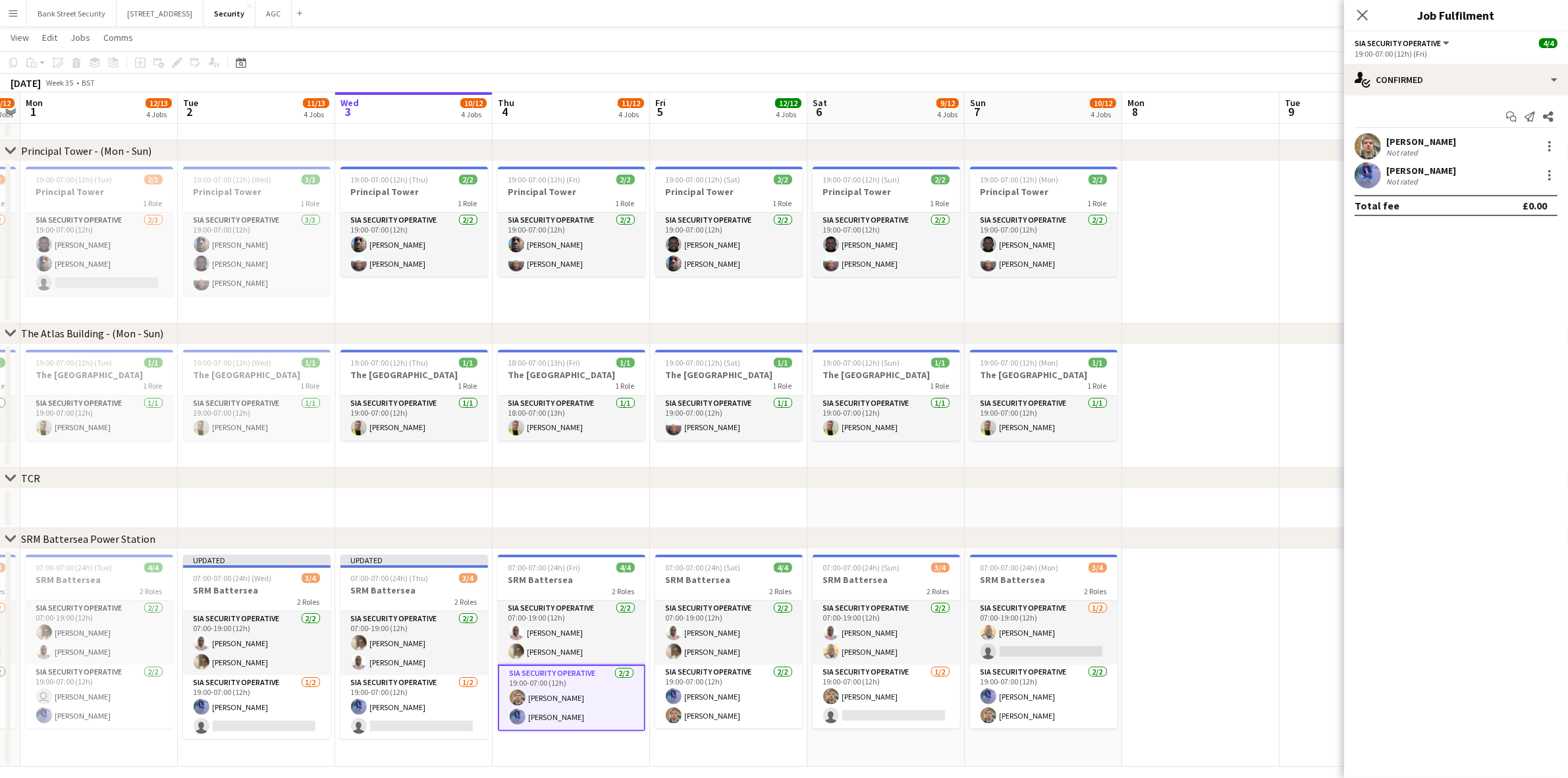
click at [1549, 151] on div at bounding box center [1549, 150] width 3 height 3
click at [1471, 294] on span "Remove" at bounding box center [1485, 296] width 39 height 11
click at [713, 710] on app-card-role "SIA Security Operative [DATE] 19:00-07:00 (12h) Yahye [PERSON_NAME] [PERSON_NAM…" at bounding box center [729, 696] width 148 height 64
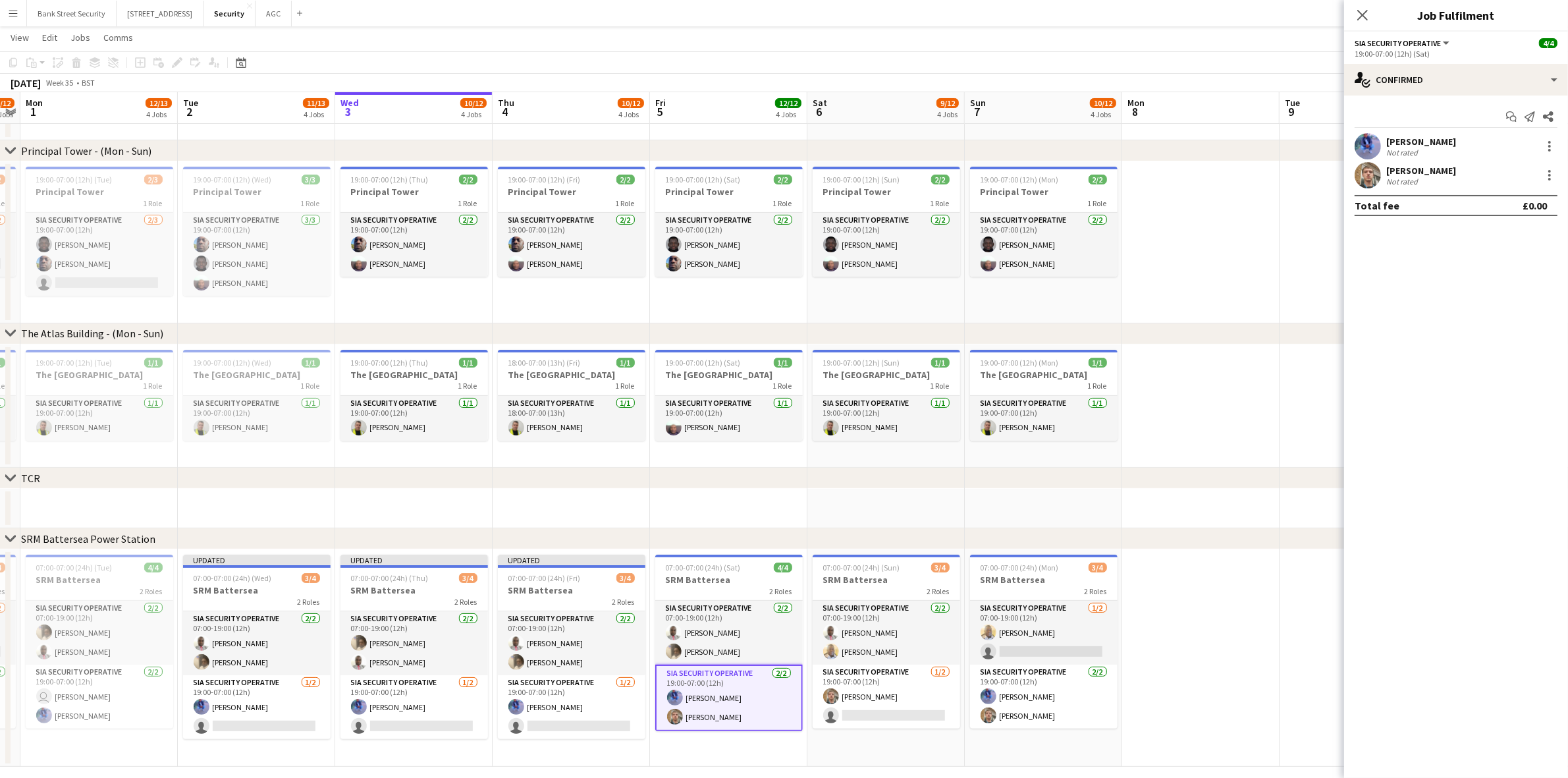
click at [1546, 174] on div at bounding box center [1549, 174] width 16 height 16
click at [1515, 326] on span "Remove" at bounding box center [1506, 326] width 82 height 12
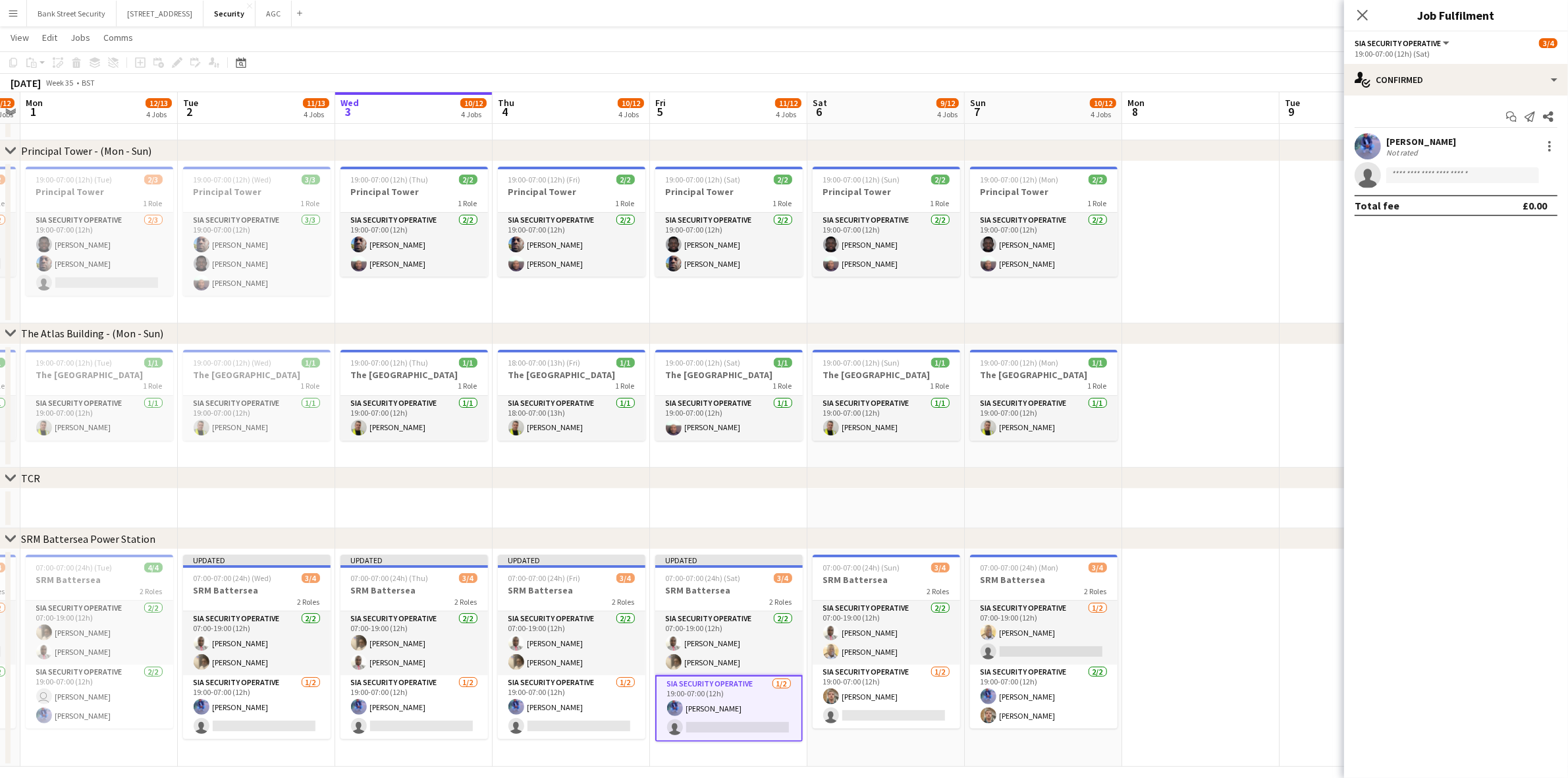
click at [887, 696] on app-card-role "SIA Security Operative [DATE] 19:00-07:00 (12h) [PERSON_NAME] single-neutral-ac…" at bounding box center [886, 696] width 148 height 64
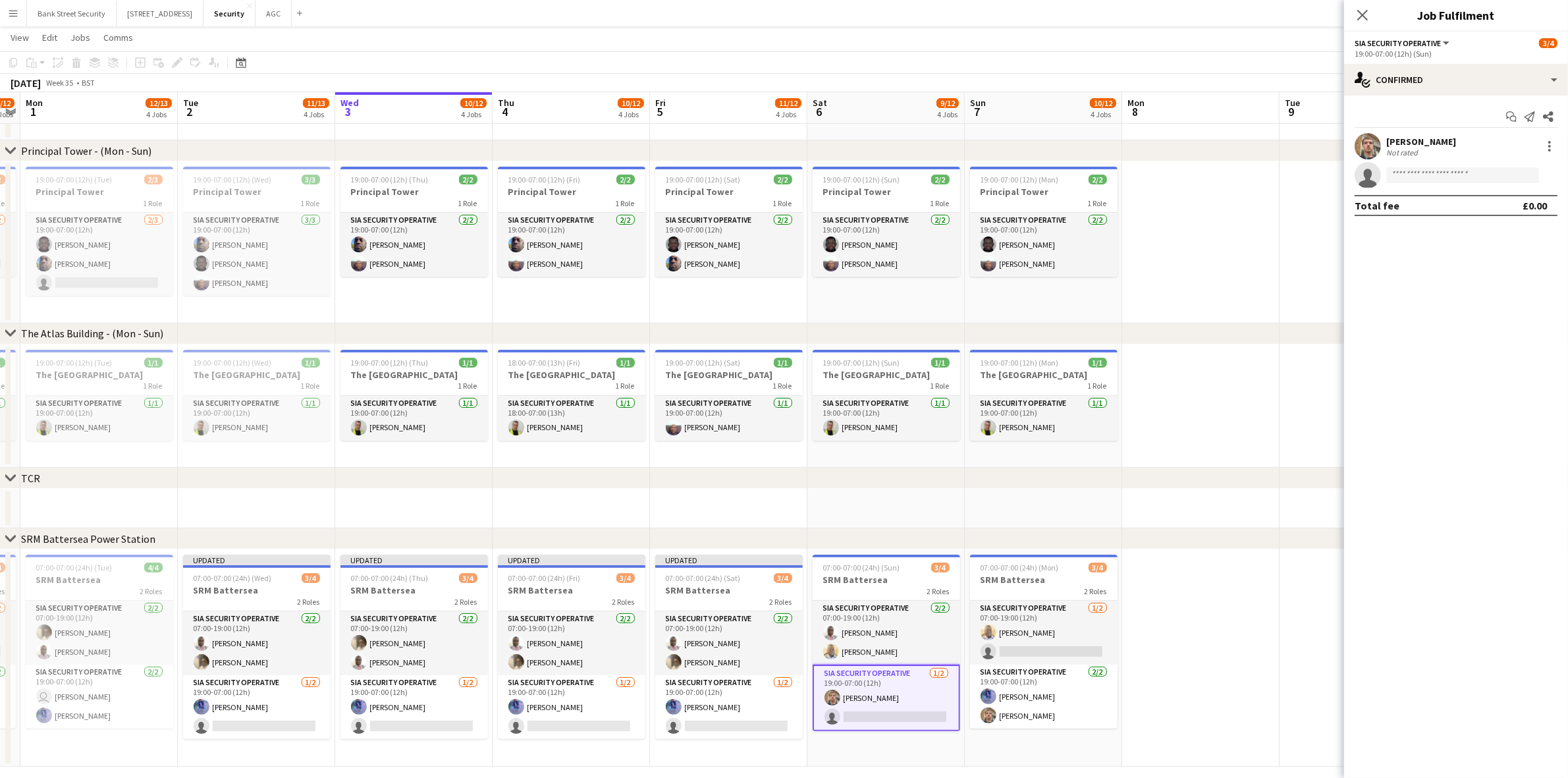
click at [1552, 143] on div at bounding box center [1549, 146] width 16 height 16
click at [1518, 291] on span "Remove" at bounding box center [1506, 297] width 82 height 12
click at [996, 705] on app-card-role "SIA Security Operative [DATE] 19:00-07:00 (12h) Yahye [PERSON_NAME] [PERSON_NAM…" at bounding box center [1044, 696] width 148 height 64
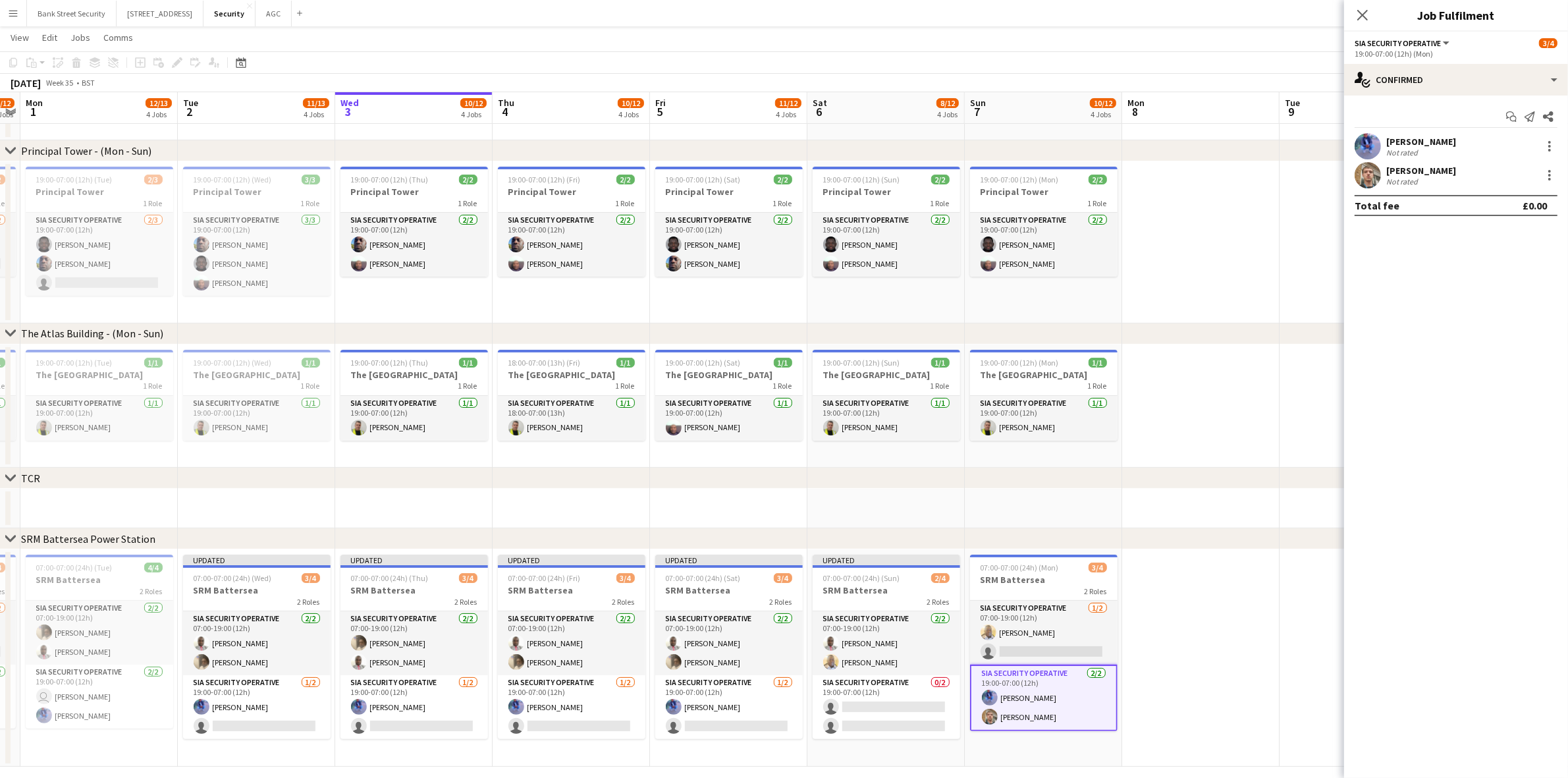
click at [1548, 177] on div at bounding box center [1549, 179] width 3 height 3
click at [1500, 324] on span "Remove" at bounding box center [1485, 325] width 39 height 11
click at [1324, 558] on app-date-cell at bounding box center [1358, 658] width 157 height 218
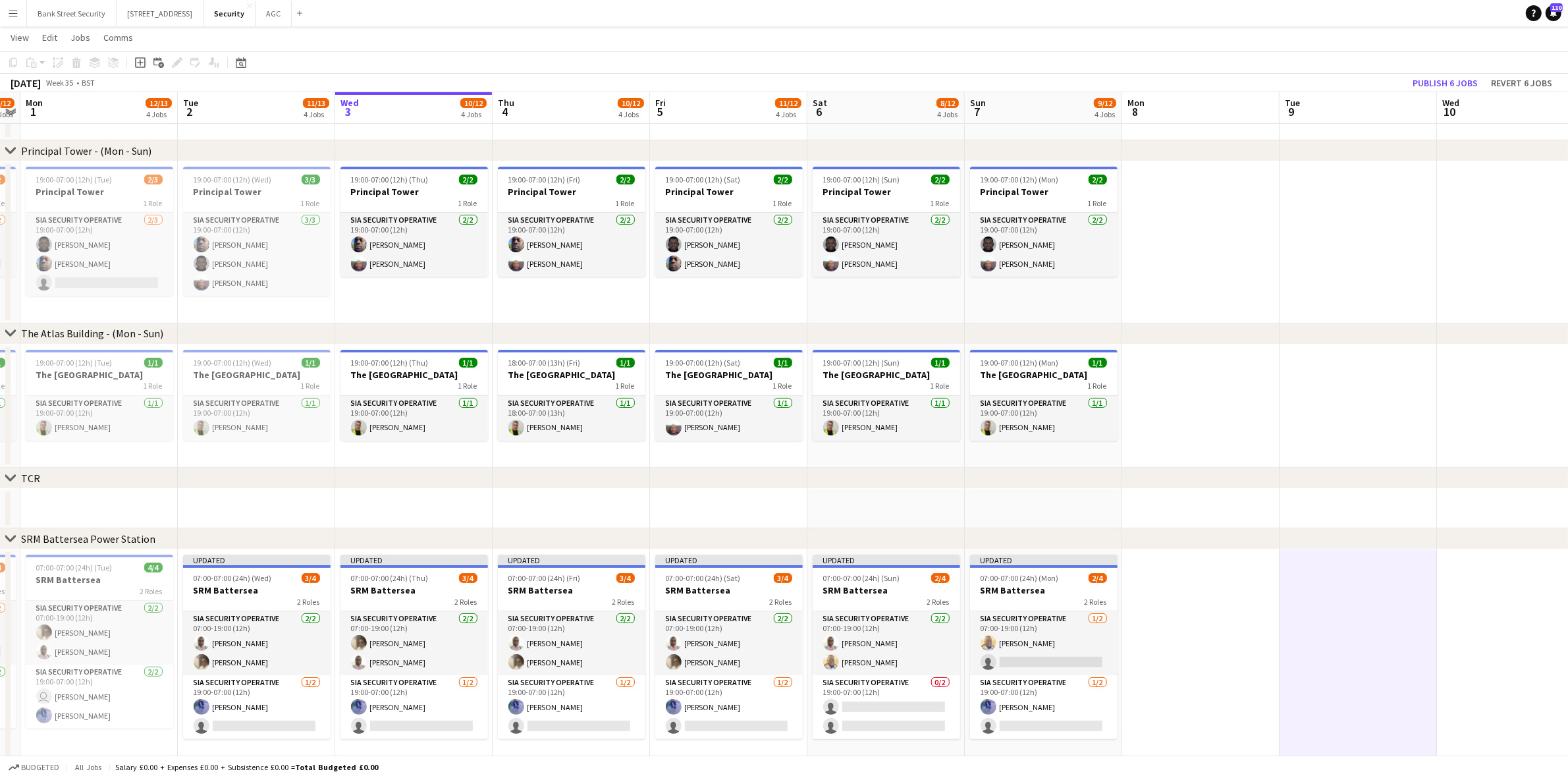
click at [386, 719] on app-card-role "SIA Security Operative [DATE] 19:00-07:00 (12h) [PERSON_NAME] single-neutral-ac…" at bounding box center [414, 707] width 148 height 64
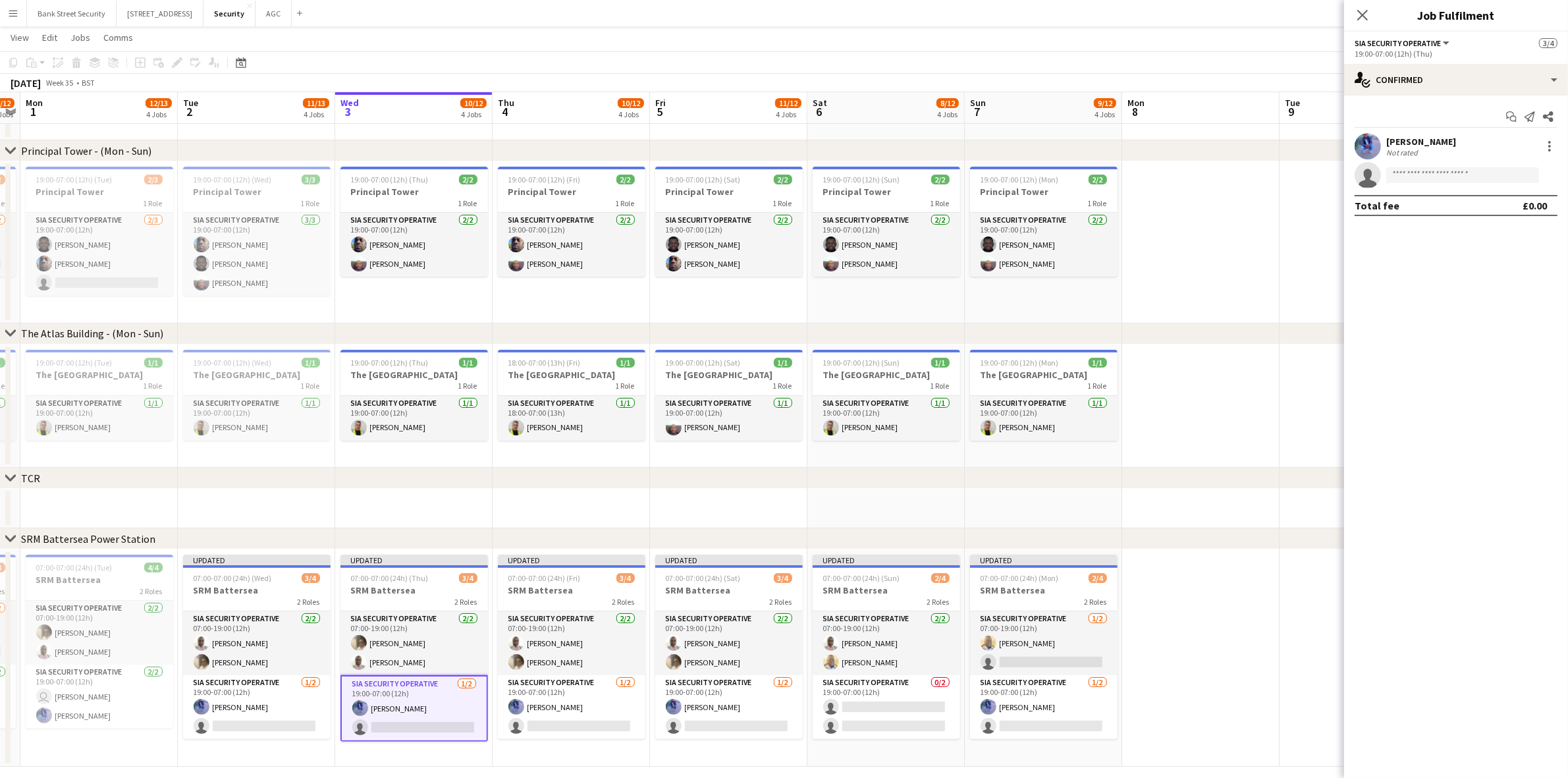
click at [551, 711] on app-card-role "SIA Security Operative [DATE] 19:00-07:00 (12h) [PERSON_NAME] single-neutral-ac…" at bounding box center [572, 707] width 148 height 64
click at [699, 708] on app-card-role "SIA Security Operative [DATE] 19:00-07:00 (12h) [PERSON_NAME] single-neutral-ac…" at bounding box center [729, 707] width 148 height 64
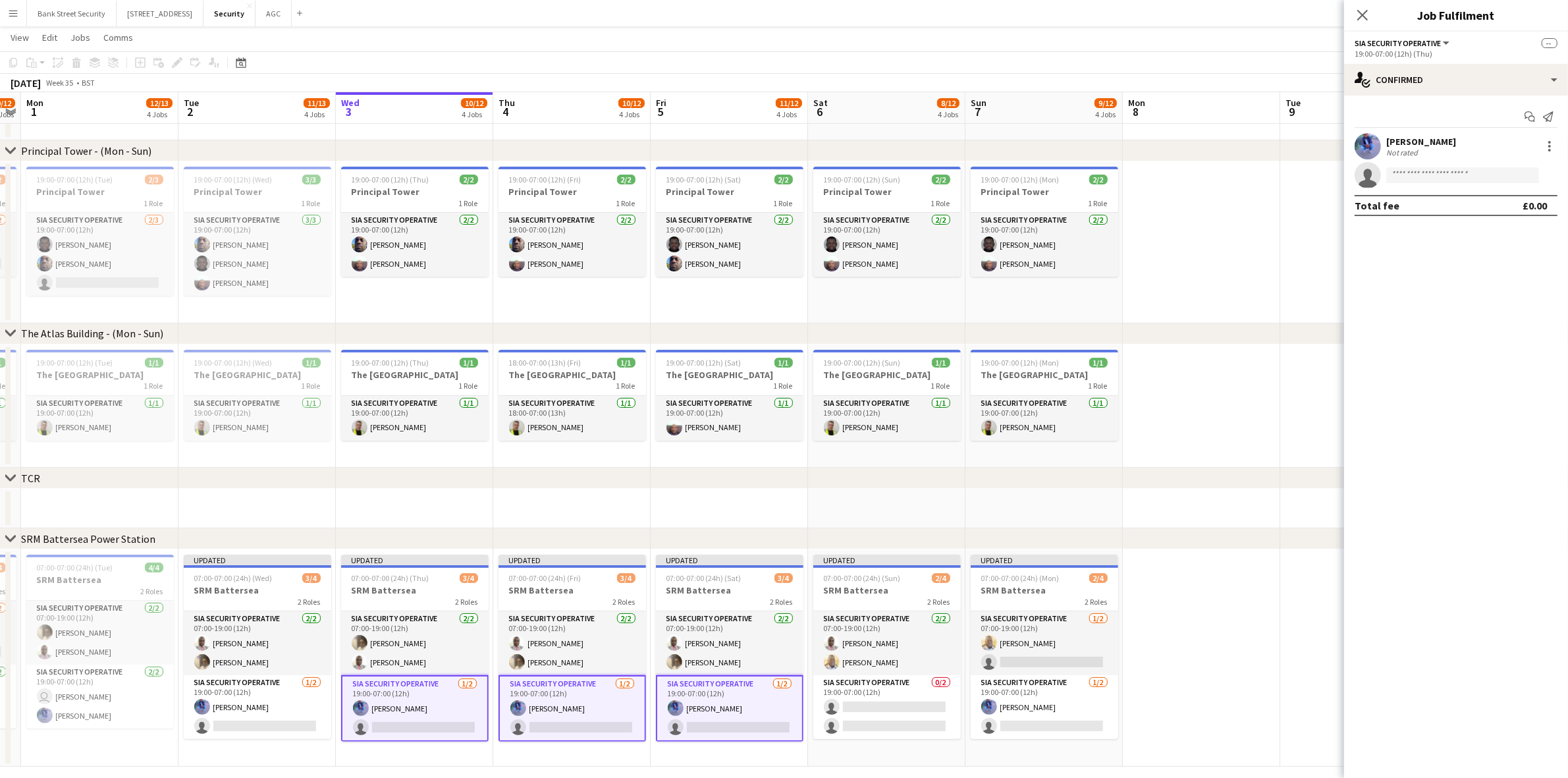
click at [883, 716] on app-card-role "SIA Security Operative 0/2 19:00-07:00 (12h) single-neutral-actions single-neut…" at bounding box center [886, 707] width 148 height 64
click at [1010, 703] on app-card-role "SIA Security Operative [DATE] 19:00-07:00 (12h) [PERSON_NAME] single-neutral-ac…" at bounding box center [1044, 707] width 148 height 64
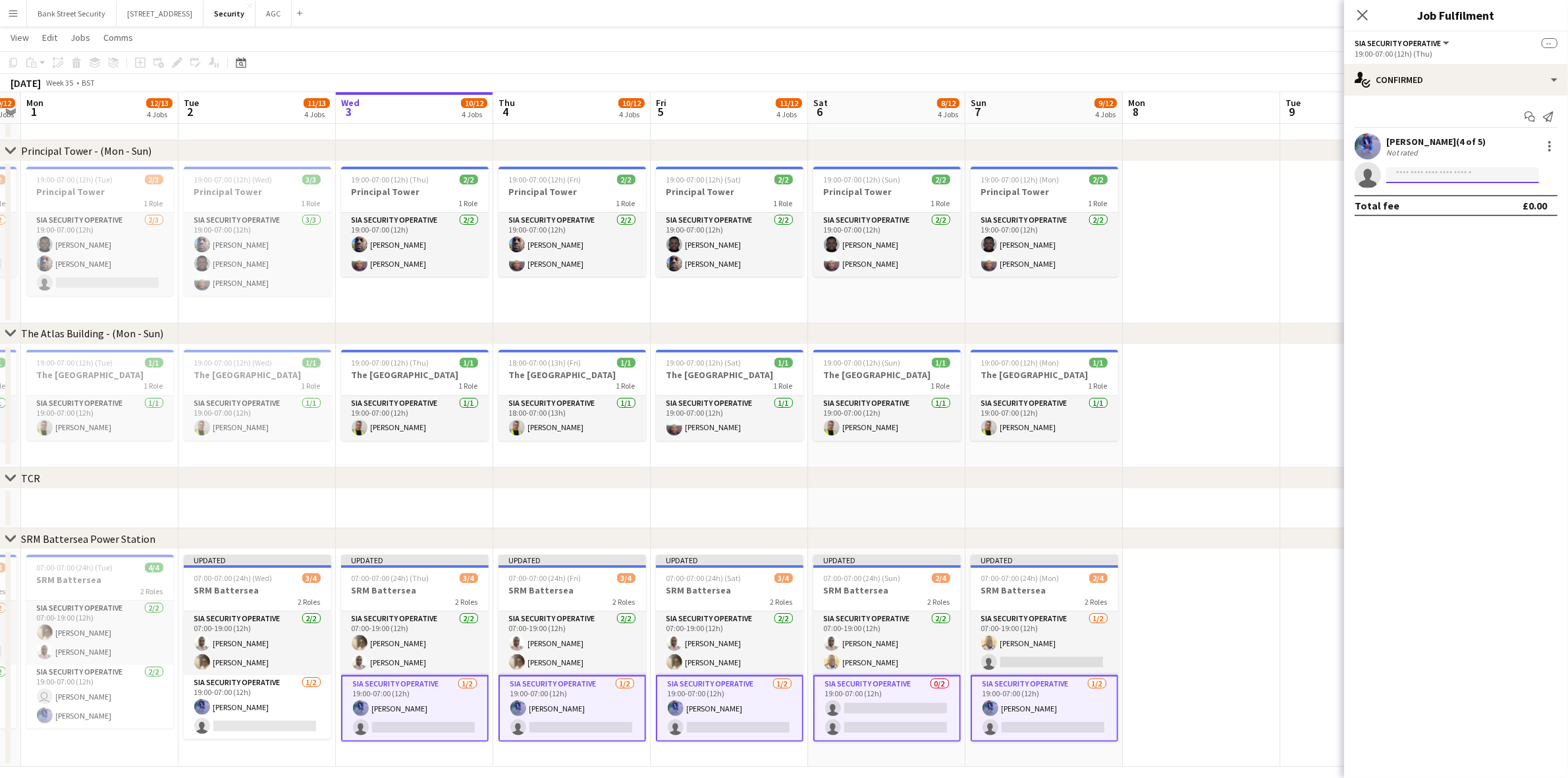
click at [1421, 177] on input at bounding box center [1463, 174] width 153 height 16
type input "***"
click at [1434, 197] on span "[PERSON_NAME]" at bounding box center [1434, 194] width 76 height 11
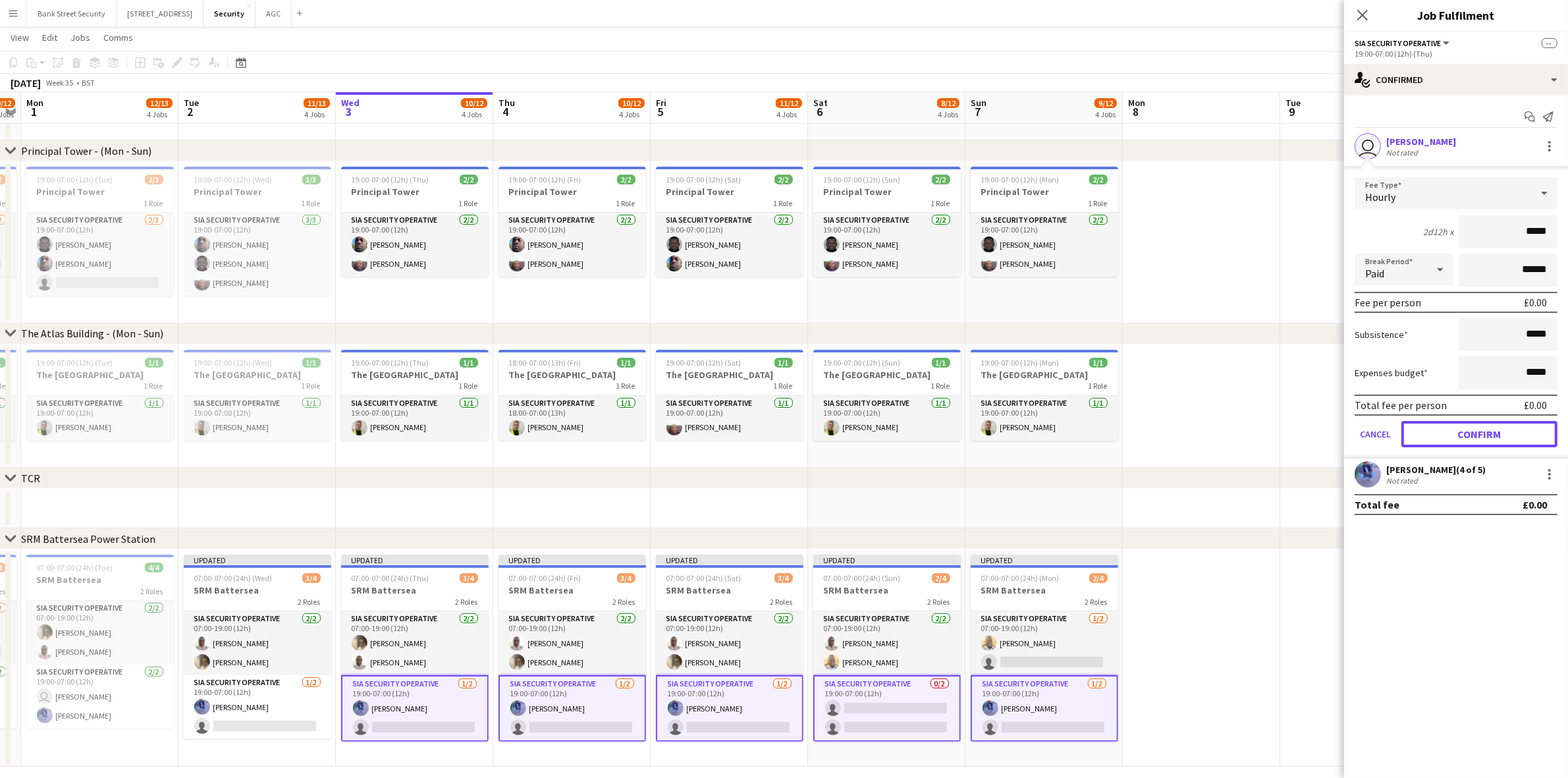
click at [1469, 428] on button "Confirm" at bounding box center [1480, 434] width 156 height 26
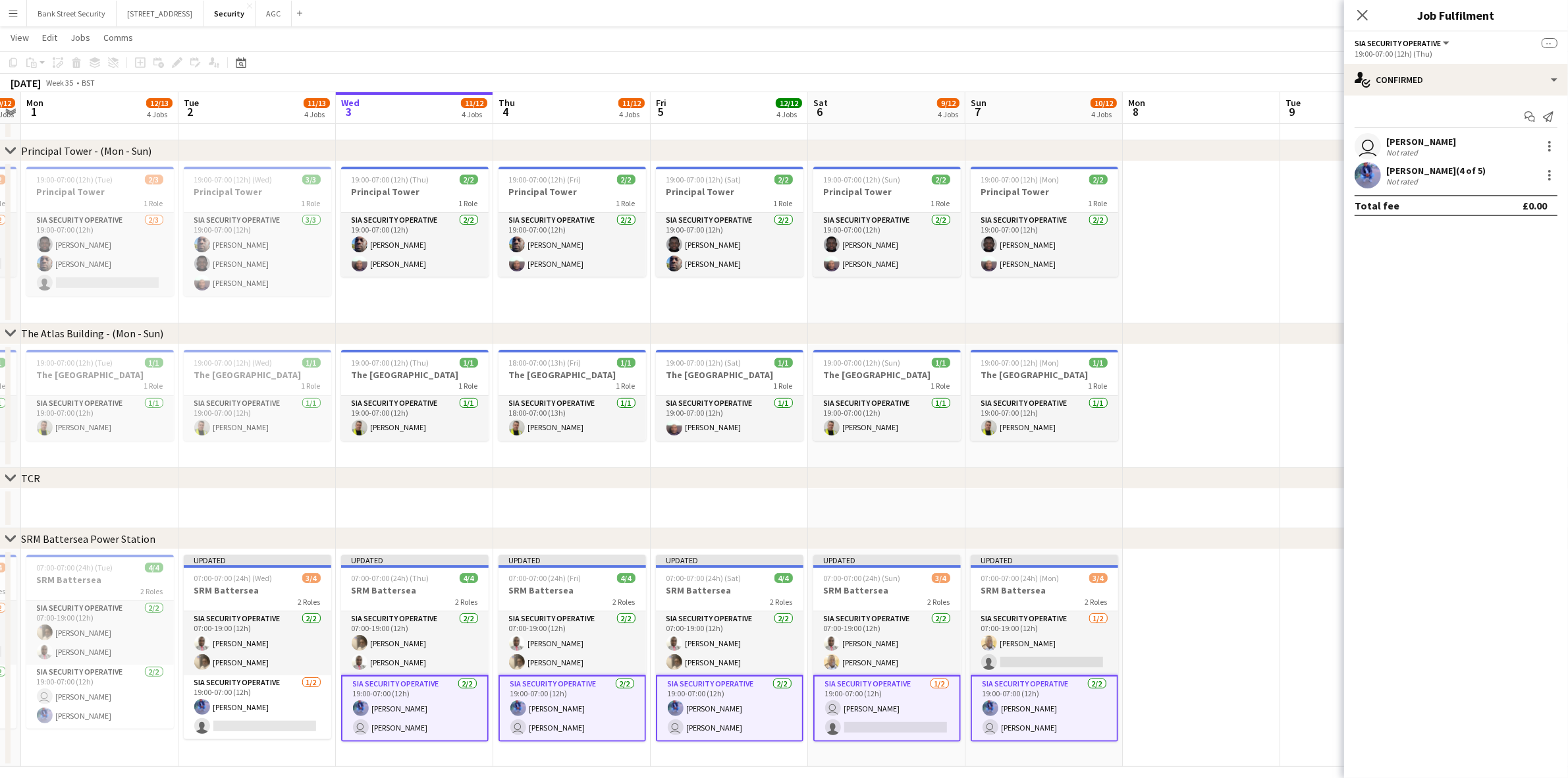
click at [1361, 16] on icon at bounding box center [1362, 15] width 10 height 10
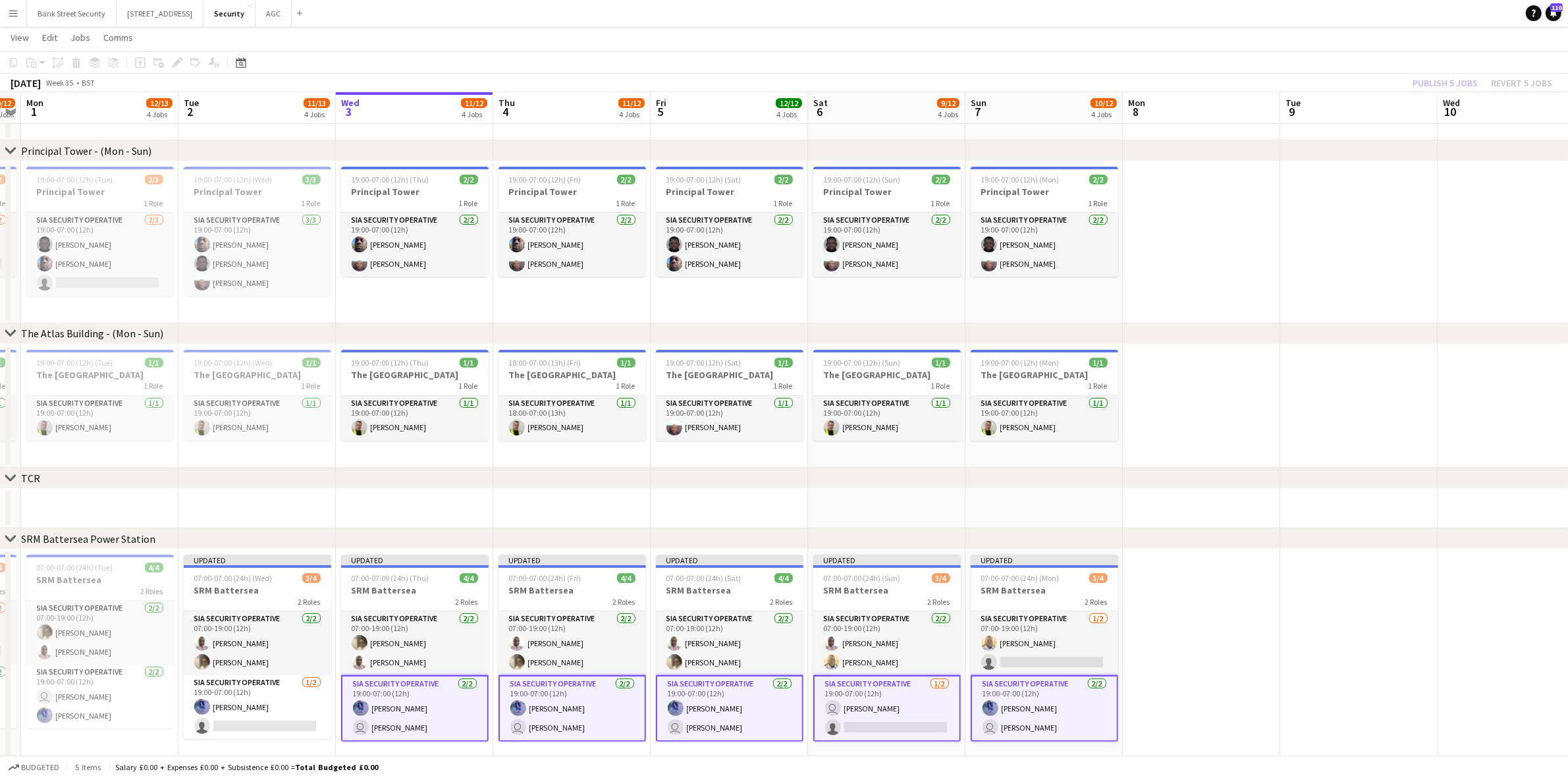
click at [1441, 77] on div "Publish 5 jobs Revert 5 jobs" at bounding box center [1482, 82] width 172 height 17
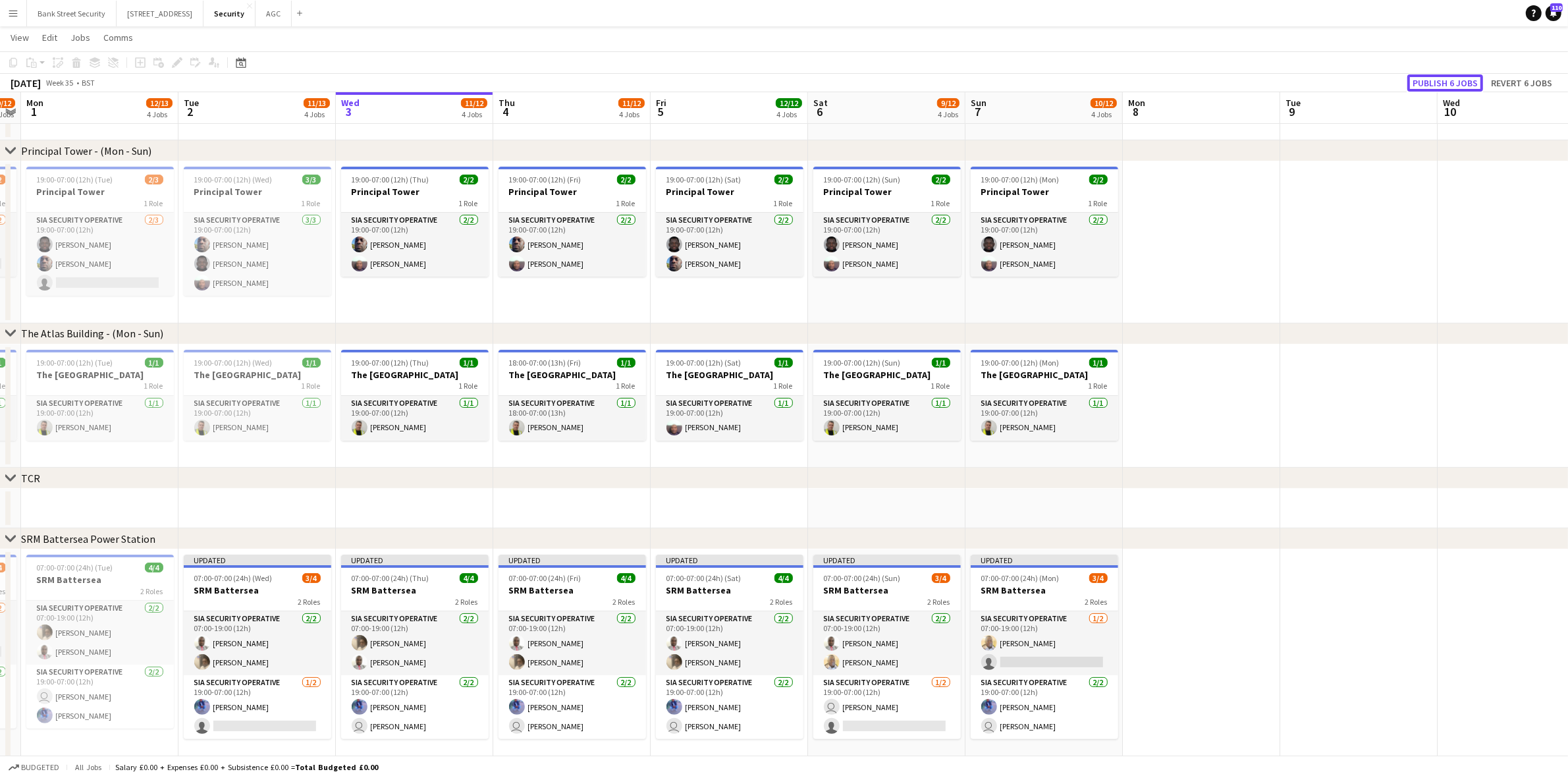
click at [1441, 77] on button "Publish 6 jobs" at bounding box center [1446, 82] width 76 height 17
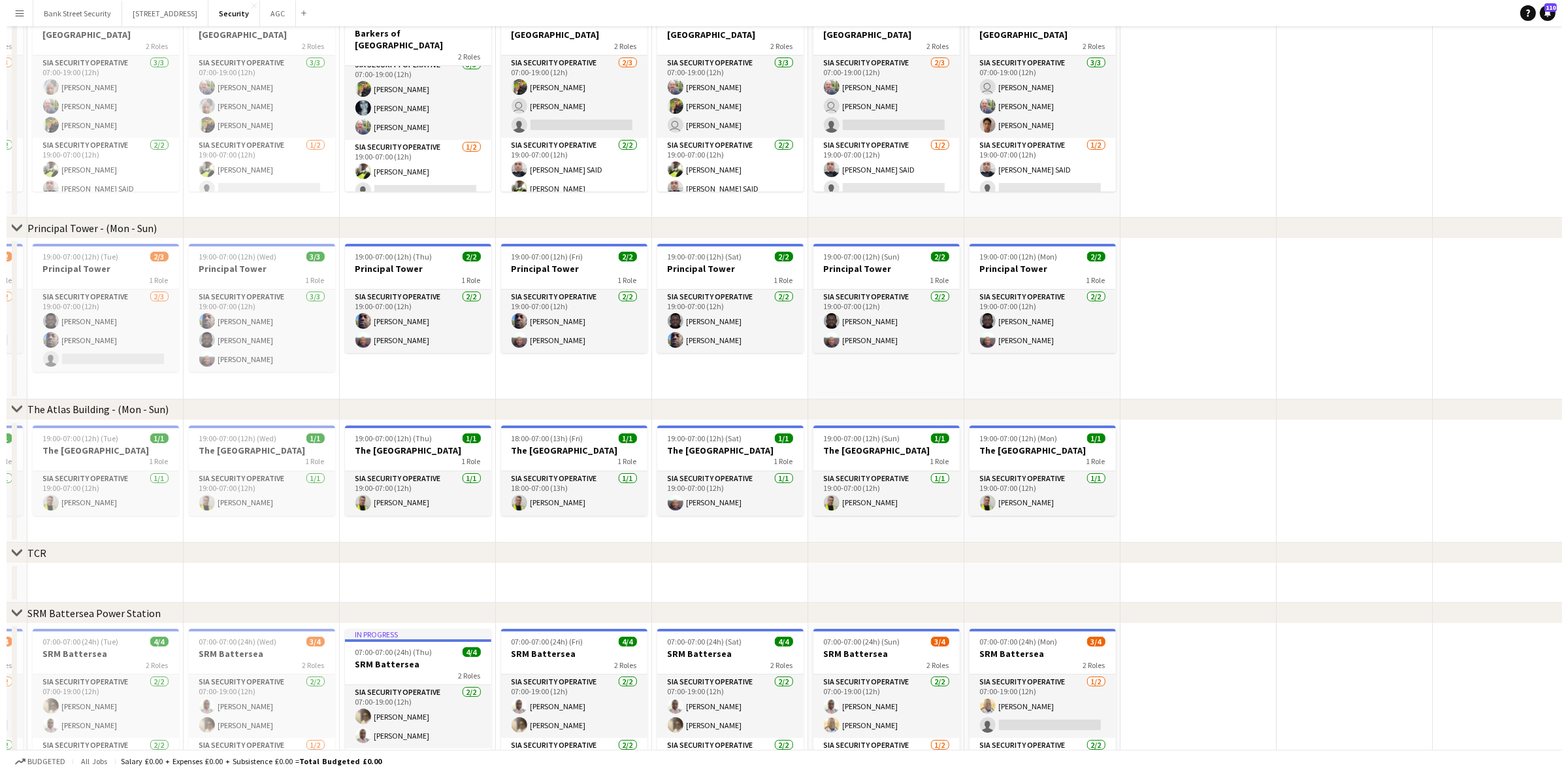
scroll to position [0, 0]
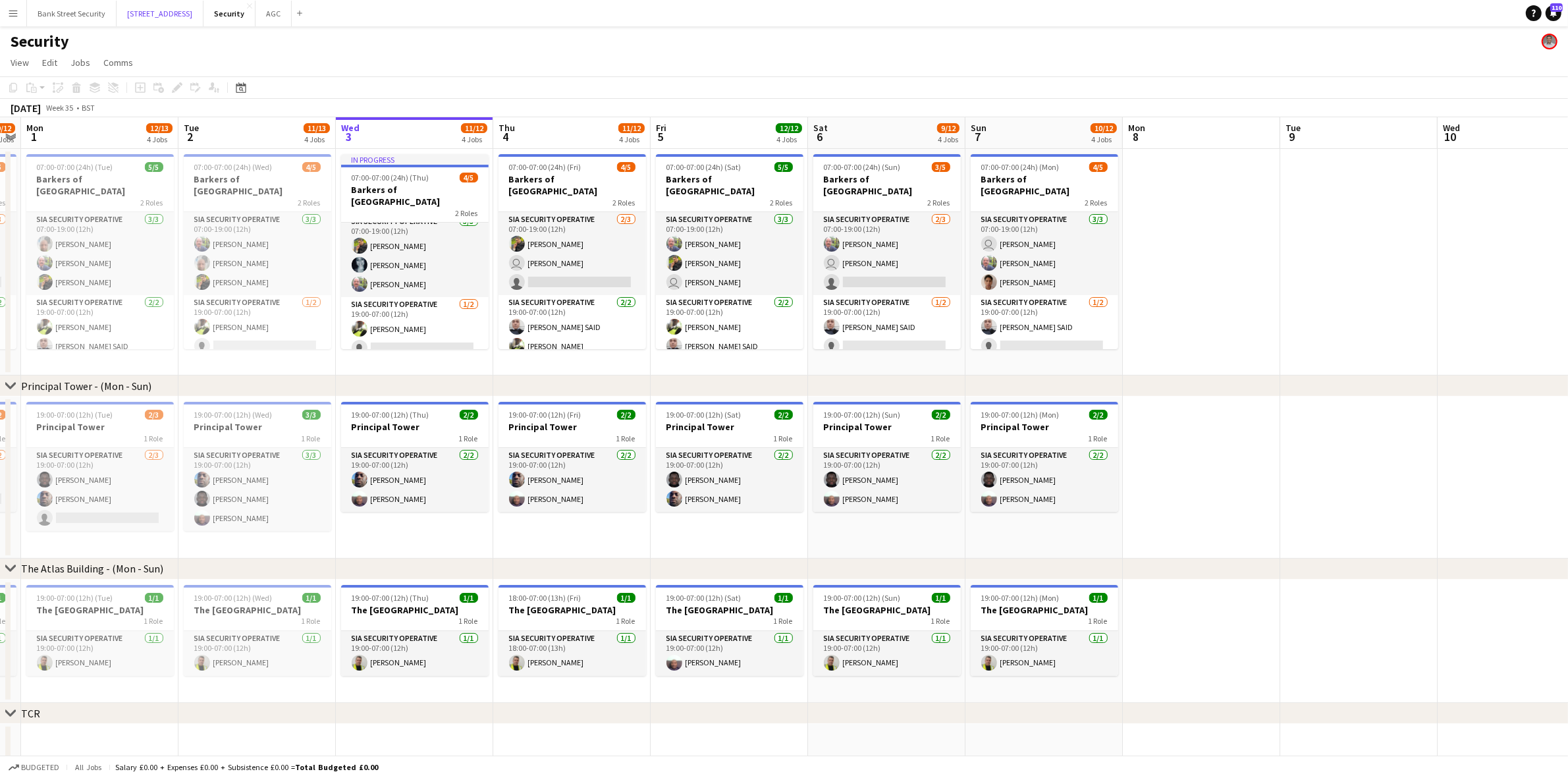
click at [183, 15] on button "[STREET_ADDRESS]" at bounding box center [160, 13] width 87 height 26
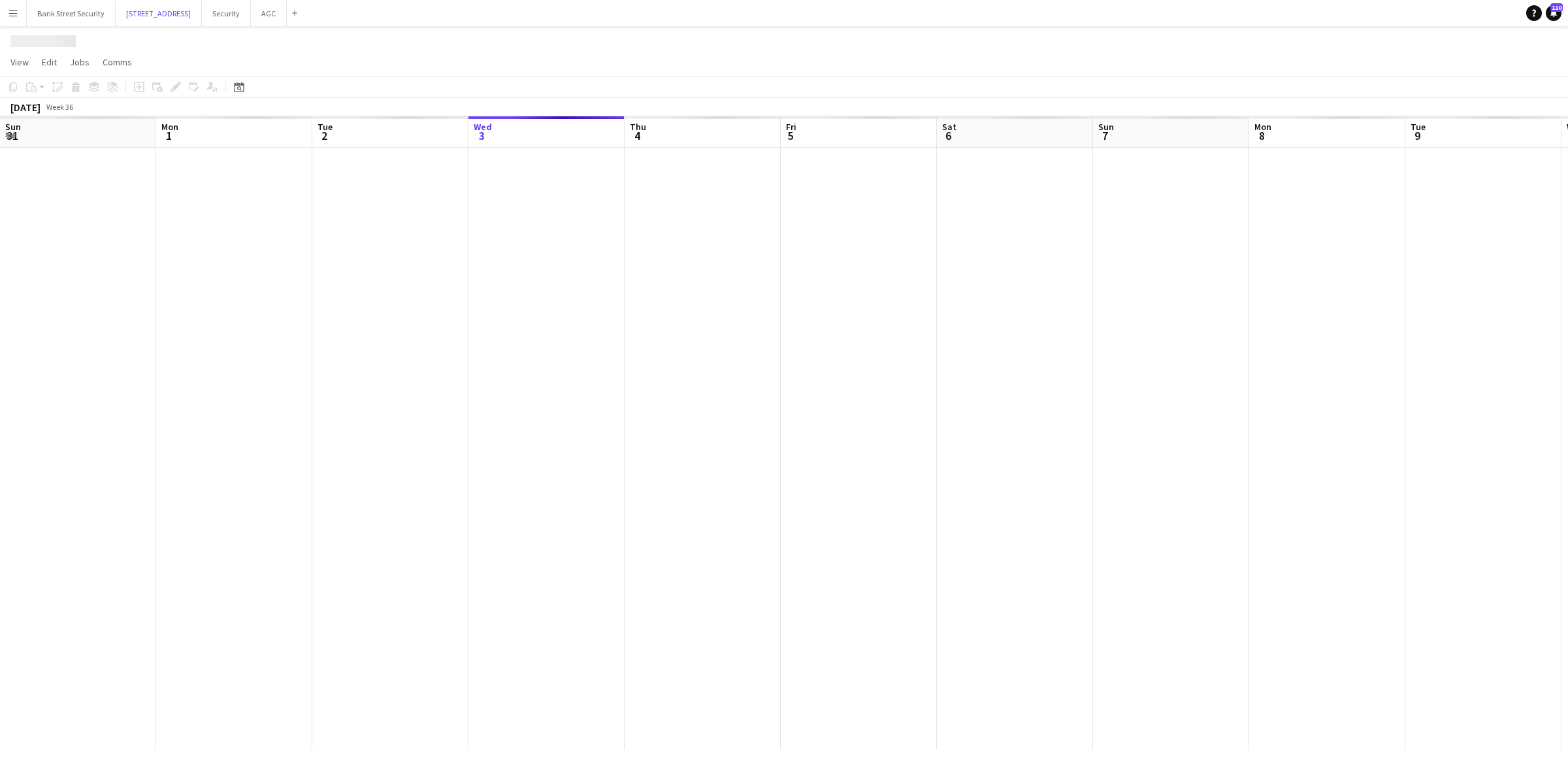
scroll to position [0, 312]
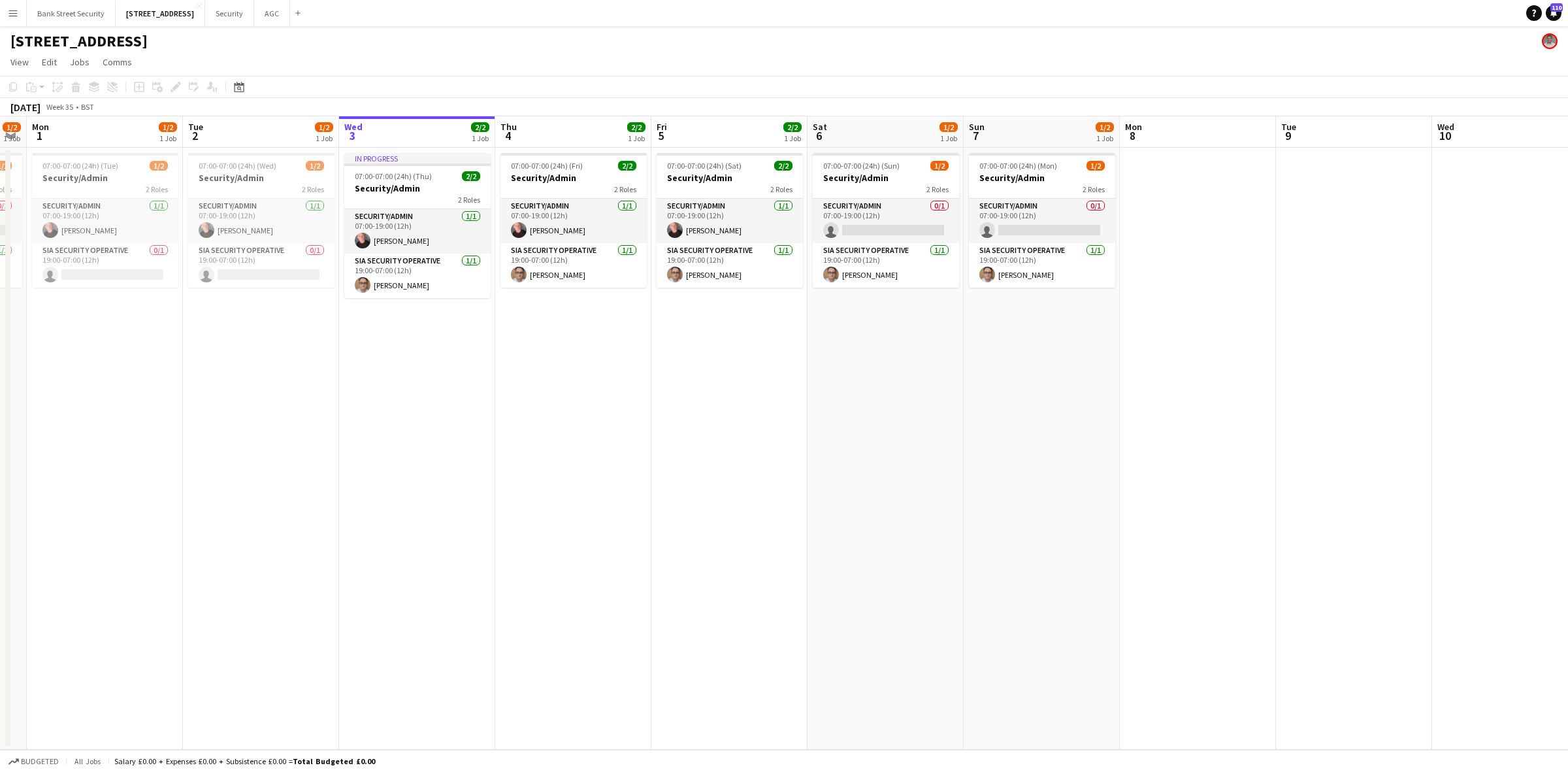
drag, startPoint x: 519, startPoint y: 552, endPoint x: 483, endPoint y: 529, distance: 42.7
click at [483, 529] on app-calendar-viewport "Fri 29 2/2 1 Job Sat 30 2/2 1 Job Sun 31 1/2 1 Job Mon 1 1/2 1 Job Tue 2 1/2 1 …" at bounding box center [784, 432] width 1568 height 633
click at [286, 15] on button "AGC Close" at bounding box center [272, 13] width 36 height 26
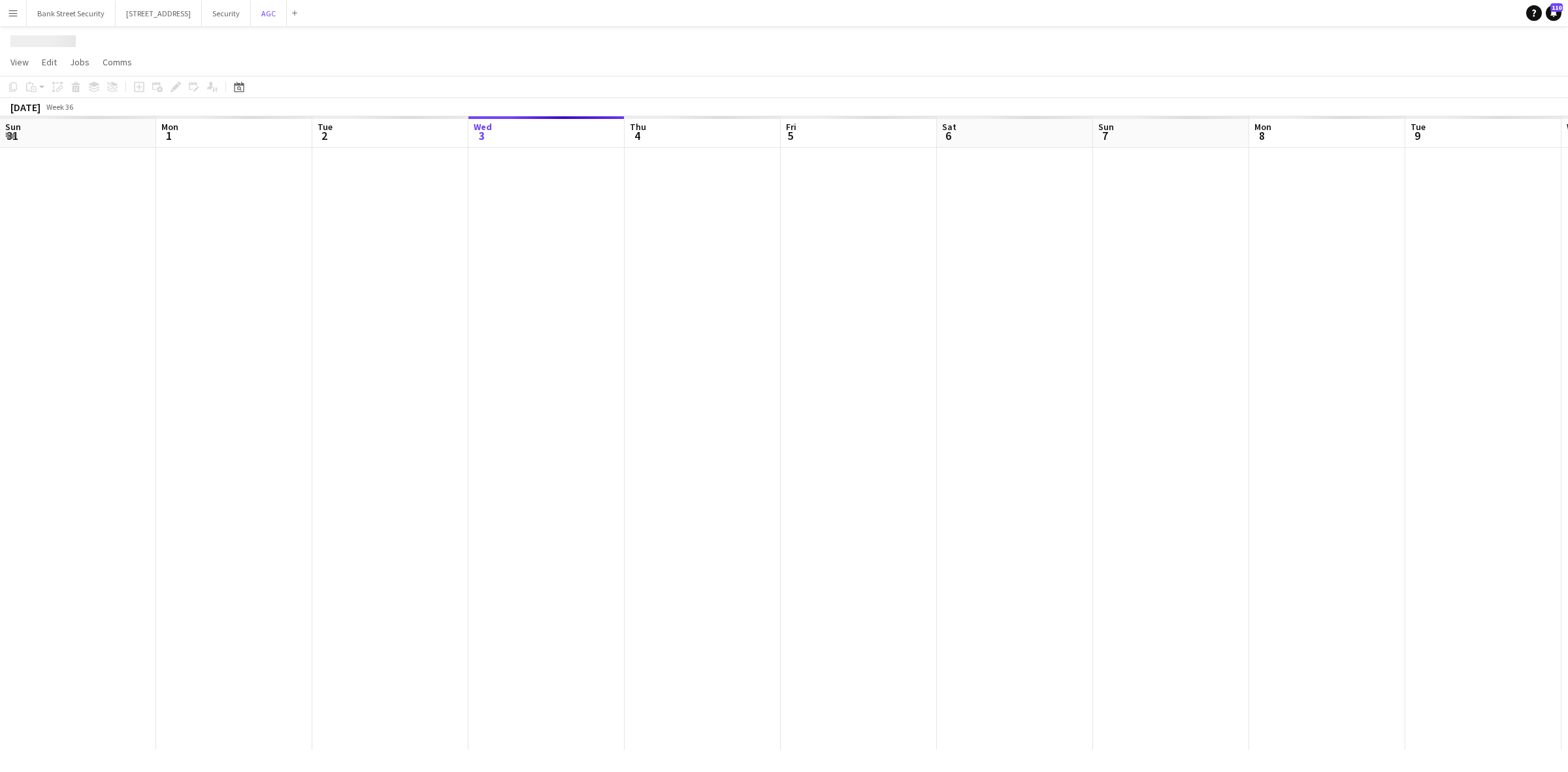
scroll to position [0, 312]
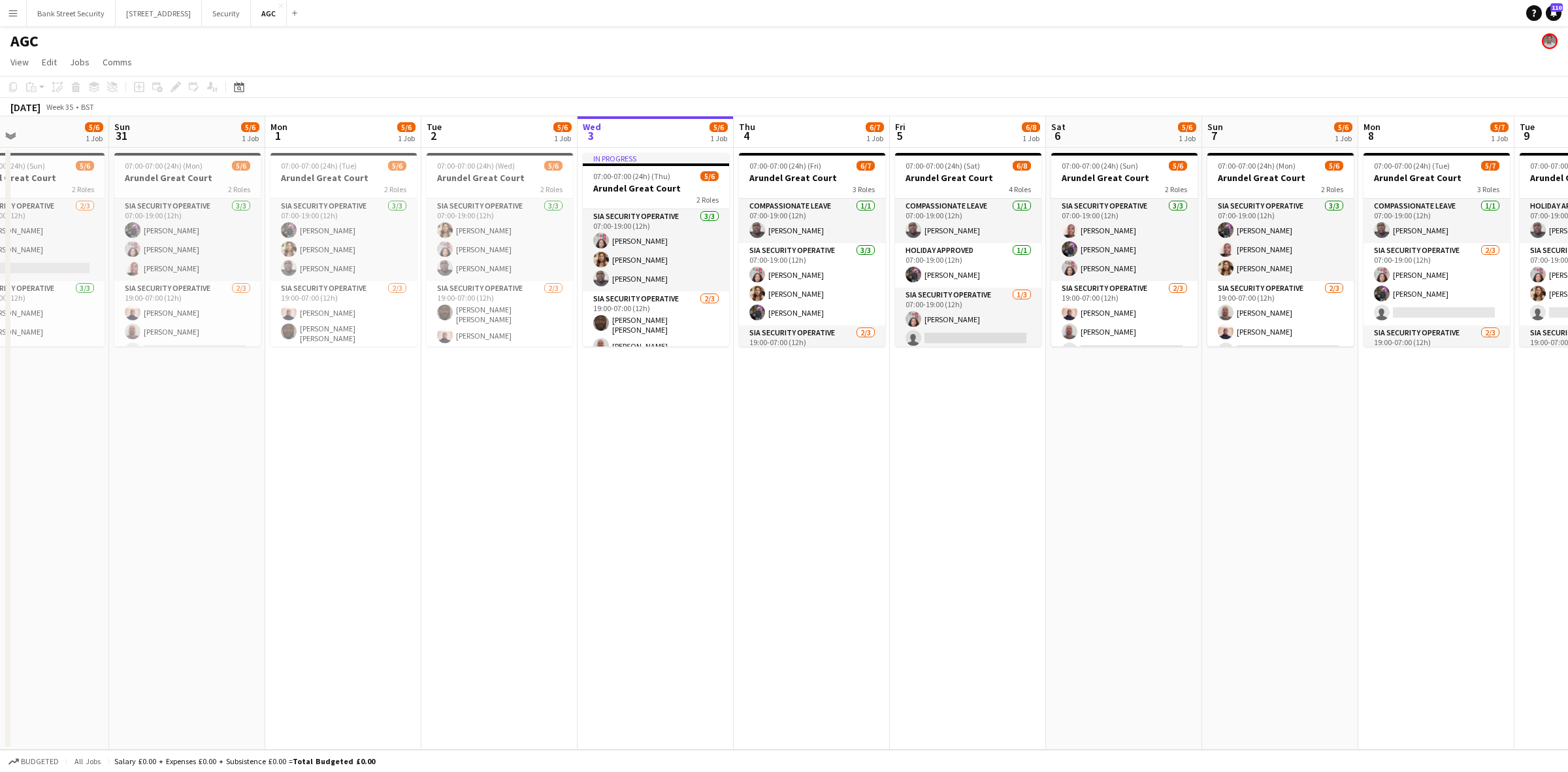
drag, startPoint x: 503, startPoint y: 440, endPoint x: 948, endPoint y: 448, distance: 445.1
click at [961, 446] on app-calendar-viewport "Thu 28 Fri 29 6/6 1 Job Sat 30 5/6 1 Job Sun 31 5/6 1 Job Mon 1 5/6 1 Job Tue 2…" at bounding box center [784, 432] width 1568 height 633
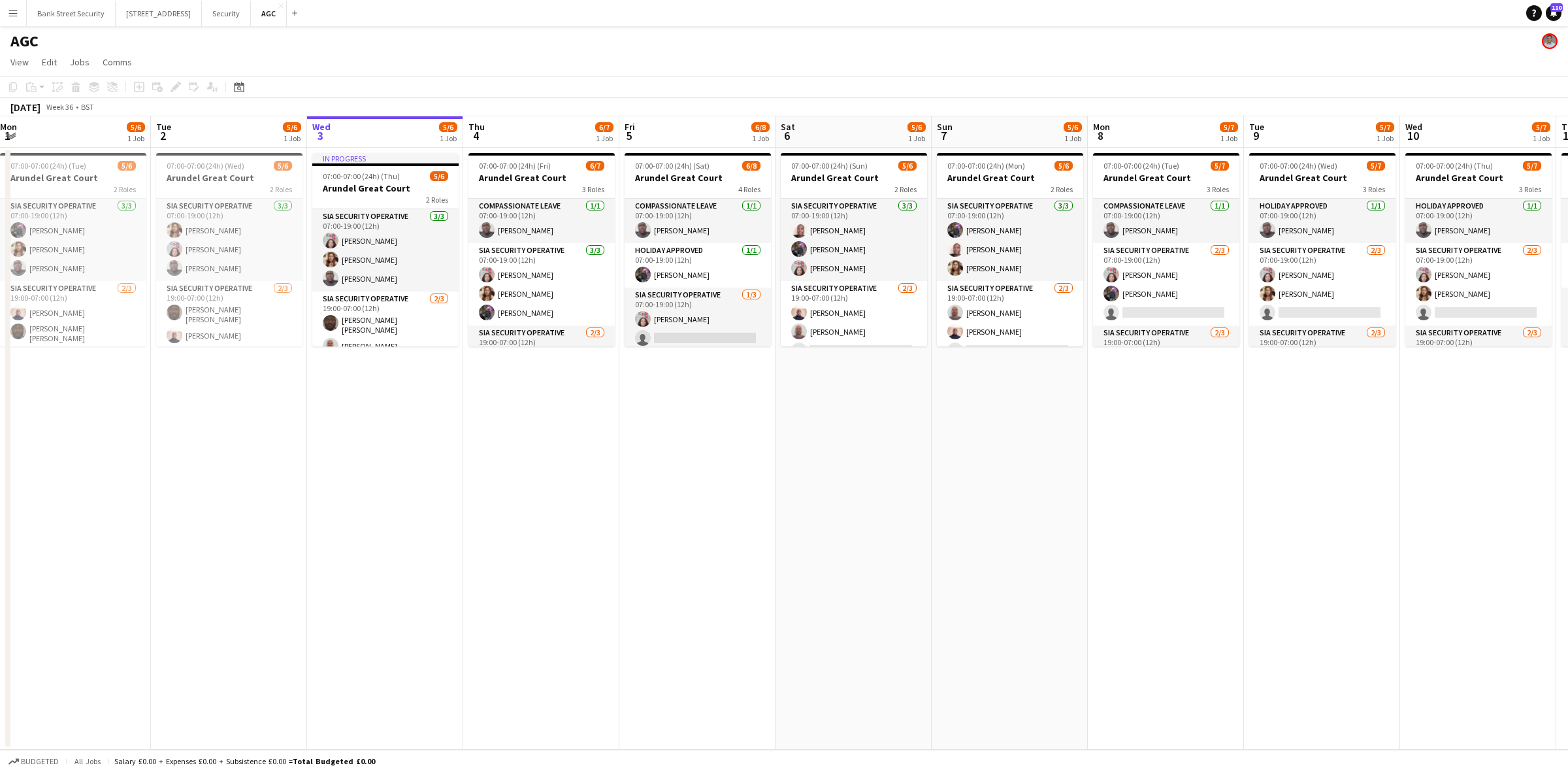
scroll to position [0, 475]
drag, startPoint x: 729, startPoint y: 477, endPoint x: 268, endPoint y: 445, distance: 462.1
click at [268, 445] on app-calendar-viewport "Fri 29 6/6 1 Job Sat 30 5/6 1 Job Sun 31 5/6 1 Job Mon 1 5/6 1 Job Tue 2 5/6 1 …" at bounding box center [784, 432] width 1568 height 633
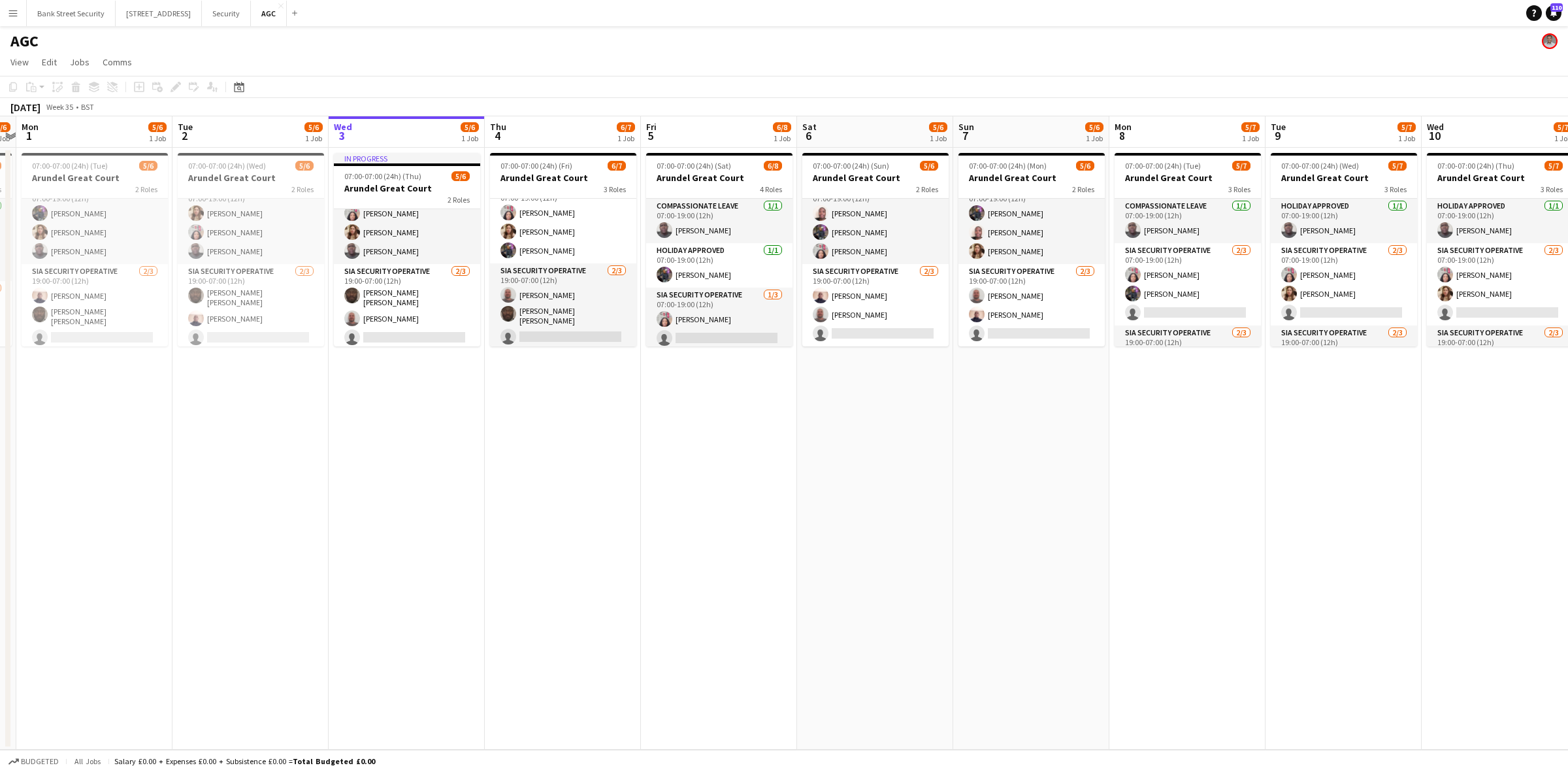
scroll to position [0, 458]
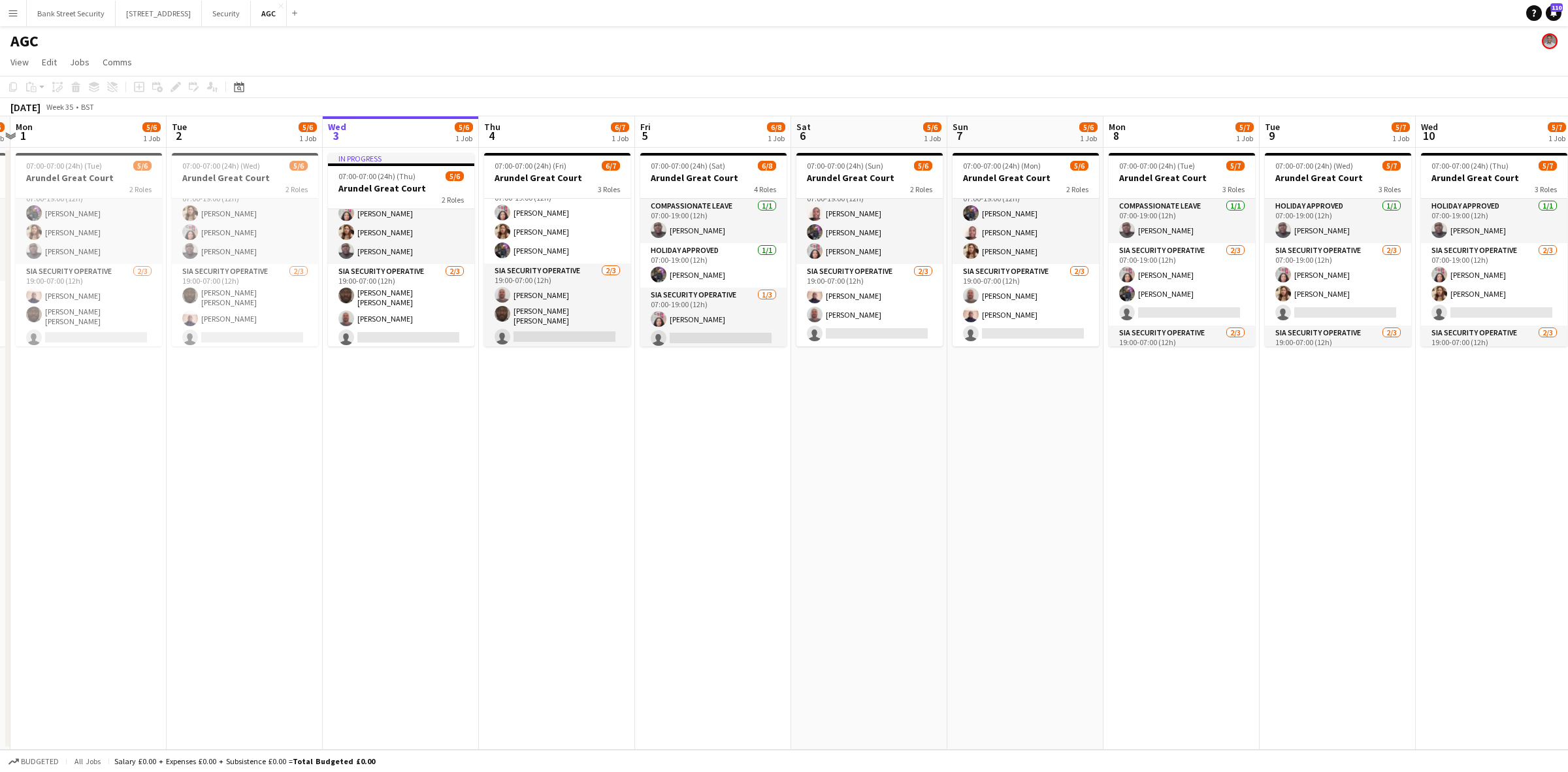
drag, startPoint x: 1052, startPoint y: 469, endPoint x: 1069, endPoint y: 468, distance: 17.0
click at [1069, 468] on app-calendar-viewport "Fri 29 6/6 1 Job Sat 30 5/6 1 Job Sun 31 5/6 1 Job Mon 1 5/6 1 Job Tue 2 5/6 1 …" at bounding box center [784, 432] width 1568 height 633
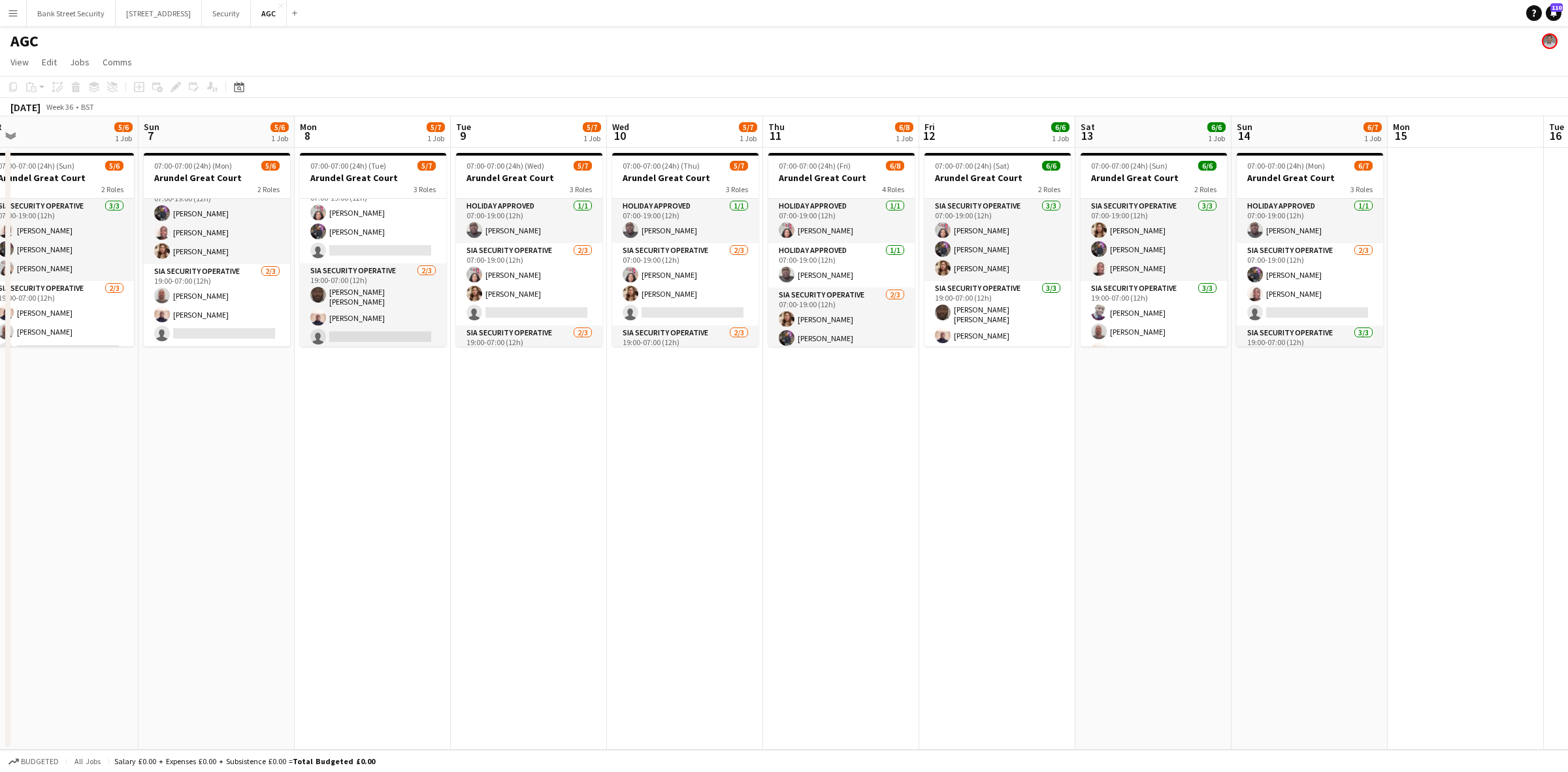
scroll to position [0, 321]
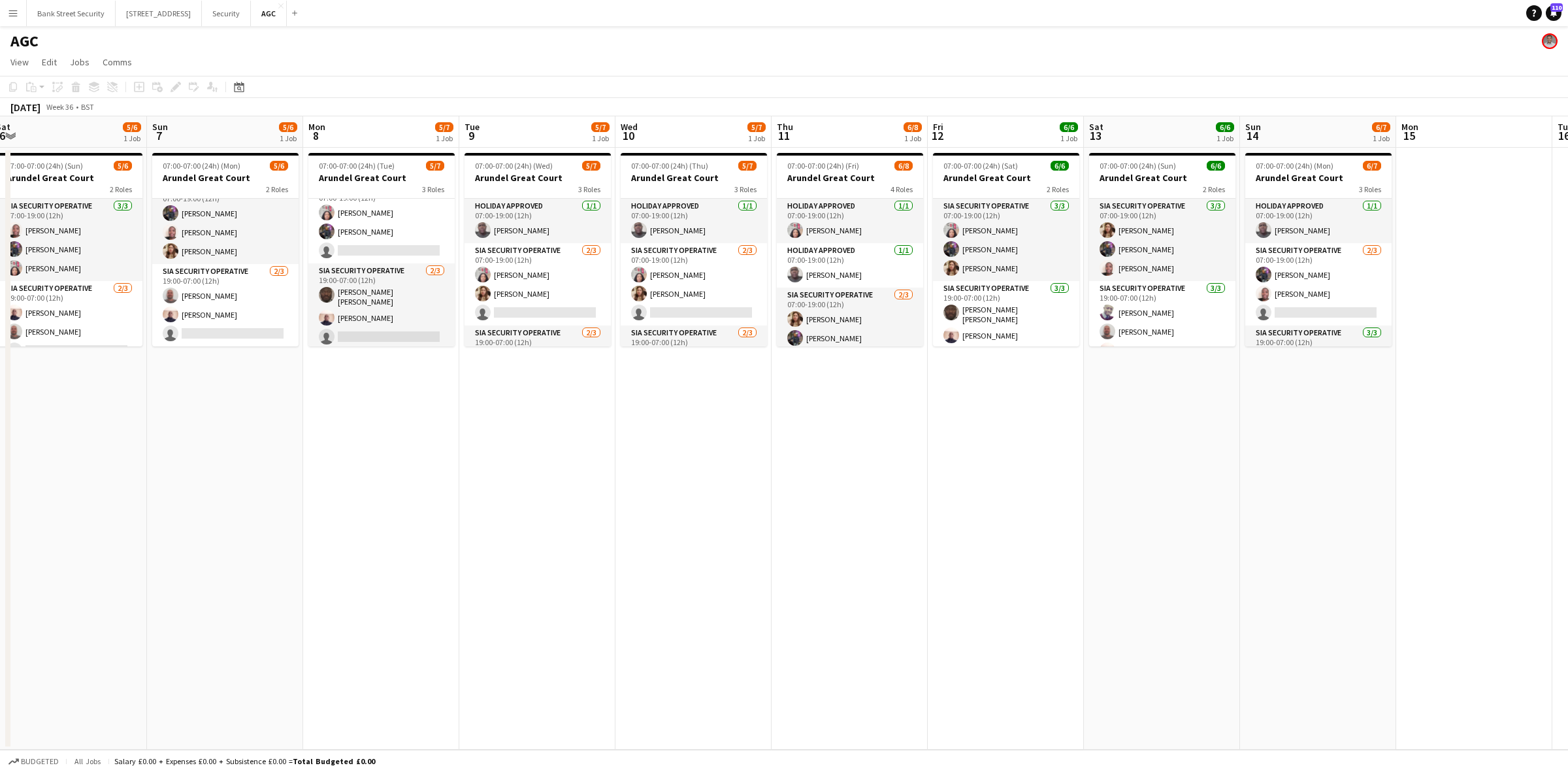
drag, startPoint x: 685, startPoint y: 514, endPoint x: 668, endPoint y: 472, distance: 45.3
click at [668, 472] on app-calendar-viewport "Thu 4 6/7 1 Job Fri 5 6/8 1 Job Sat 6 5/6 1 Job Sun 7 5/6 1 Job Mon 8 5/7 1 Job…" at bounding box center [784, 432] width 1568 height 633
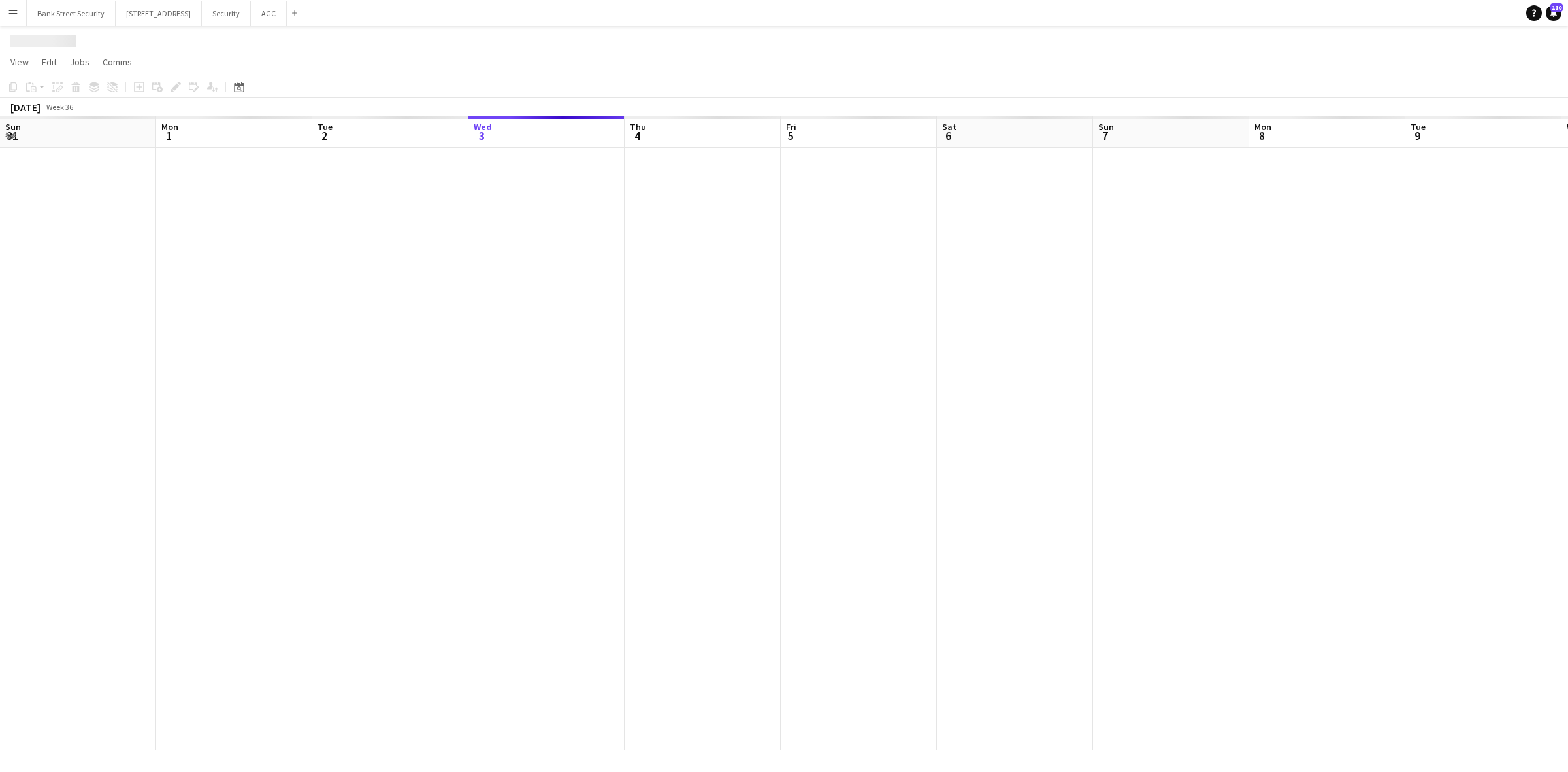
scroll to position [0, 312]
